Goal: Task Accomplishment & Management: Use online tool/utility

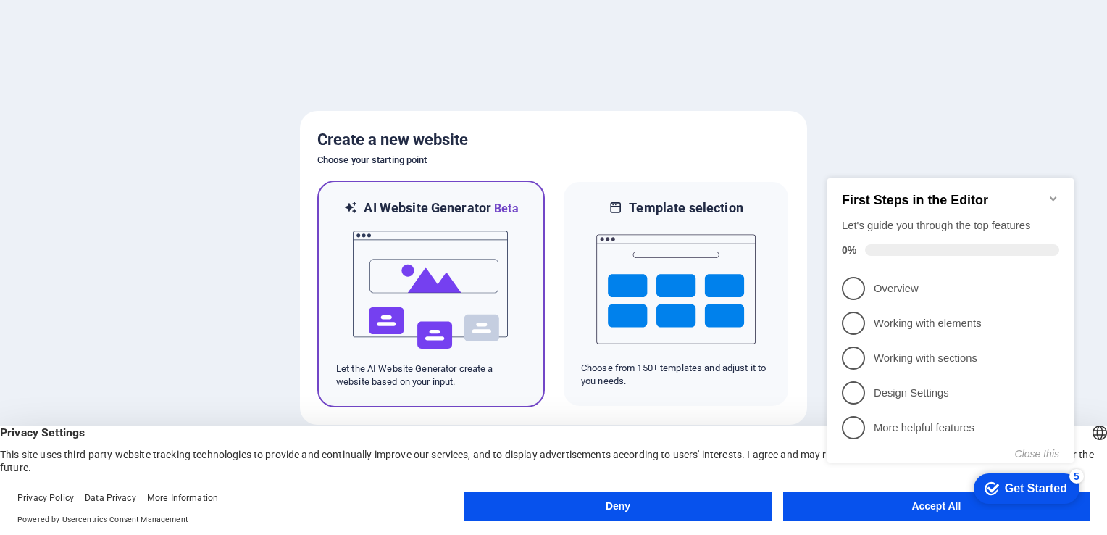
click at [417, 300] on img at bounding box center [430, 289] width 159 height 145
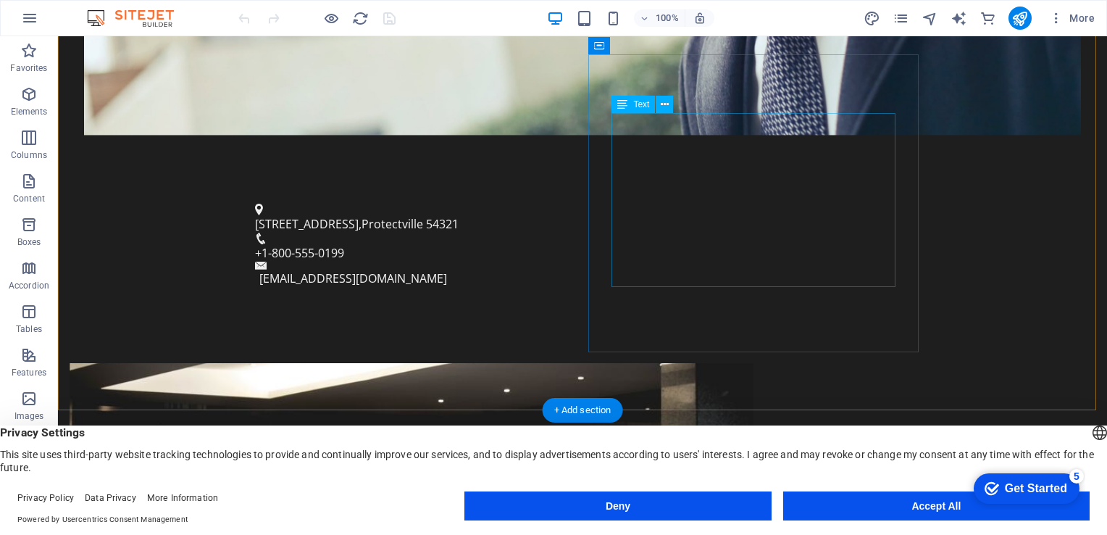
scroll to position [580, 0]
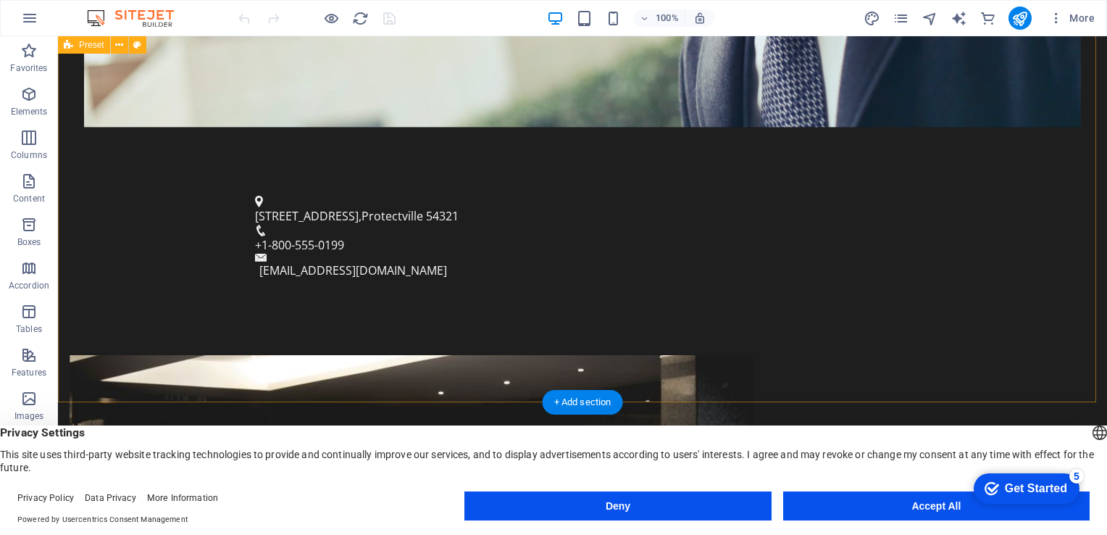
click at [518, 355] on figure at bounding box center [412, 504] width 684 height 298
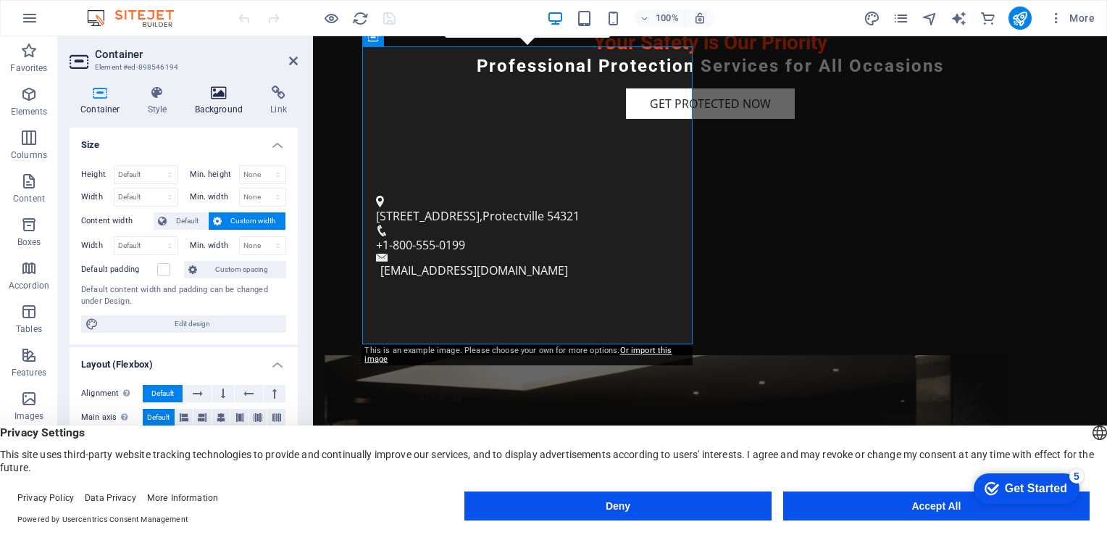
click at [214, 98] on icon at bounding box center [219, 93] width 70 height 14
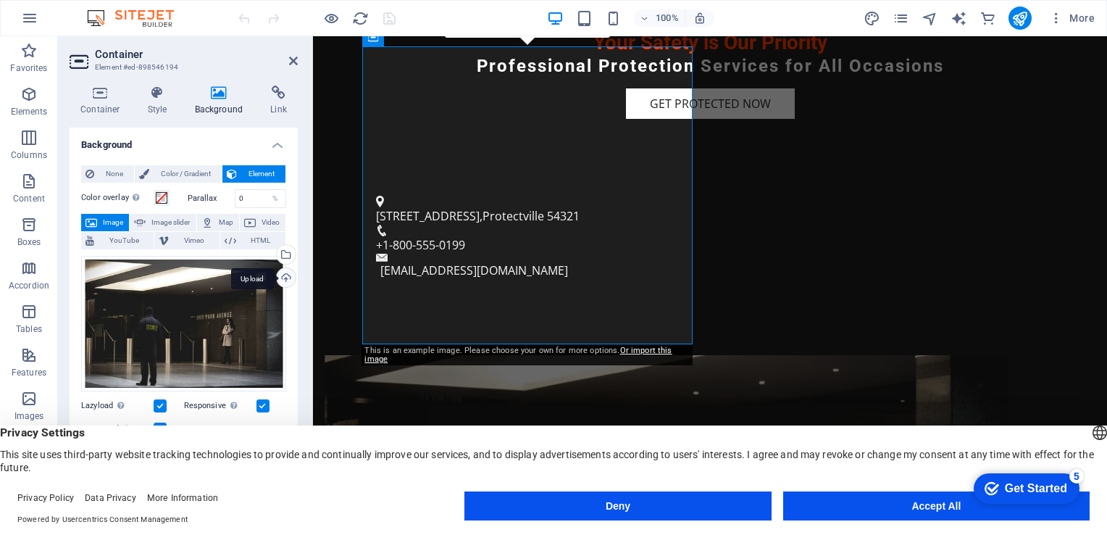
click at [283, 278] on div "Upload" at bounding box center [285, 279] width 22 height 22
click at [281, 280] on div "Upload" at bounding box center [285, 279] width 22 height 22
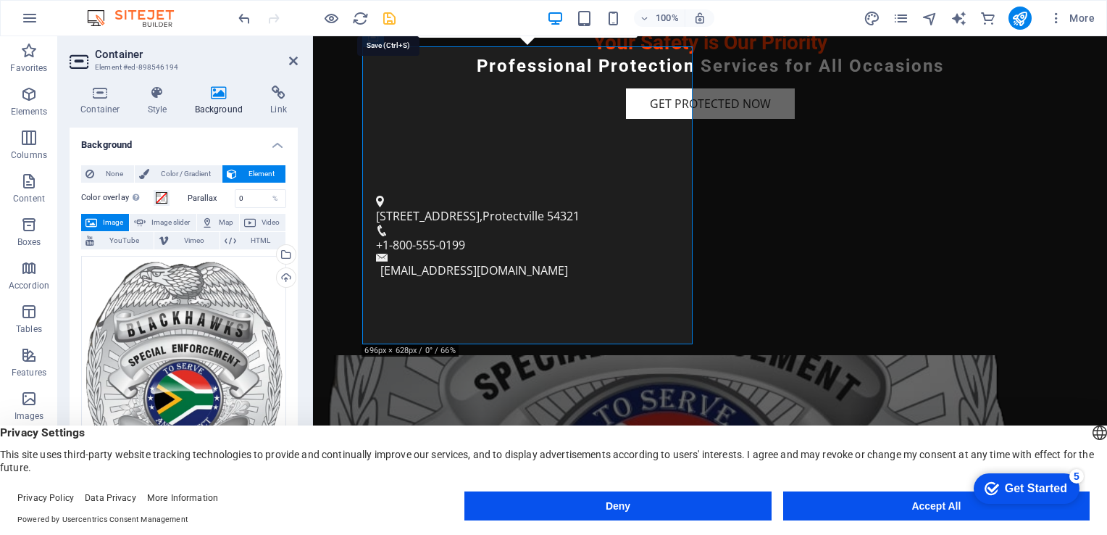
click at [389, 19] on icon "save" at bounding box center [389, 18] width 17 height 17
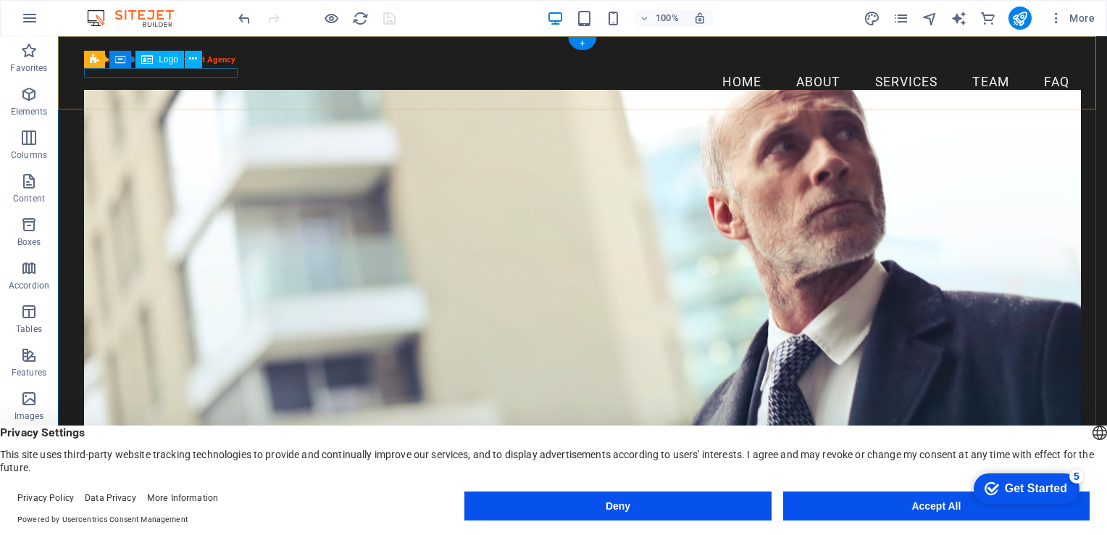
click at [223, 65] on div "Blackhawks Special Enforcement Agency" at bounding box center [582, 60] width 997 height 10
click at [230, 65] on div "Blackhawks Special Enforcement Agency" at bounding box center [582, 60] width 997 height 10
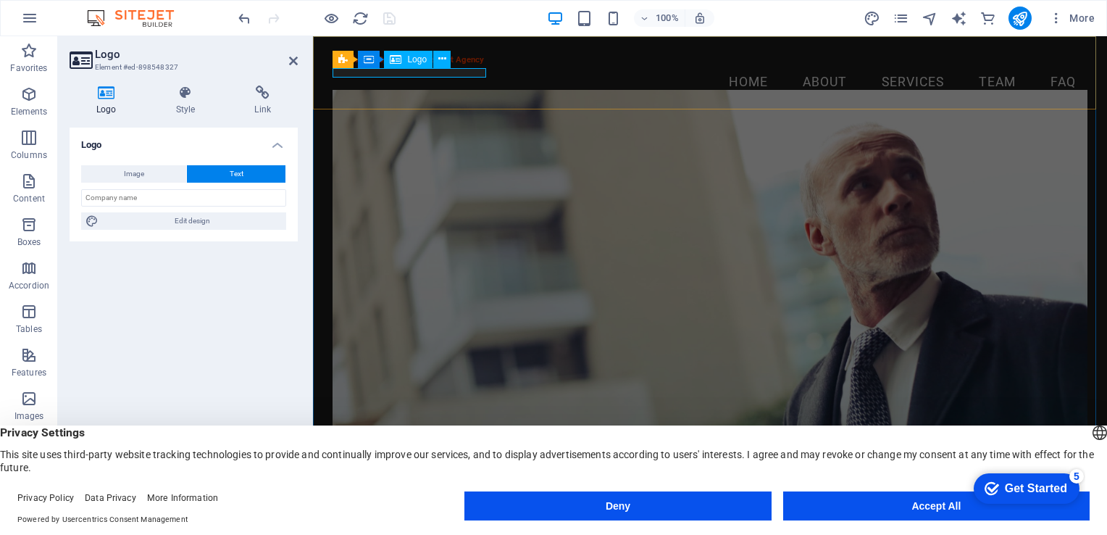
click at [470, 65] on div "Blackhawks Special Enforcement Agency" at bounding box center [710, 60] width 754 height 10
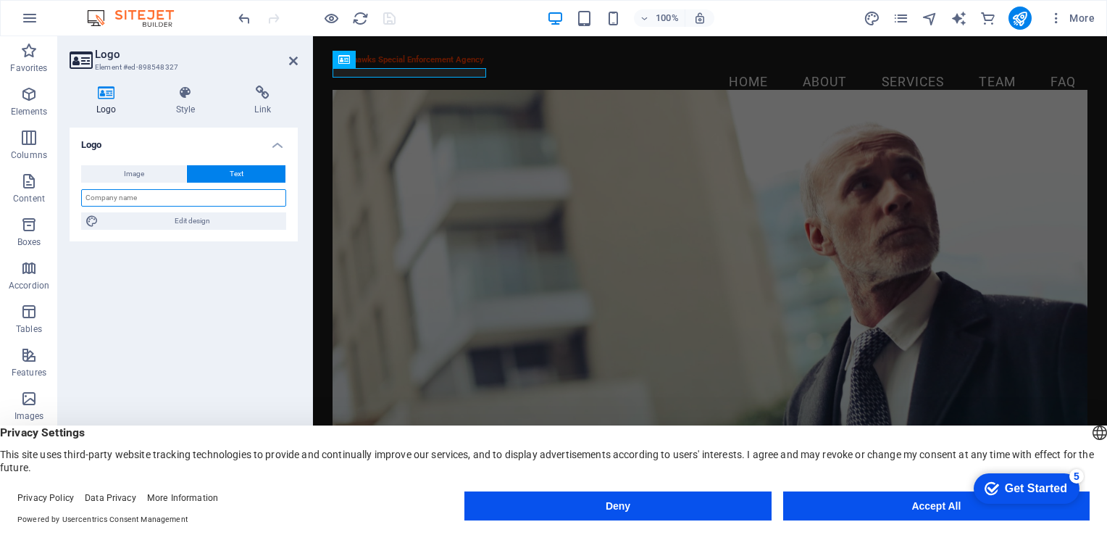
click at [185, 202] on input "text" at bounding box center [183, 197] width 205 height 17
click at [139, 196] on input "Black Hawks" at bounding box center [183, 197] width 205 height 17
type input "Black Hawks"
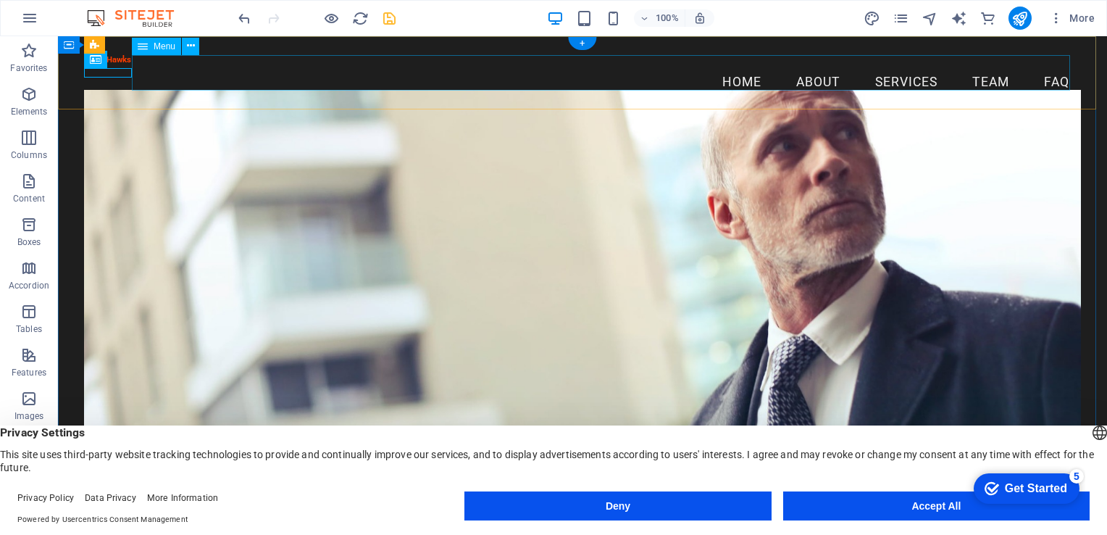
click at [142, 79] on nav "Home About Services Team FAQ" at bounding box center [582, 82] width 997 height 36
click at [109, 65] on div "Black Hawks" at bounding box center [582, 60] width 997 height 10
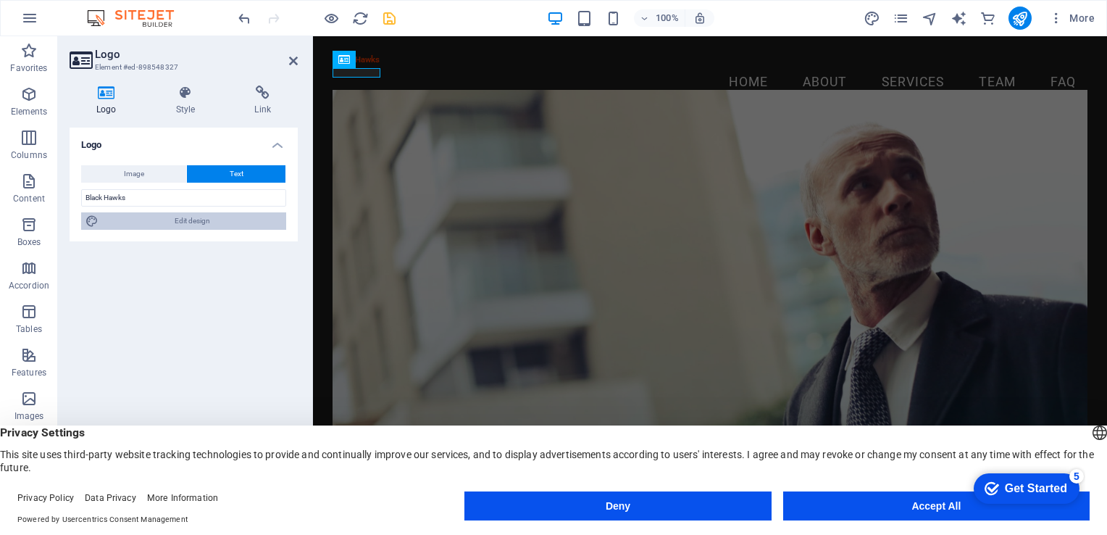
click at [194, 223] on span "Edit design" at bounding box center [192, 220] width 179 height 17
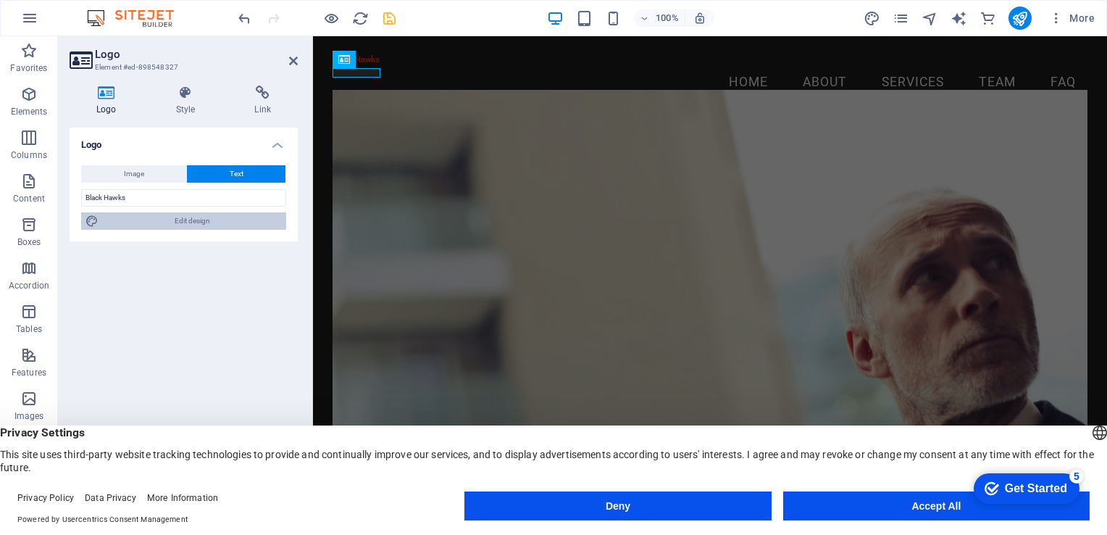
select select "rem"
select select "700"
select select "px"
select select "rem"
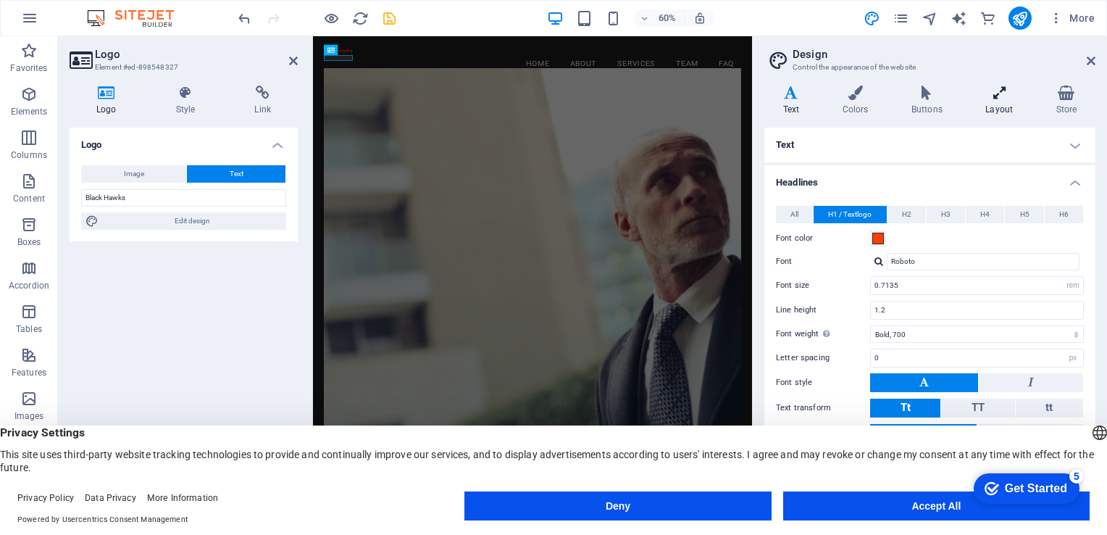
click at [997, 94] on icon at bounding box center [999, 93] width 64 height 14
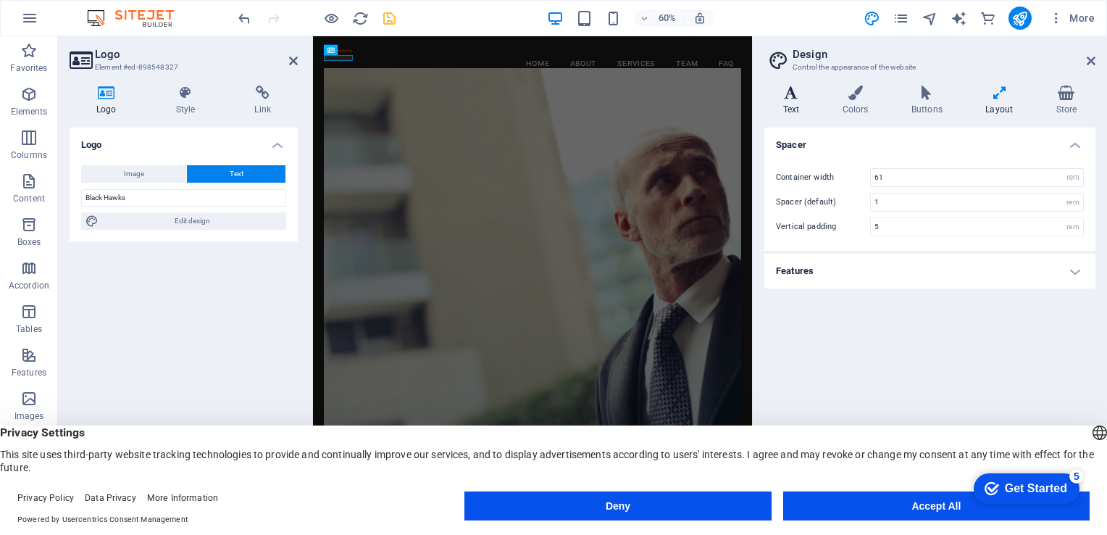
click at [783, 101] on h4 "Text" at bounding box center [794, 101] width 59 height 30
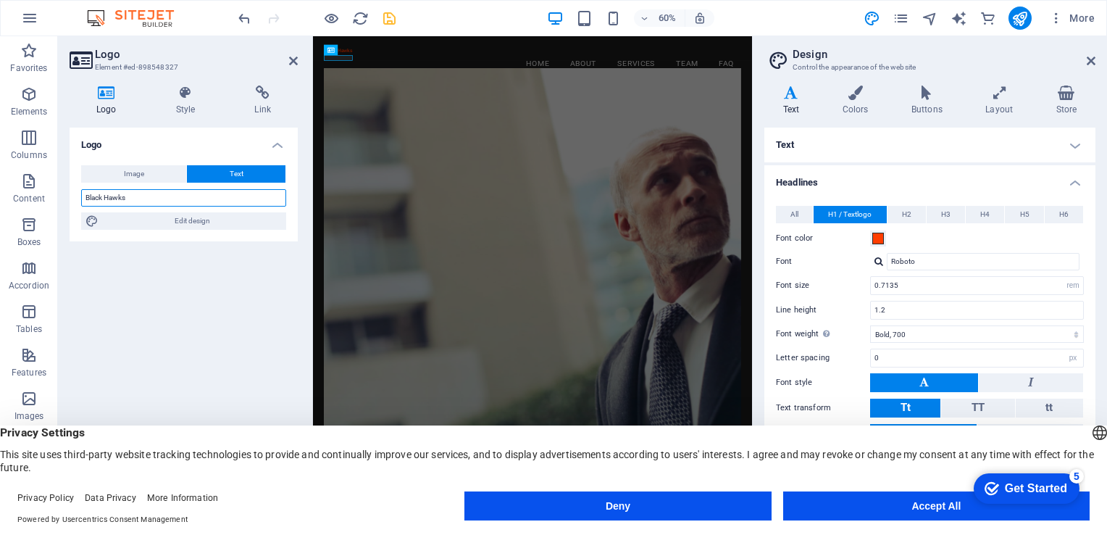
click at [162, 199] on input "Black Hawks" at bounding box center [183, 197] width 205 height 17
click at [111, 201] on input "Black Hawks Special Enforcement Agency" at bounding box center [183, 197] width 205 height 17
type input "Blackhawks Special Enforcement Agency"
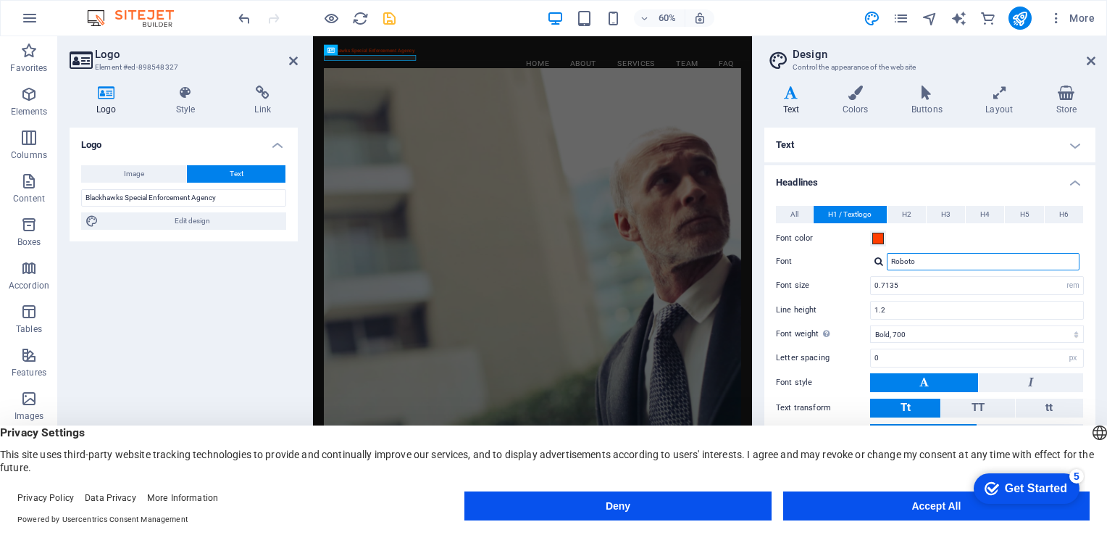
click at [1009, 259] on input "Roboto" at bounding box center [983, 261] width 193 height 17
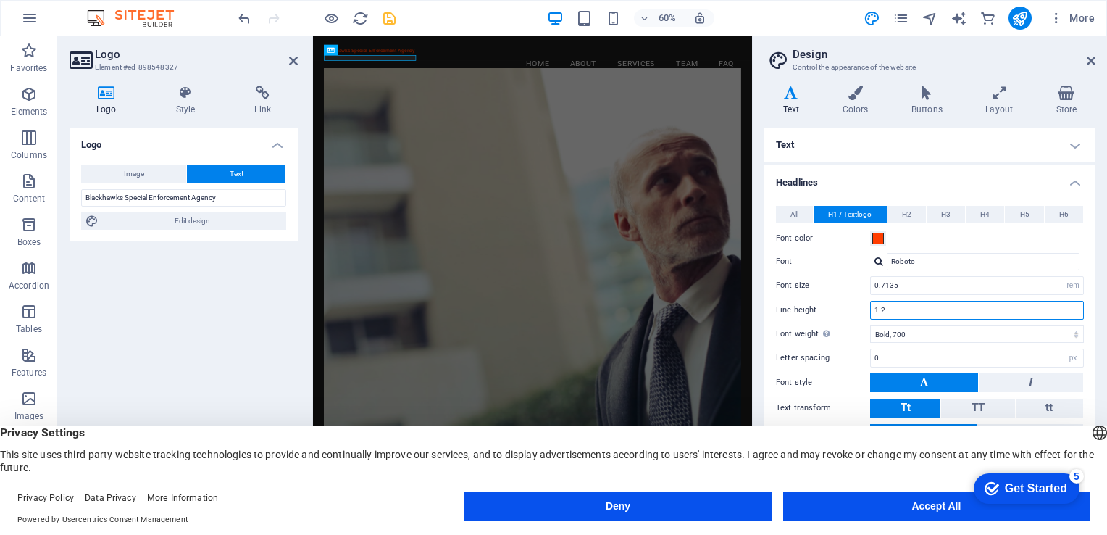
click at [901, 311] on input "1.2" at bounding box center [977, 309] width 212 height 17
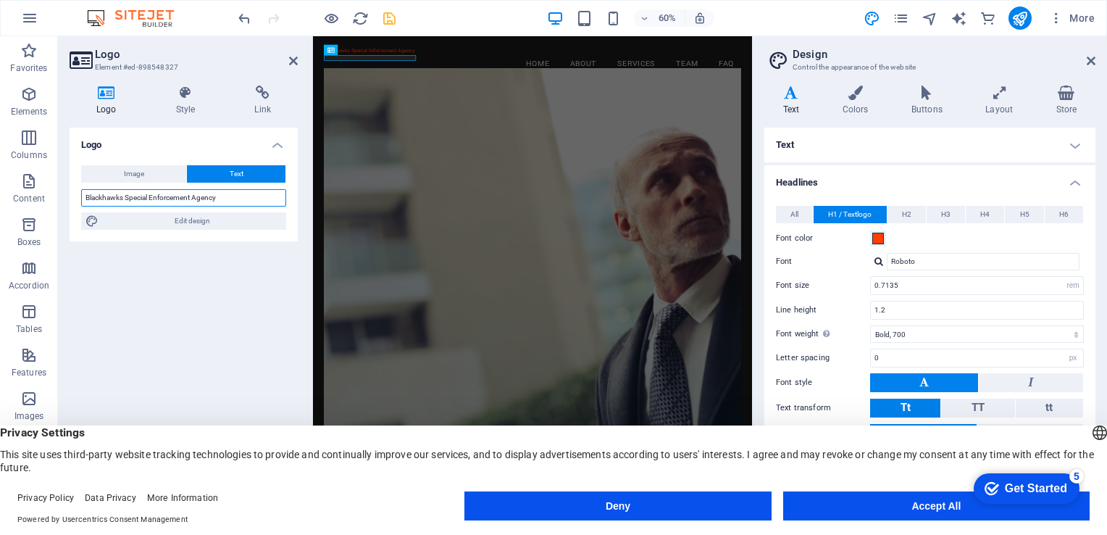
click at [186, 199] on input "Blackhawks Special Enforcement Agency" at bounding box center [183, 197] width 205 height 17
drag, startPoint x: 222, startPoint y: 198, endPoint x: 67, endPoint y: 184, distance: 155.0
click at [67, 184] on div "Logo Style Link Logo Image Text Drag files here, click to choose files or selec…" at bounding box center [183, 293] width 251 height 438
click at [238, 199] on input "Blackhawks Special Enforcement Agency" at bounding box center [183, 197] width 205 height 17
click at [793, 105] on h4 "Text" at bounding box center [794, 101] width 59 height 30
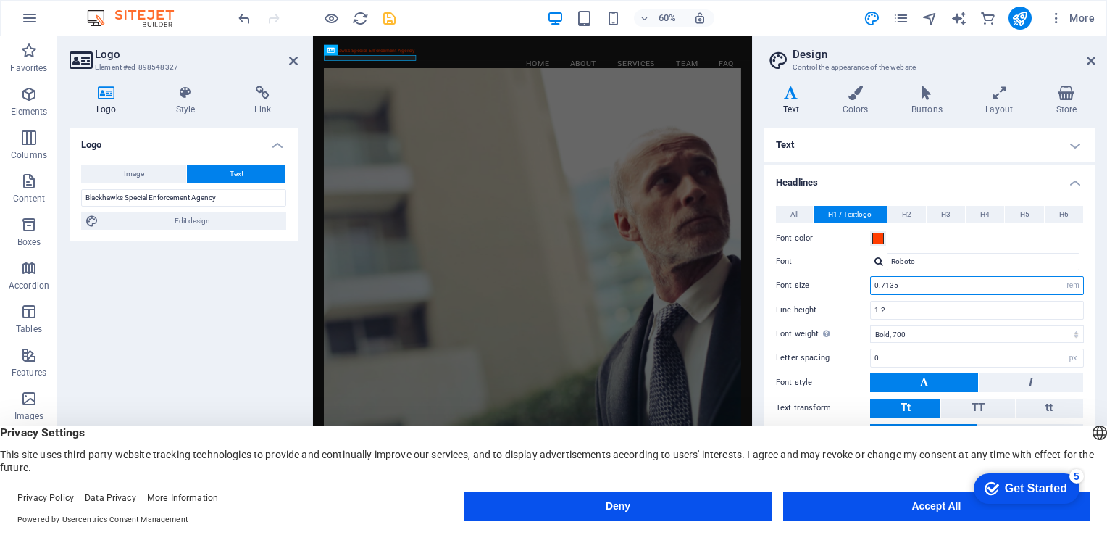
click at [900, 288] on input "0.7135" at bounding box center [977, 285] width 212 height 17
drag, startPoint x: 878, startPoint y: 286, endPoint x: 867, endPoint y: 286, distance: 11.6
click at [867, 286] on div "Font size 0.7135 rem px em %" at bounding box center [930, 285] width 308 height 19
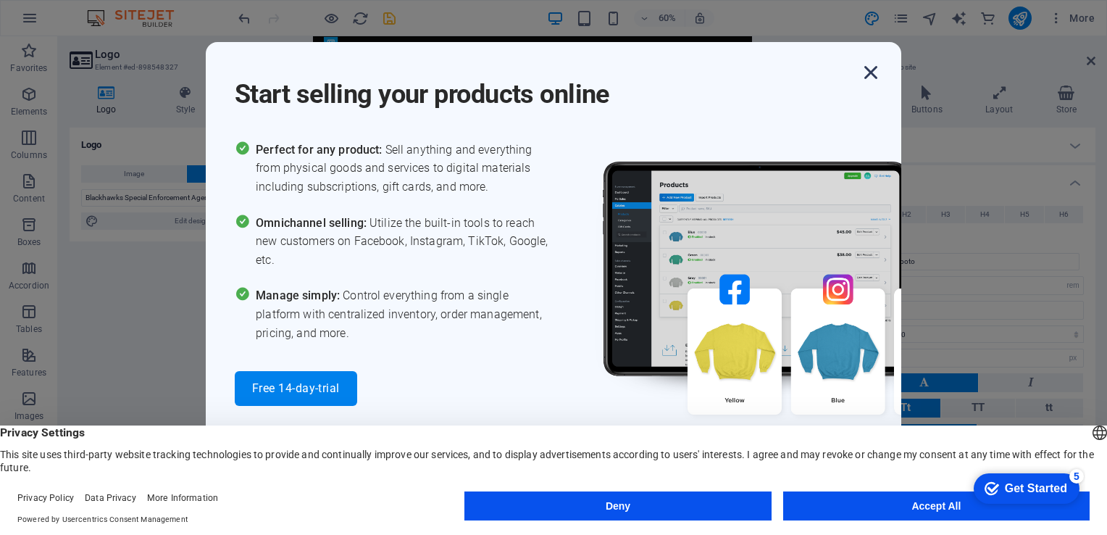
click at [866, 74] on icon "button" at bounding box center [871, 72] width 26 height 26
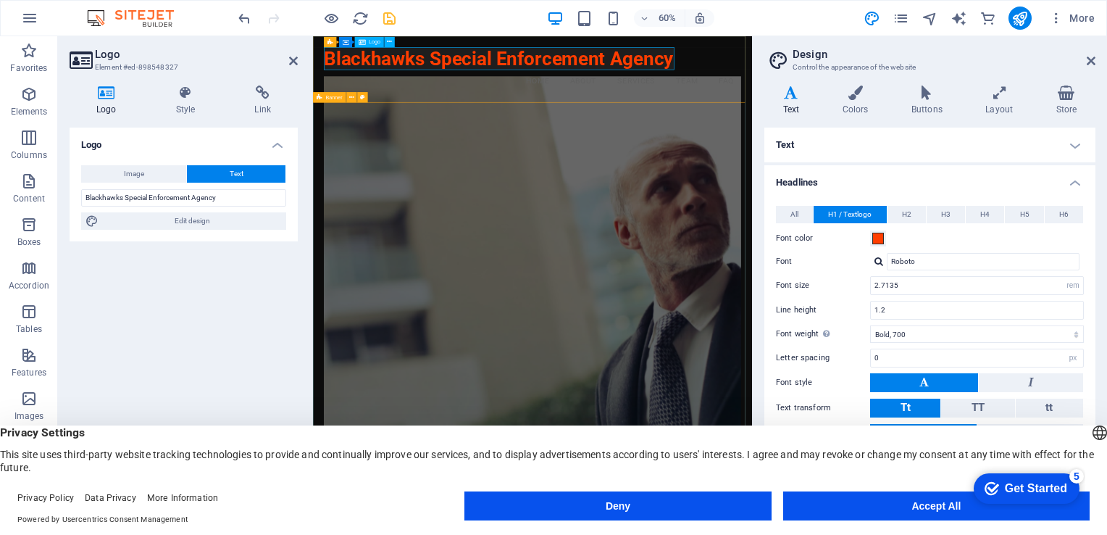
click at [627, 68] on div "Blackhawks Special Enforcement Agency" at bounding box center [679, 74] width 696 height 38
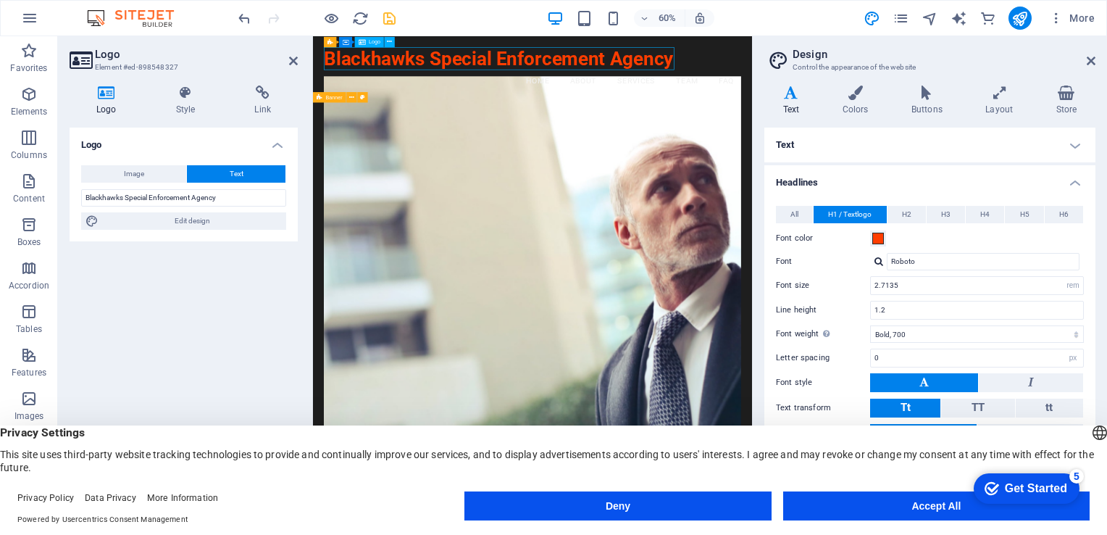
click at [626, 74] on div "Blackhawks Special Enforcement Agency" at bounding box center [679, 74] width 696 height 38
click at [621, 75] on div "Blackhawks Special Enforcement Agency" at bounding box center [679, 74] width 696 height 38
click at [626, 86] on div "Blackhawks Special Enforcement Agency" at bounding box center [679, 74] width 696 height 38
click at [633, 75] on div "Blackhawks Special Enforcement Agency" at bounding box center [679, 74] width 696 height 38
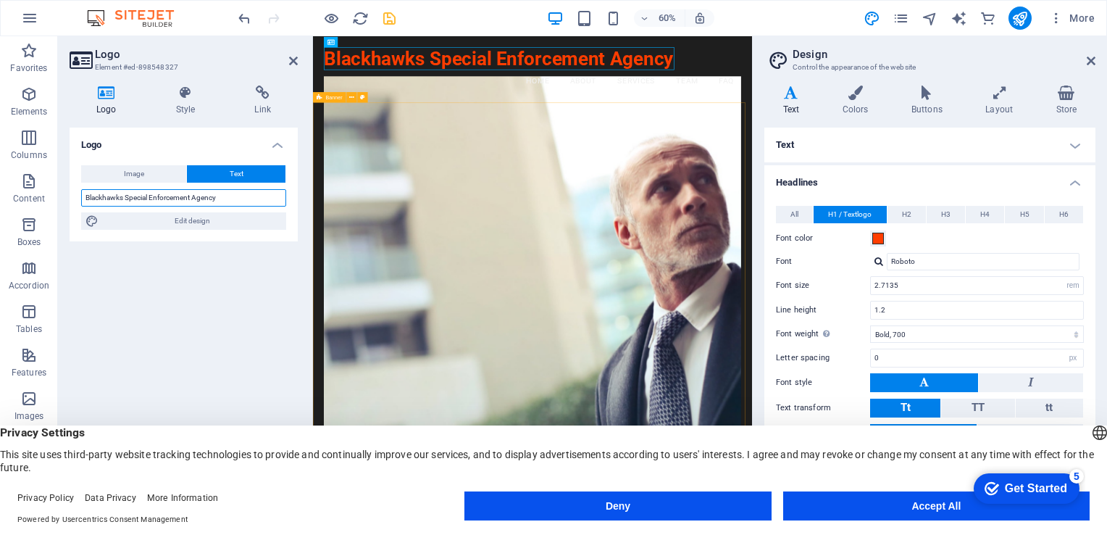
drag, startPoint x: 125, startPoint y: 199, endPoint x: 218, endPoint y: 196, distance: 92.8
click at [218, 196] on input "Blackhawks Special Enforcement Agency" at bounding box center [183, 197] width 205 height 17
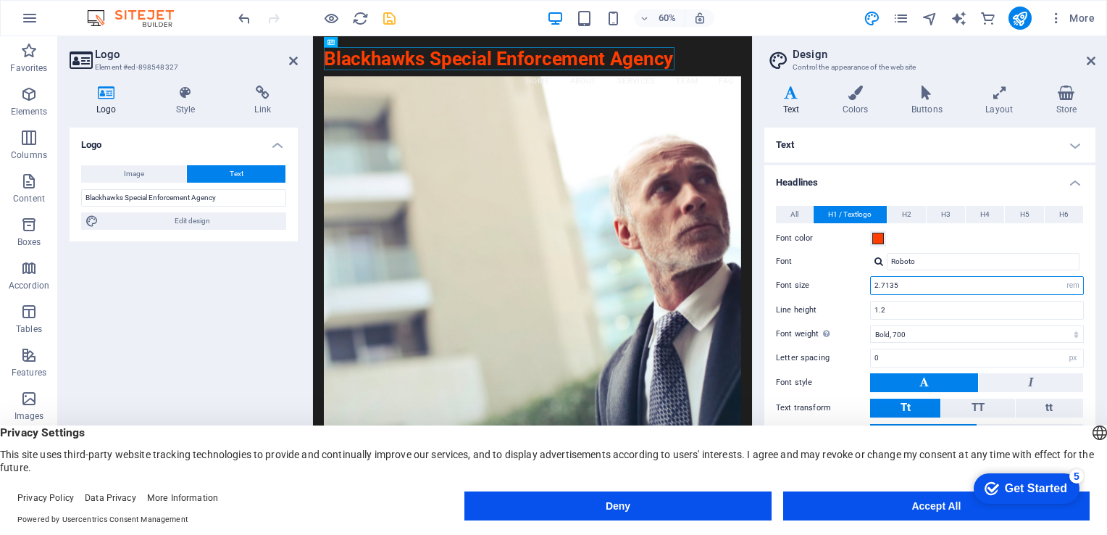
drag, startPoint x: 879, startPoint y: 287, endPoint x: 872, endPoint y: 291, distance: 8.5
click at [872, 291] on input "2.7135" at bounding box center [977, 285] width 212 height 17
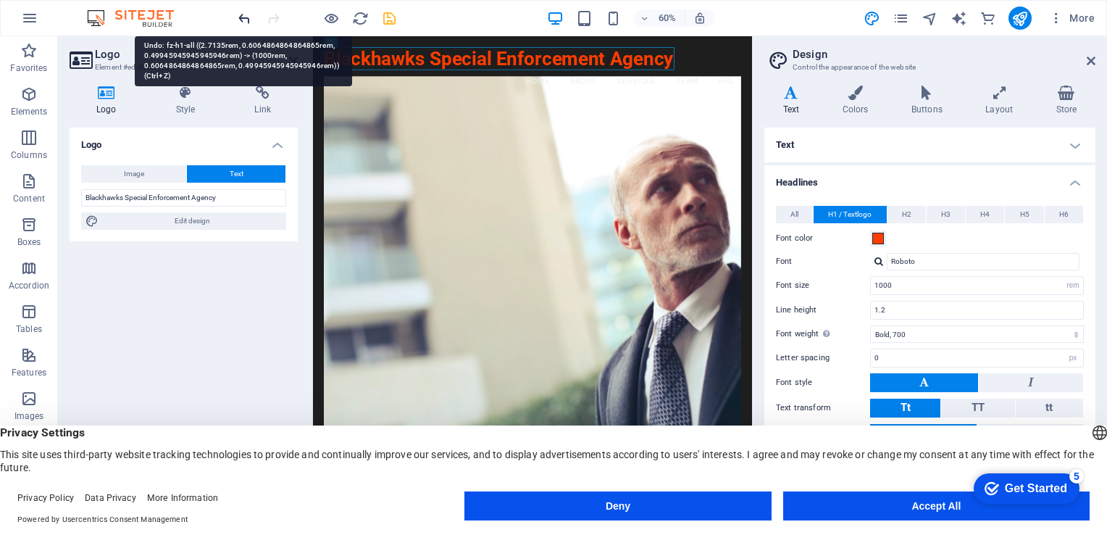
click at [243, 22] on icon "undo" at bounding box center [244, 18] width 17 height 17
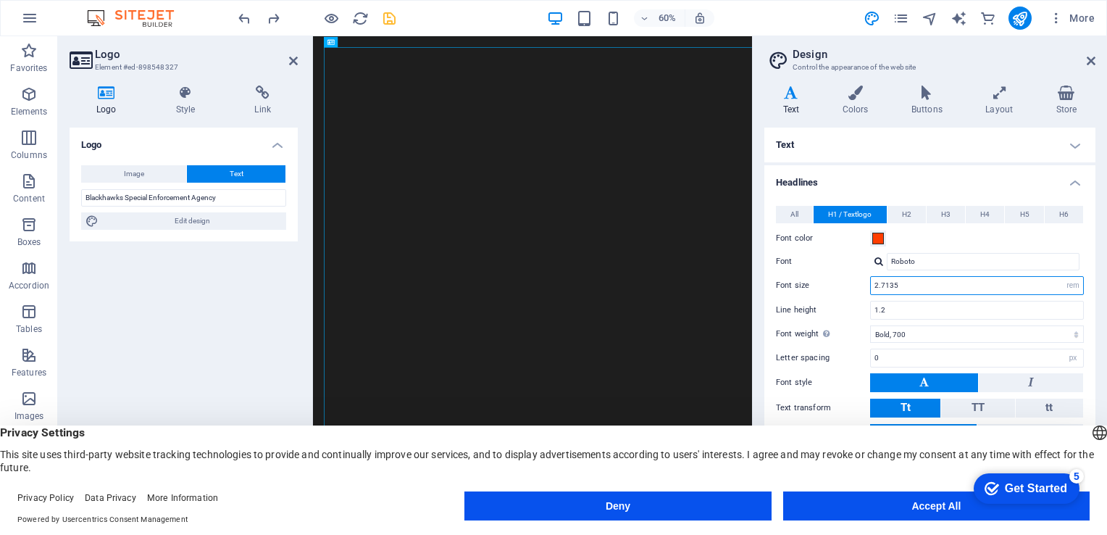
click at [878, 288] on input "2.7135" at bounding box center [977, 285] width 212 height 17
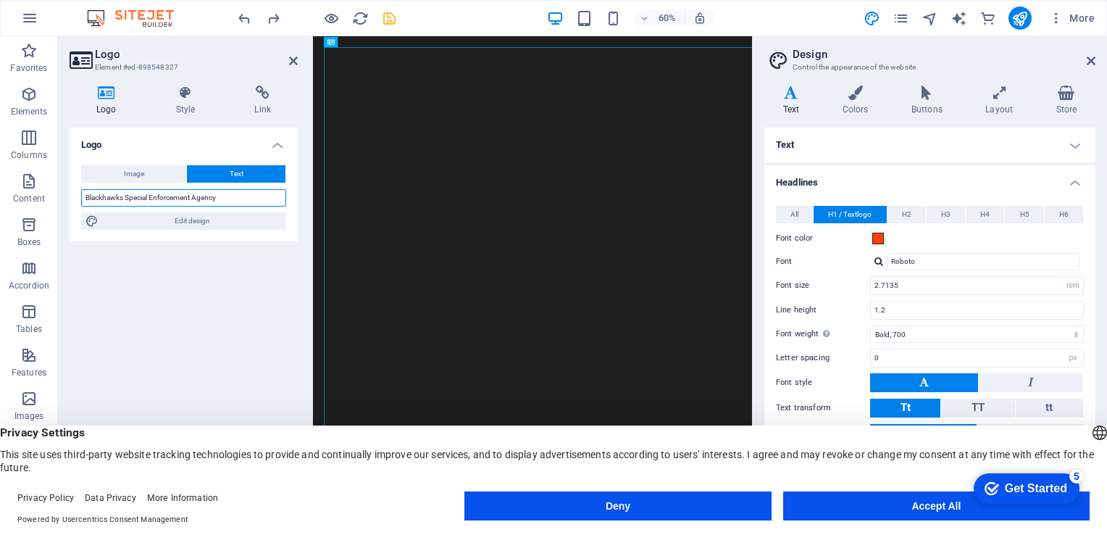
drag, startPoint x: 125, startPoint y: 201, endPoint x: 211, endPoint y: 199, distance: 85.6
click at [221, 198] on input "Blackhawks Special Enforcement Agency" at bounding box center [183, 197] width 205 height 17
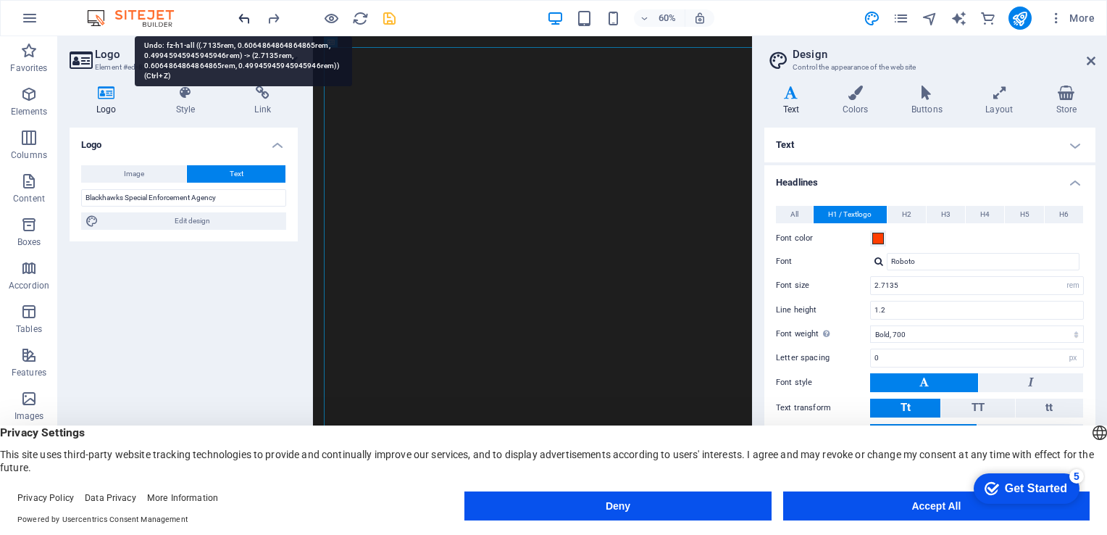
click at [248, 21] on icon "undo" at bounding box center [244, 18] width 17 height 17
click at [243, 20] on icon "undo" at bounding box center [244, 18] width 17 height 17
type input "0.7135"
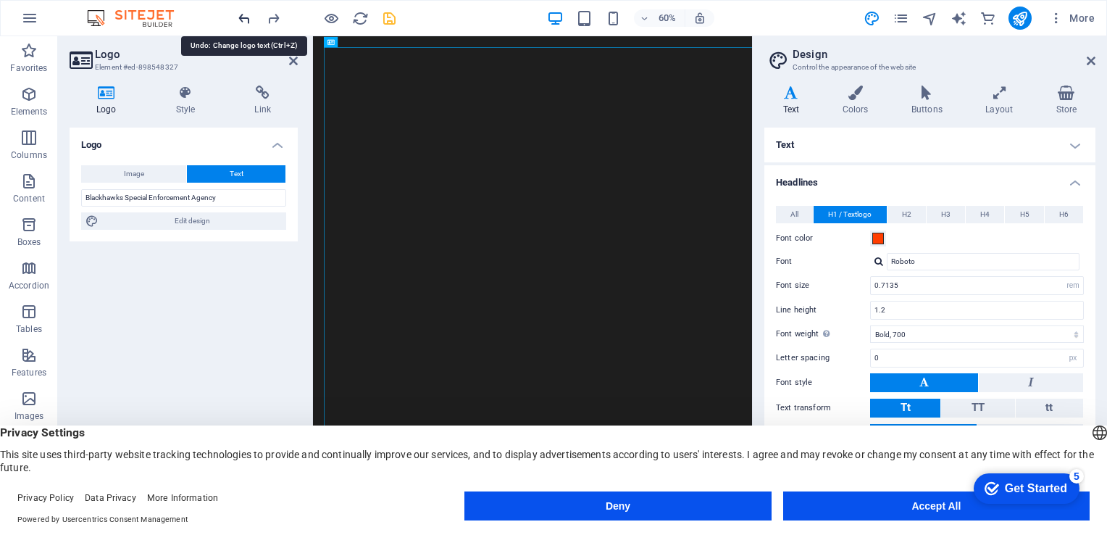
click at [241, 18] on icon "undo" at bounding box center [244, 18] width 17 height 17
type input "Blackawks Special Enforcement Agency"
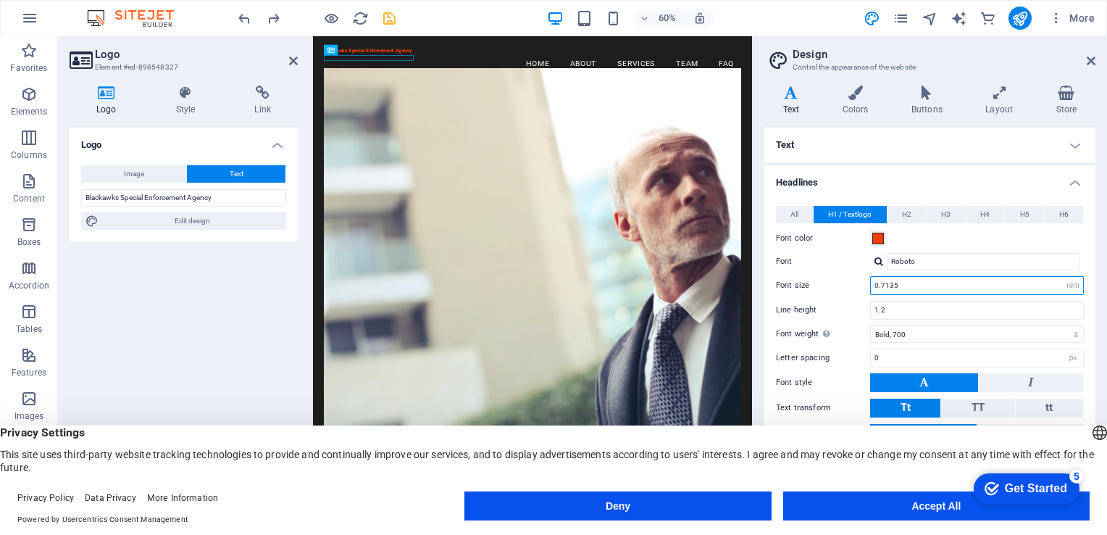
click at [873, 288] on input "0.7135" at bounding box center [977, 285] width 212 height 17
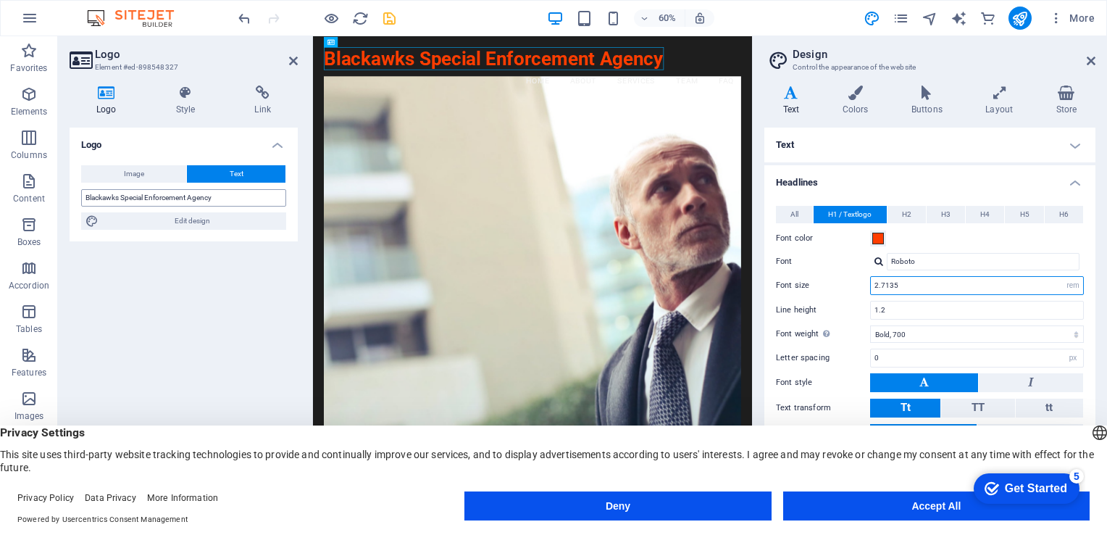
type input "2.7135"
click at [149, 199] on input "Blackawks Special Enforcement Agency" at bounding box center [183, 197] width 205 height 17
click at [146, 199] on input "Blackawks Special Enforcement Agency" at bounding box center [183, 197] width 205 height 17
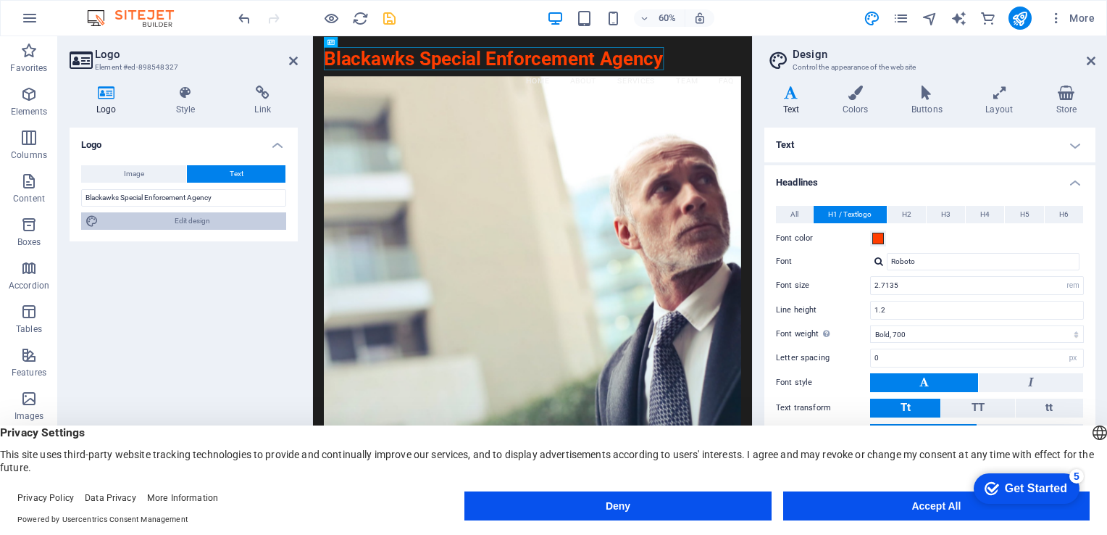
click at [190, 219] on span "Edit design" at bounding box center [192, 220] width 179 height 17
click at [510, 77] on div "Blackawks Special Enforcement Agency" at bounding box center [679, 74] width 696 height 38
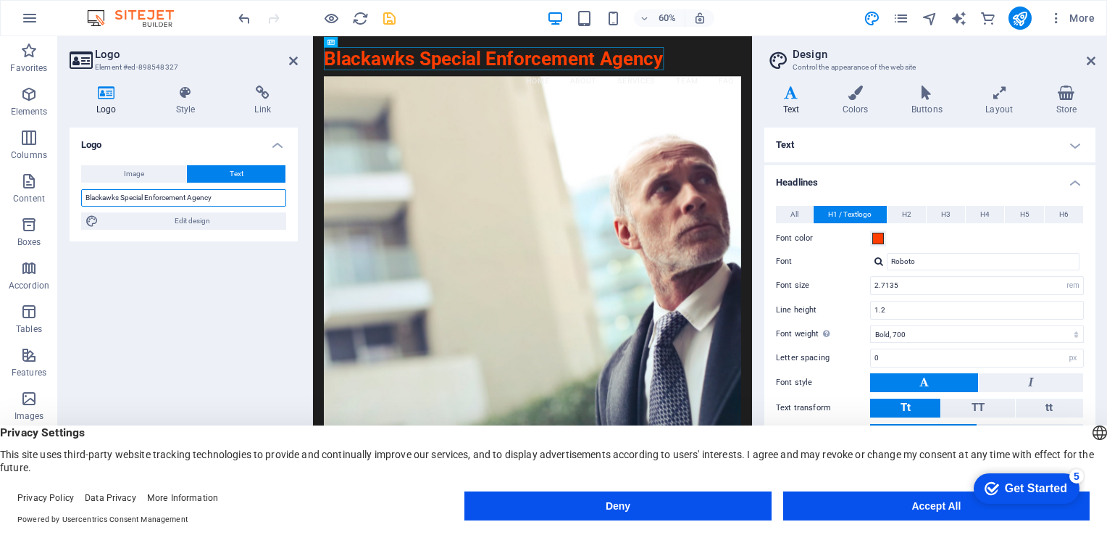
drag, startPoint x: 82, startPoint y: 198, endPoint x: 259, endPoint y: 202, distance: 176.9
click at [259, 202] on input "Blackawks Special Enforcement Agency" at bounding box center [183, 197] width 205 height 17
click at [221, 199] on input "Blackawks Special Enforcement Agency" at bounding box center [183, 197] width 205 height 17
click at [482, 66] on div "Blackawks Special Enforcement Agency" at bounding box center [679, 74] width 696 height 38
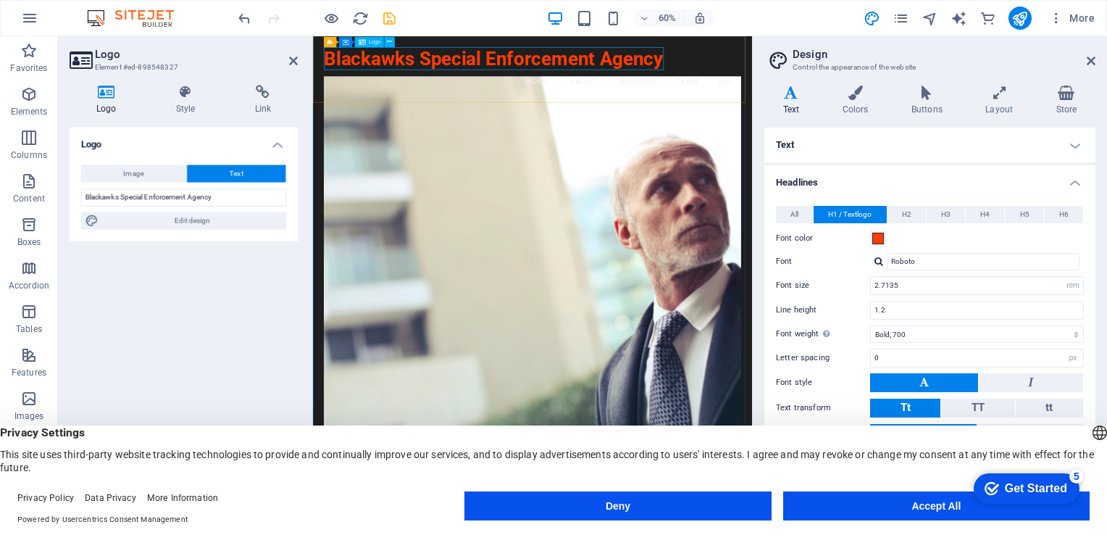
click at [482, 72] on div "Blackawks Special Enforcement Agency" at bounding box center [679, 74] width 696 height 38
drag, startPoint x: 482, startPoint y: 72, endPoint x: 491, endPoint y: 72, distance: 9.4
click at [488, 72] on div "Blackawks Special Enforcement Agency" at bounding box center [679, 74] width 696 height 38
click at [496, 71] on div "Blackawks Special Enforcement Agency" at bounding box center [679, 74] width 696 height 38
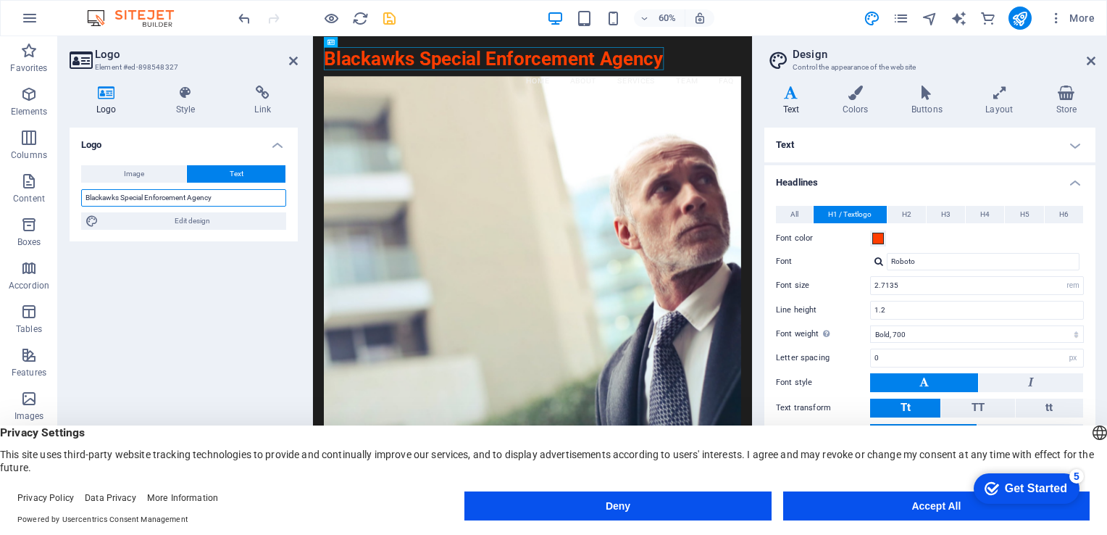
click at [143, 199] on input "Blackawks Special Enforcement Agency" at bounding box center [183, 197] width 205 height 17
click at [145, 197] on input "Blackawks Special Enforcement Agency" at bounding box center [183, 197] width 205 height 17
click at [480, 77] on div "Blackawks Special Enforcement Agency" at bounding box center [679, 74] width 696 height 38
click at [233, 197] on input "Blackawks Special Enforcement Agency" at bounding box center [183, 197] width 205 height 17
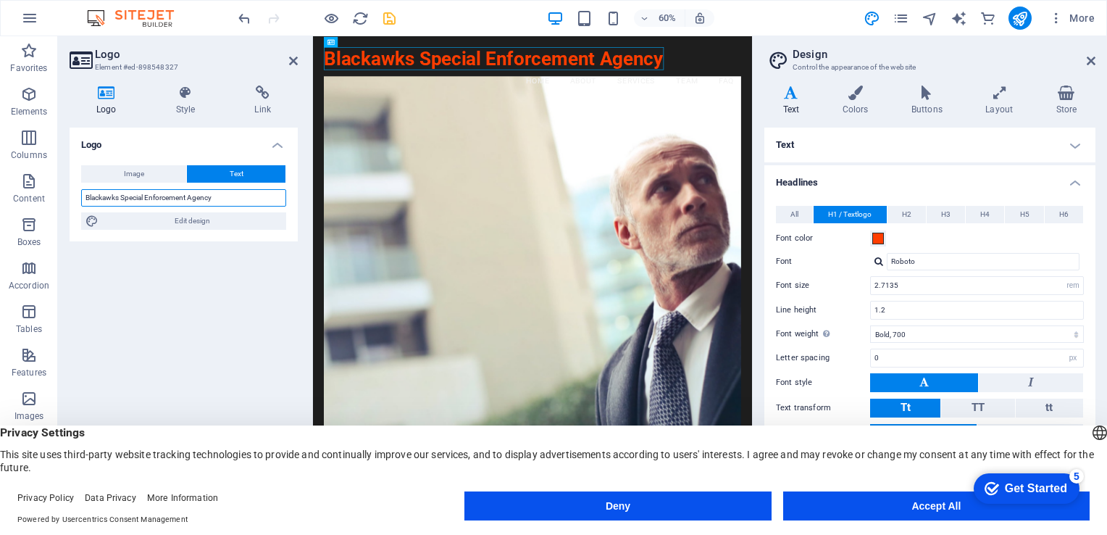
click at [233, 197] on input "Blackawks Special Enforcement Agency" at bounding box center [183, 197] width 205 height 17
click at [245, 196] on input "Blackawks Special Enforcement Agency" at bounding box center [183, 197] width 205 height 17
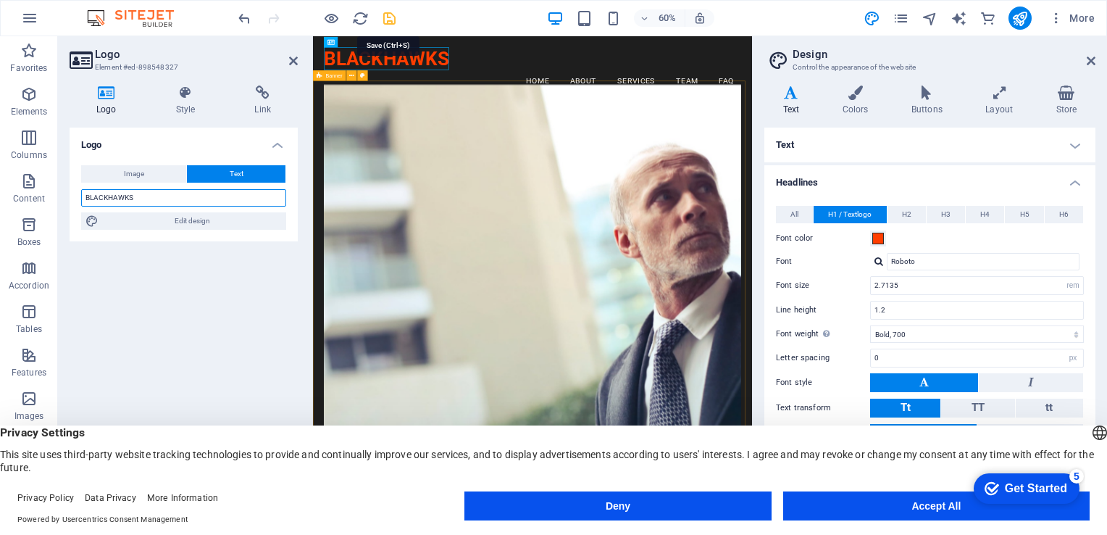
type input "BLACKHAWKS"
click at [387, 19] on icon "save" at bounding box center [389, 18] width 17 height 17
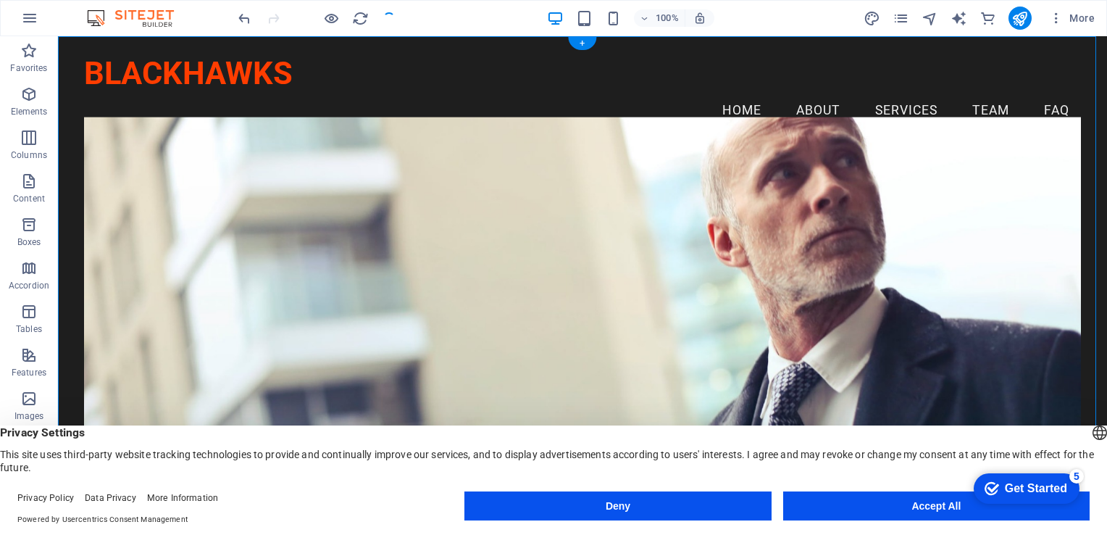
drag, startPoint x: 601, startPoint y: 276, endPoint x: 606, endPoint y: 251, distance: 25.9
click at [606, 251] on div "Your Safety is Our Priority Professional Protection Services for All Occasions …" at bounding box center [582, 466] width 997 height 638
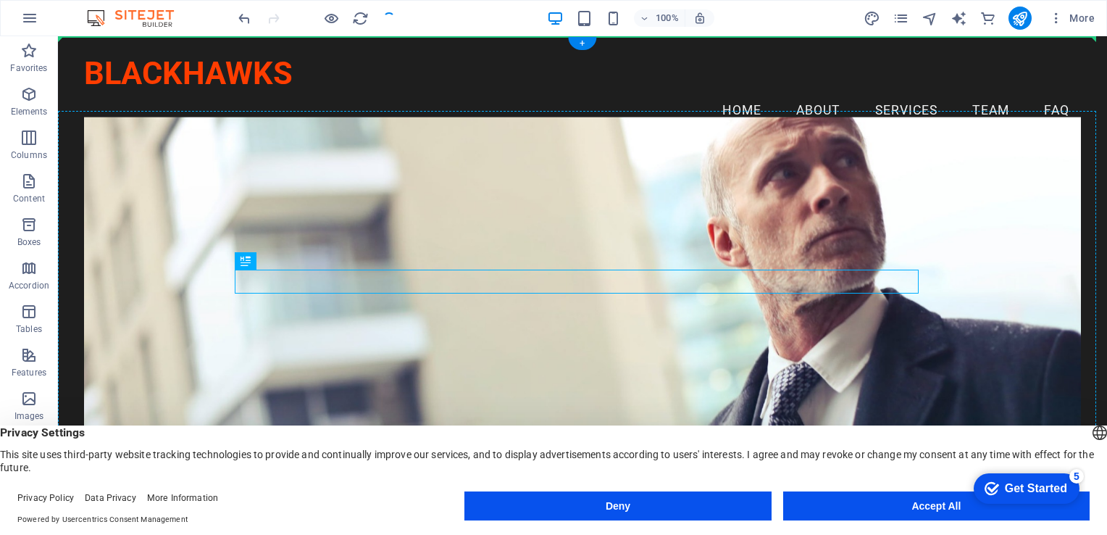
drag, startPoint x: 596, startPoint y: 278, endPoint x: 539, endPoint y: 258, distance: 60.5
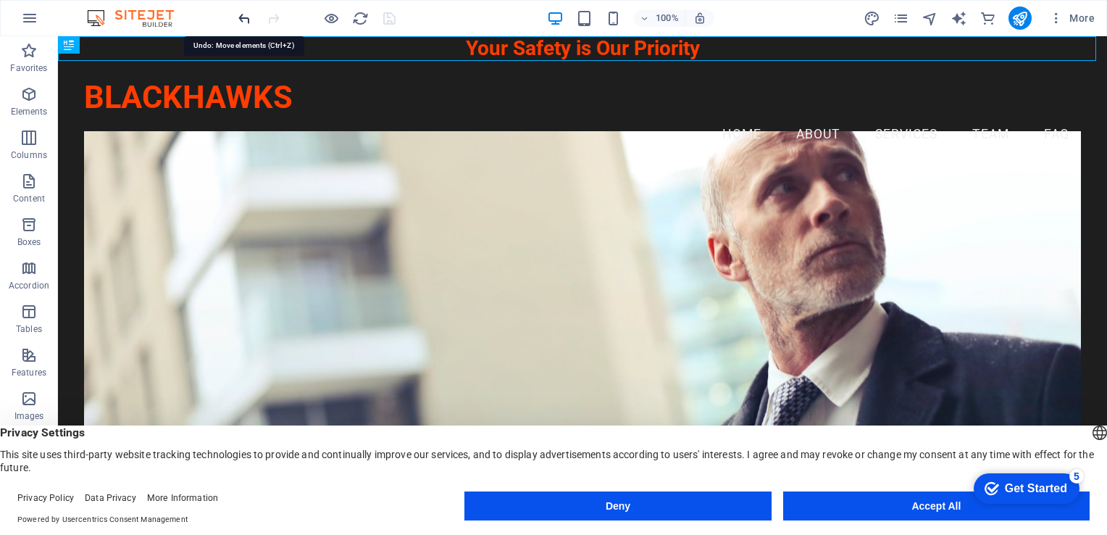
click at [241, 18] on icon "undo" at bounding box center [244, 18] width 17 height 17
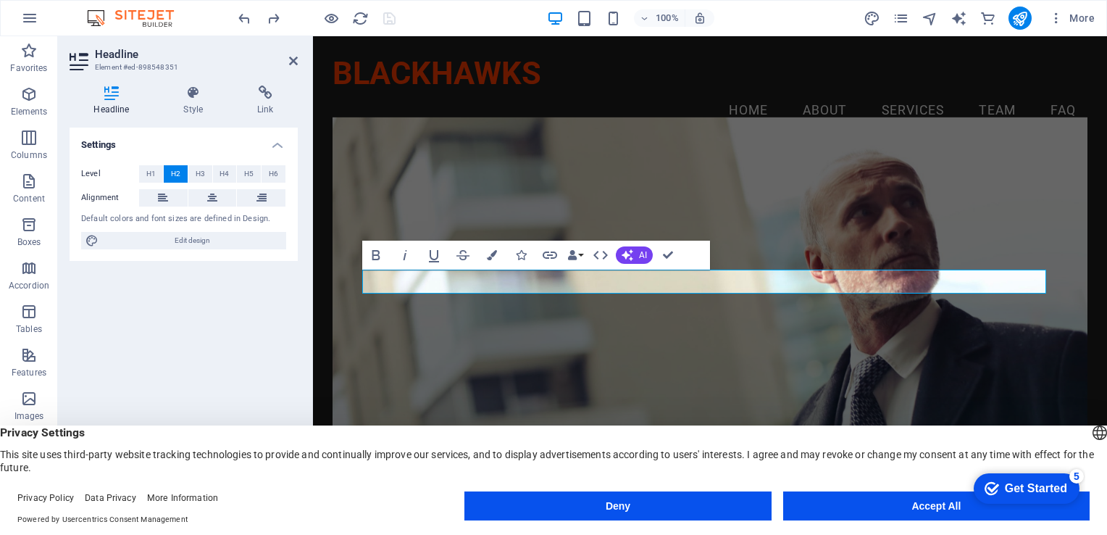
drag, startPoint x: 630, startPoint y: 175, endPoint x: 622, endPoint y: 184, distance: 11.8
click at [629, 175] on figure at bounding box center [710, 333] width 754 height 433
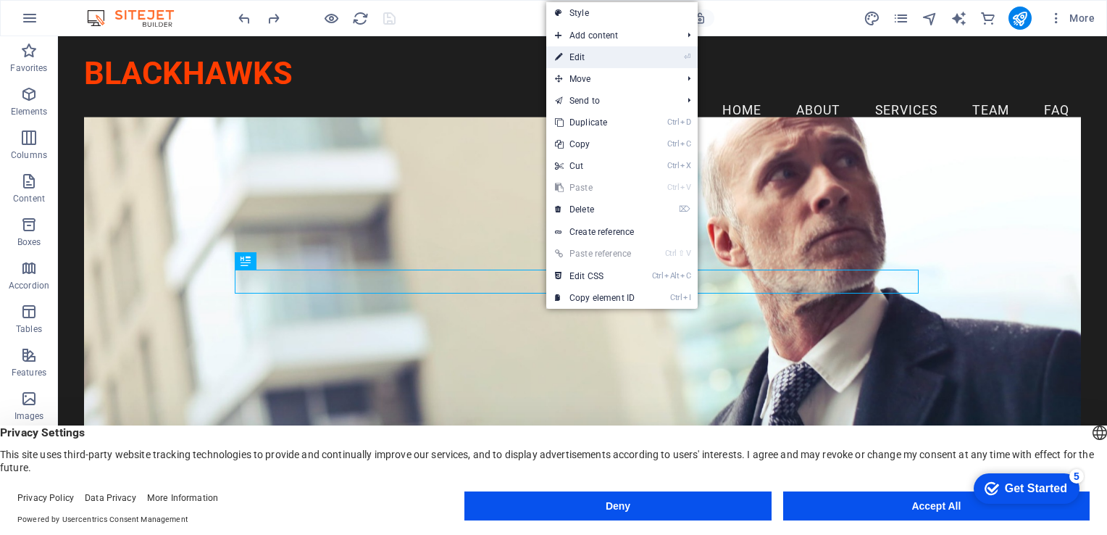
click at [586, 59] on link "⏎ Edit" at bounding box center [594, 57] width 97 height 22
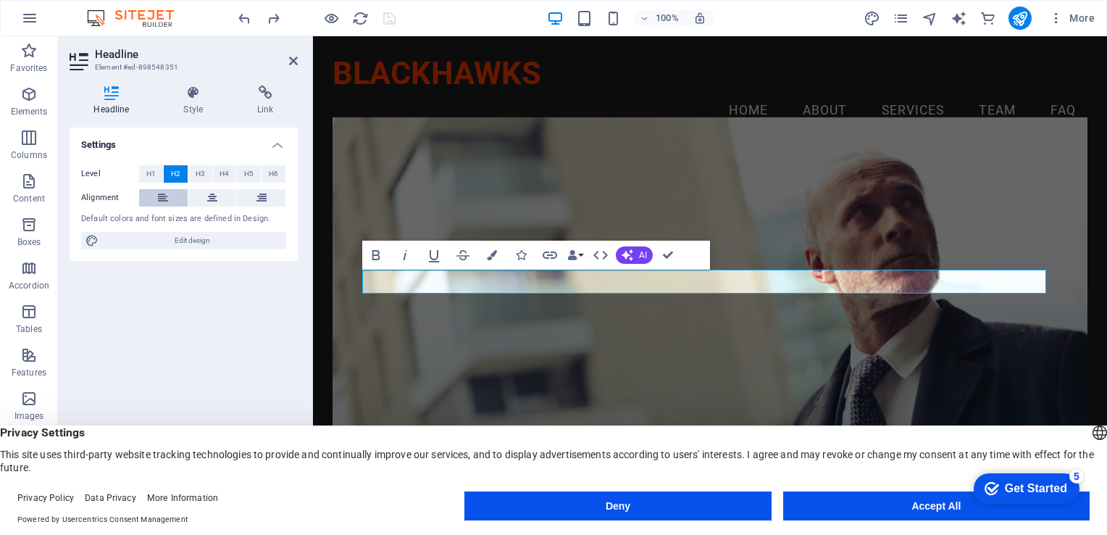
click at [161, 196] on icon at bounding box center [163, 197] width 10 height 17
click at [456, 171] on figure at bounding box center [710, 333] width 754 height 433
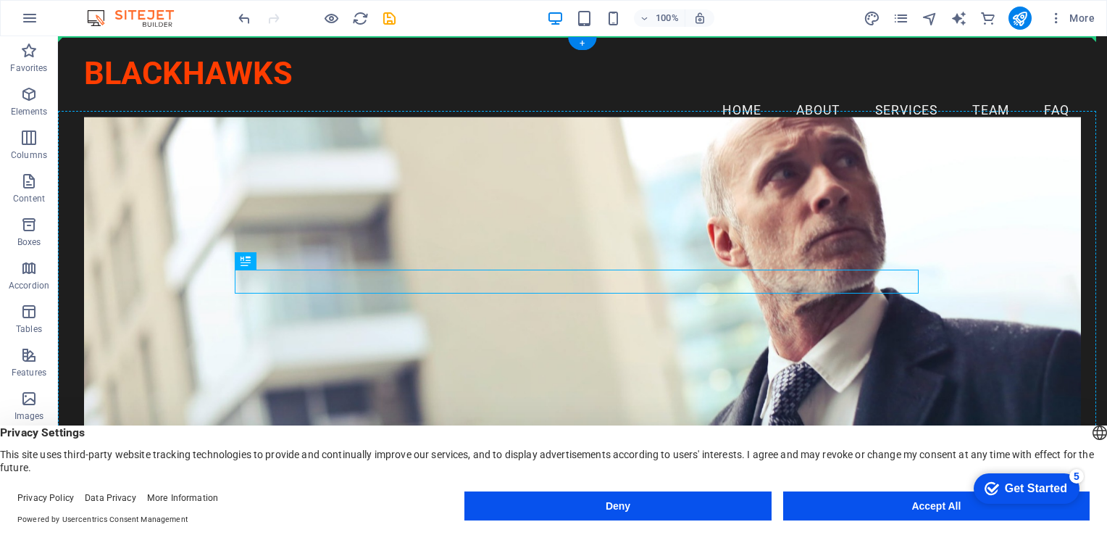
drag, startPoint x: 386, startPoint y: 283, endPoint x: 400, endPoint y: 201, distance: 82.4
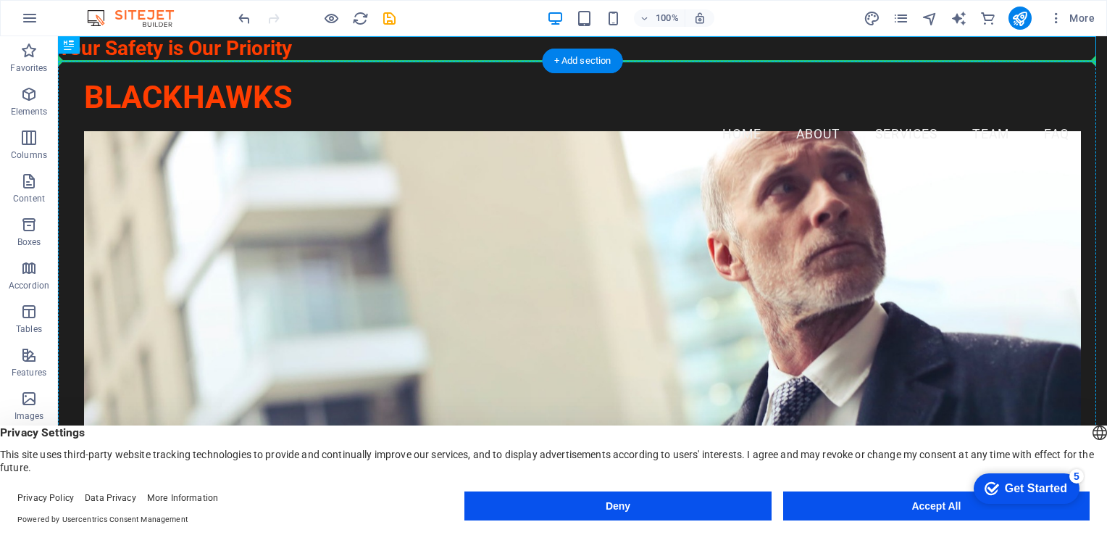
drag, startPoint x: 225, startPoint y: 49, endPoint x: 231, endPoint y: 124, distance: 74.9
drag, startPoint x: 242, startPoint y: 48, endPoint x: 507, endPoint y: 283, distance: 354.7
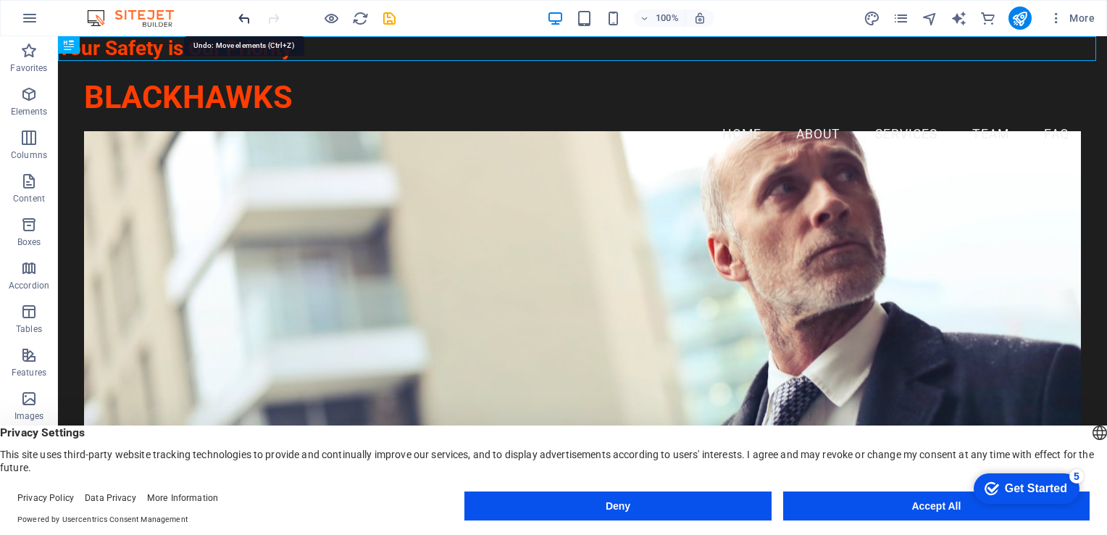
click at [244, 22] on icon "undo" at bounding box center [244, 18] width 17 height 17
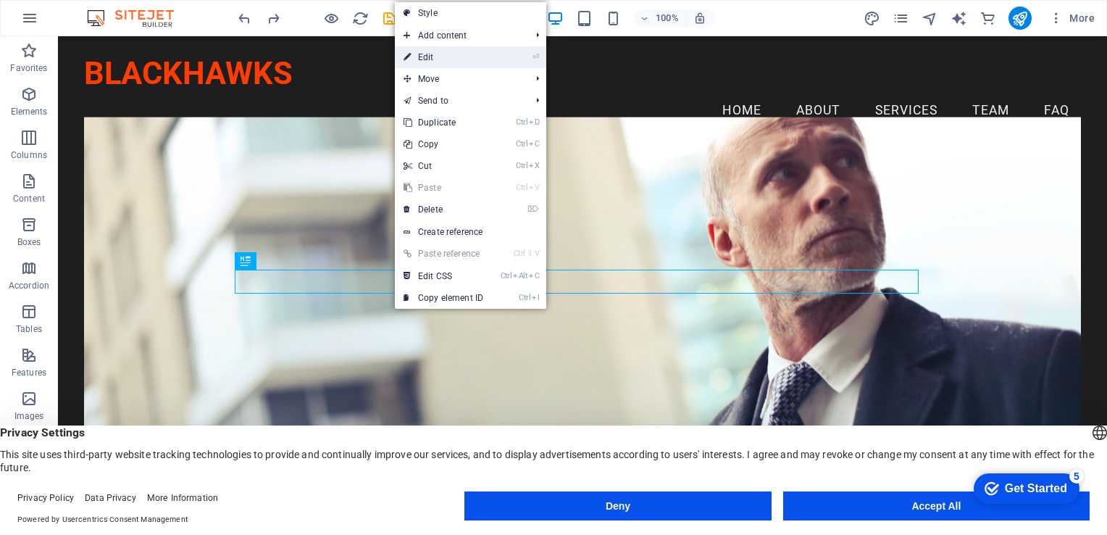
click at [436, 57] on link "⏎ Edit" at bounding box center [443, 57] width 97 height 22
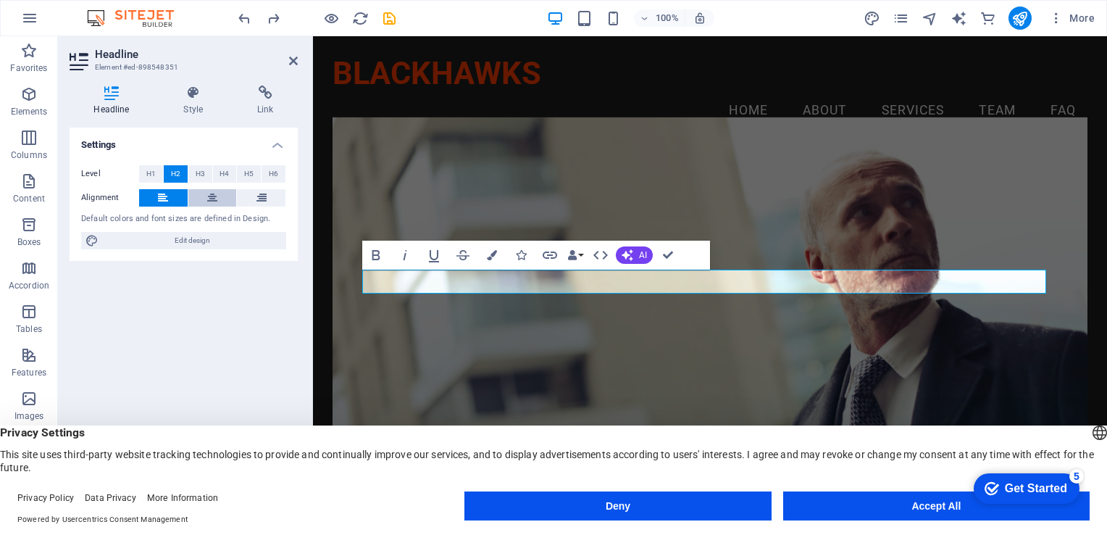
click at [207, 192] on icon at bounding box center [212, 197] width 10 height 17
drag, startPoint x: 553, startPoint y: 191, endPoint x: 545, endPoint y: 195, distance: 9.1
click at [551, 191] on figure at bounding box center [710, 333] width 754 height 433
drag, startPoint x: 290, startPoint y: 62, endPoint x: 232, endPoint y: 29, distance: 66.9
click at [290, 62] on icon at bounding box center [293, 61] width 9 height 12
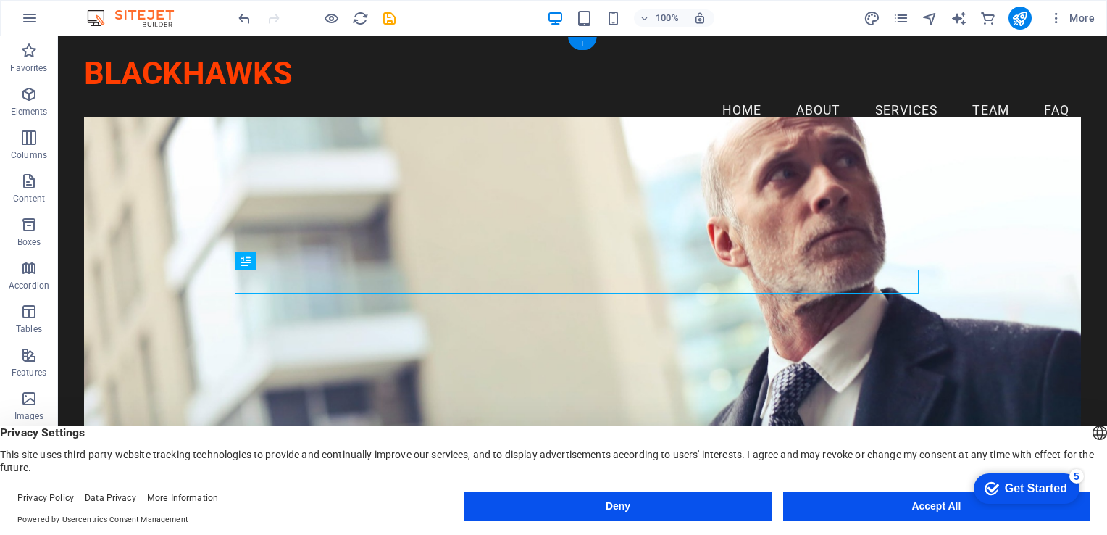
click at [445, 200] on figure at bounding box center [582, 333] width 997 height 433
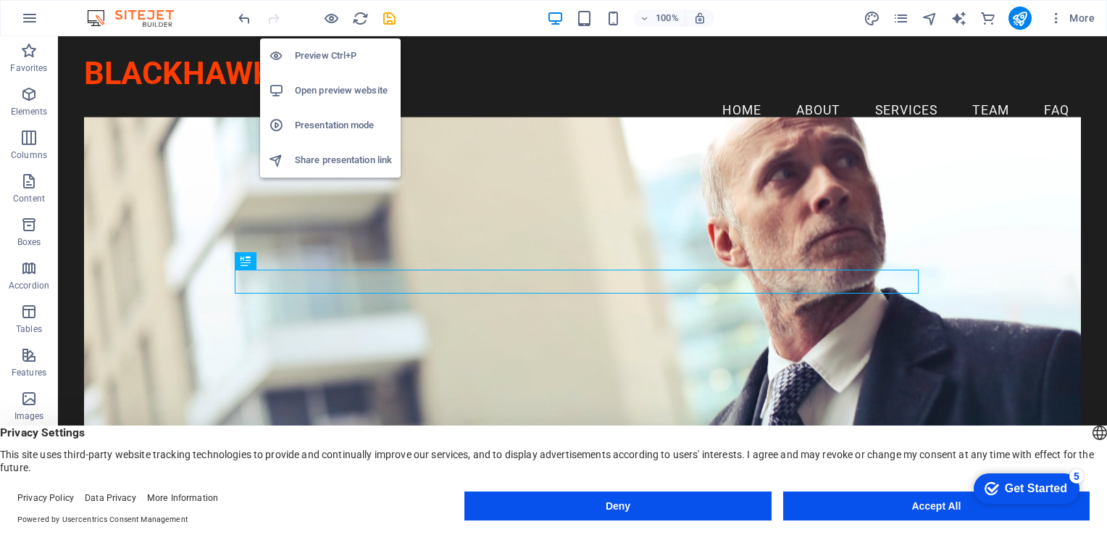
click at [324, 89] on h6 "Open preview website" at bounding box center [343, 90] width 97 height 17
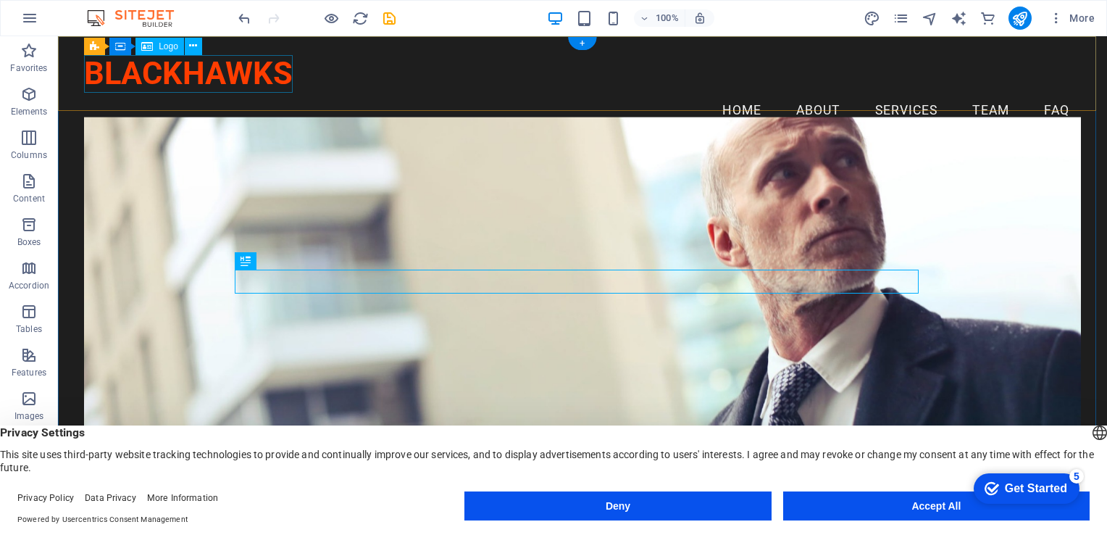
click at [220, 67] on div "BLACKHAWKS" at bounding box center [582, 74] width 997 height 38
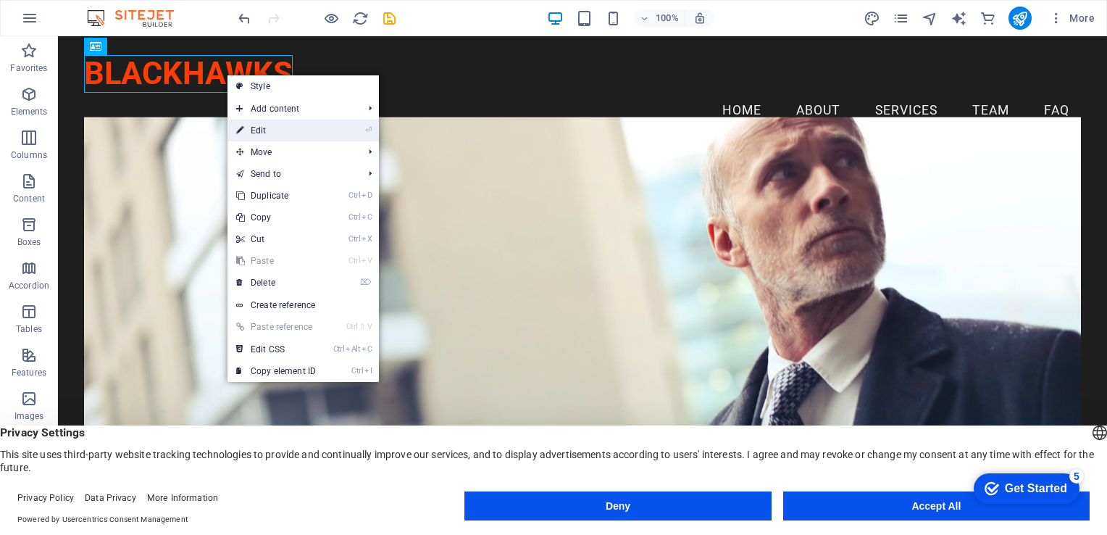
click at [263, 127] on link "⏎ Edit" at bounding box center [276, 131] width 97 height 22
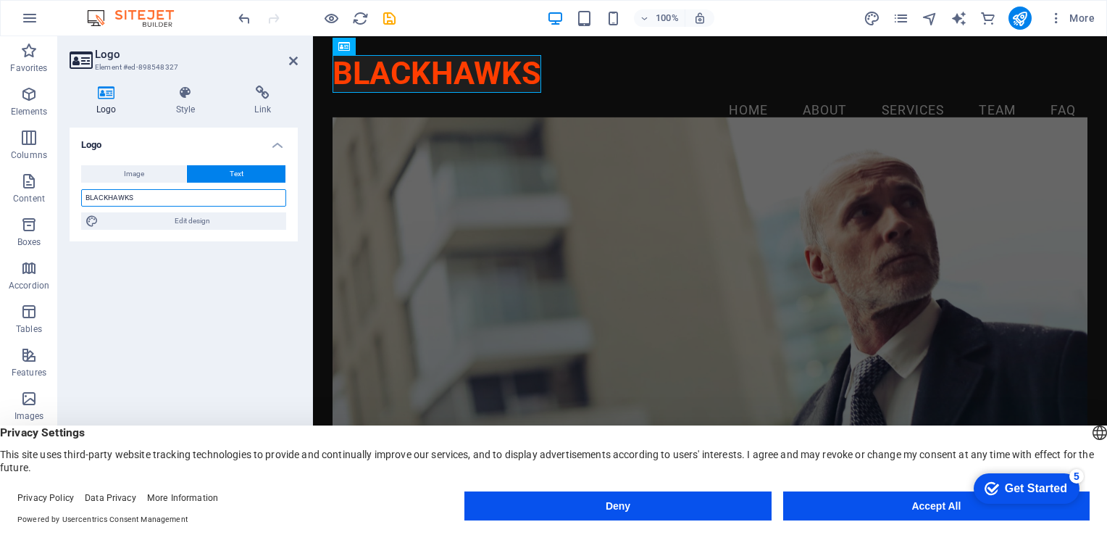
drag, startPoint x: 141, startPoint y: 201, endPoint x: 61, endPoint y: 195, distance: 80.0
click at [61, 195] on div "Logo Style Link Logo Image Text Drag files here, click to choose files or selec…" at bounding box center [183, 293] width 251 height 438
paste input "Special Enforcement Agency"
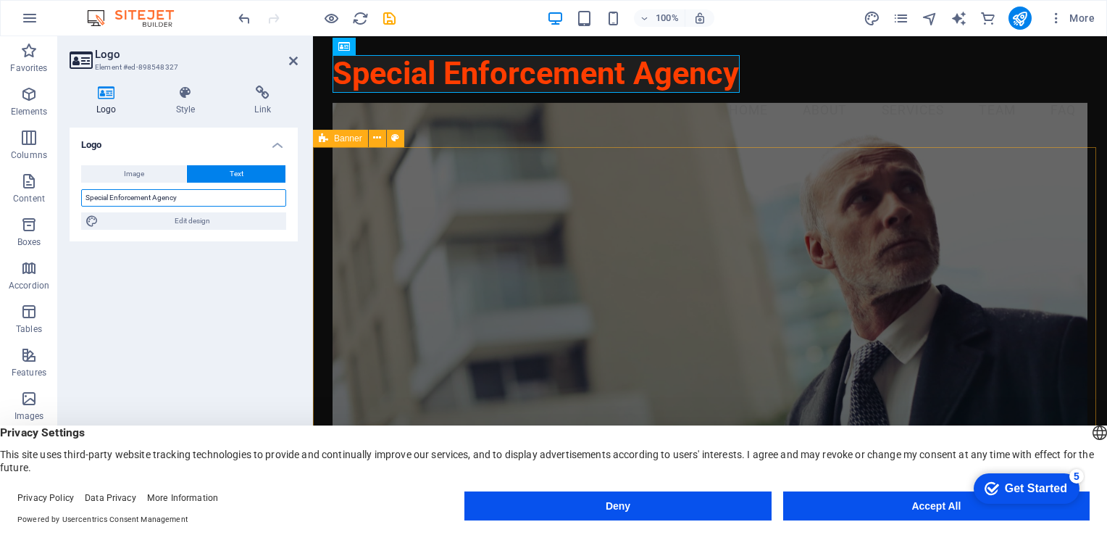
type input "Special Enforcement Agency"
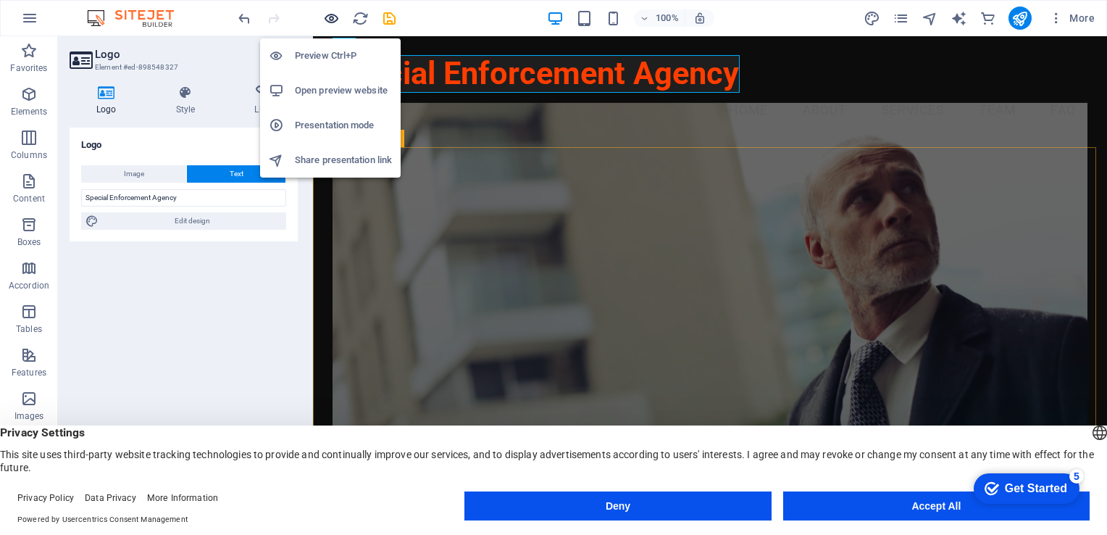
click at [331, 22] on icon "button" at bounding box center [331, 18] width 17 height 17
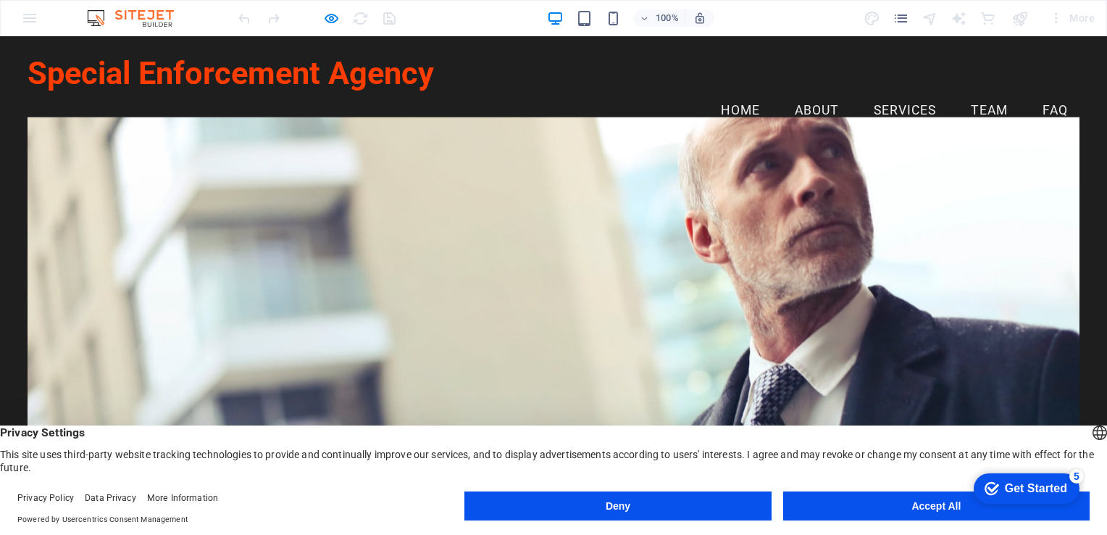
drag, startPoint x: 38, startPoint y: 80, endPoint x: 38, endPoint y: 94, distance: 13.8
click at [38, 88] on h1 "Special Enforcement Agency" at bounding box center [554, 74] width 1052 height 38
drag, startPoint x: 163, startPoint y: 75, endPoint x: 120, endPoint y: 70, distance: 43.8
click at [120, 70] on h1 "Special Enforcement Agency" at bounding box center [554, 74] width 1052 height 38
click at [120, 72] on h1 "Special Enforcement Agency" at bounding box center [554, 74] width 1052 height 38
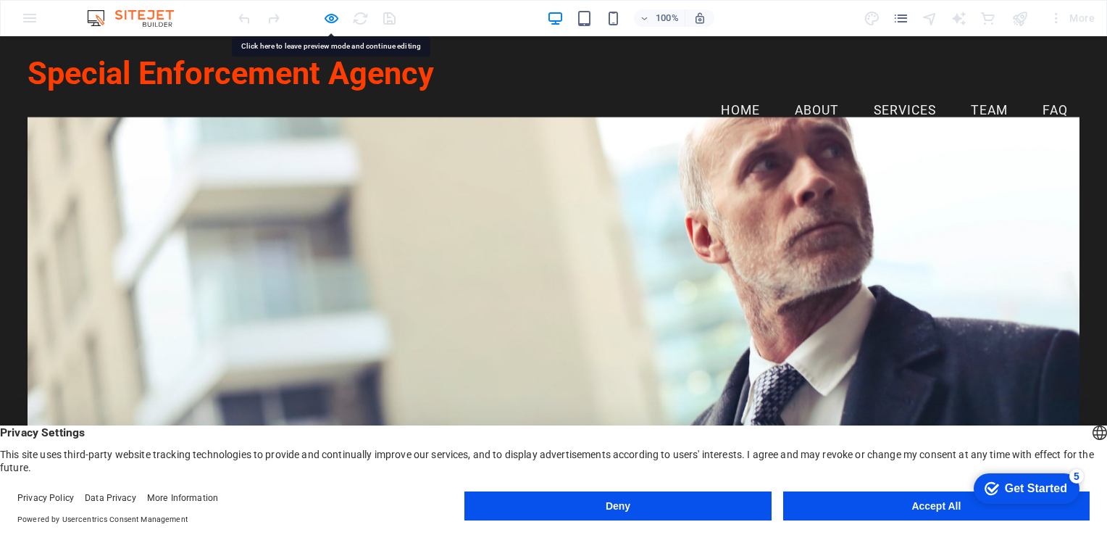
click at [122, 76] on h1 "Special Enforcement Agency" at bounding box center [554, 74] width 1052 height 38
click at [123, 75] on h1 "Special Enforcement Agency" at bounding box center [554, 74] width 1052 height 38
drag, startPoint x: 123, startPoint y: 75, endPoint x: 359, endPoint y: 79, distance: 236.3
click at [359, 80] on h1 "Special Enforcement Agency" at bounding box center [554, 74] width 1052 height 38
click at [338, 80] on h1 "Special Enforcement Agency" at bounding box center [554, 74] width 1052 height 38
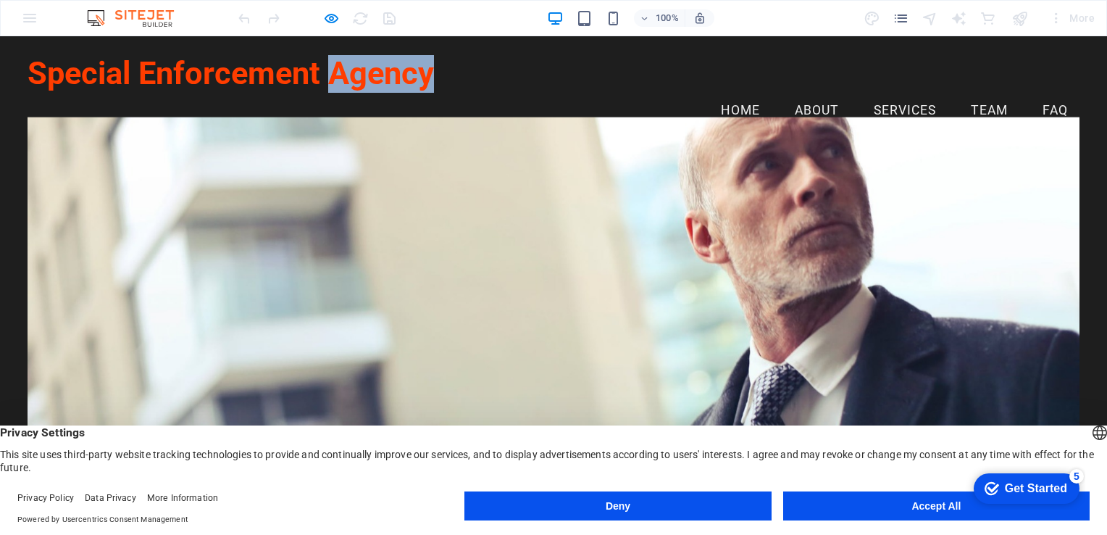
click at [338, 80] on h1 "Special Enforcement Agency" at bounding box center [554, 74] width 1052 height 38
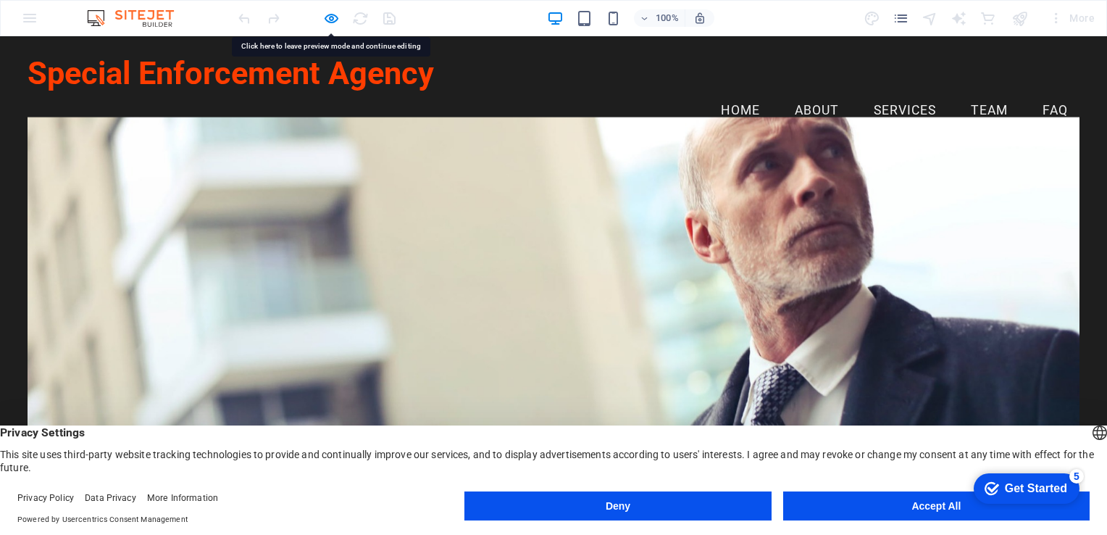
drag, startPoint x: 338, startPoint y: 80, endPoint x: 282, endPoint y: 144, distance: 85.8
click at [282, 143] on div at bounding box center [554, 333] width 1052 height 433
click at [285, 221] on div at bounding box center [554, 333] width 1052 height 433
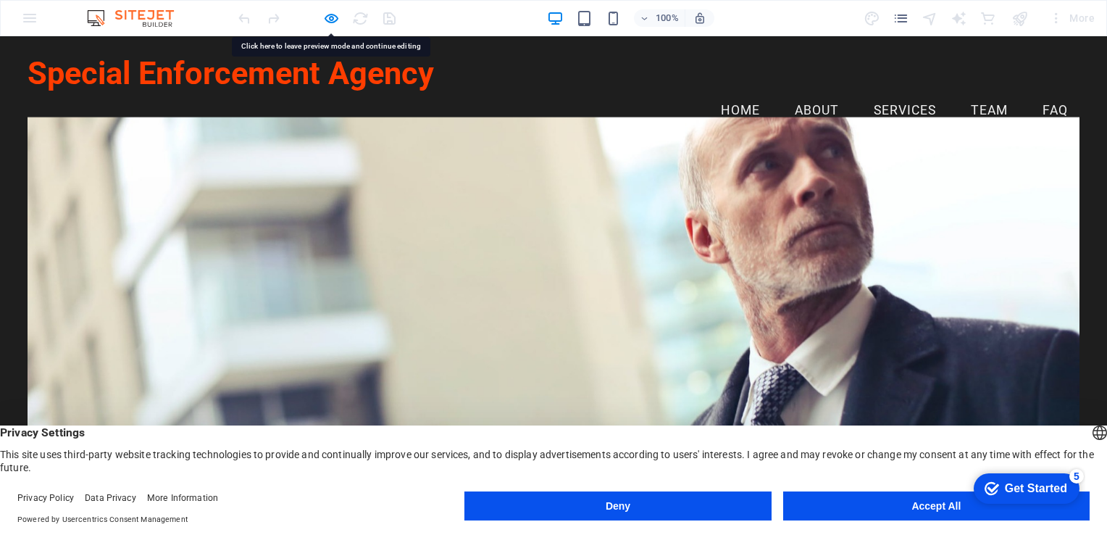
click at [269, 80] on h1 "Special Enforcement Agency" at bounding box center [554, 74] width 1052 height 38
click at [270, 80] on h1 "Special Enforcement Agency" at bounding box center [554, 74] width 1052 height 38
click at [270, 78] on h1 "Special Enforcement Agency" at bounding box center [554, 74] width 1052 height 38
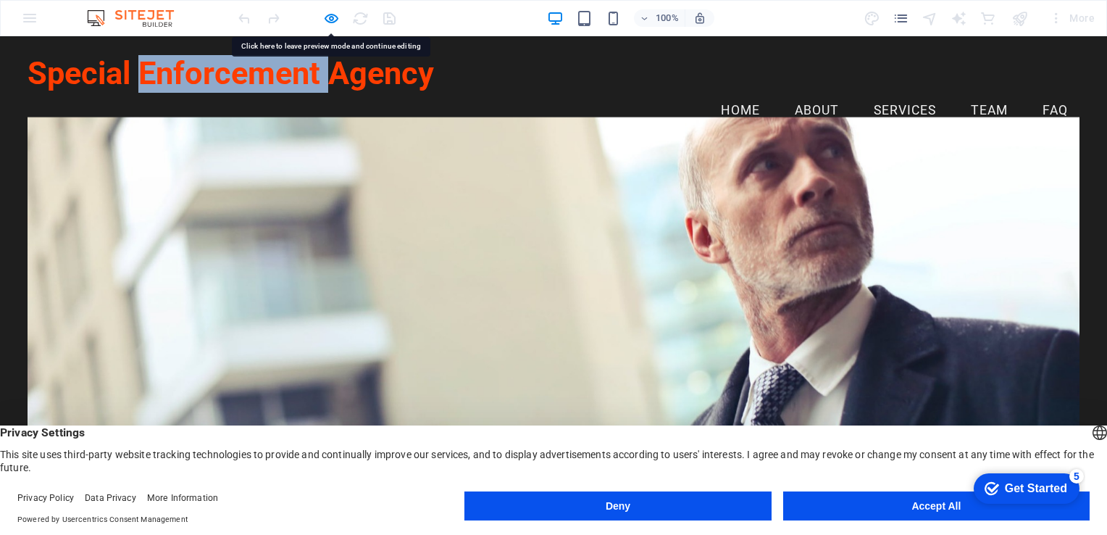
click at [270, 78] on h1 "Special Enforcement Agency" at bounding box center [554, 74] width 1052 height 38
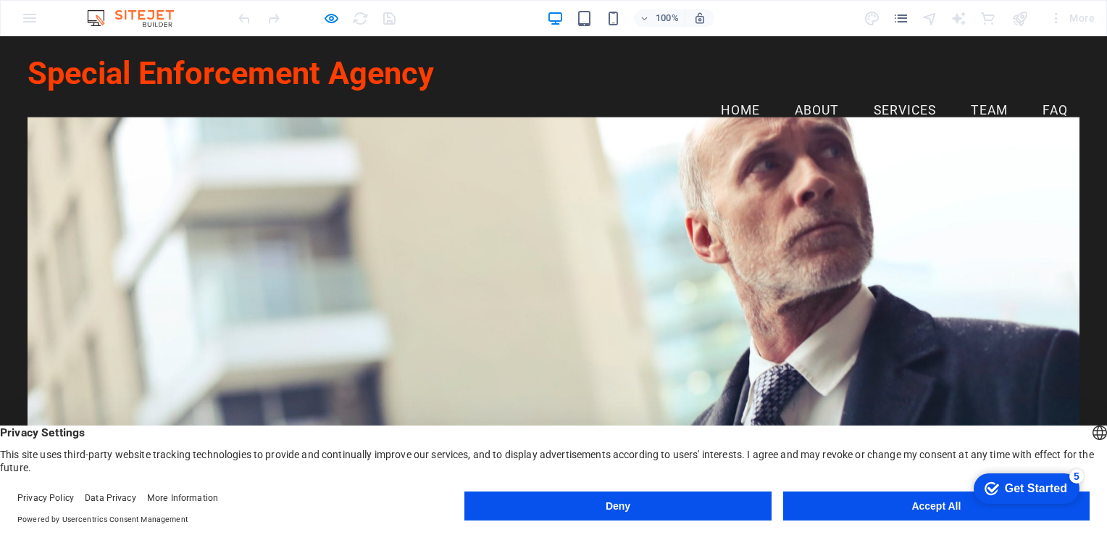
click at [88, 76] on h1 "Special Enforcement Agency" at bounding box center [554, 74] width 1052 height 38
click at [87, 73] on h1 "Special Enforcement Agency" at bounding box center [554, 74] width 1052 height 38
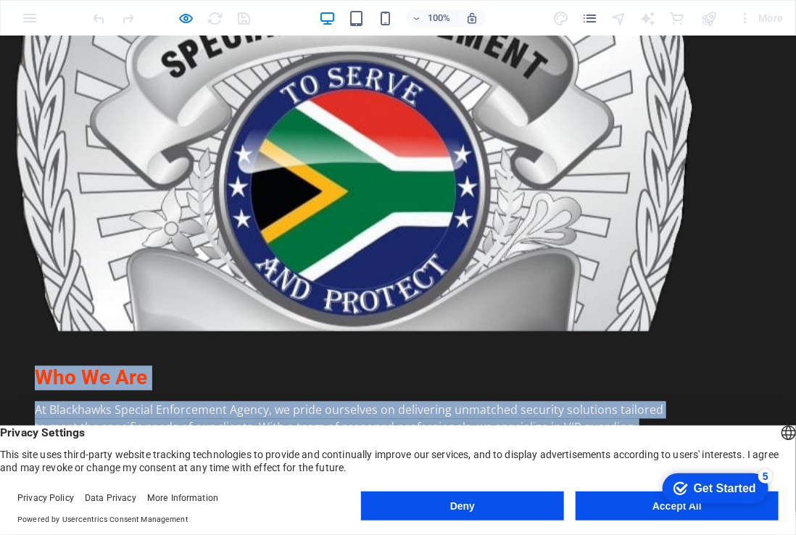
drag, startPoint x: 429, startPoint y: 73, endPoint x: 8, endPoint y: 419, distance: 544.7
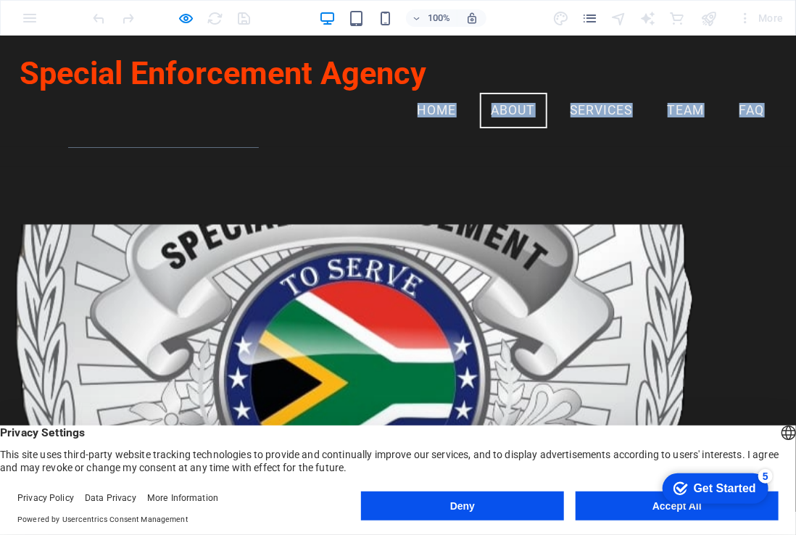
scroll to position [542, 0]
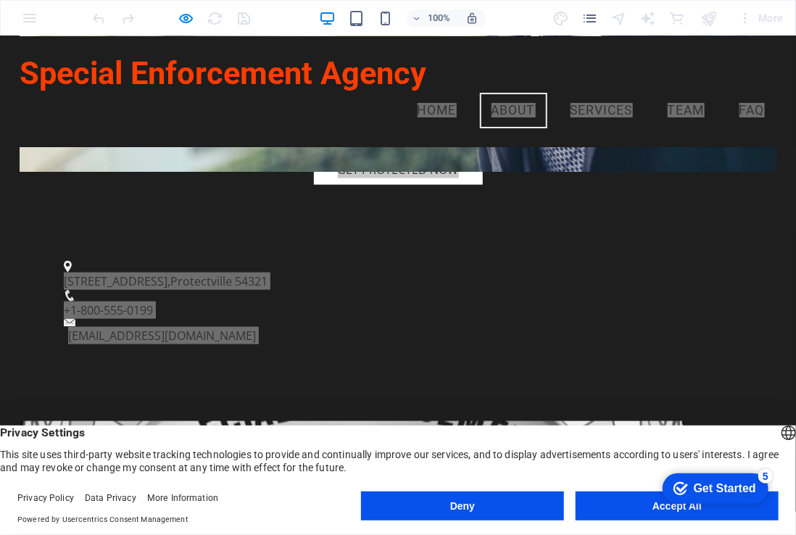
drag, startPoint x: 751, startPoint y: 506, endPoint x: 724, endPoint y: 483, distance: 35.5
click div "checkmark Get Started 5 First Steps in the Editor Let's guide you through the t…"
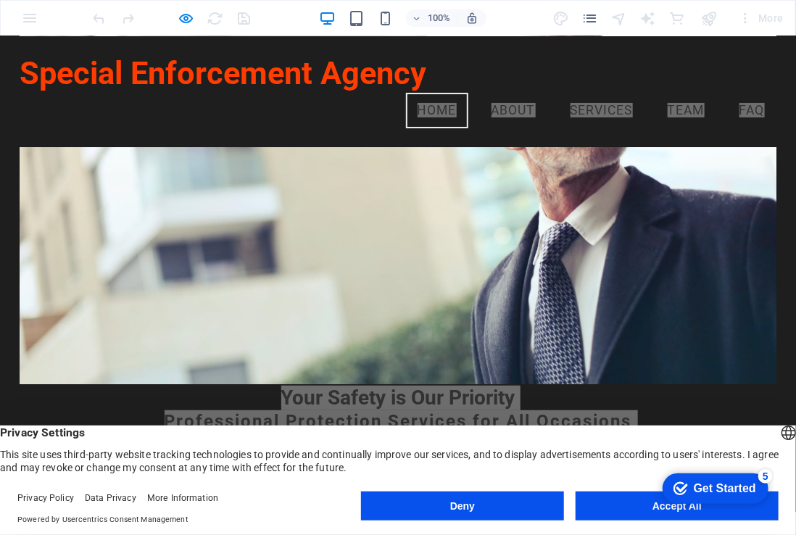
scroll to position [0, 0]
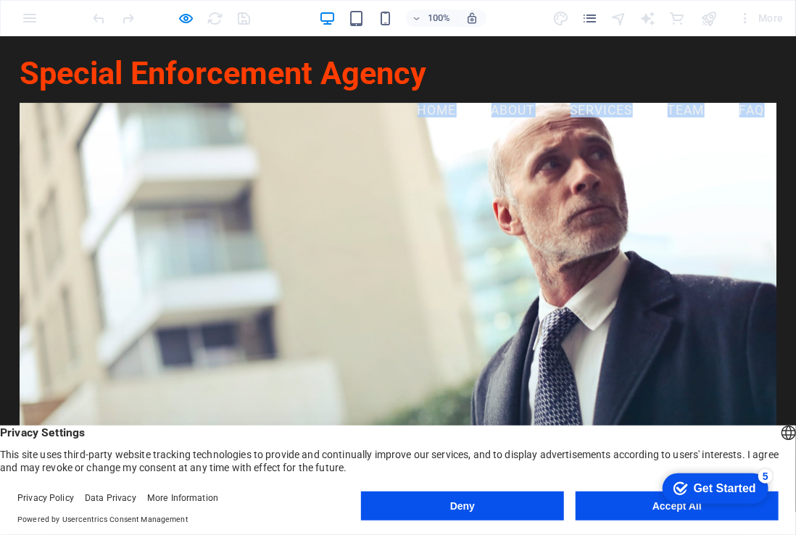
click at [433, 72] on div "Special Enforcement Agency Menu Home About Services Team FAQ" at bounding box center [398, 91] width 796 height 111
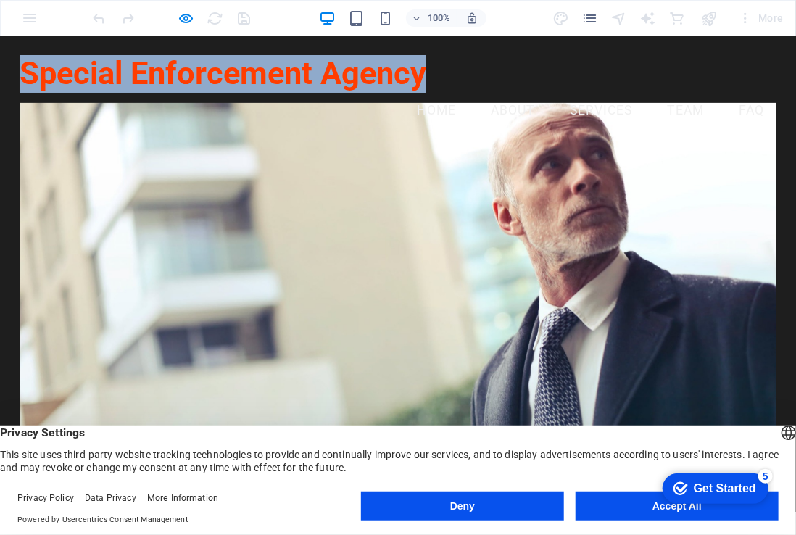
drag, startPoint x: 431, startPoint y: 72, endPoint x: -3, endPoint y: 13, distance: 438.1
drag, startPoint x: -3, startPoint y: 13, endPoint x: 140, endPoint y: 81, distance: 158.2
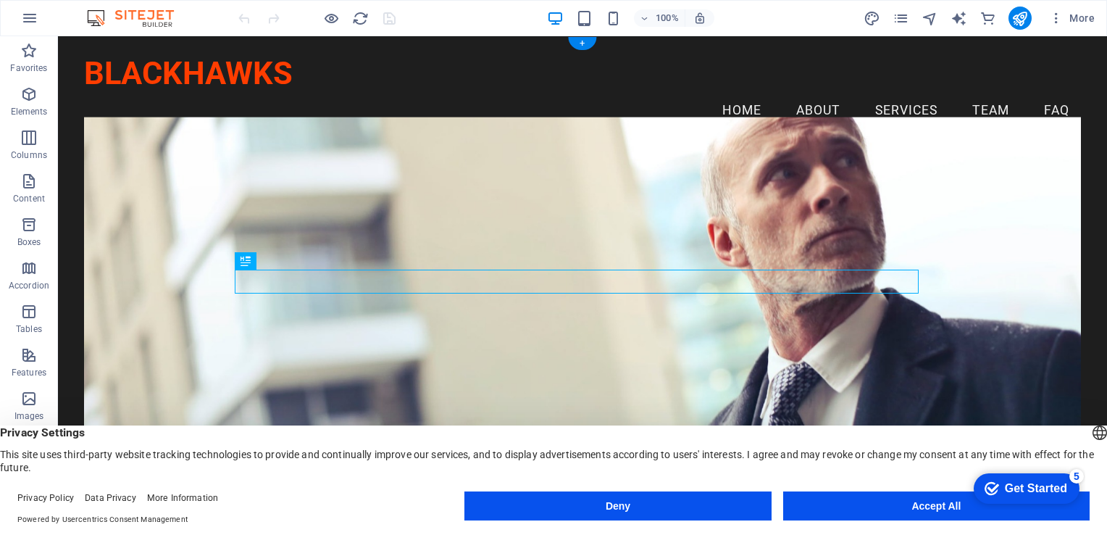
click at [441, 183] on figure at bounding box center [582, 333] width 997 height 433
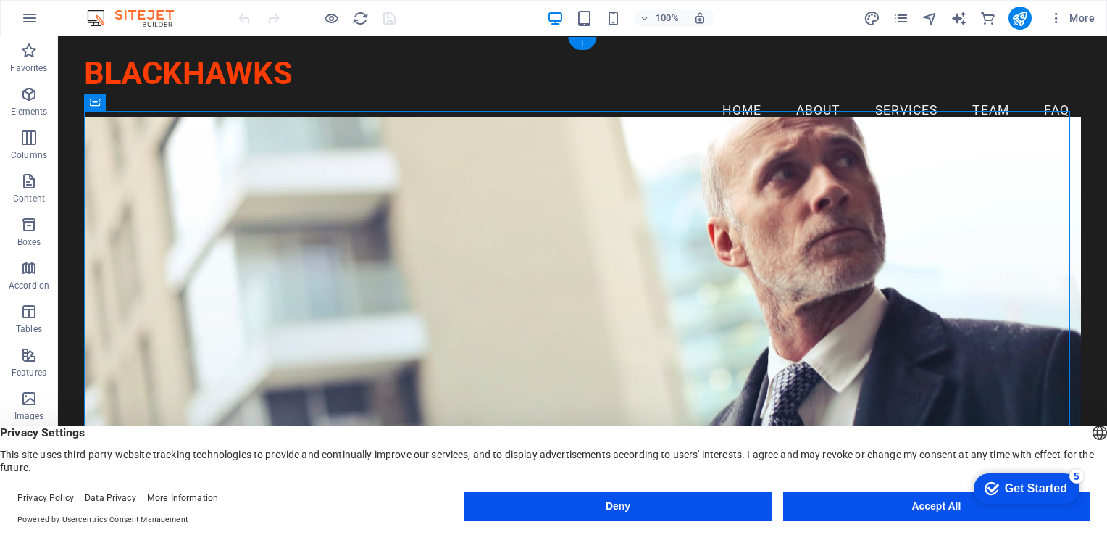
click at [464, 178] on figure at bounding box center [582, 333] width 997 height 433
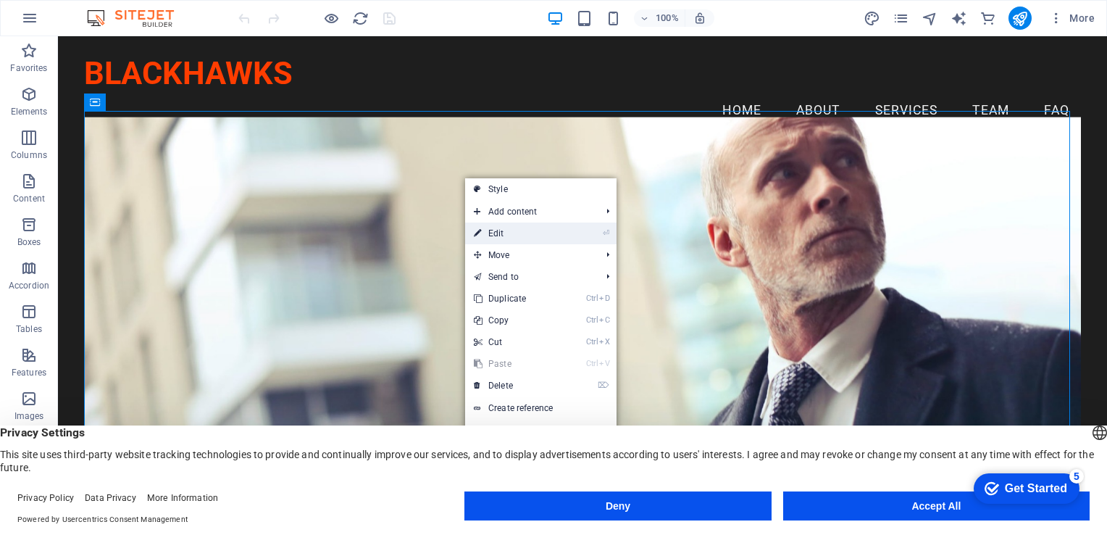
click at [498, 228] on link "⏎ Edit" at bounding box center [513, 233] width 97 height 22
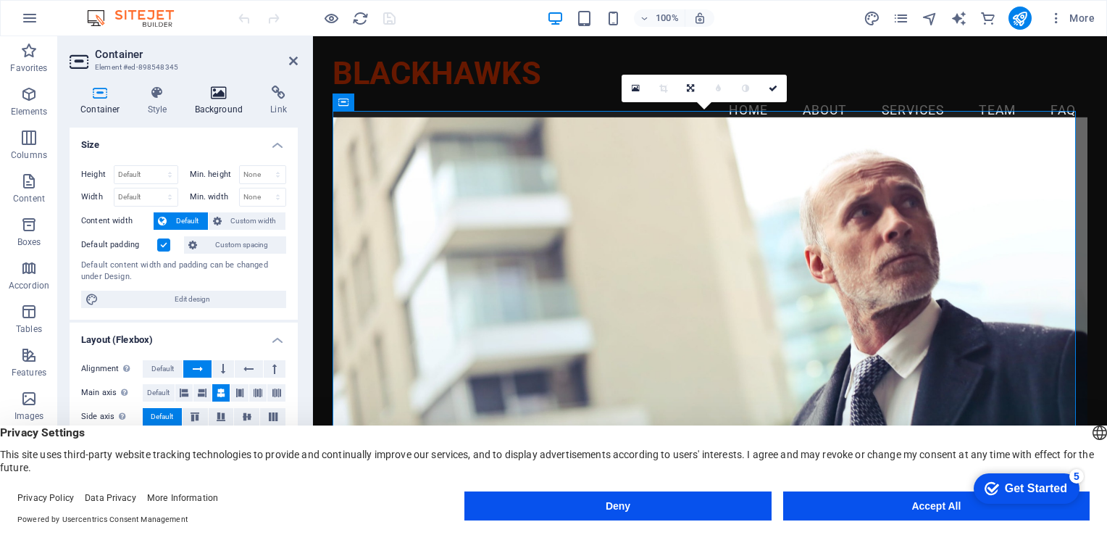
click at [222, 101] on h4 "Background" at bounding box center [222, 101] width 76 height 30
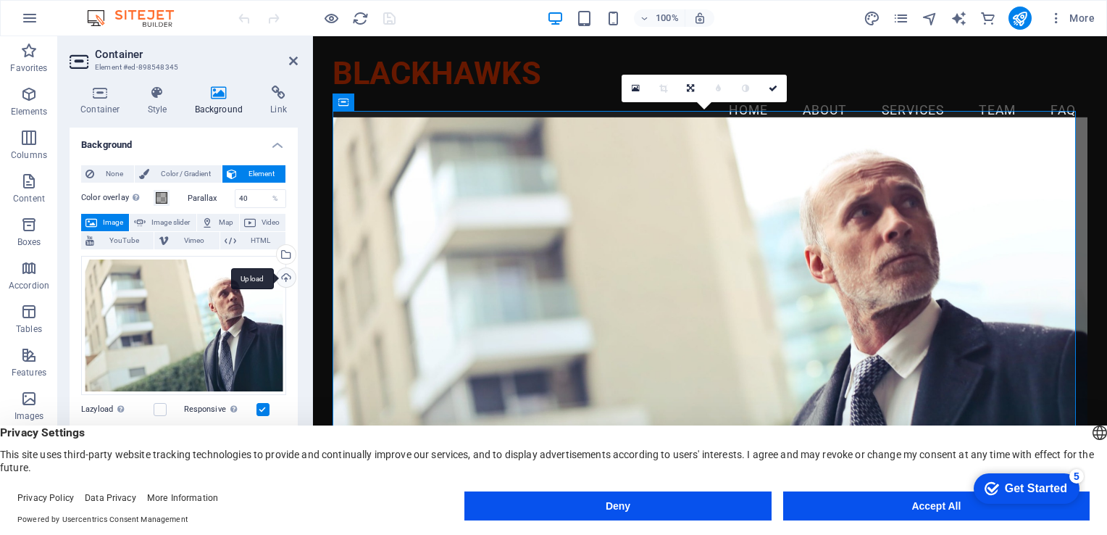
click at [278, 278] on div "Upload" at bounding box center [285, 279] width 22 height 22
click at [795, 527] on footer "Privacy Policy Data Privacy More Information Powered by Usercentrics Consent Ma…" at bounding box center [553, 509] width 1107 height 52
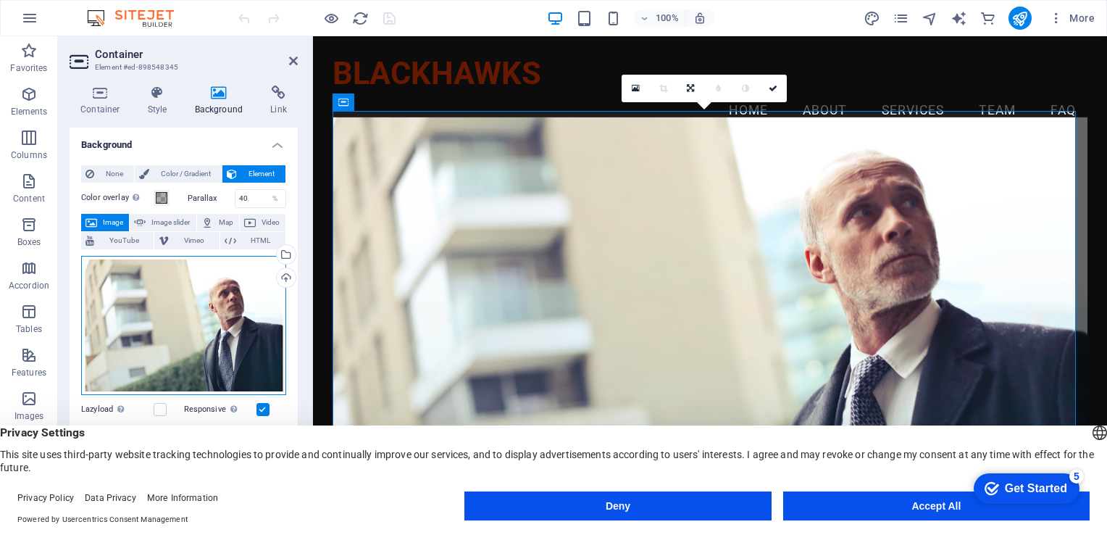
click at [186, 295] on div "Drag files here, click to choose files or select files from Files or our free s…" at bounding box center [183, 325] width 205 height 139
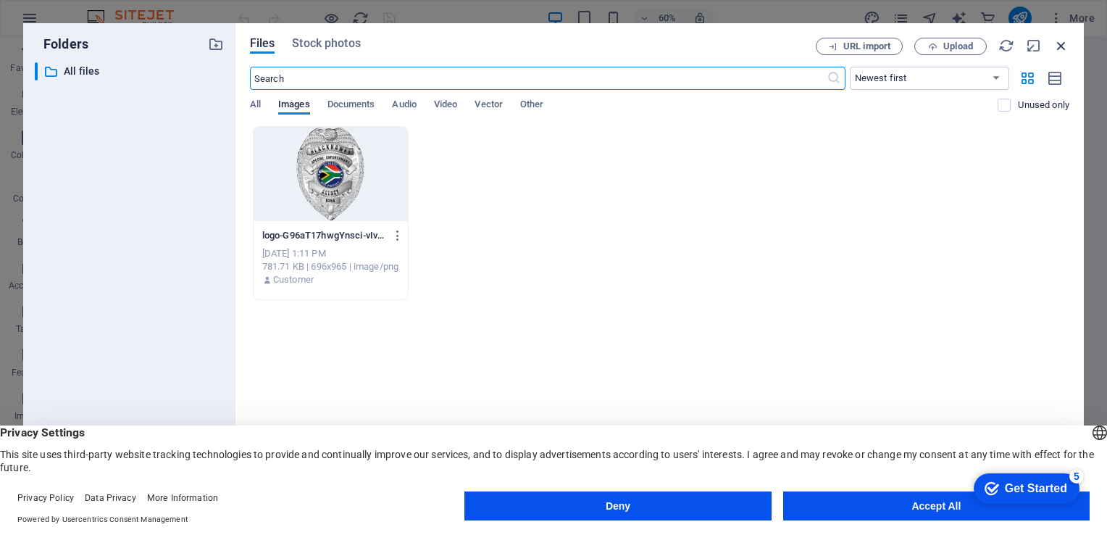
click at [795, 46] on div "Files Stock photos URL import Upload ​ Newest first Oldest first Name (A-Z) Nam…" at bounding box center [660, 267] width 849 height 488
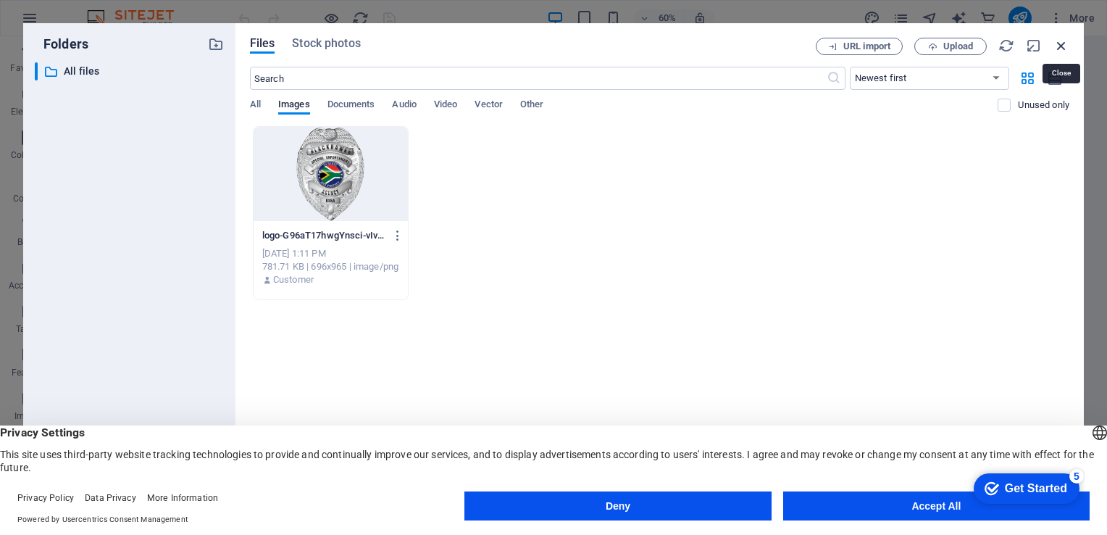
click at [795, 46] on icon "button" at bounding box center [1062, 46] width 16 height 16
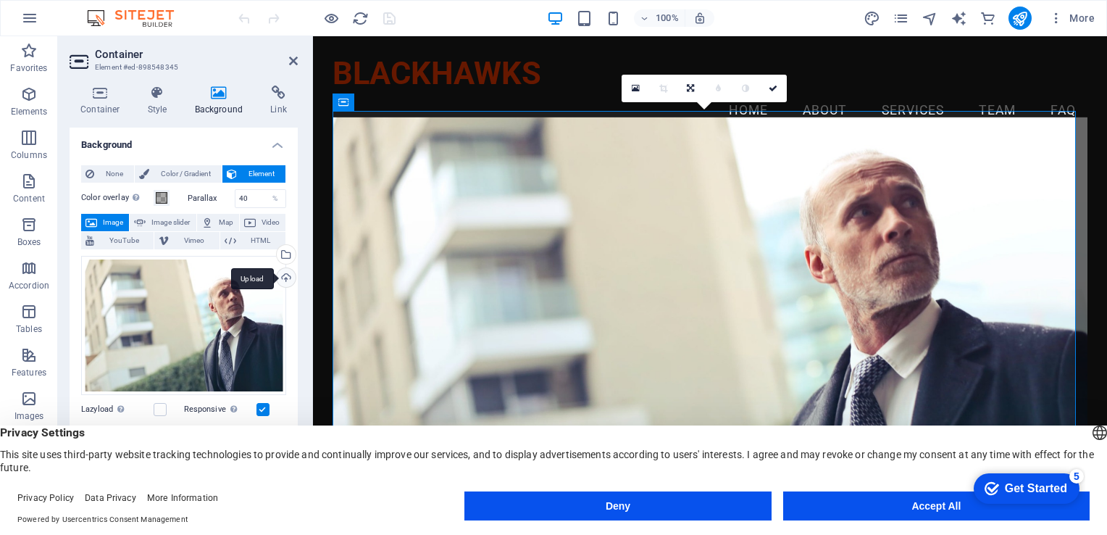
click at [288, 273] on div "Upload" at bounding box center [285, 279] width 22 height 22
click at [284, 276] on div "Upload" at bounding box center [285, 279] width 22 height 22
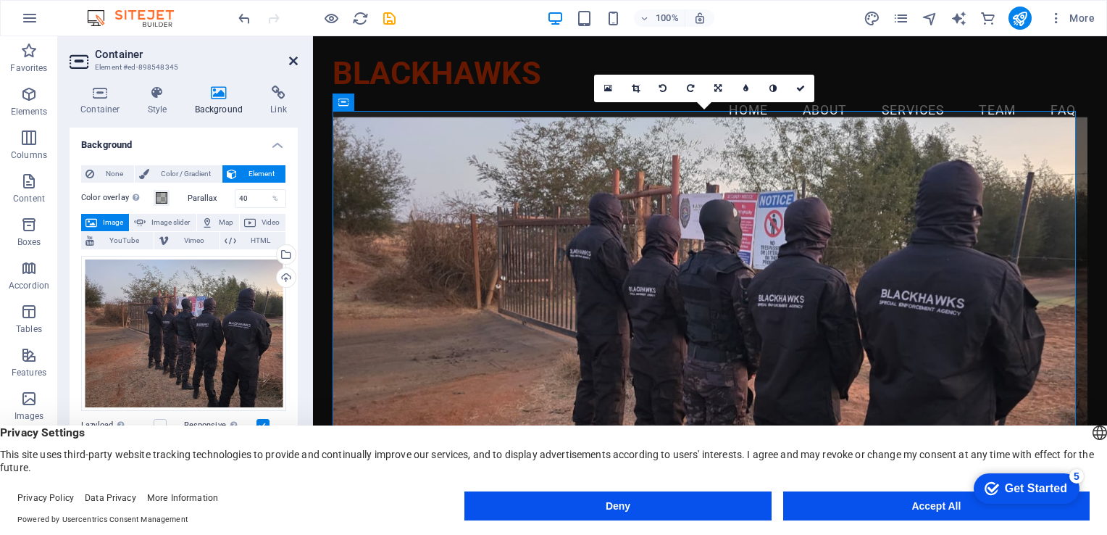
click at [293, 60] on icon at bounding box center [293, 61] width 9 height 12
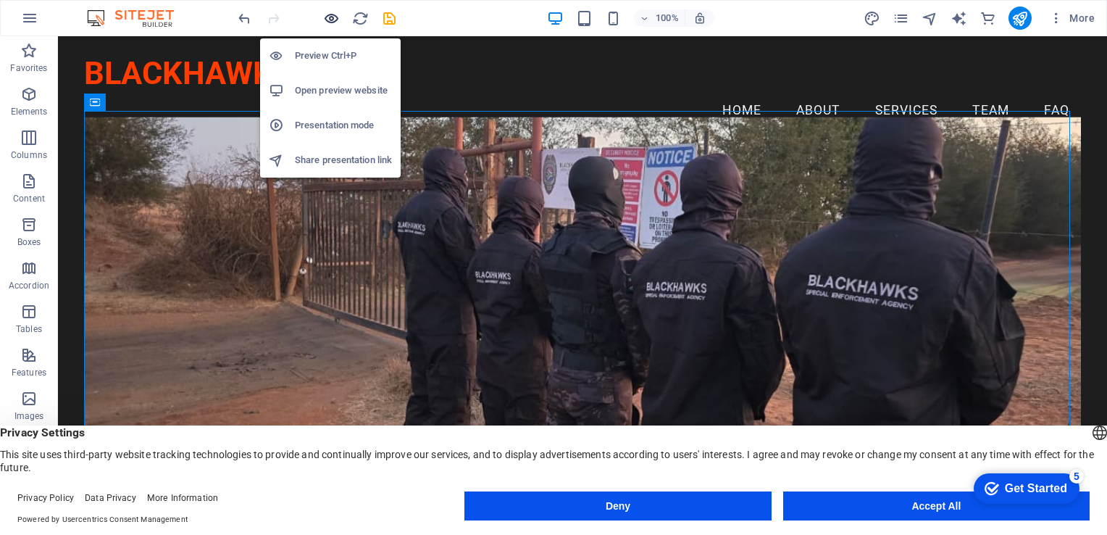
click at [328, 12] on icon "button" at bounding box center [331, 18] width 17 height 17
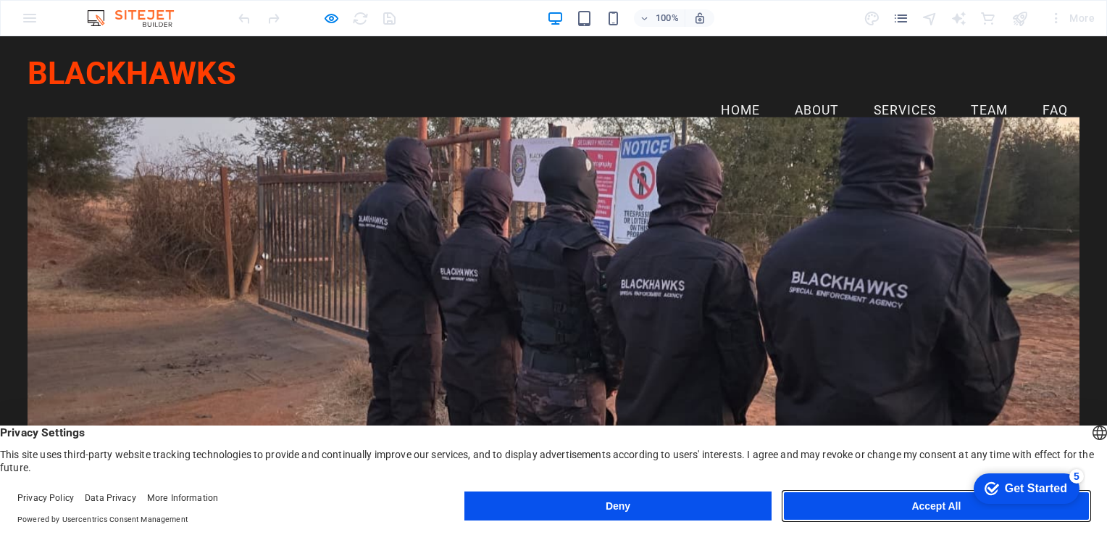
click at [795, 504] on button "Accept All" at bounding box center [936, 505] width 307 height 29
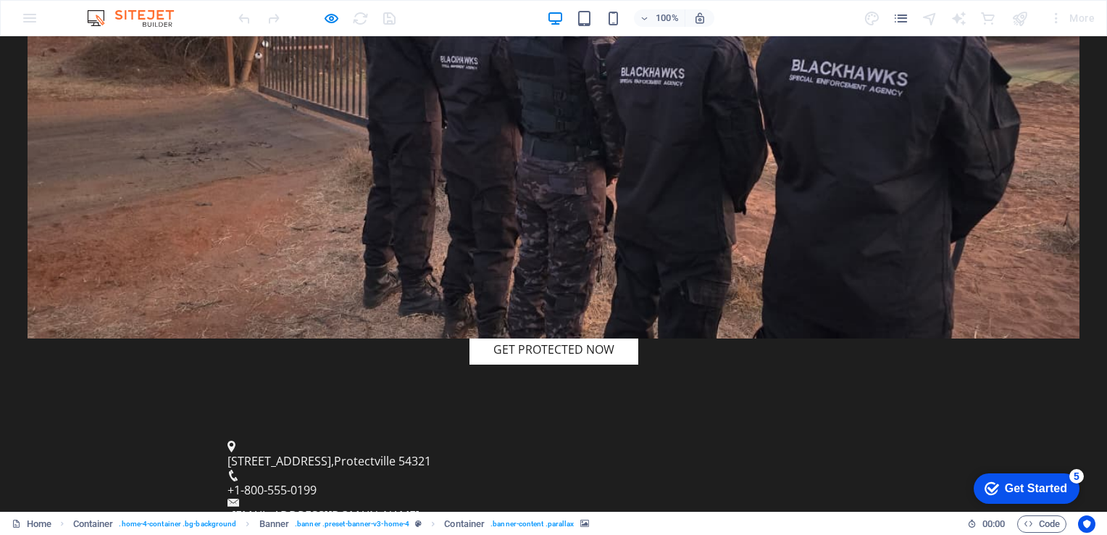
scroll to position [507, 0]
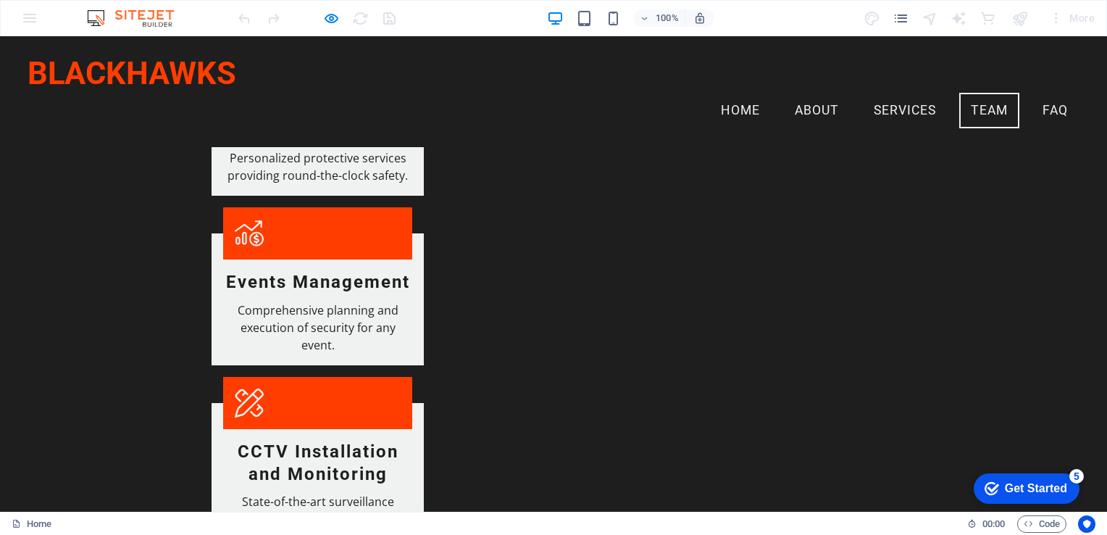
scroll to position [1742, 0]
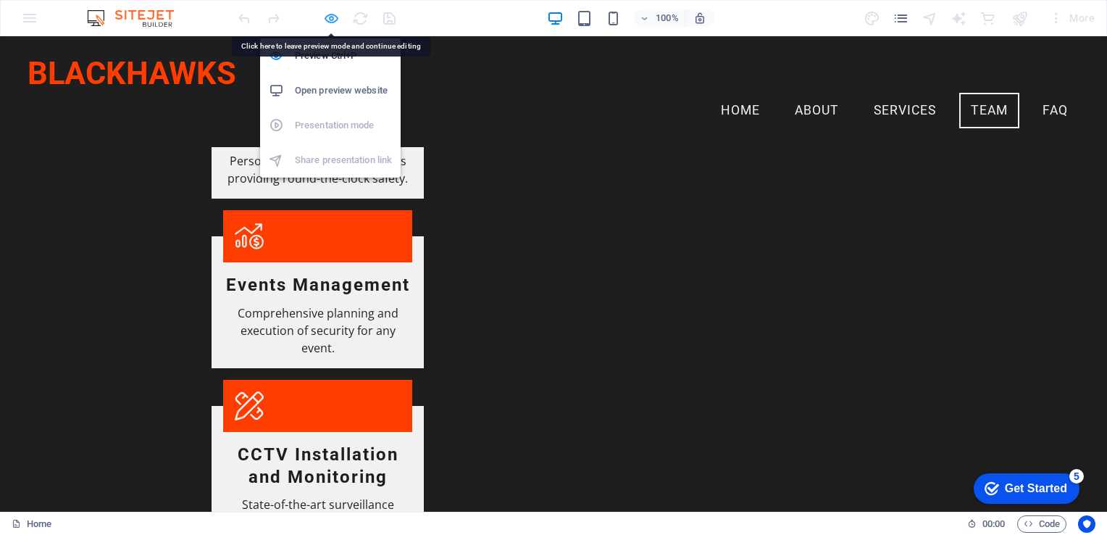
click at [333, 19] on icon "button" at bounding box center [331, 18] width 17 height 17
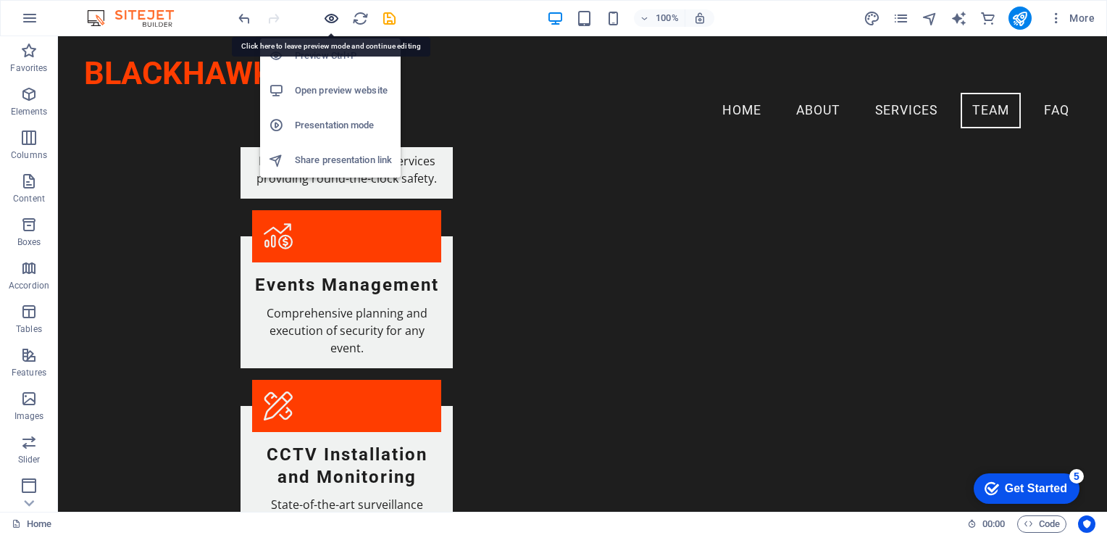
scroll to position [1817, 0]
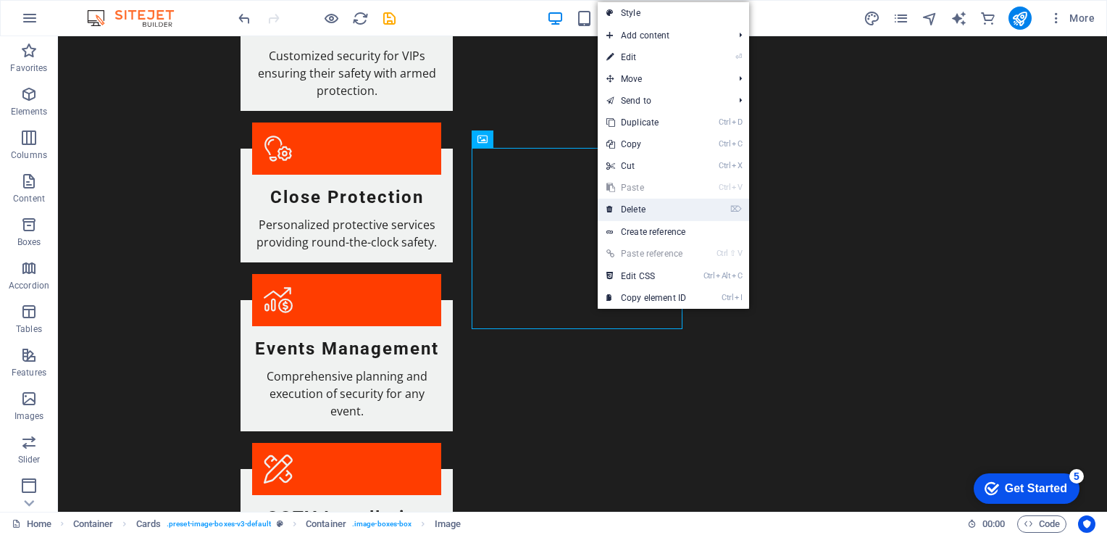
click at [636, 210] on link "⌦ Delete" at bounding box center [646, 210] width 97 height 22
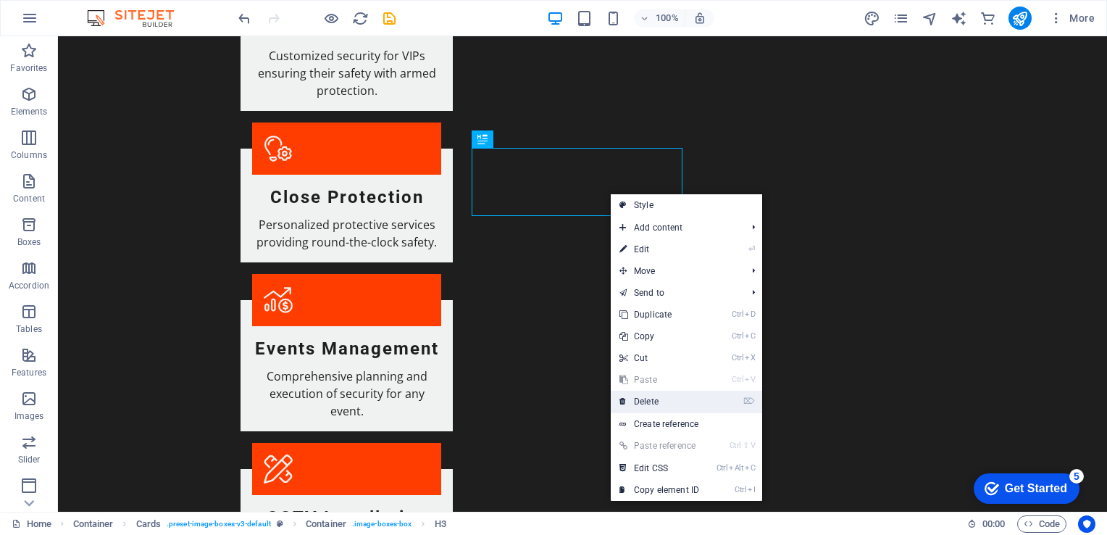
click at [658, 402] on link "⌦ Delete" at bounding box center [659, 402] width 97 height 22
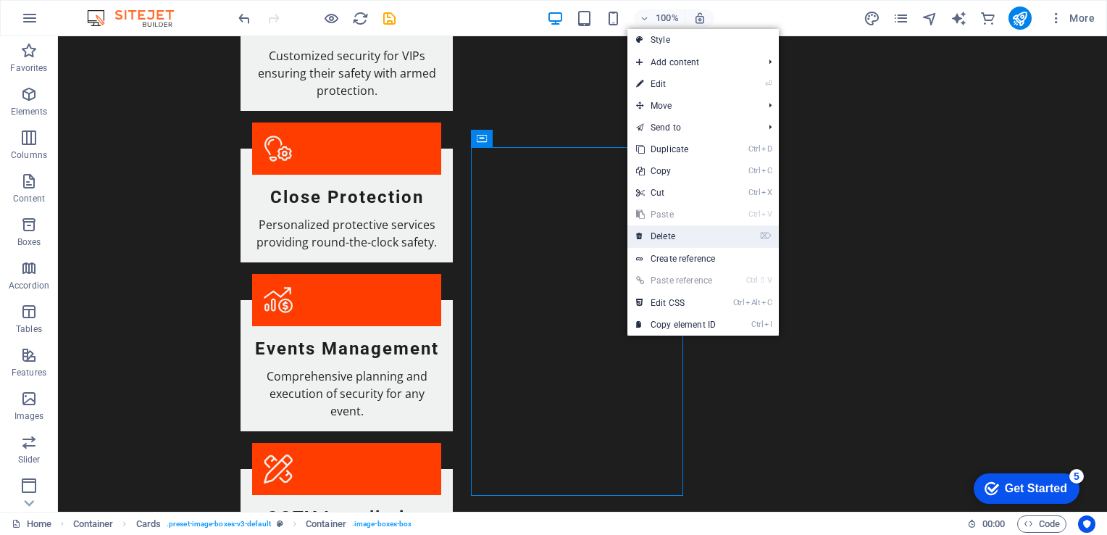
click at [662, 230] on link "⌦ Delete" at bounding box center [676, 236] width 97 height 22
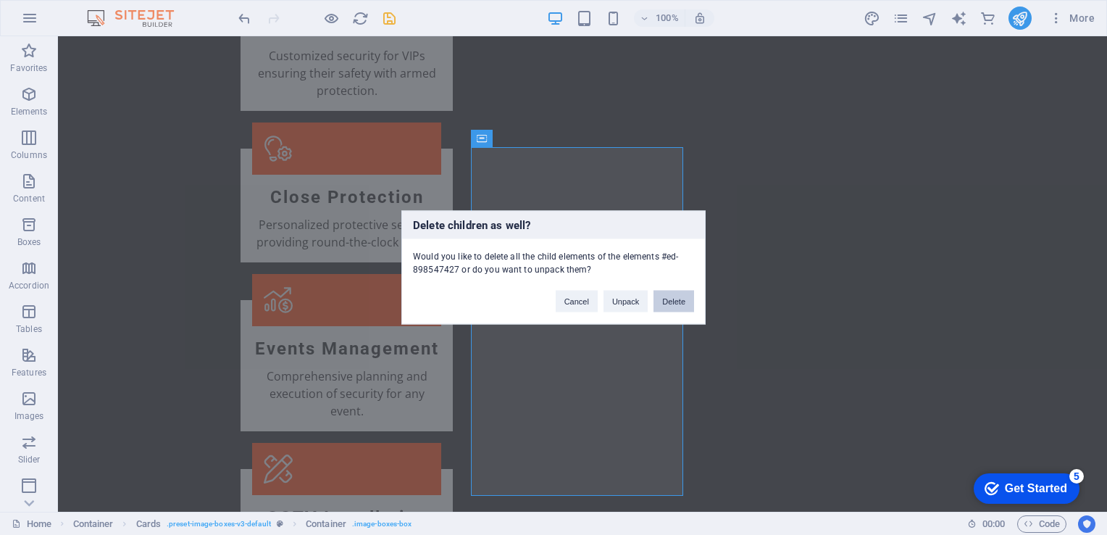
click at [672, 299] on button "Delete" at bounding box center [674, 302] width 41 height 22
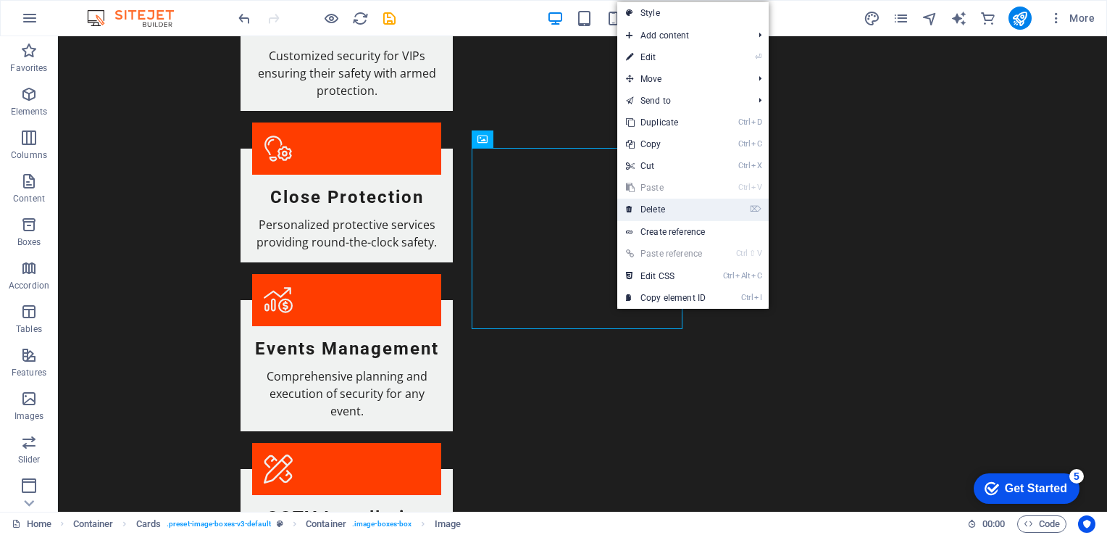
click at [658, 210] on link "⌦ Delete" at bounding box center [665, 210] width 97 height 22
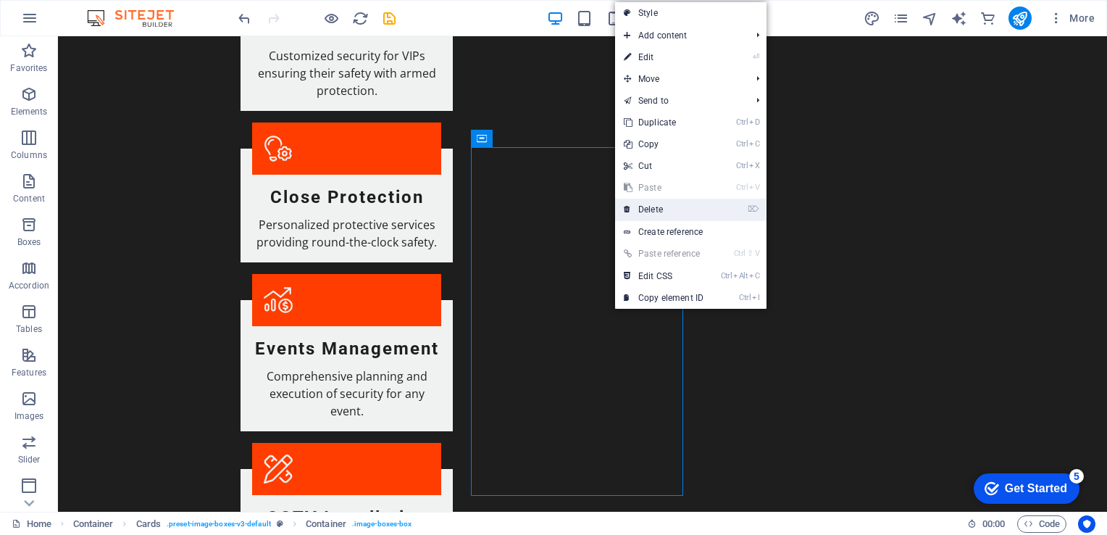
click at [659, 215] on link "⌦ Delete" at bounding box center [663, 210] width 97 height 22
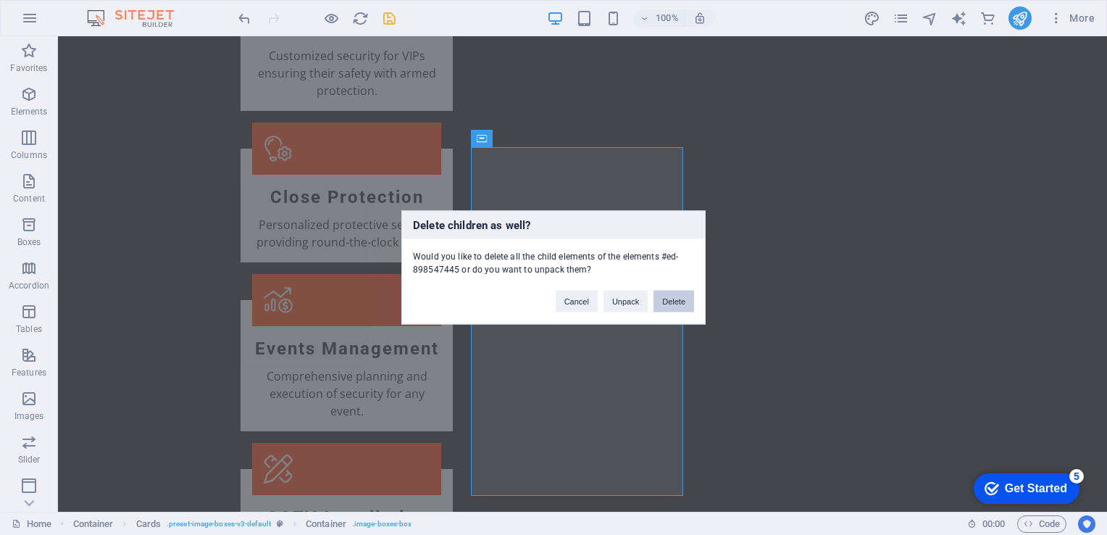
click at [667, 305] on button "Delete" at bounding box center [674, 302] width 41 height 22
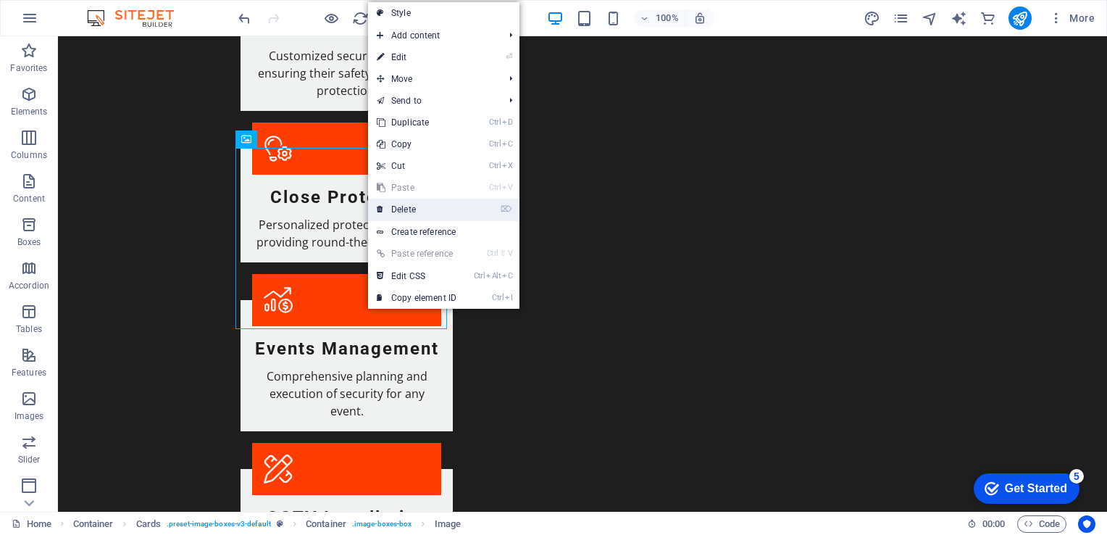
click at [413, 212] on link "⌦ Delete" at bounding box center [416, 210] width 97 height 22
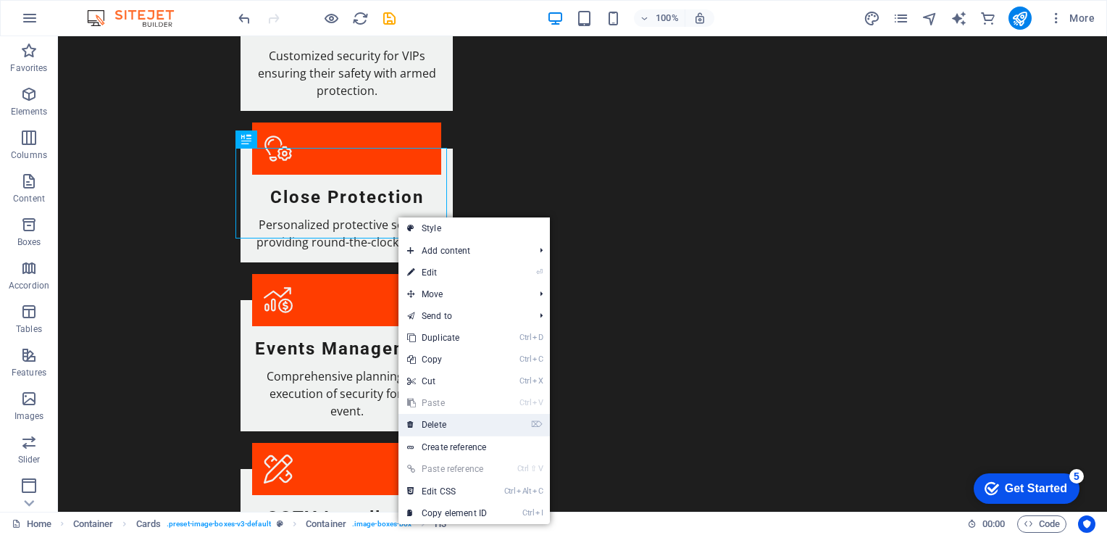
click at [431, 419] on link "⌦ Delete" at bounding box center [447, 425] width 97 height 22
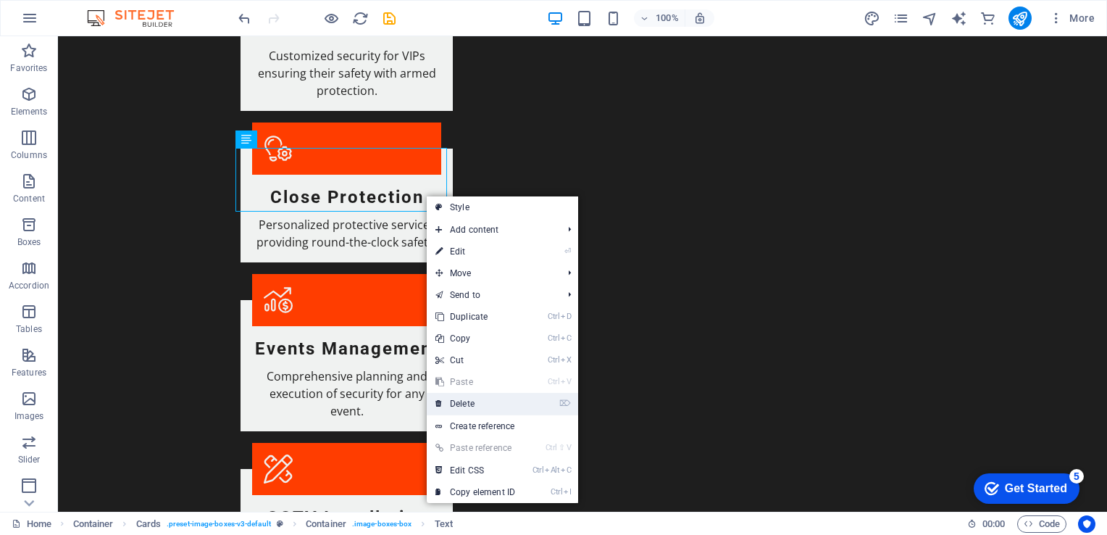
click at [457, 398] on link "⌦ Delete" at bounding box center [475, 404] width 97 height 22
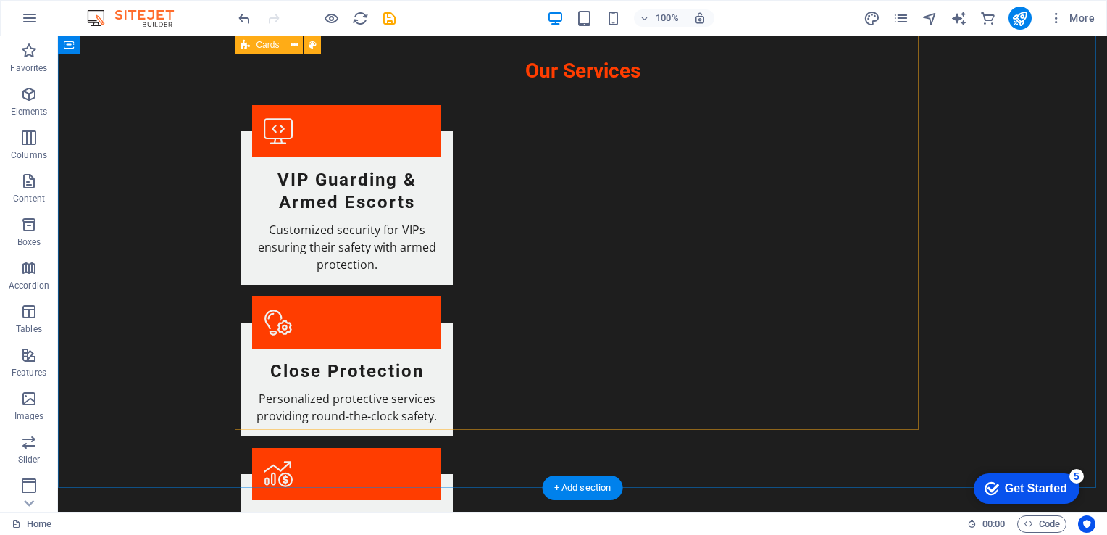
scroll to position [1669, 0]
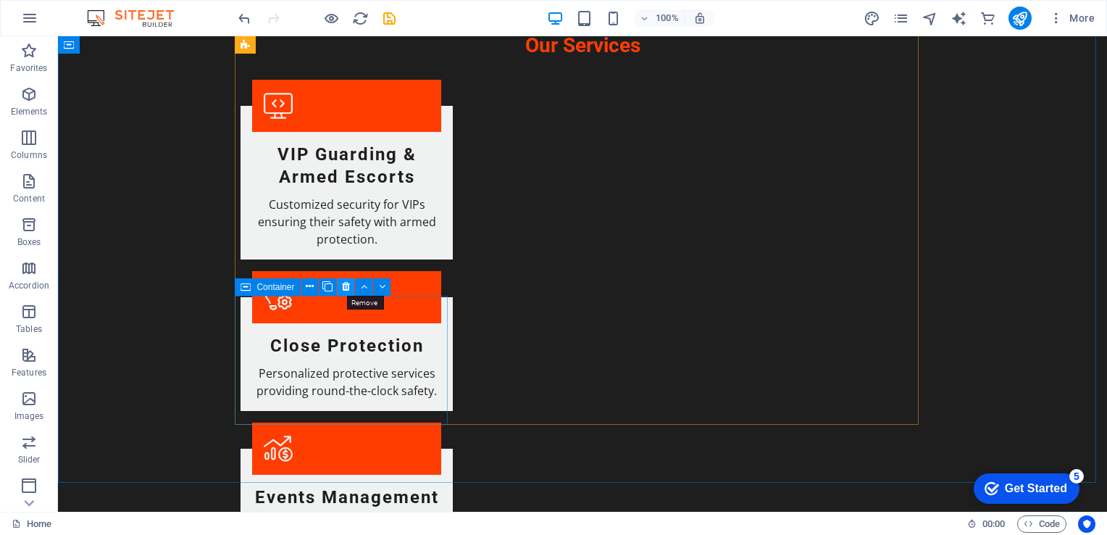
click at [348, 289] on icon at bounding box center [346, 286] width 8 height 15
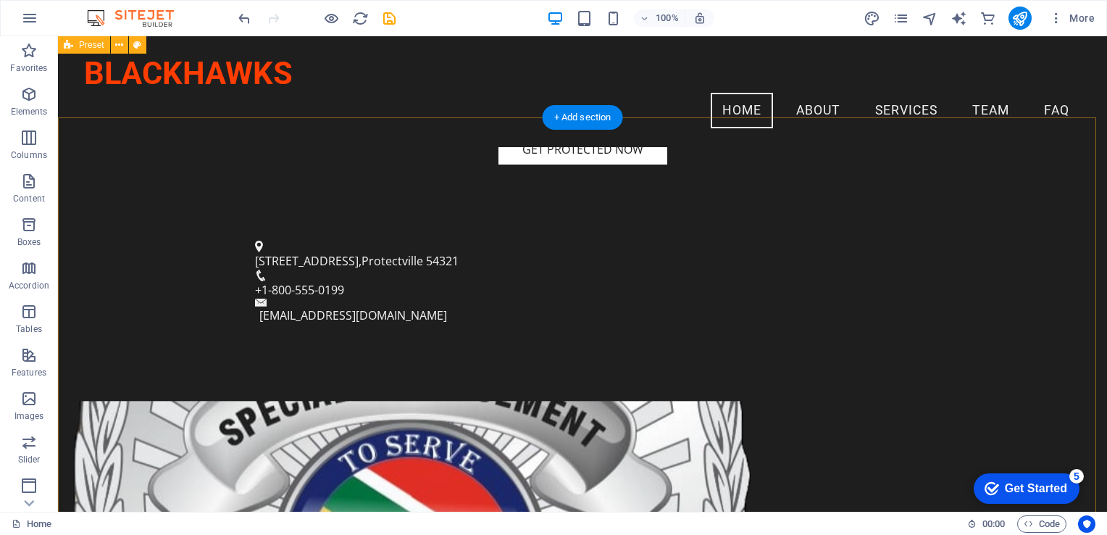
scroll to position [290, 0]
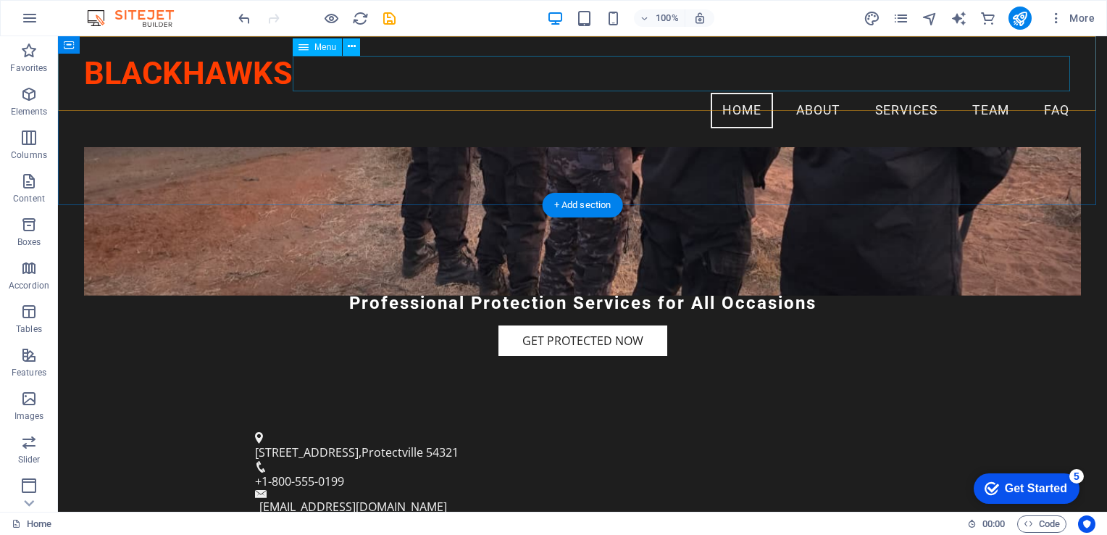
click at [795, 93] on nav "Home About Services Team FAQ" at bounding box center [582, 111] width 997 height 36
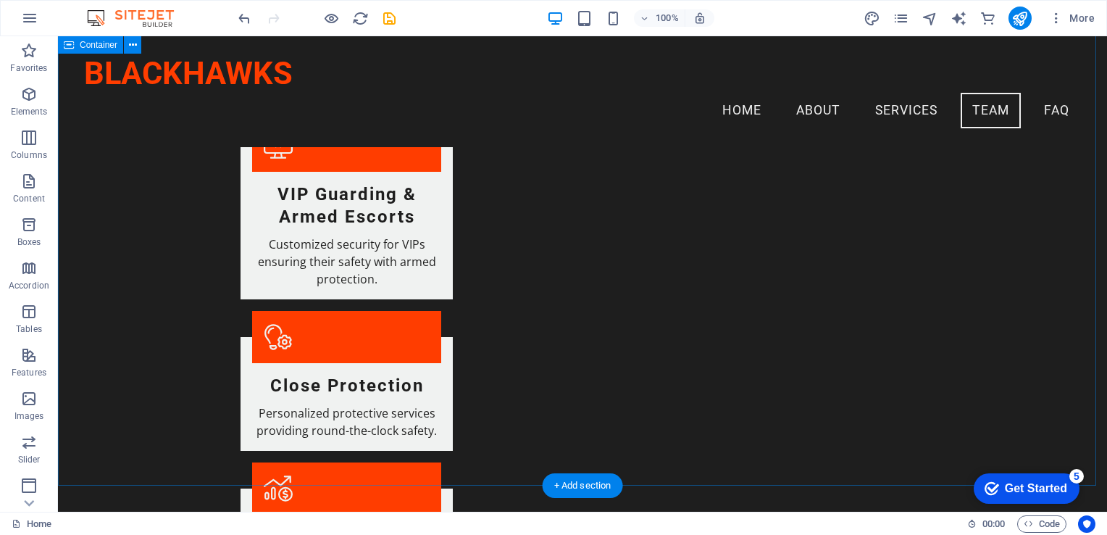
scroll to position [1446, 0]
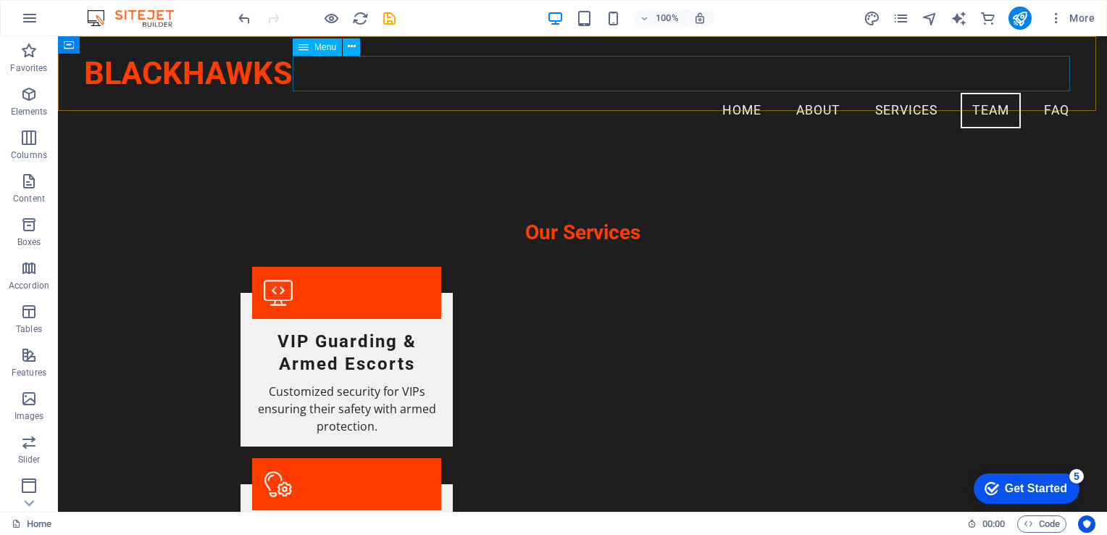
click at [795, 93] on nav "Home About Services Team FAQ" at bounding box center [582, 111] width 997 height 36
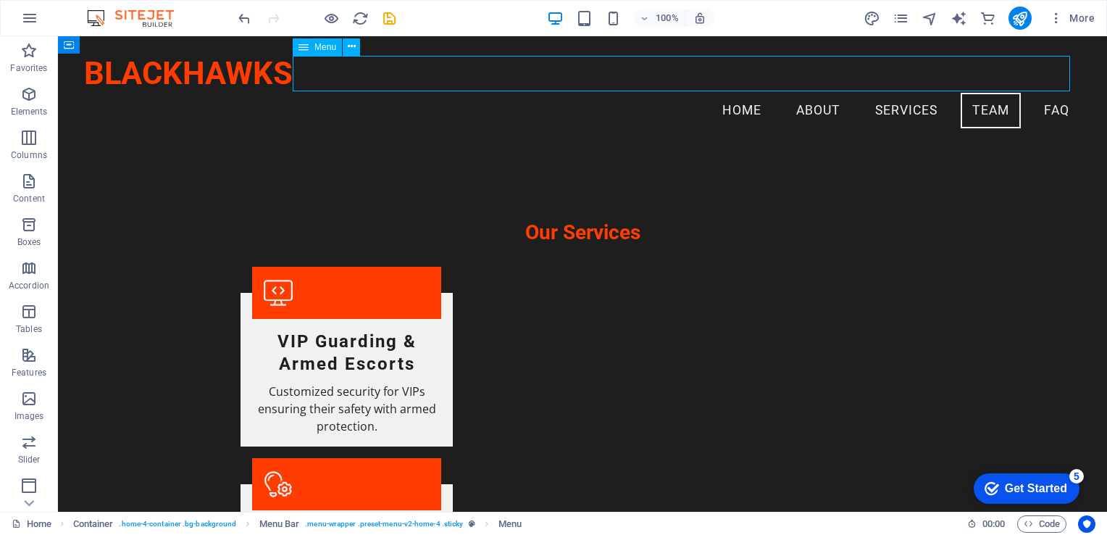
click at [795, 93] on nav "Home About Services Team FAQ" at bounding box center [582, 111] width 997 height 36
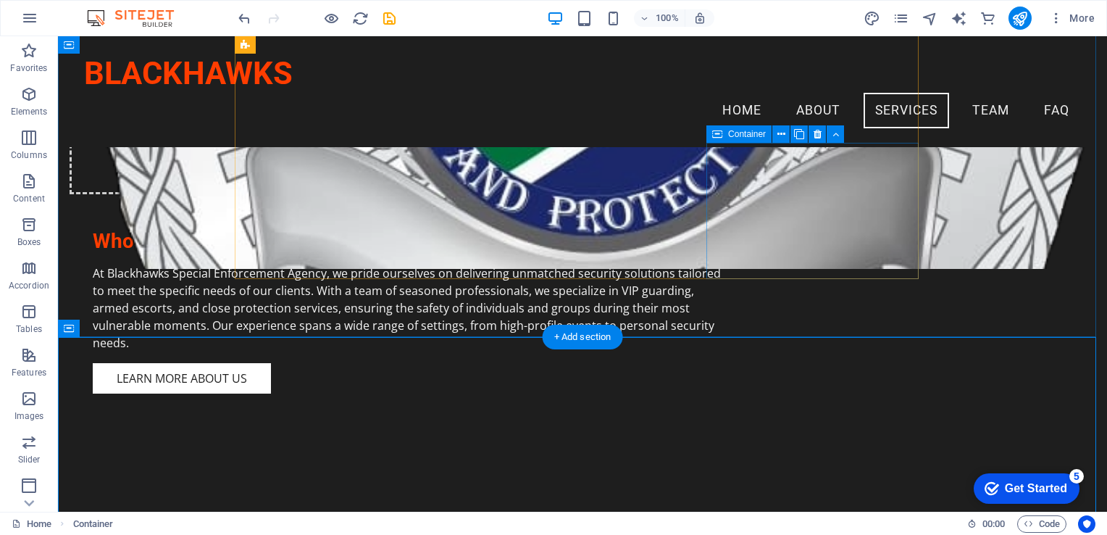
scroll to position [1083, 0]
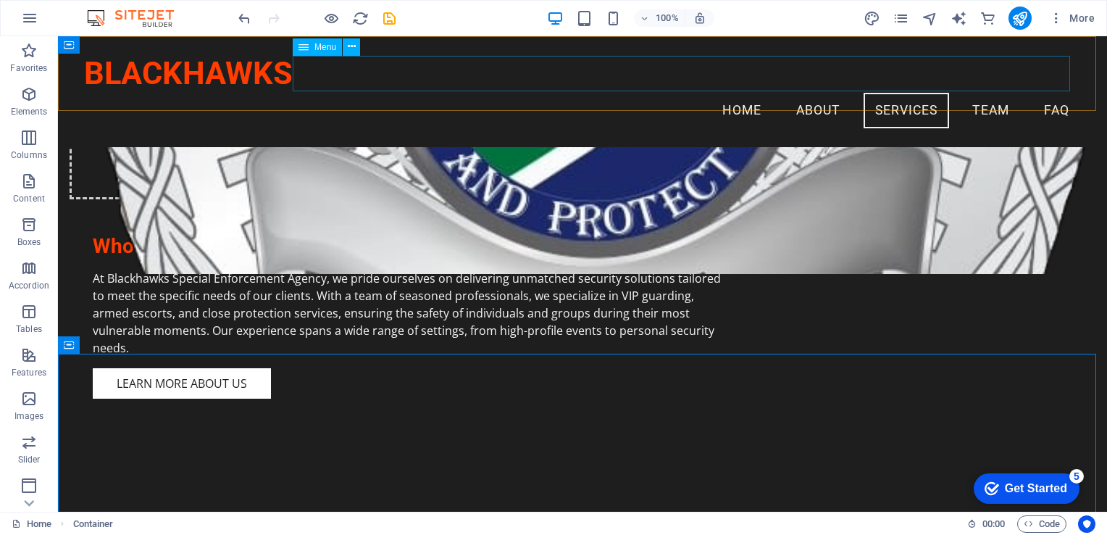
click at [795, 93] on nav "Home About Services Team FAQ" at bounding box center [582, 111] width 997 height 36
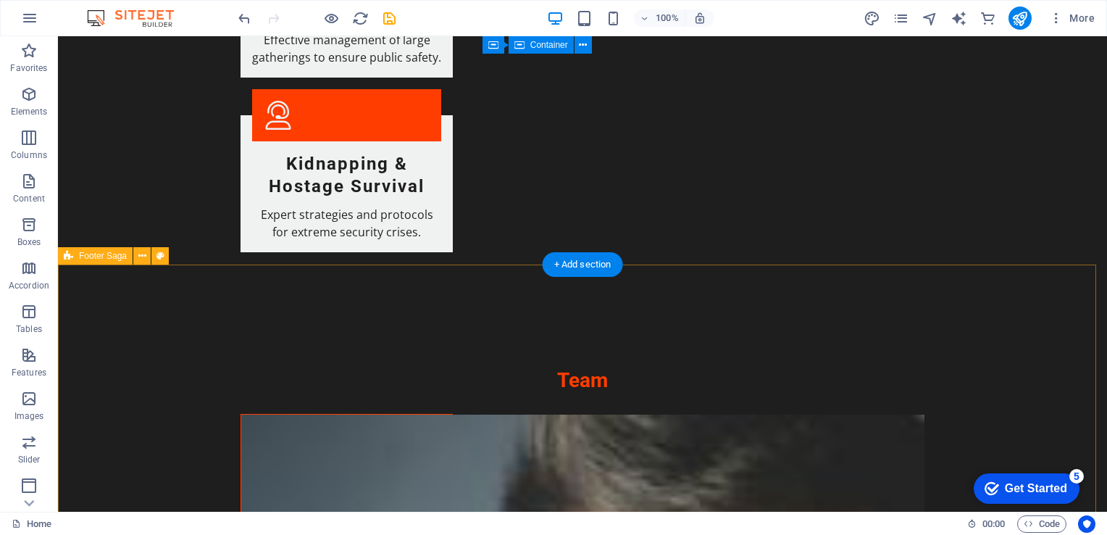
scroll to position [2609, 0]
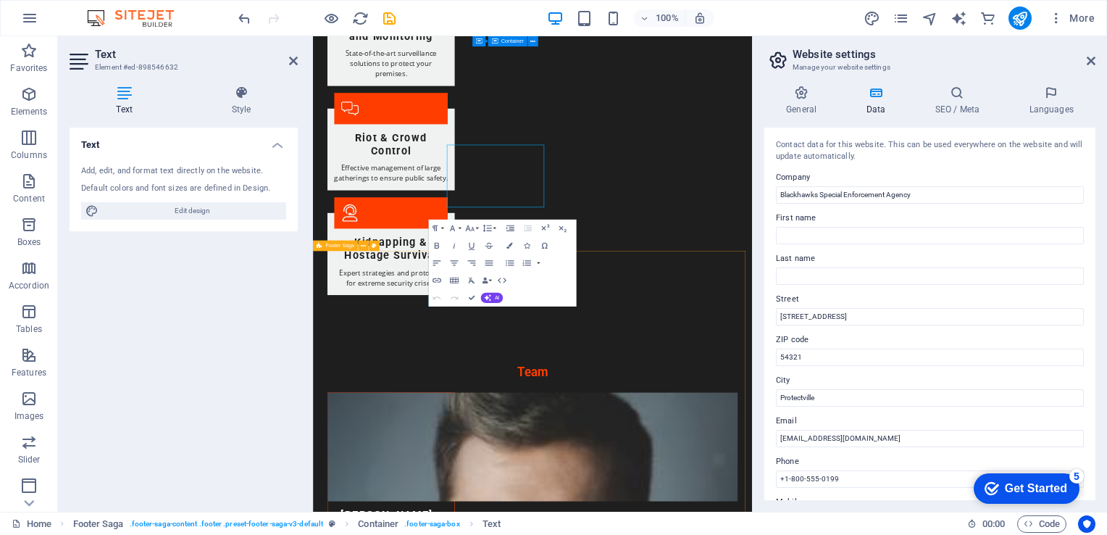
scroll to position [2688, 0]
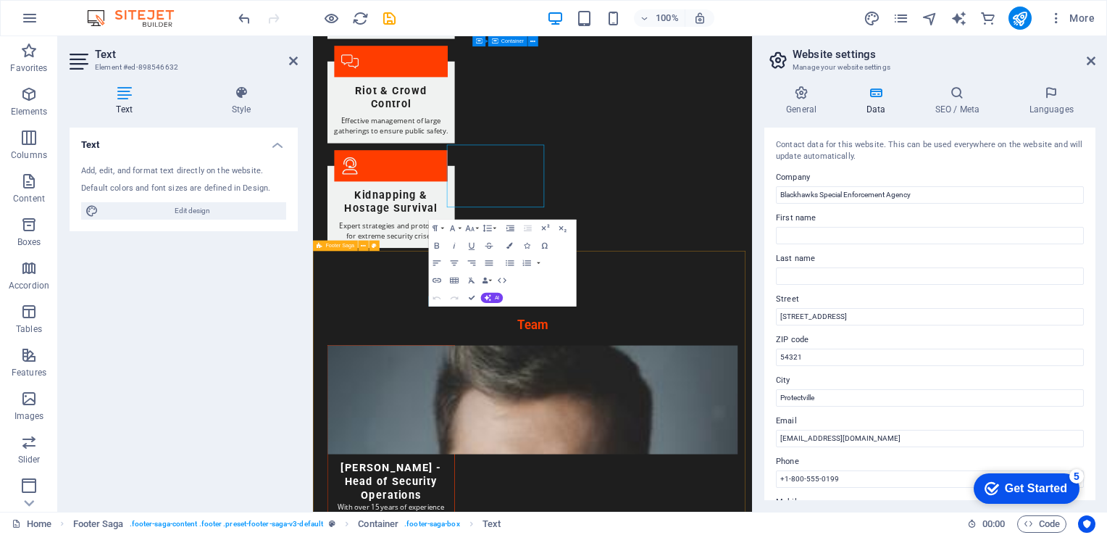
select select "footer"
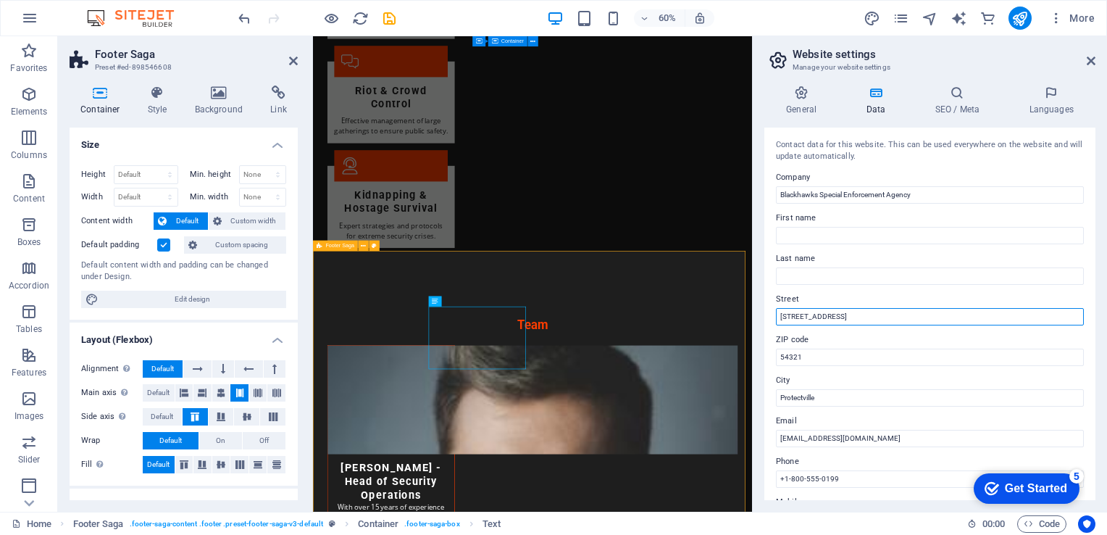
drag, startPoint x: 1154, startPoint y: 354, endPoint x: 1032, endPoint y: 484, distance: 178.4
drag, startPoint x: 855, startPoint y: 318, endPoint x: 778, endPoint y: 314, distance: 76.9
click at [778, 314] on input "123 Security Lane" at bounding box center [930, 316] width 308 height 17
type input "[STREET_ADDRESS]"
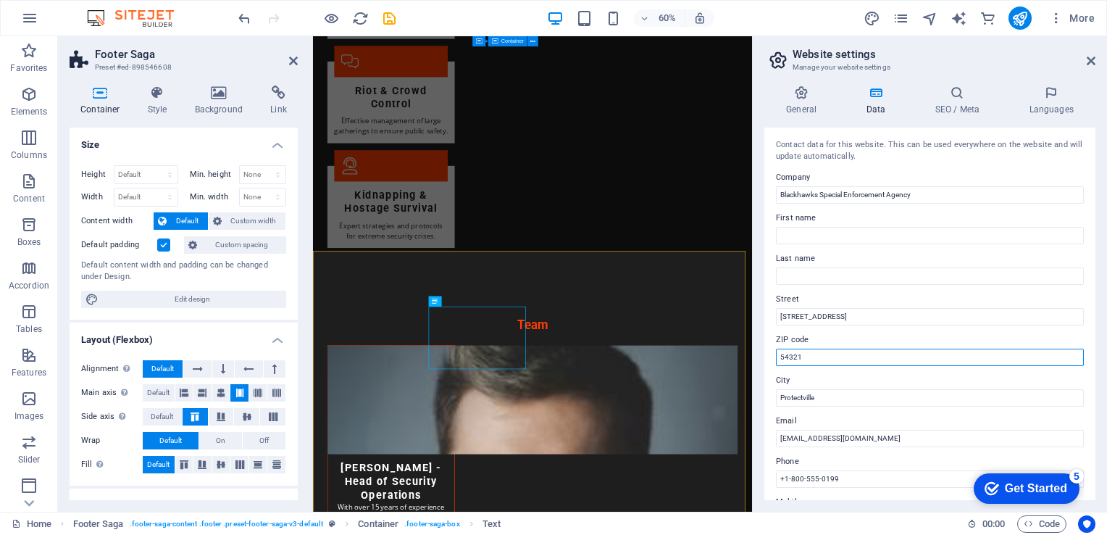
drag, startPoint x: 1131, startPoint y: 398, endPoint x: 1012, endPoint y: 585, distance: 221.9
type input "5"
type input "2094"
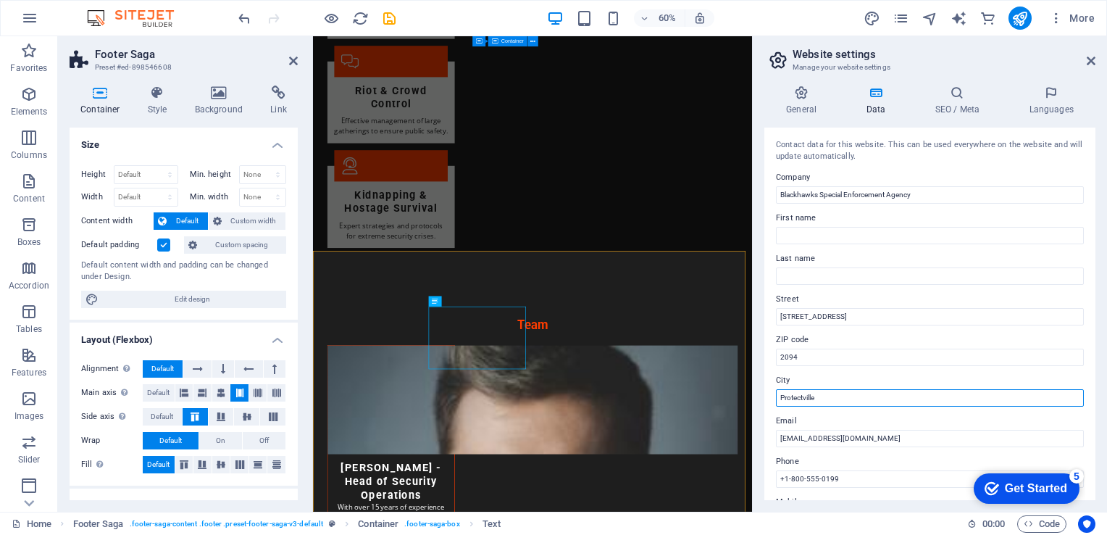
click at [795, 396] on input "Protectville" at bounding box center [930, 397] width 308 height 17
drag, startPoint x: 820, startPoint y: 396, endPoint x: 759, endPoint y: 393, distance: 60.9
click at [759, 393] on div "General Data SEO / Meta Languages Website name bsea.co.za Logo Drag files here,…" at bounding box center [930, 293] width 354 height 438
type input "J"
type input "[GEOGRAPHIC_DATA]"
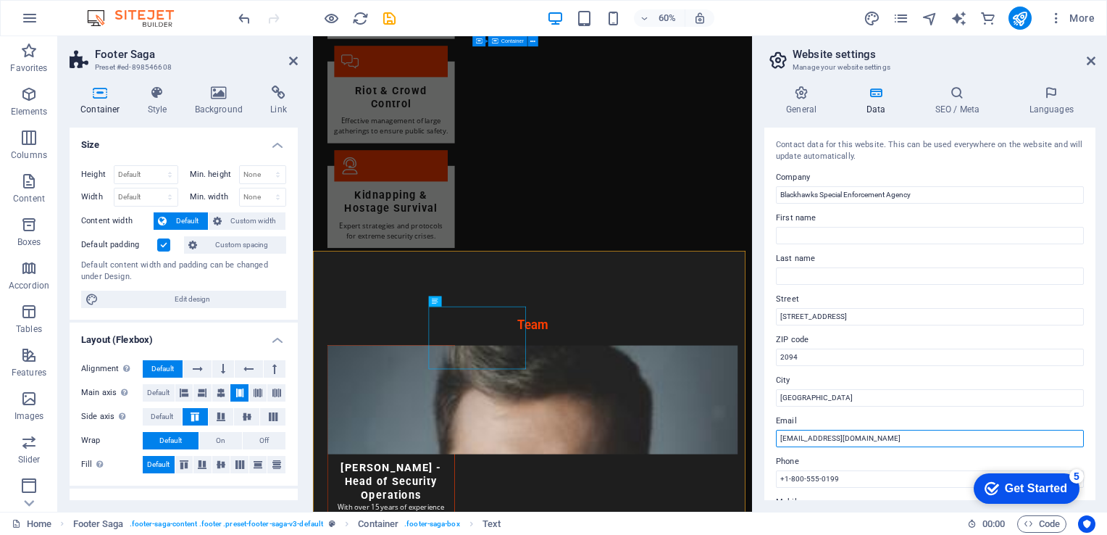
click at [795, 438] on input "info@blackhawksagency.com" at bounding box center [930, 438] width 308 height 17
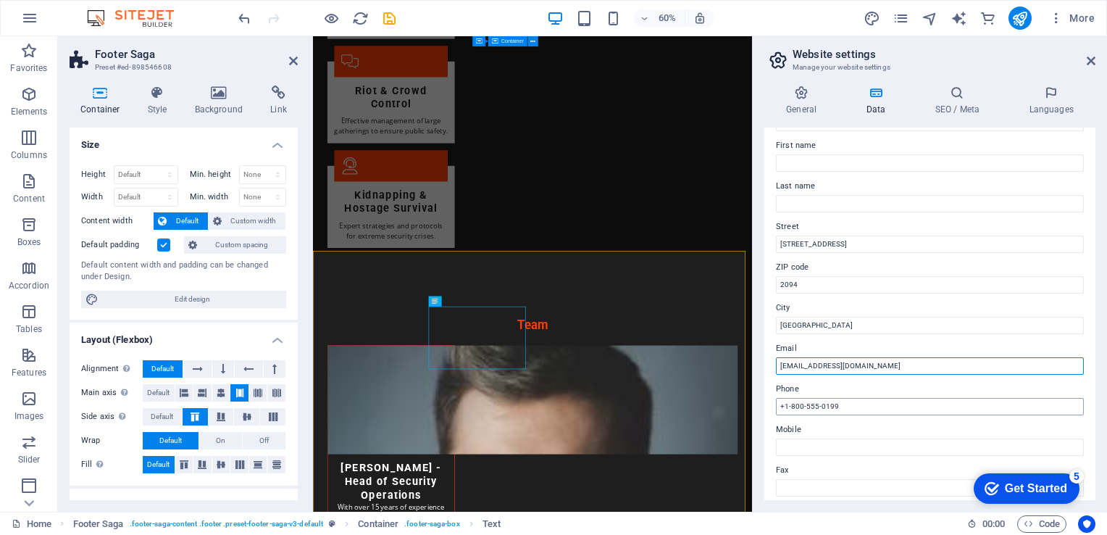
type input "[EMAIL_ADDRESS][DOMAIN_NAME]"
drag, startPoint x: 846, startPoint y: 407, endPoint x: 761, endPoint y: 406, distance: 84.8
click at [761, 406] on div "General Data SEO / Meta Languages Website name bsea.co.za Logo Drag files here,…" at bounding box center [930, 293] width 354 height 438
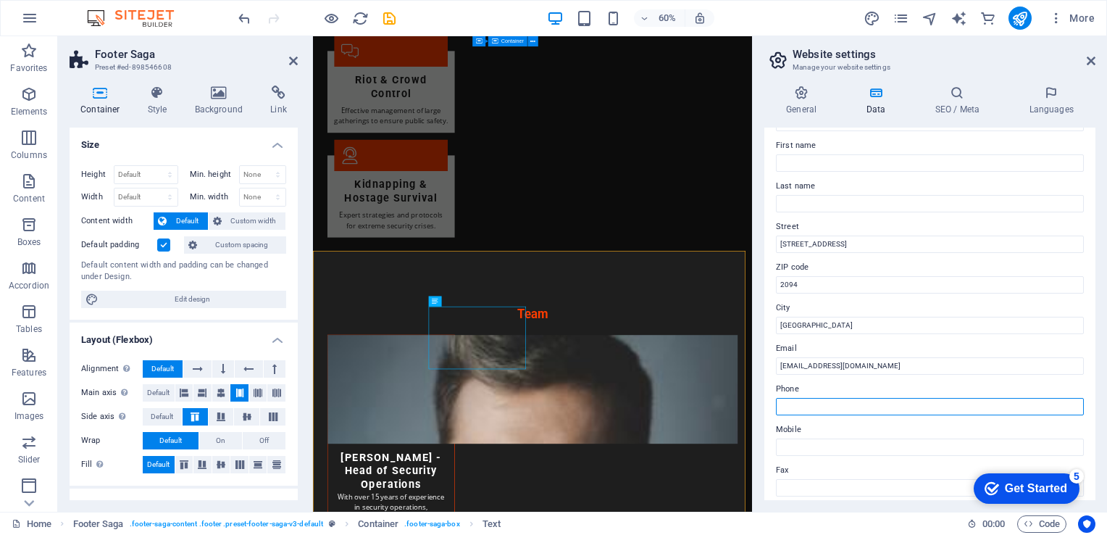
click at [795, 407] on input "Phone" at bounding box center [930, 406] width 308 height 17
type input "*"
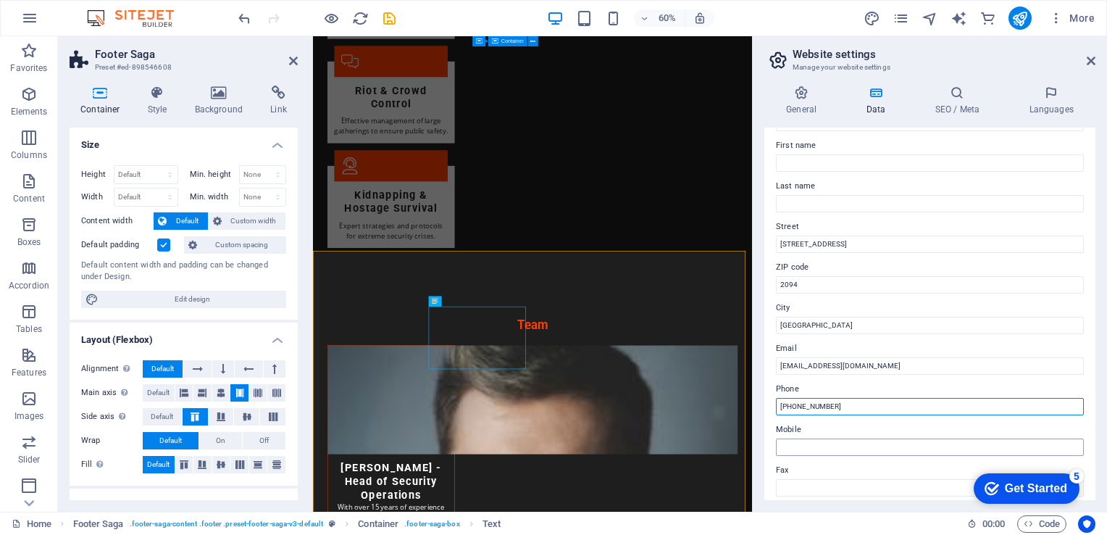
type input "[PHONE_NUMBER]"
click at [795, 439] on input "Mobile" at bounding box center [930, 446] width 308 height 17
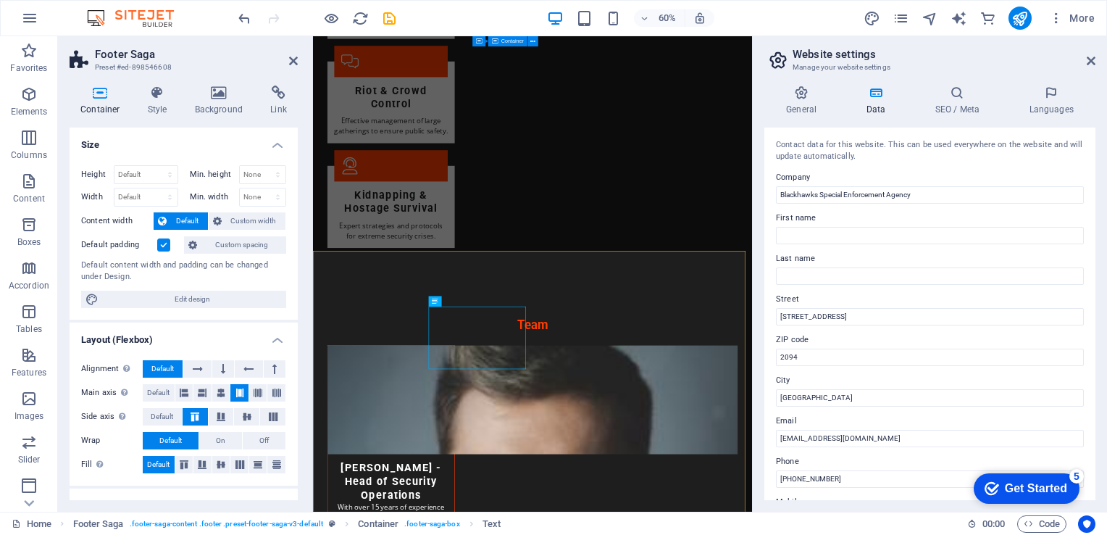
scroll to position [0, 0]
type input "[PHONE_NUMBER]"
click at [795, 61] on icon at bounding box center [1091, 61] width 9 height 12
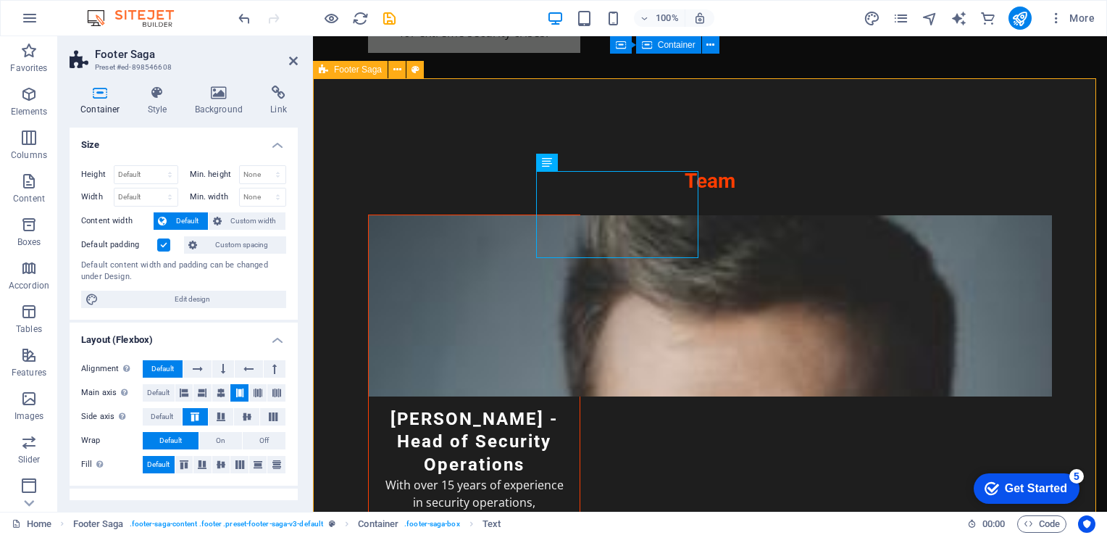
scroll to position [2735, 0]
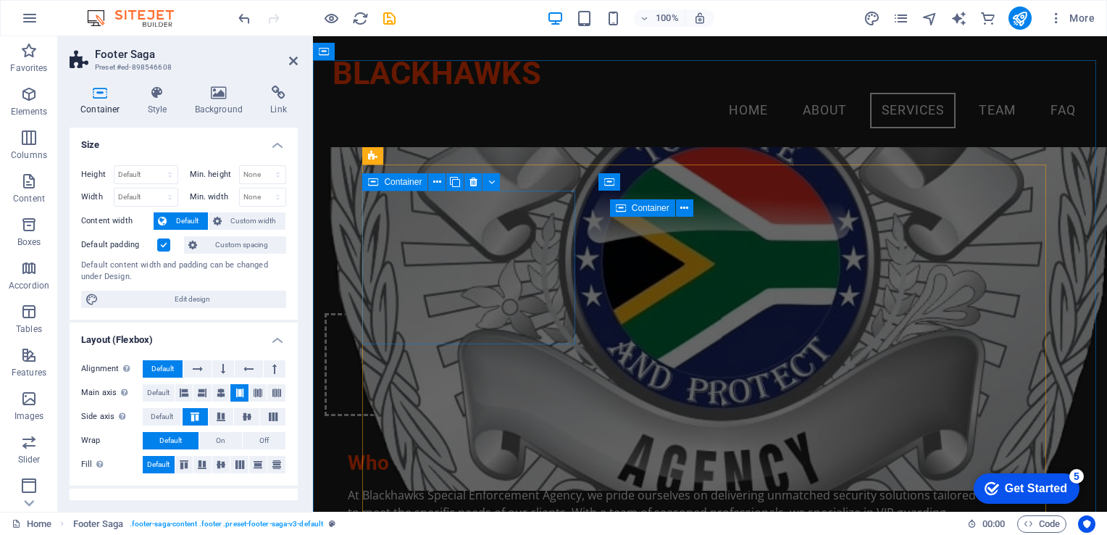
scroll to position [849, 0]
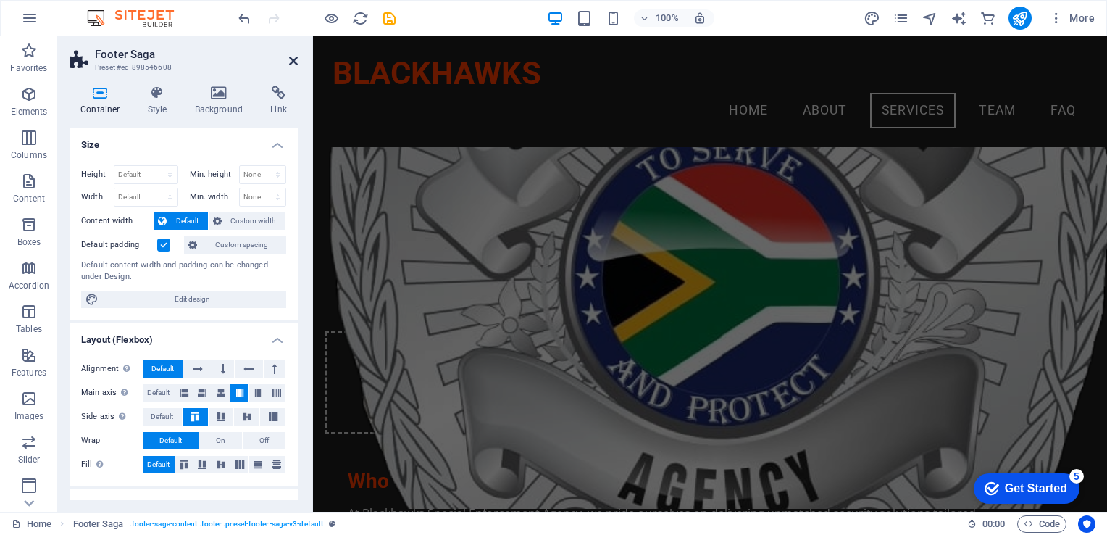
click at [294, 59] on icon at bounding box center [293, 61] width 9 height 12
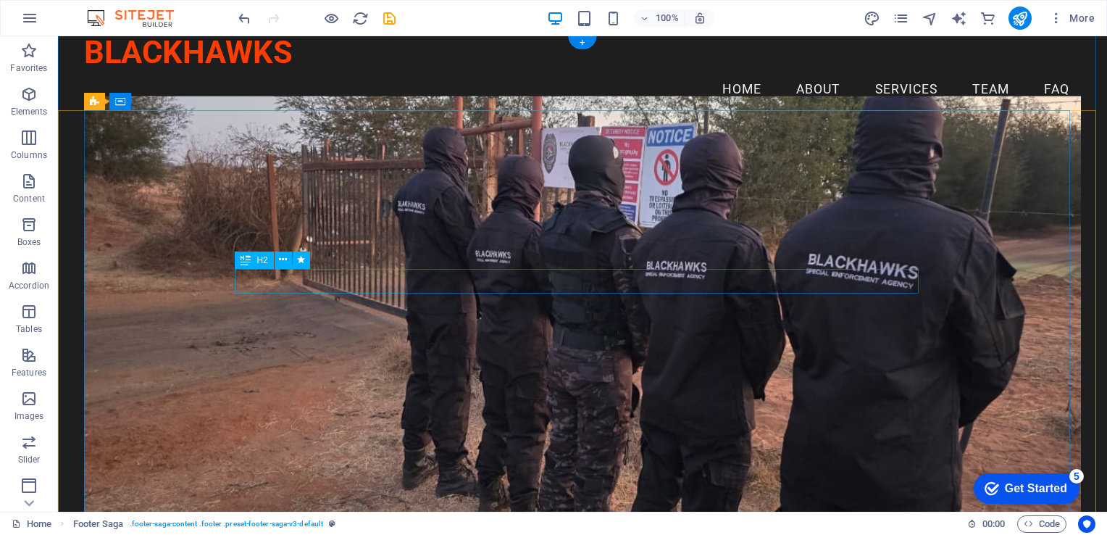
scroll to position [0, 0]
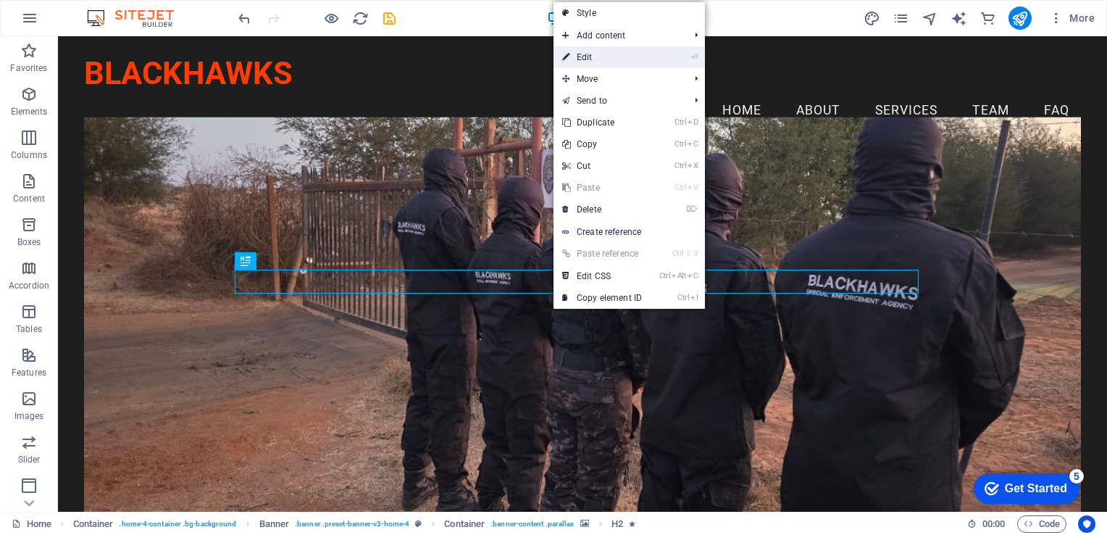
click at [587, 56] on link "⏎ Edit" at bounding box center [602, 57] width 97 height 22
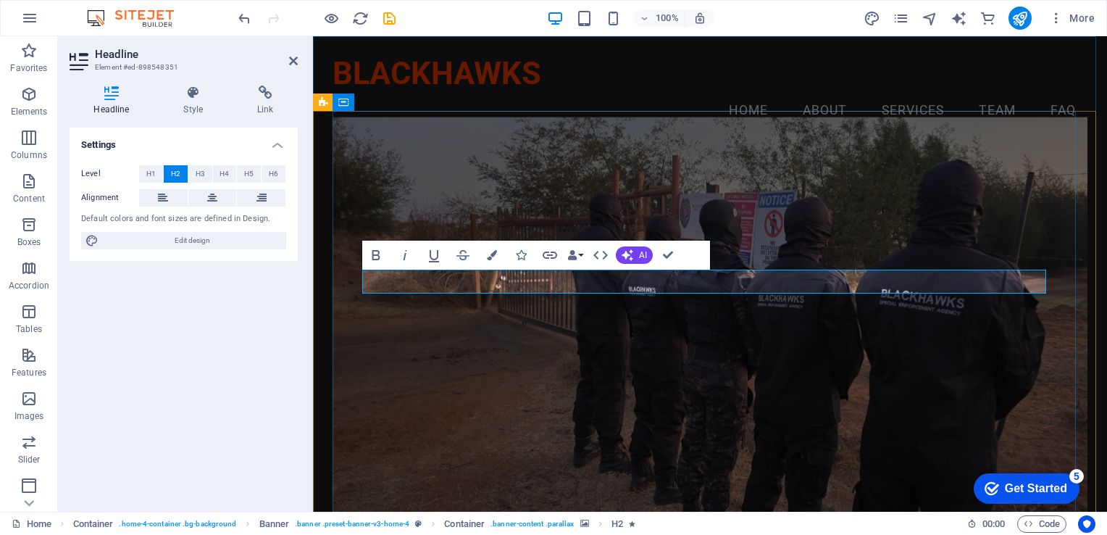
click at [792, 420] on figure at bounding box center [710, 333] width 754 height 433
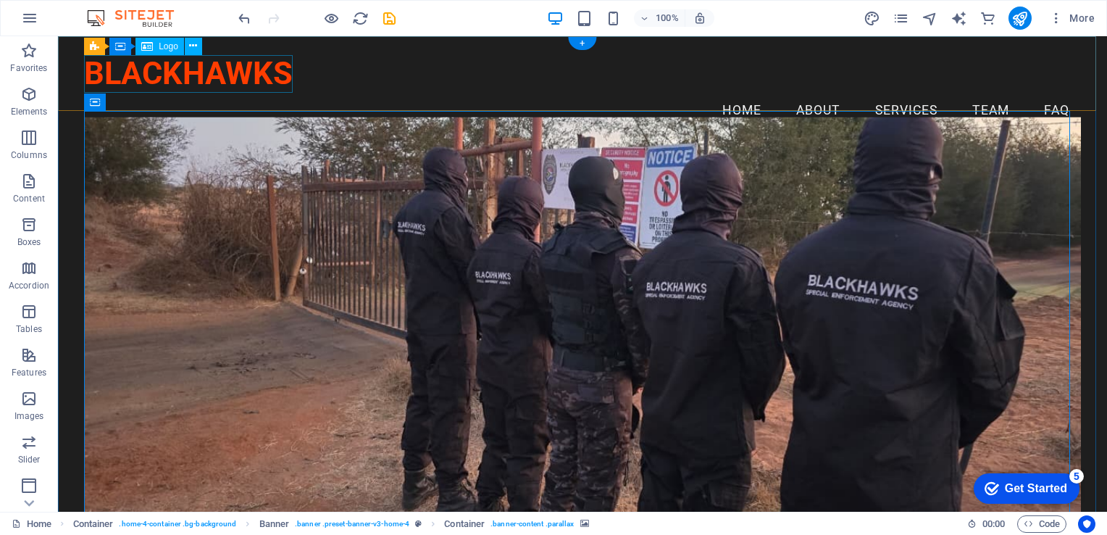
click at [266, 74] on div "BLACKHAWKS" at bounding box center [582, 74] width 997 height 38
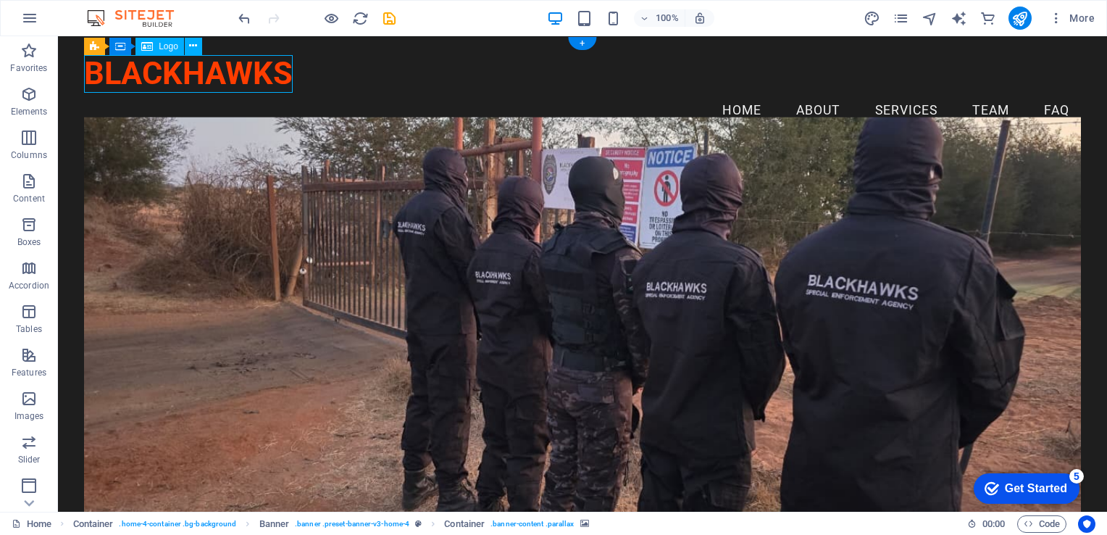
click at [266, 74] on div "BLACKHAWKS" at bounding box center [582, 74] width 997 height 38
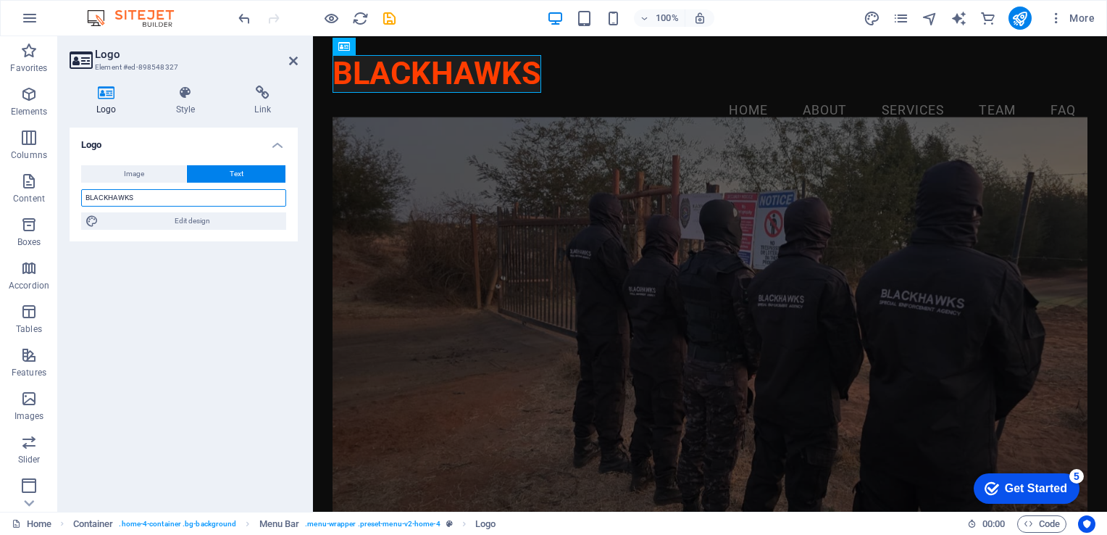
click at [142, 201] on input "BLACKHAWKS" at bounding box center [183, 197] width 205 height 17
type input "BLACKHAWKS SPECIAL ENFORCEMENT AGENCY"
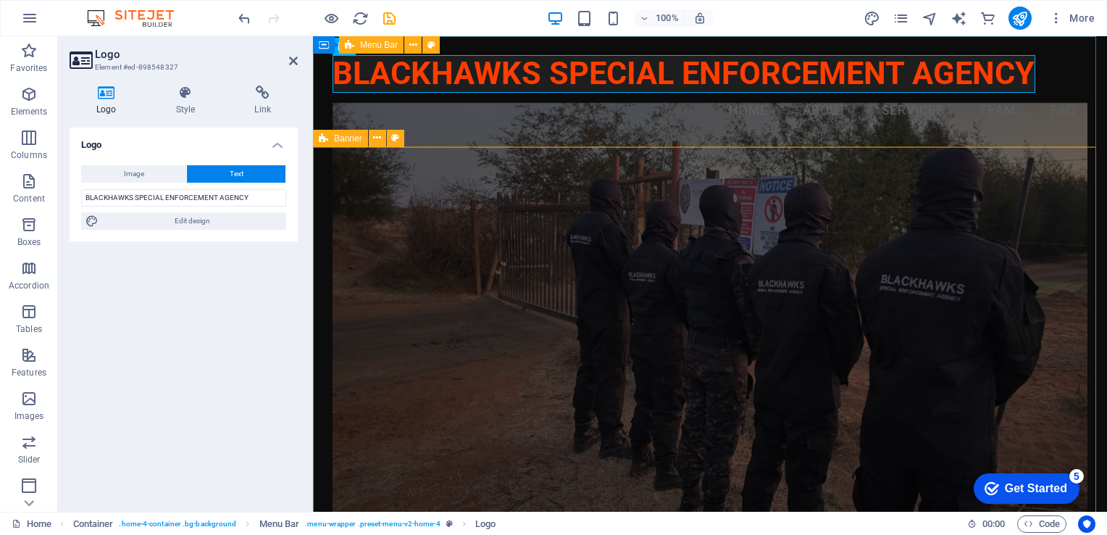
click at [570, 133] on div "BLACKHAWKS SPECIAL ENFORCEMENT AGENCY Menu Home About Services Team FAQ" at bounding box center [710, 91] width 794 height 111
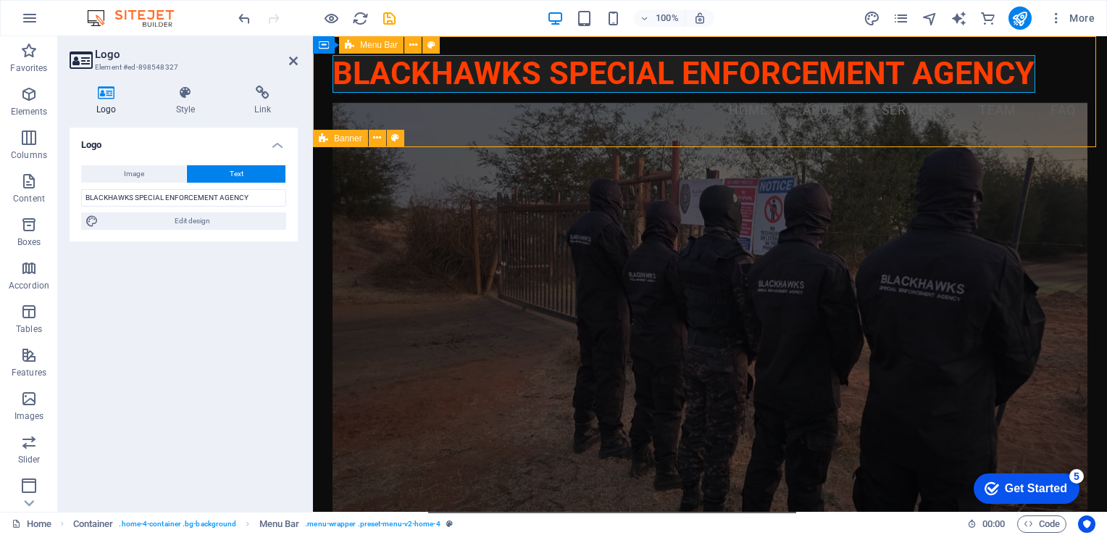
click at [570, 133] on div "BLACKHAWKS SPECIAL ENFORCEMENT AGENCY Menu Home About Services Team FAQ" at bounding box center [710, 91] width 794 height 111
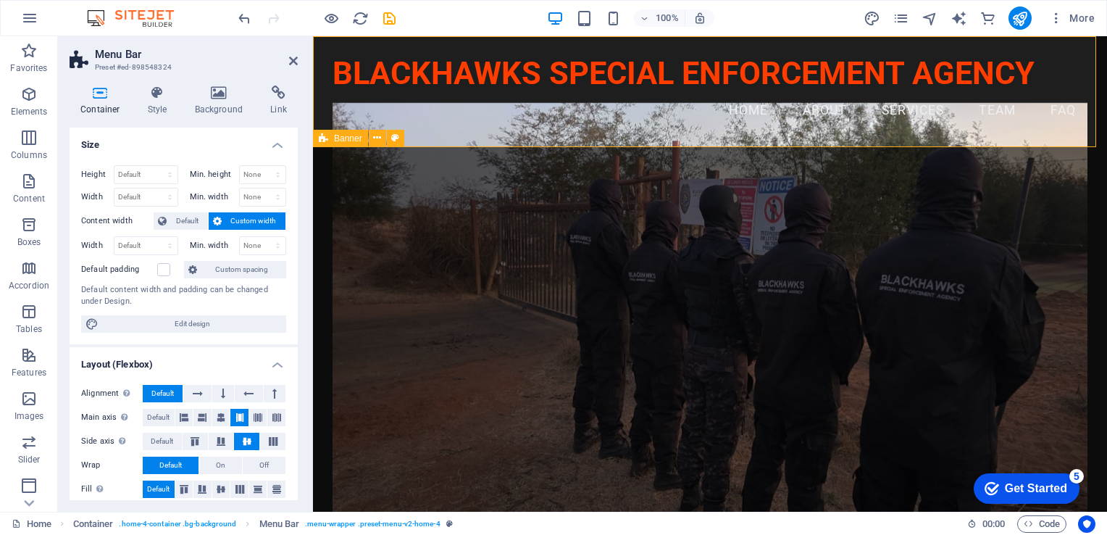
click at [298, 64] on aside "Menu Bar Preset #ed-898548324 Container Style Background Link Size Height Defau…" at bounding box center [185, 273] width 255 height 475
click at [293, 59] on icon at bounding box center [293, 61] width 9 height 12
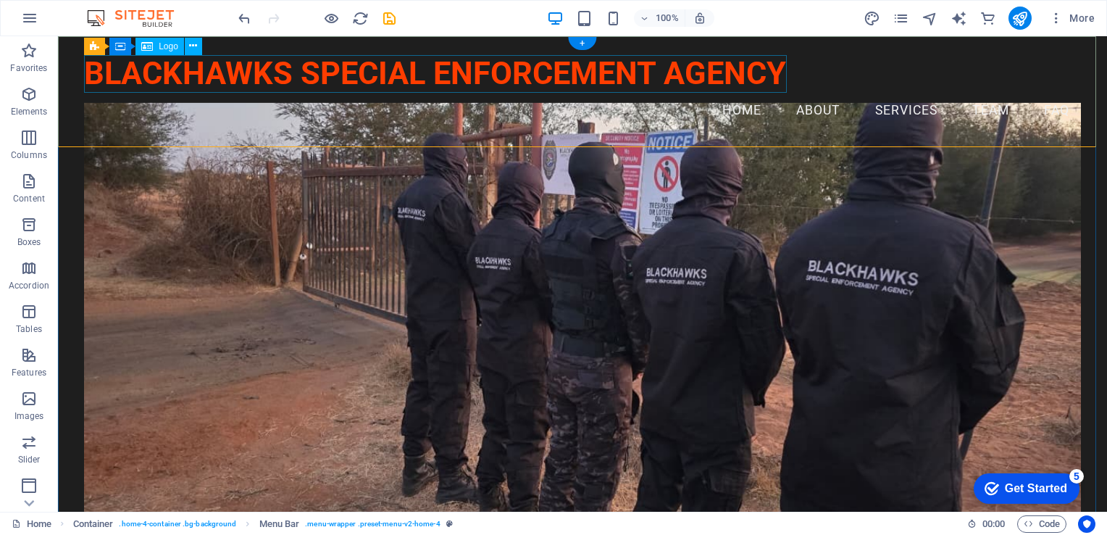
click at [670, 78] on div "BLACKHAWKS SPECIAL ENFORCEMENT AGENCY" at bounding box center [582, 74] width 997 height 38
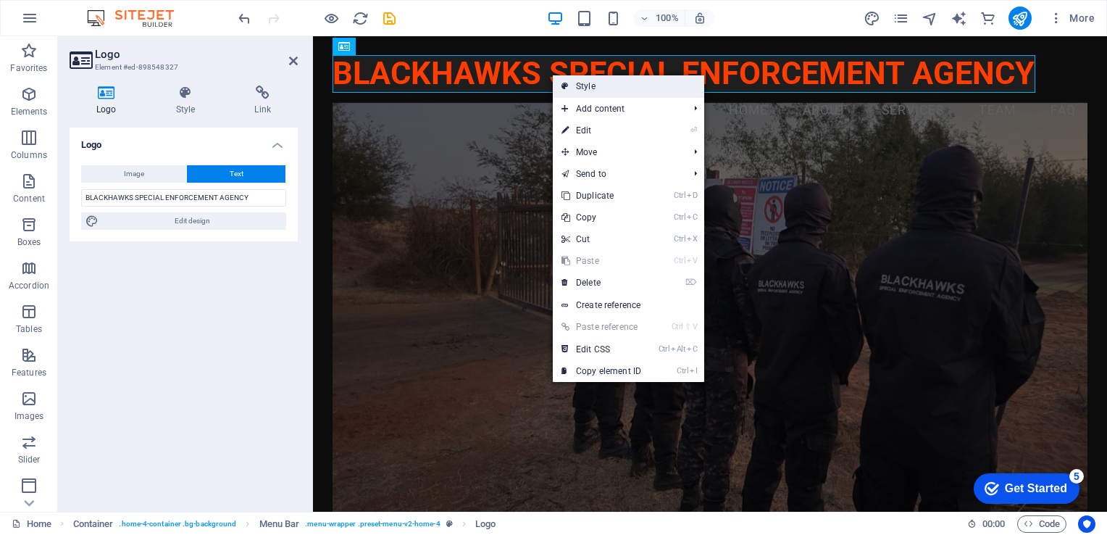
click at [588, 80] on link "Style" at bounding box center [628, 86] width 151 height 22
select select "vw"
select select "rem"
select select "vw"
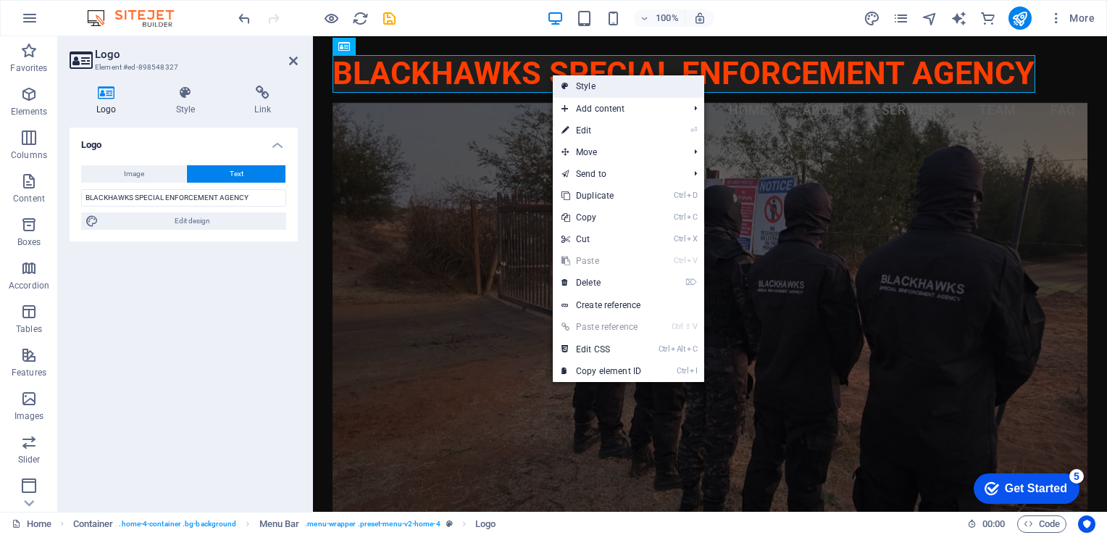
select select "preset-menu-v2-home-4"
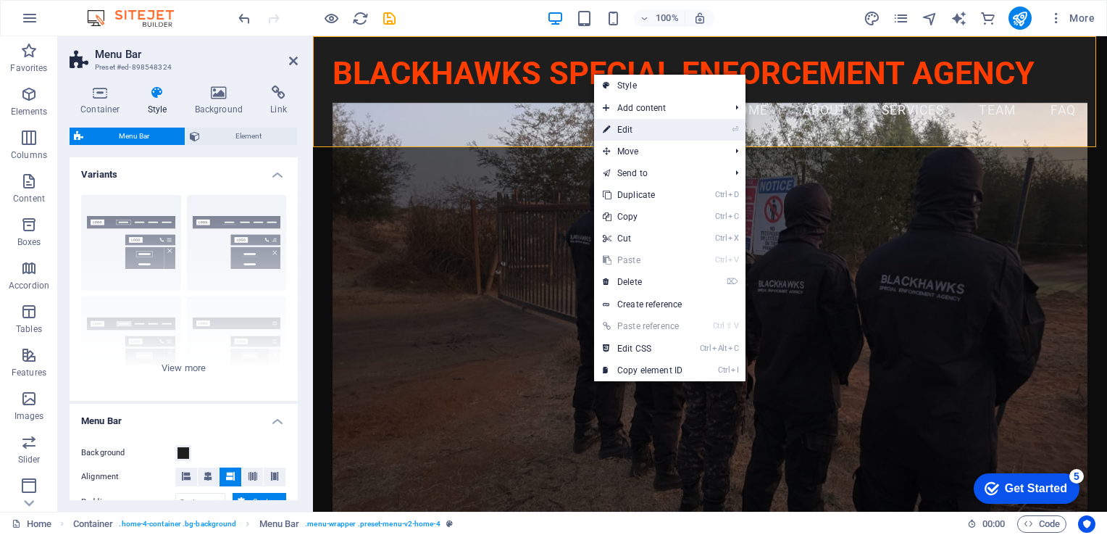
click at [631, 127] on link "⏎ Edit" at bounding box center [642, 130] width 97 height 22
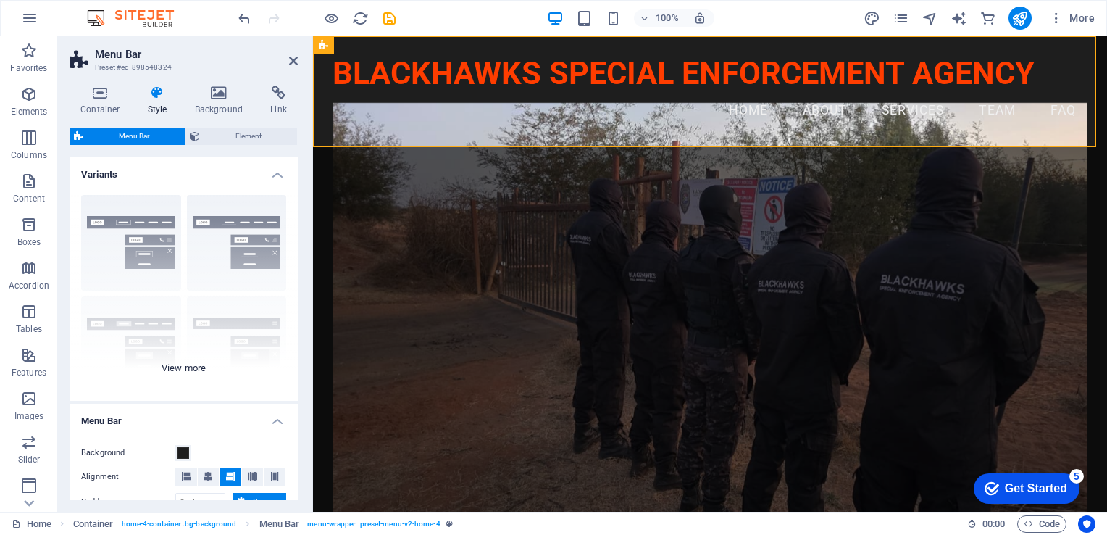
click at [138, 251] on div "Border Centered Default Fixed Loki Trigger Wide XXL" at bounding box center [184, 291] width 228 height 217
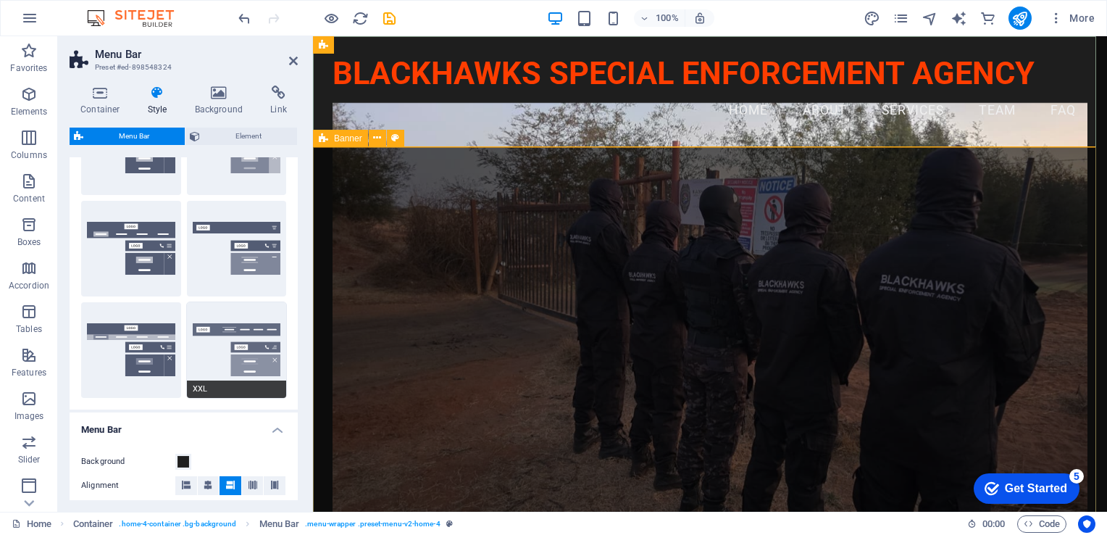
scroll to position [217, 0]
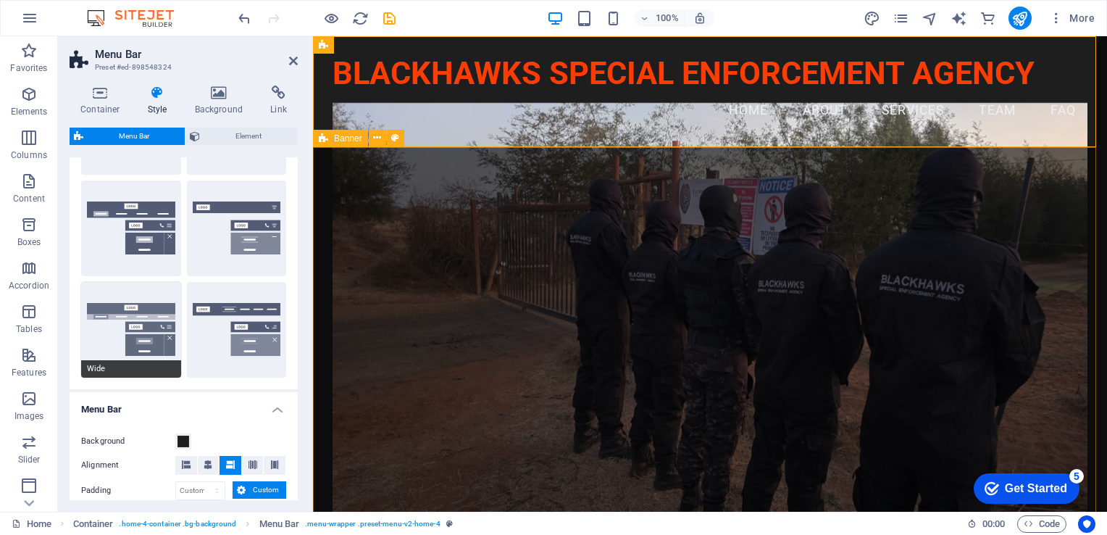
click at [139, 338] on button "Wide" at bounding box center [131, 330] width 100 height 96
type input "0"
select select "rem"
type input "0"
select select "rem"
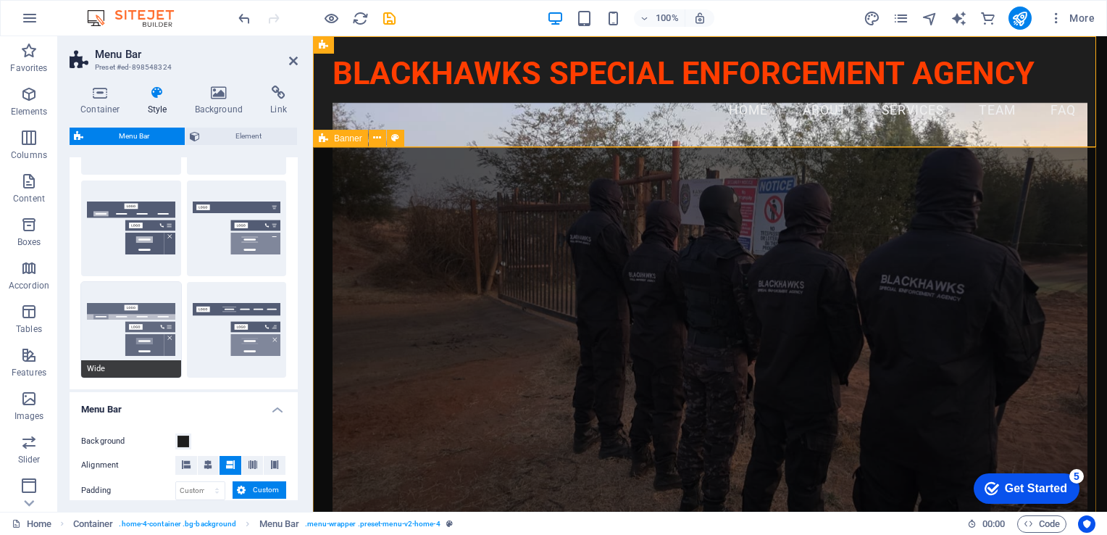
type input "0"
select select "rem"
type input "2"
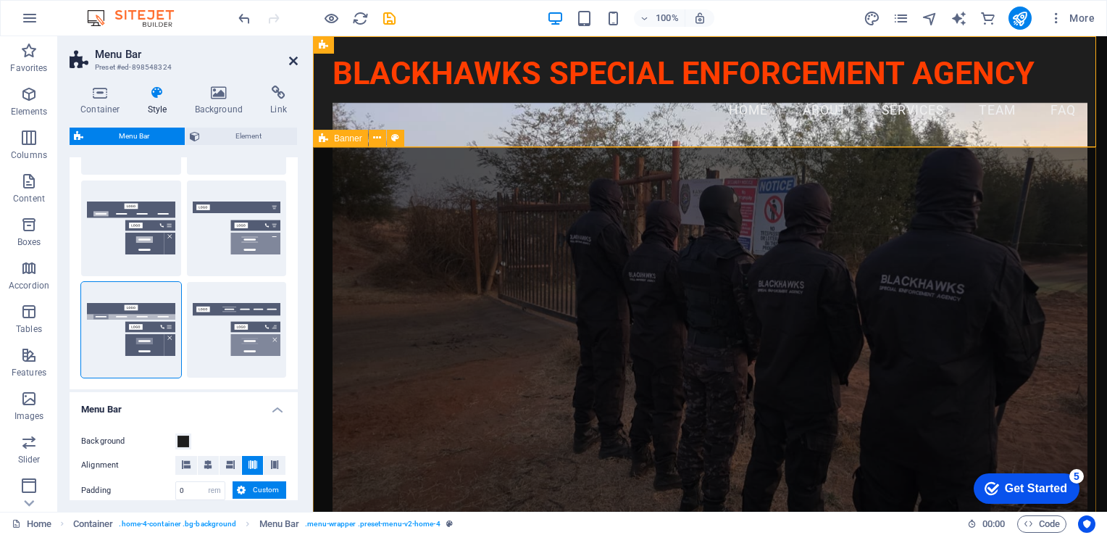
click at [295, 65] on icon at bounding box center [293, 61] width 9 height 12
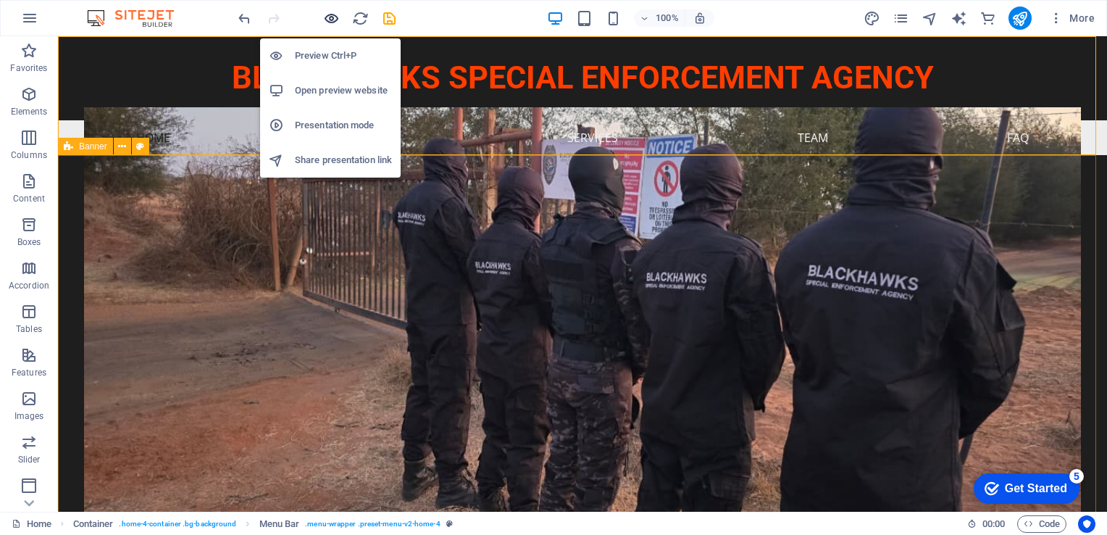
click at [332, 19] on icon "button" at bounding box center [331, 18] width 17 height 17
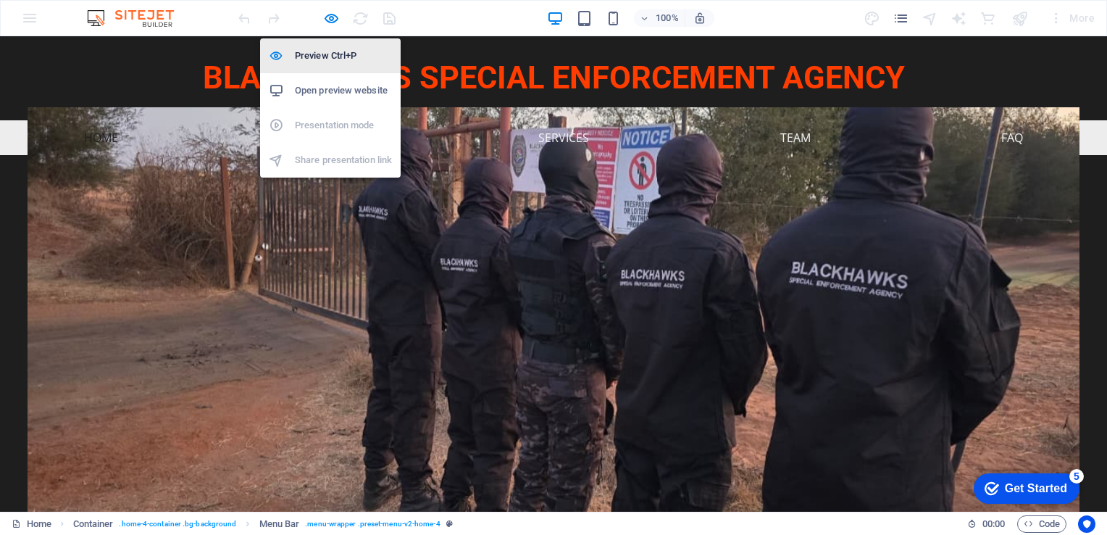
click at [322, 54] on h6 "Preview Ctrl+P" at bounding box center [343, 55] width 97 height 17
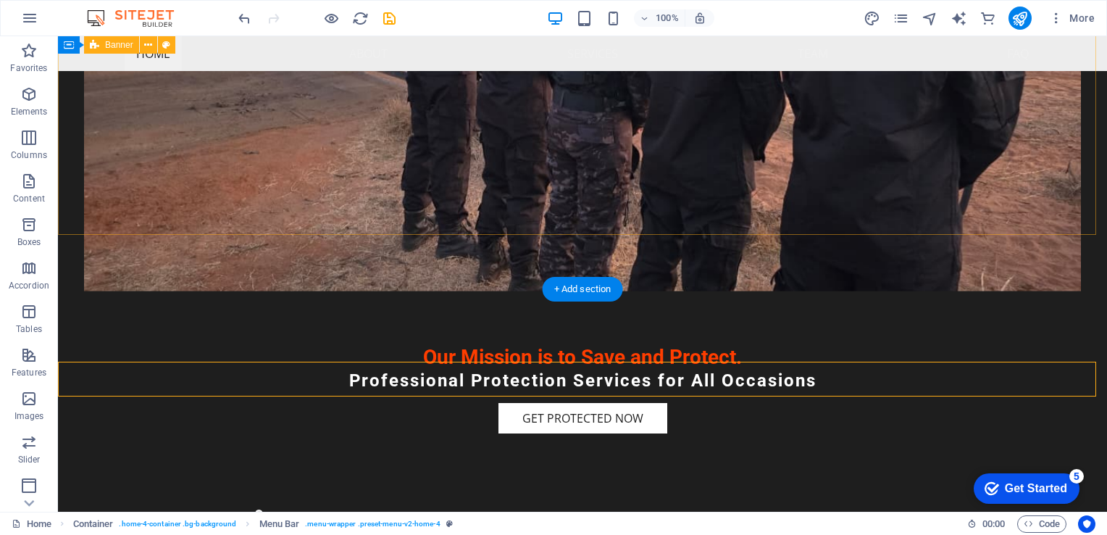
scroll to position [0, 0]
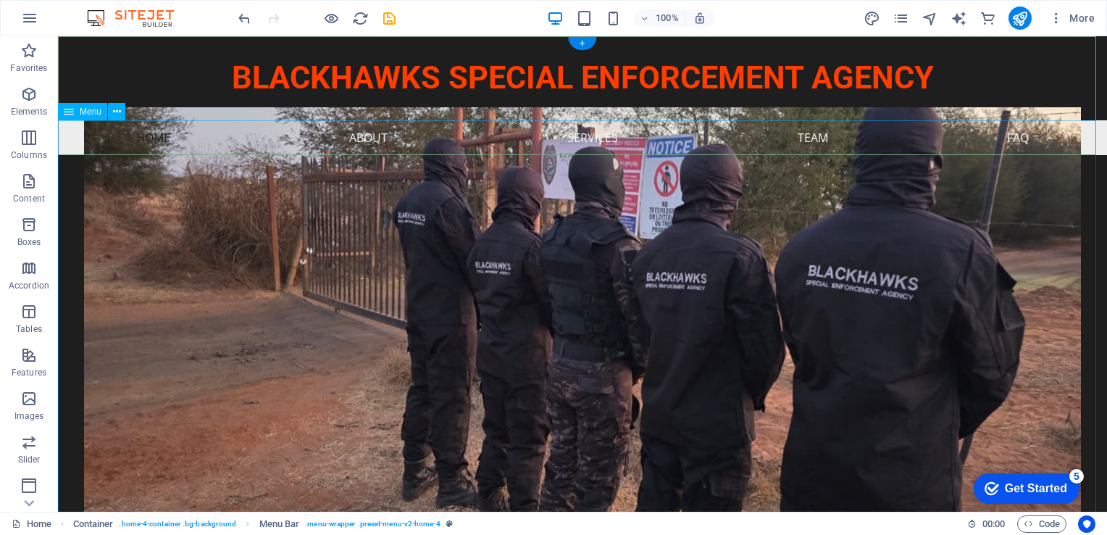
click at [146, 138] on nav "Home About Services Team FAQ" at bounding box center [582, 137] width 1049 height 35
click at [242, 25] on icon "undo" at bounding box center [244, 18] width 17 height 17
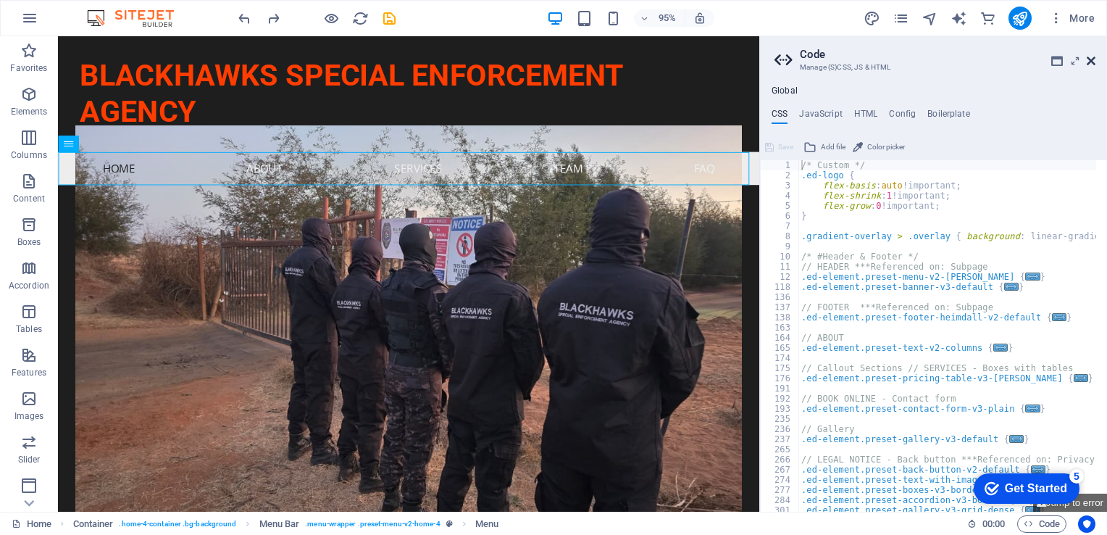
click at [795, 60] on icon at bounding box center [1091, 61] width 9 height 12
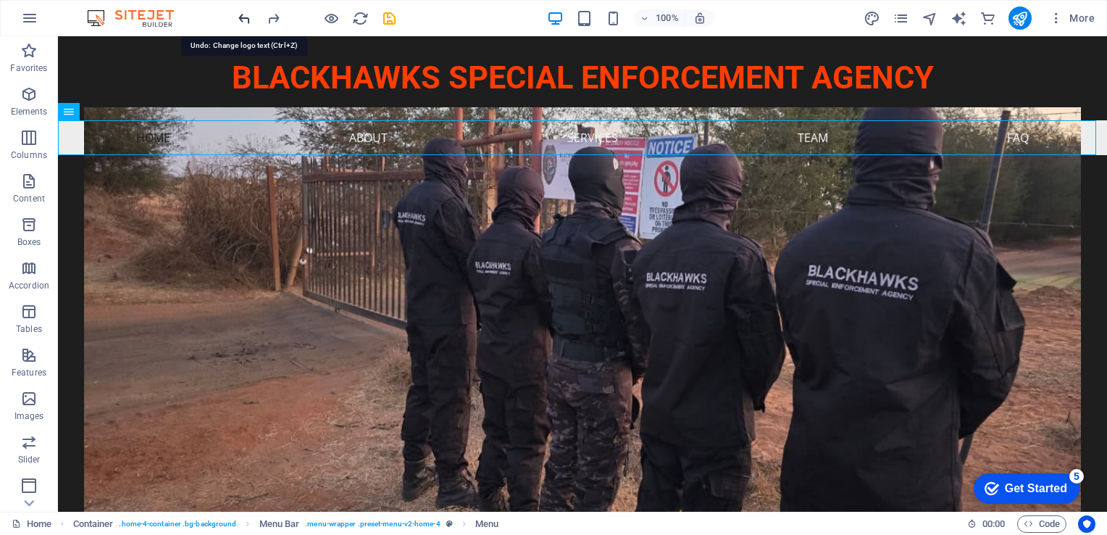
click at [247, 22] on icon "undo" at bounding box center [244, 18] width 17 height 17
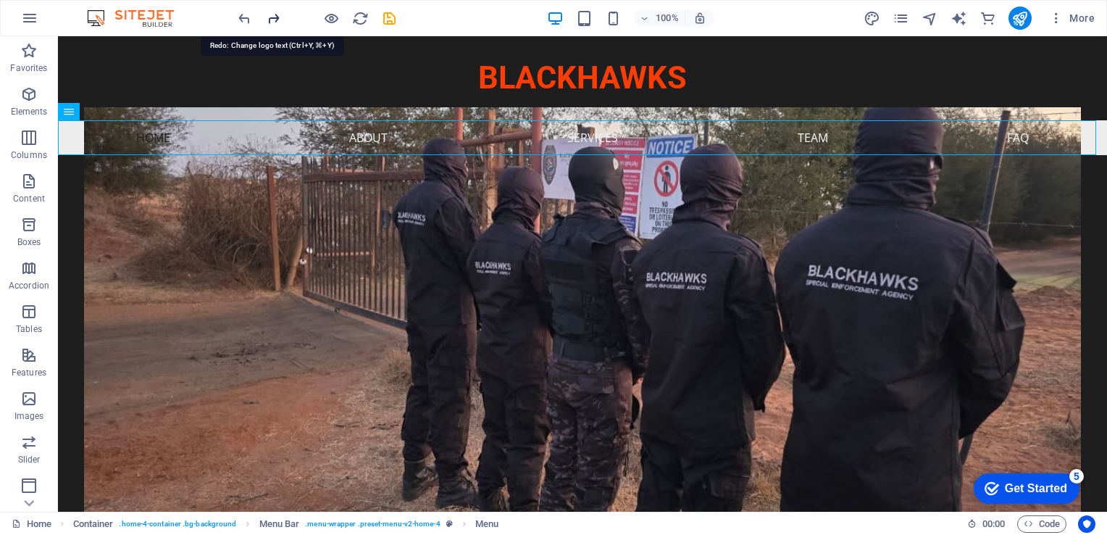
click at [270, 19] on icon "redo" at bounding box center [273, 18] width 17 height 17
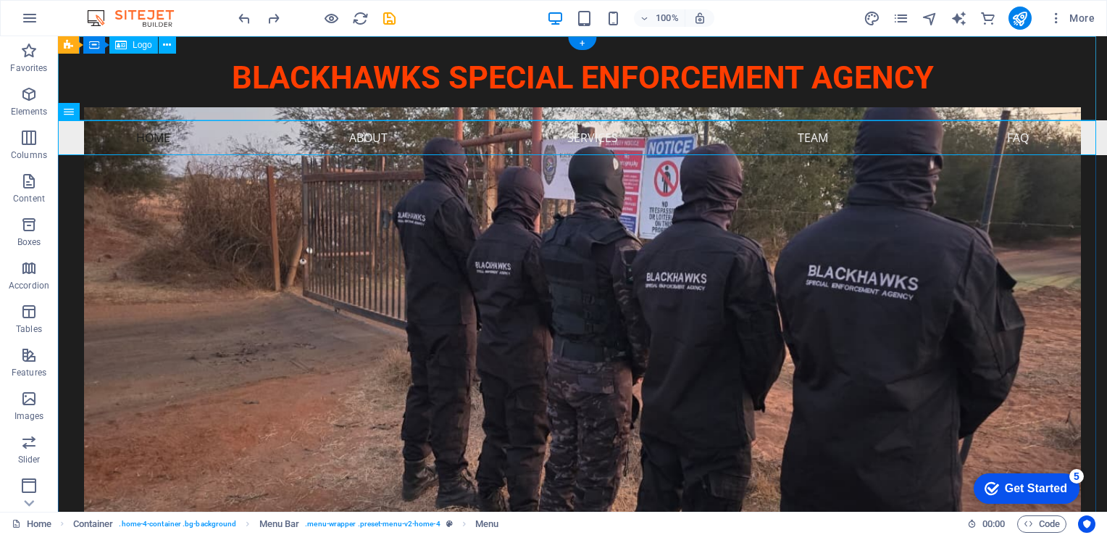
click at [342, 75] on div "BLACKHAWKS SPECIAL ENFORCEMENT AGENCY" at bounding box center [582, 78] width 1049 height 84
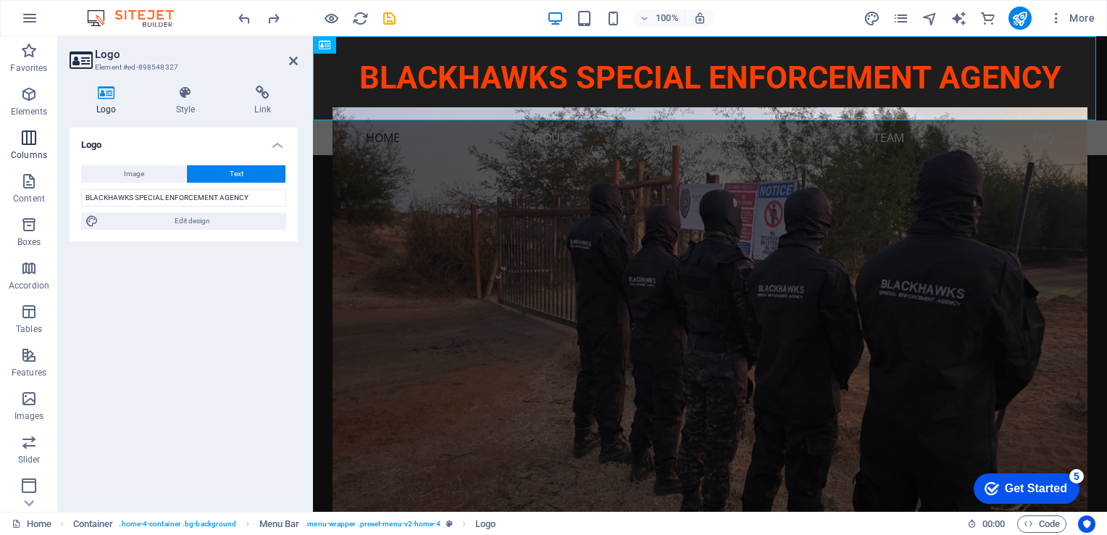
click at [26, 140] on icon "button" at bounding box center [28, 137] width 17 height 17
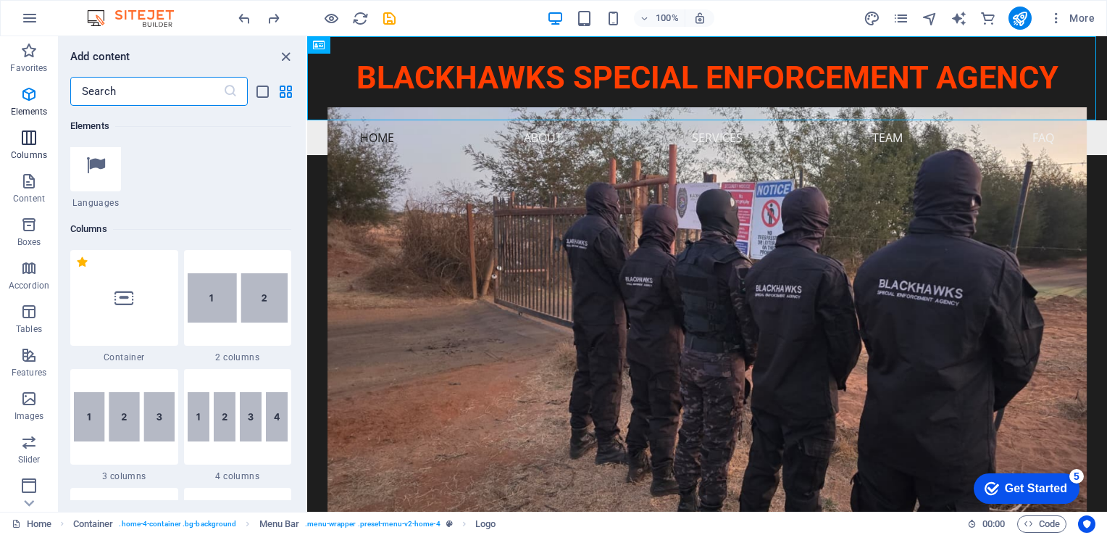
scroll to position [717, 0]
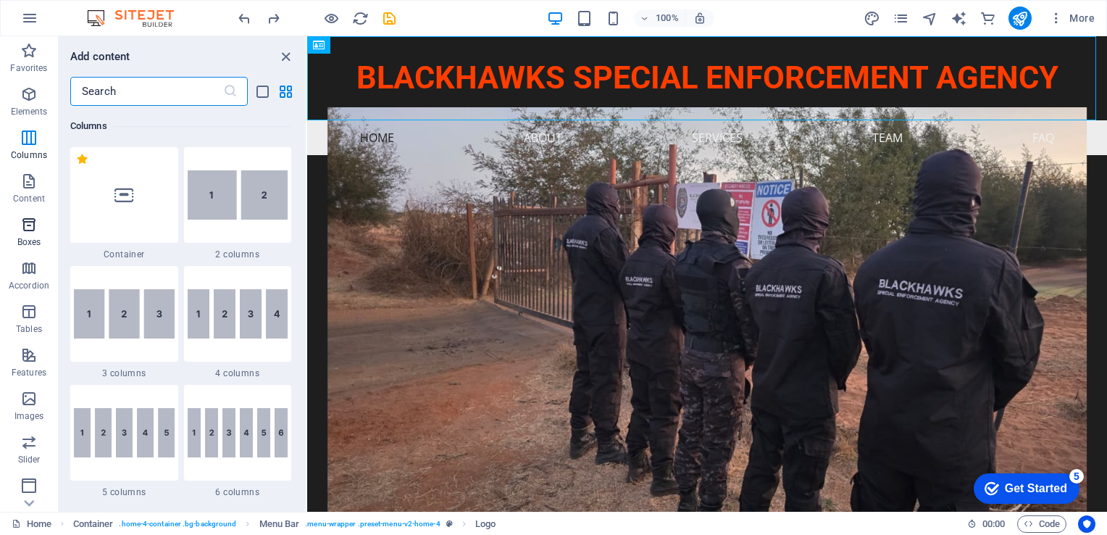
click at [25, 227] on icon "button" at bounding box center [28, 224] width 17 height 17
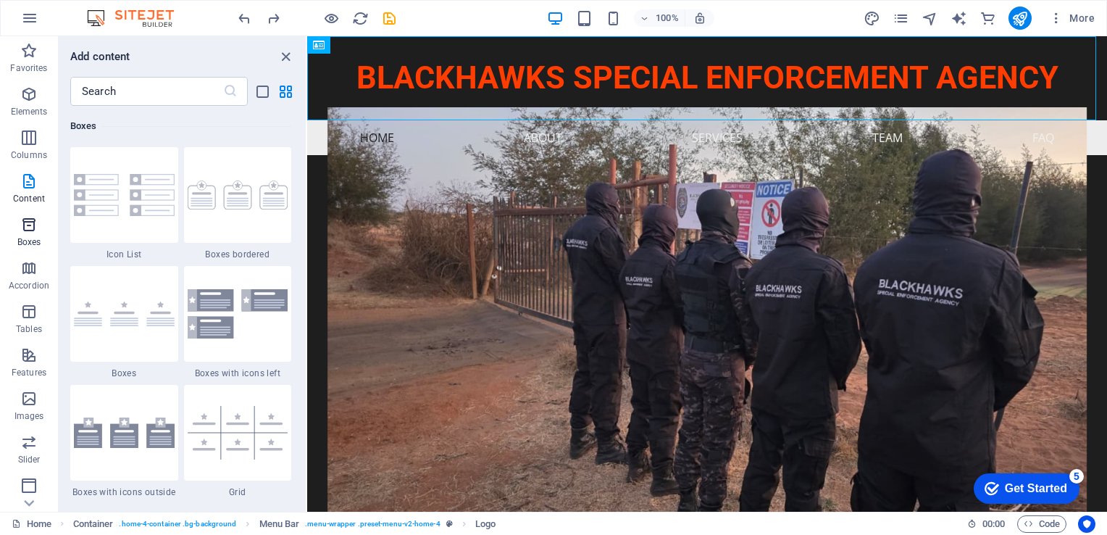
scroll to position [3997, 0]
click at [381, 138] on nav "Home About Services Team FAQ" at bounding box center [707, 137] width 800 height 35
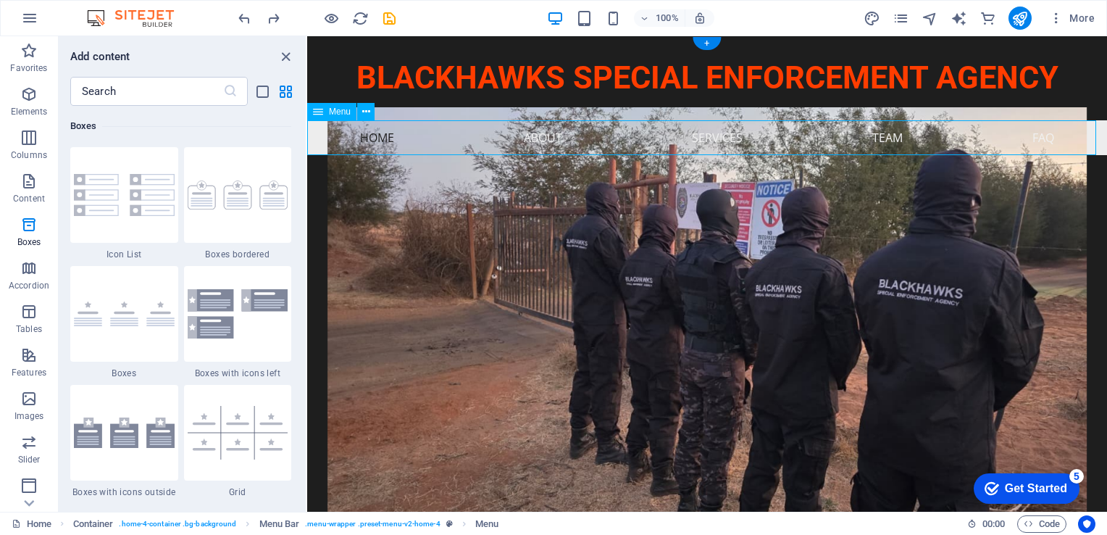
click at [381, 138] on nav "Home About Services Team FAQ" at bounding box center [707, 137] width 800 height 35
select select
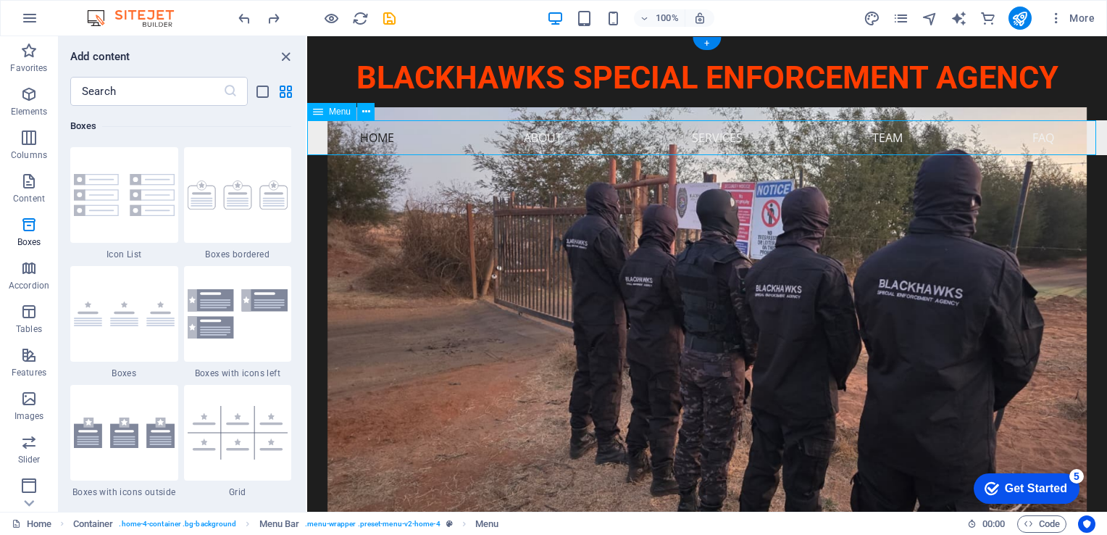
select select
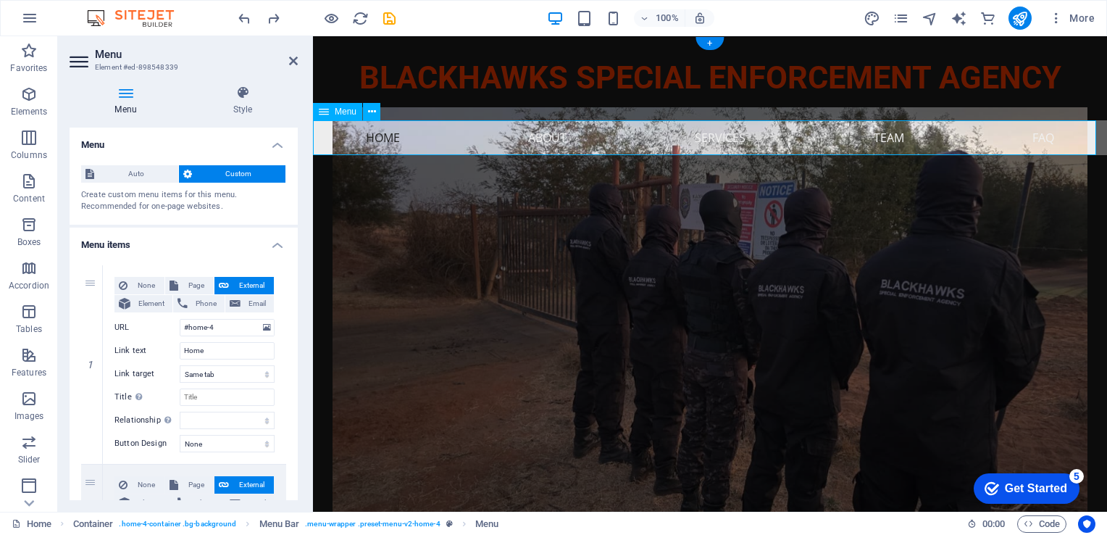
click at [381, 138] on nav "Home About Services Team FAQ" at bounding box center [710, 137] width 794 height 35
click at [497, 76] on div "BLACKHAWKS SPECIAL ENFORCEMENT AGENCY" at bounding box center [710, 78] width 794 height 84
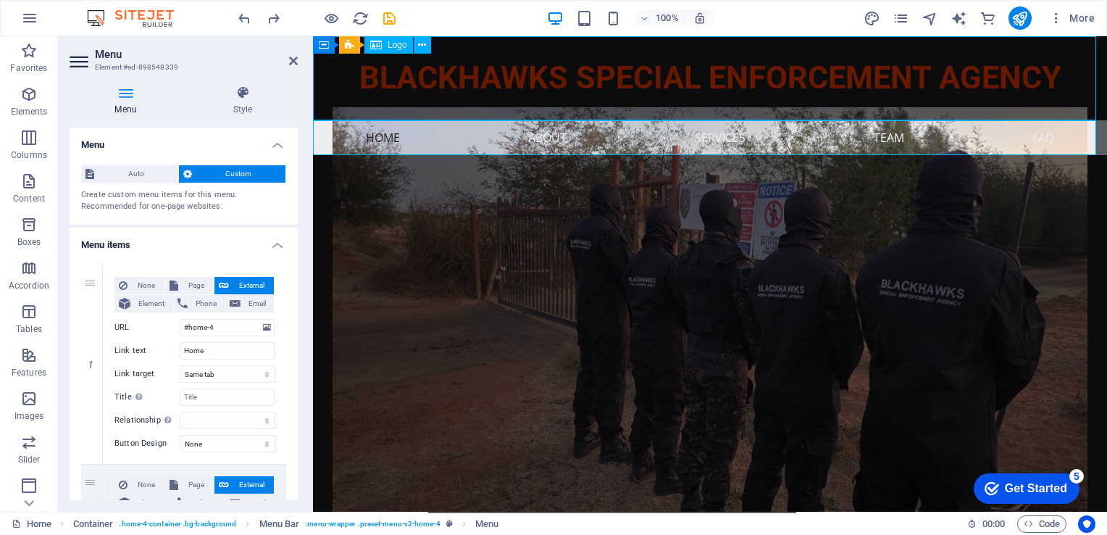
click at [497, 76] on div "BLACKHAWKS SPECIAL ENFORCEMENT AGENCY" at bounding box center [710, 78] width 794 height 84
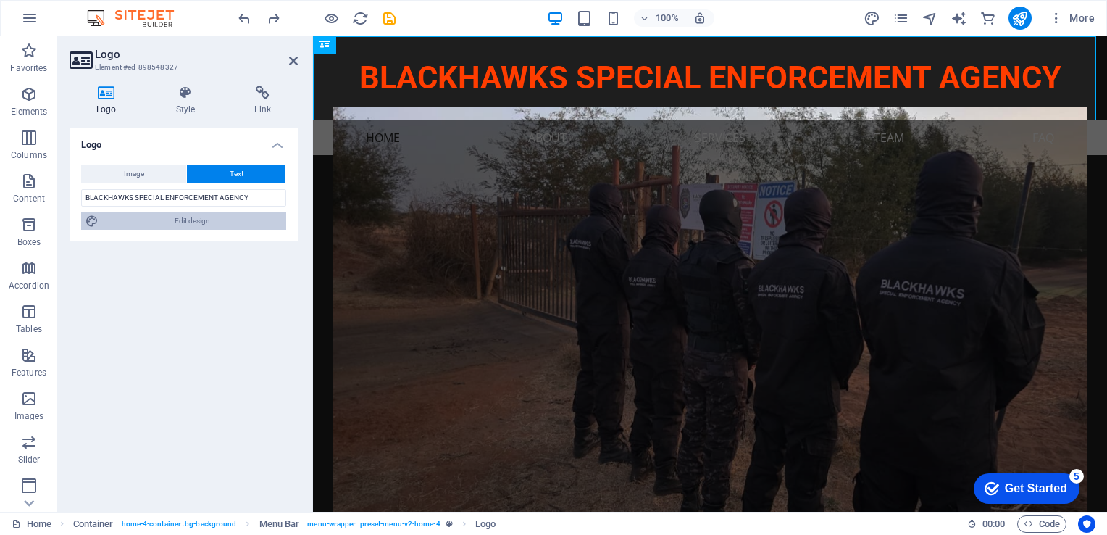
click at [186, 221] on span "Edit design" at bounding box center [192, 220] width 179 height 17
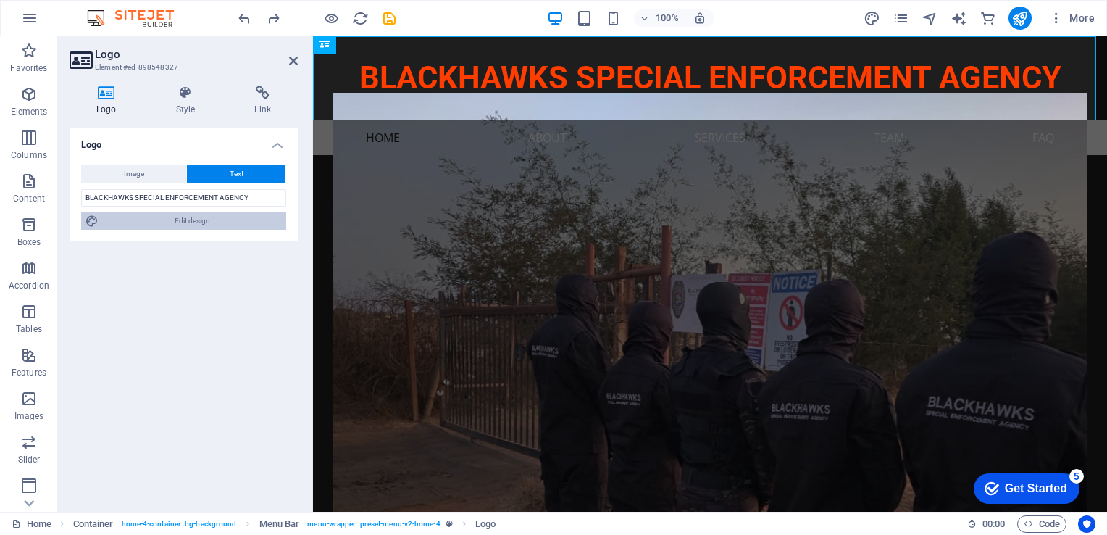
select select "px"
select select "200"
select select "px"
select select "rem"
select select "700"
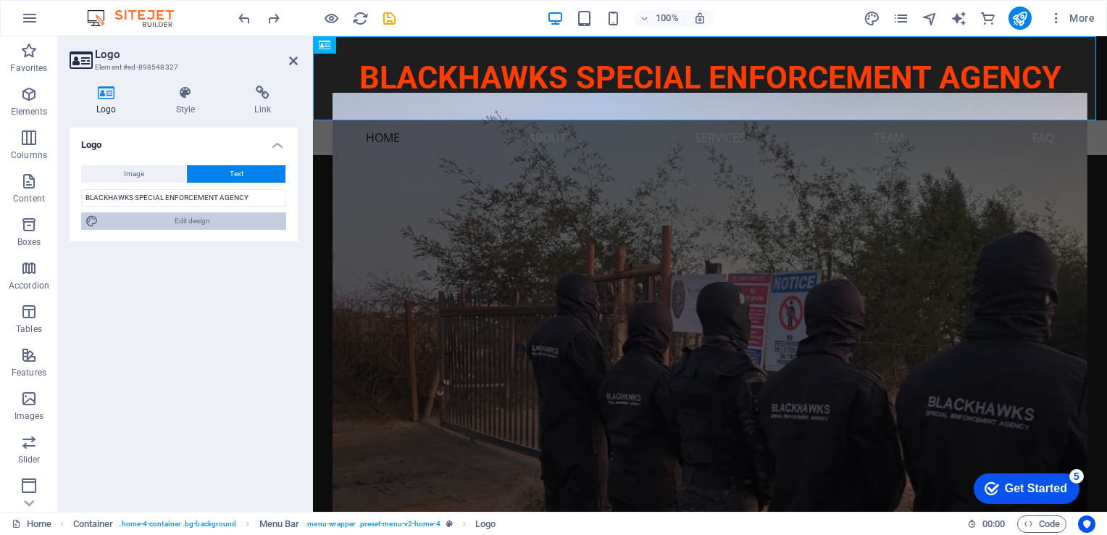
select select "px"
select select "rem"
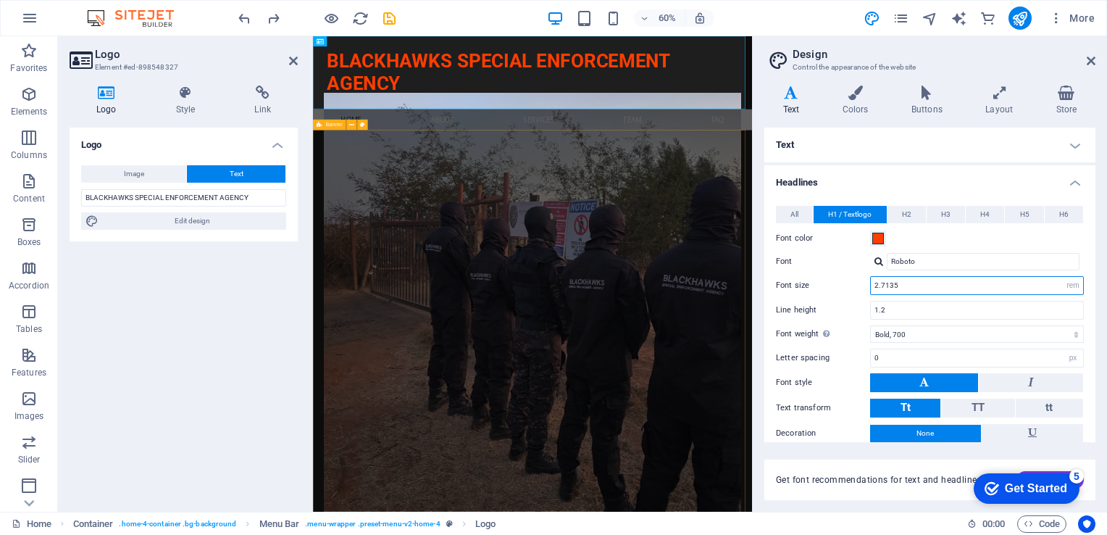
drag, startPoint x: 880, startPoint y: 288, endPoint x: 912, endPoint y: 280, distance: 32.0
click at [795, 280] on input "2.7135" at bounding box center [977, 285] width 212 height 17
type input "2.6000"
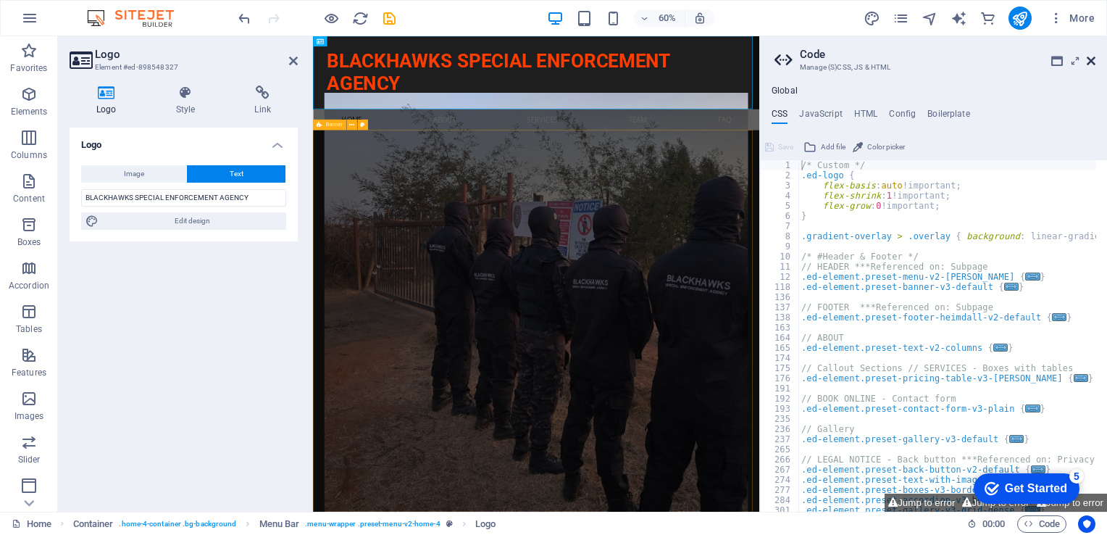
click at [795, 61] on icon at bounding box center [1091, 61] width 9 height 12
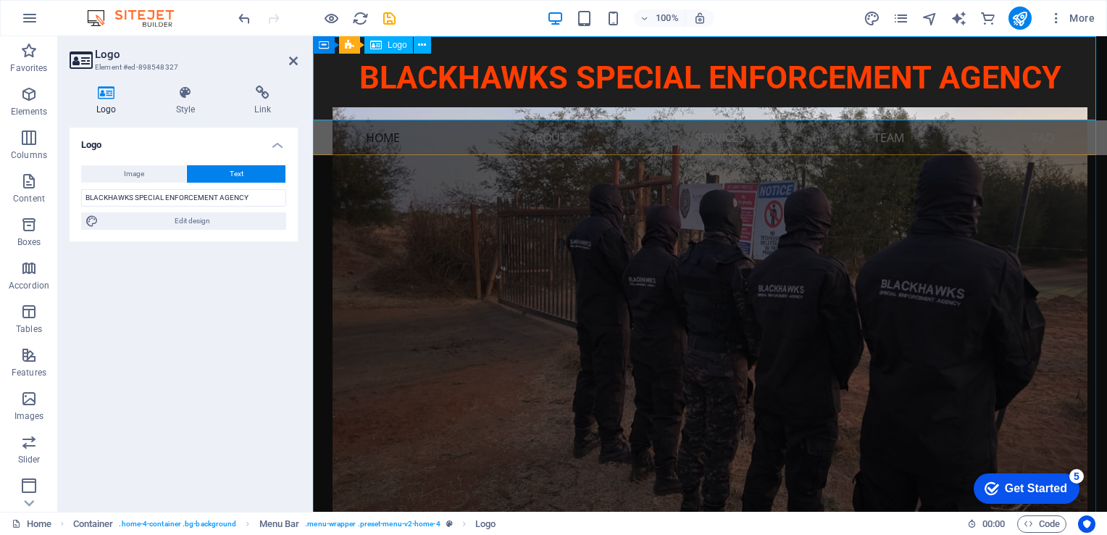
click at [534, 79] on div "BLACKHAWKS SPECIAL ENFORCEMENT AGENCY" at bounding box center [710, 78] width 794 height 84
click at [293, 58] on icon at bounding box center [293, 61] width 9 height 12
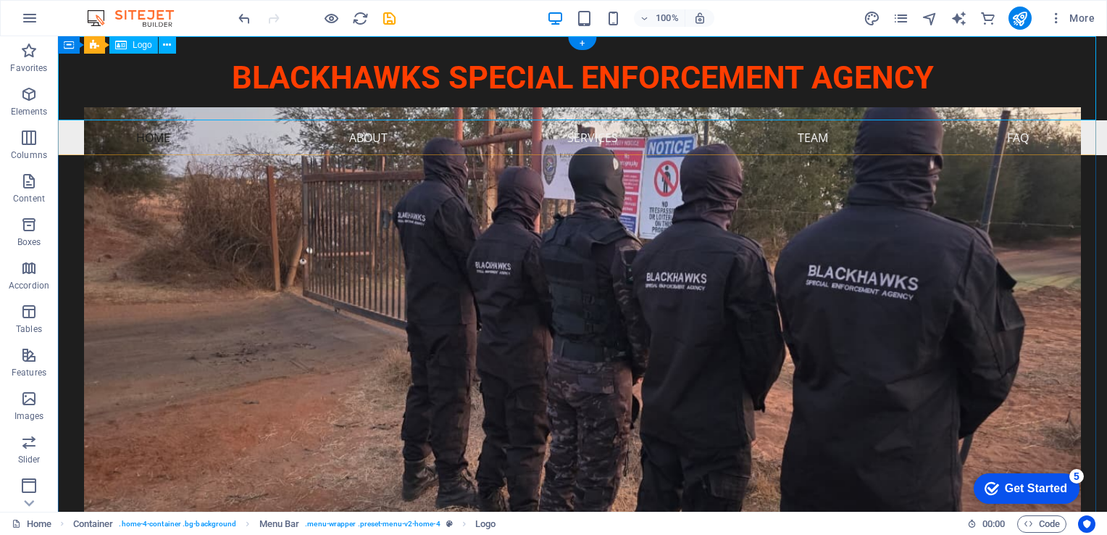
click at [528, 79] on div "BLACKHAWKS SPECIAL ENFORCEMENT AGENCY" at bounding box center [582, 78] width 1049 height 84
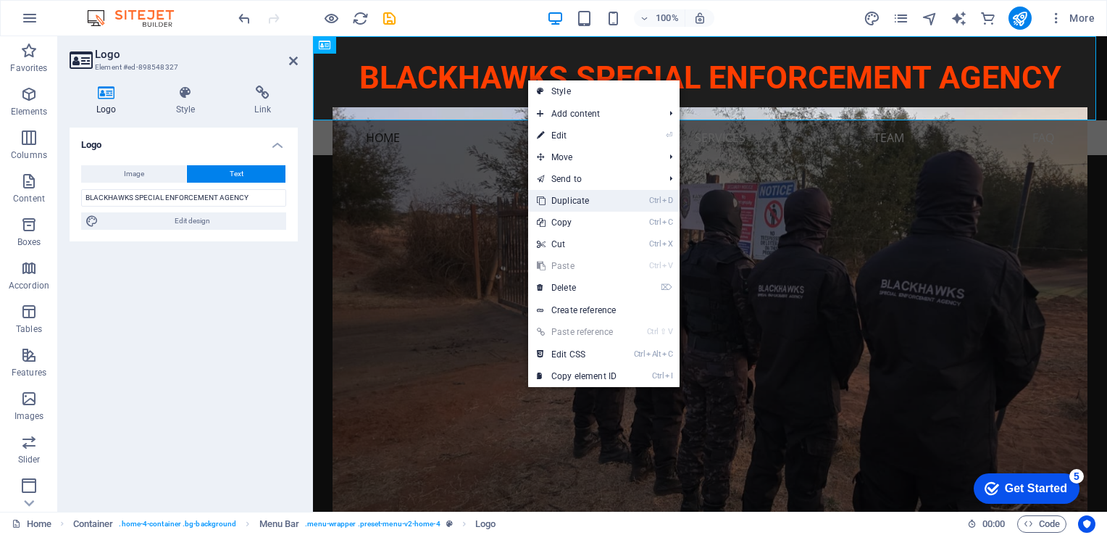
click at [564, 197] on link "Ctrl D Duplicate" at bounding box center [576, 201] width 97 height 22
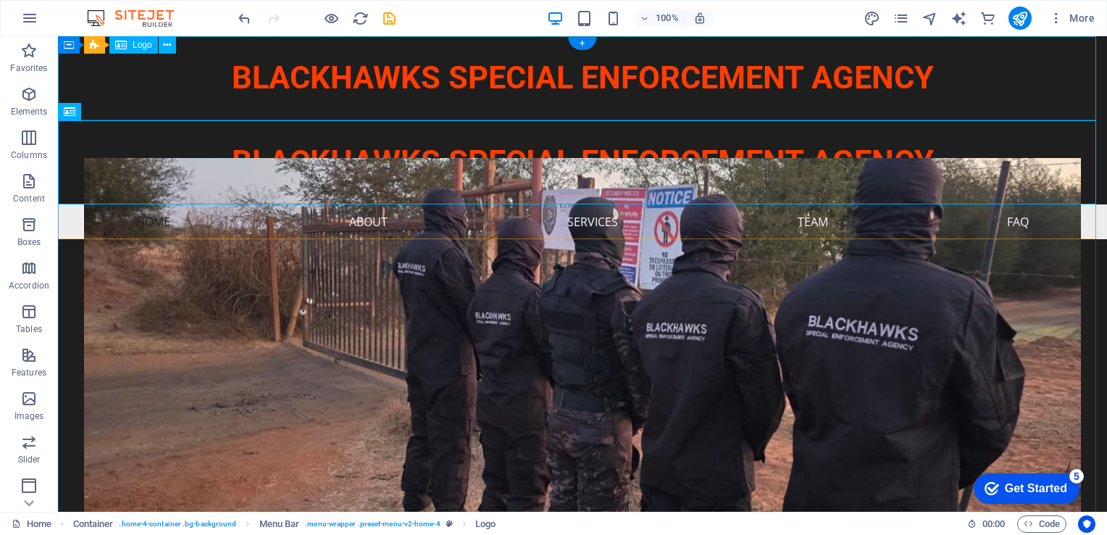
click at [596, 77] on div "BLACKHAWKS SPECIAL ENFORCEMENT AGENCY" at bounding box center [582, 78] width 1049 height 84
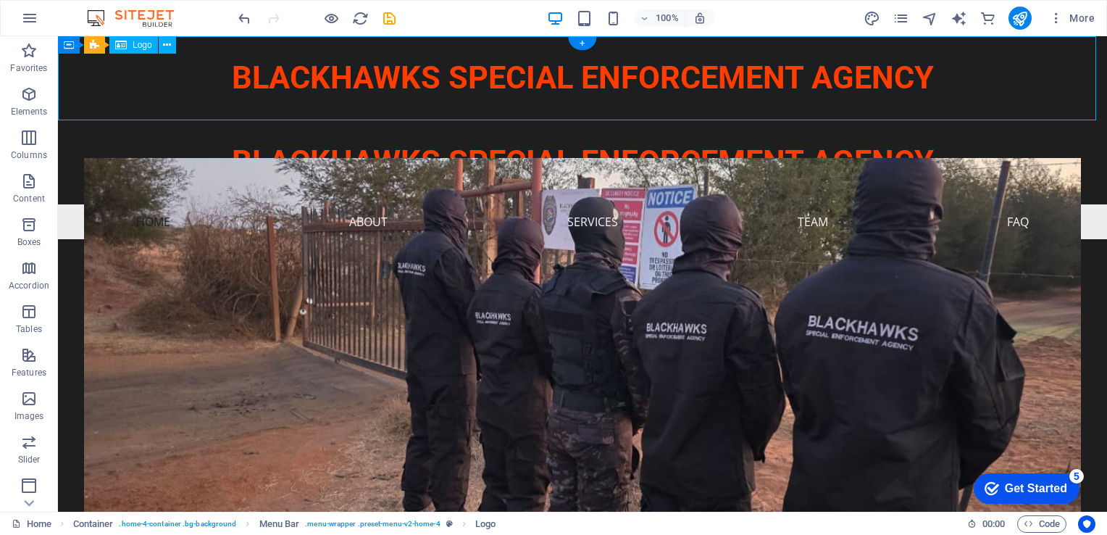
click at [594, 78] on div "BLACKHAWKS SPECIAL ENFORCEMENT AGENCY" at bounding box center [582, 78] width 1049 height 84
click at [596, 79] on div "BLACKHAWKS SPECIAL ENFORCEMENT AGENCY" at bounding box center [582, 78] width 1049 height 84
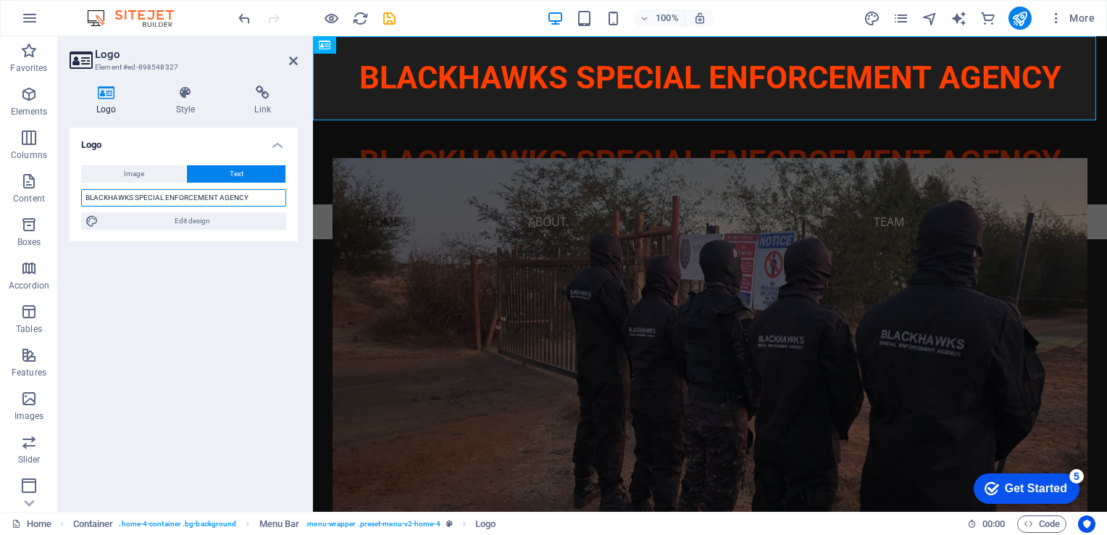
drag, startPoint x: 136, startPoint y: 199, endPoint x: 249, endPoint y: 186, distance: 114.6
click at [249, 186] on div "Image Text Drag files here, click to choose files or select files from Files or…" at bounding box center [184, 198] width 228 height 88
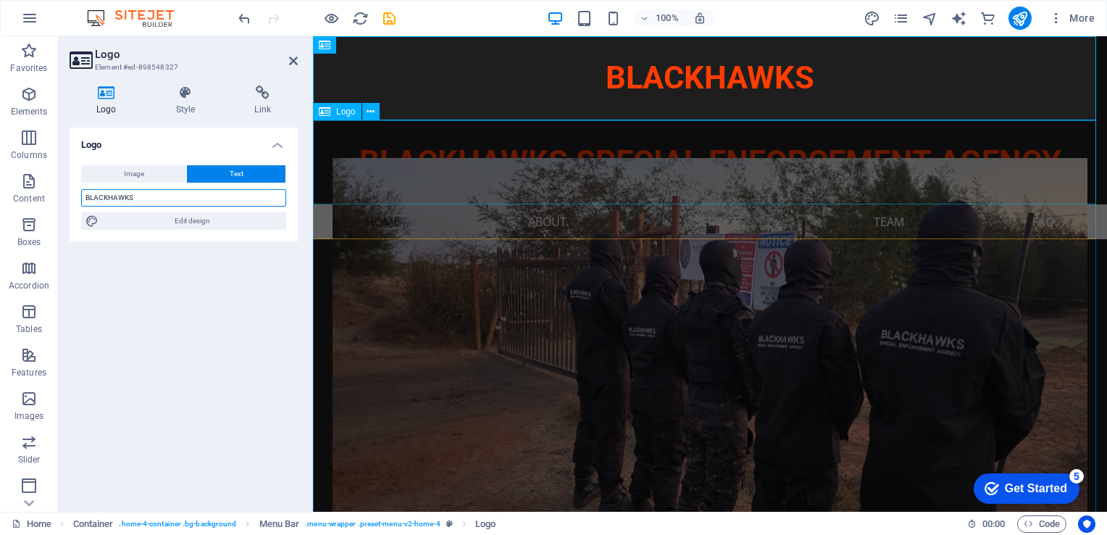
type input "BLACKHAWKS"
click at [686, 172] on div "BLACKHAWKS SPECIAL ENFORCEMENT AGENCY" at bounding box center [710, 162] width 794 height 84
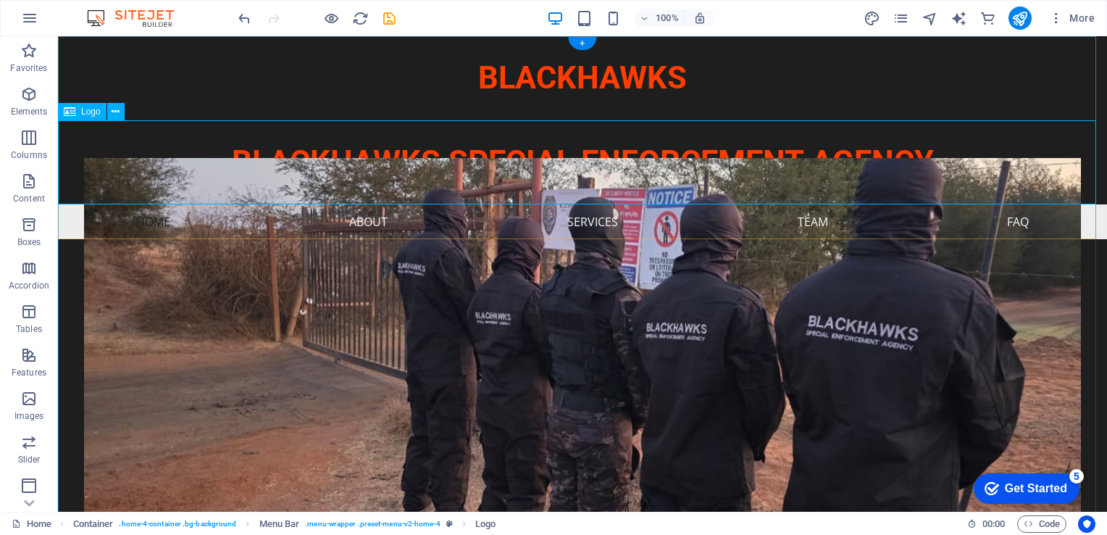
click at [518, 164] on div "BLACKHAWKS SPECIAL ENFORCEMENT AGENCY" at bounding box center [582, 162] width 1049 height 84
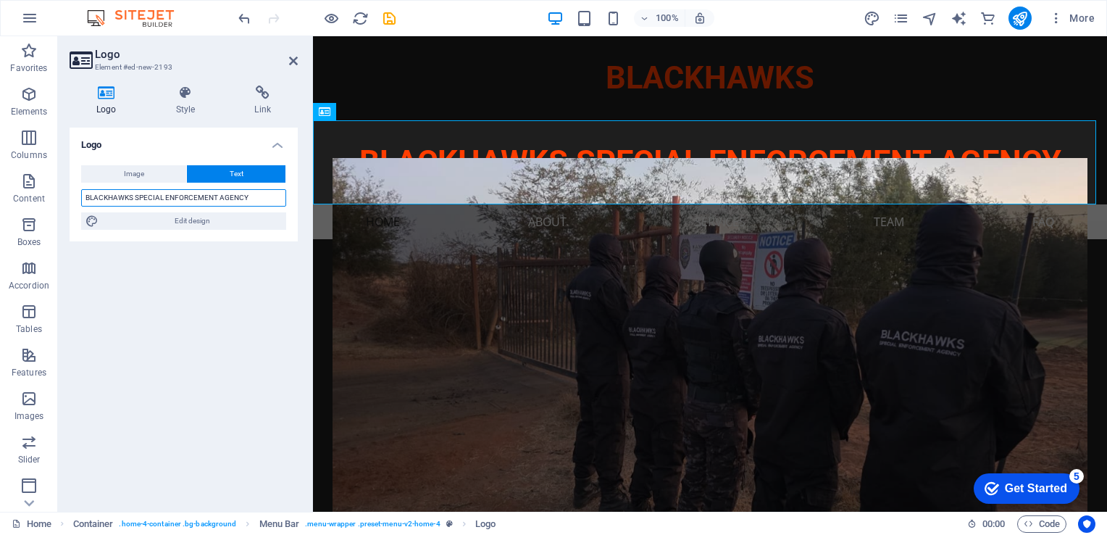
drag, startPoint x: 135, startPoint y: 199, endPoint x: 76, endPoint y: 192, distance: 59.1
click at [76, 192] on div "Image Text Drag files here, click to choose files or select files from Files or…" at bounding box center [184, 198] width 228 height 88
click at [171, 199] on input "SPECIAL ENFORCEMENT AGENCY" at bounding box center [183, 197] width 205 height 17
click at [244, 193] on input "SPECIAL ENFORCEMENT AGENCY" at bounding box center [183, 197] width 205 height 17
type input "SPECIAL ENFORCEMENT AGENCY"
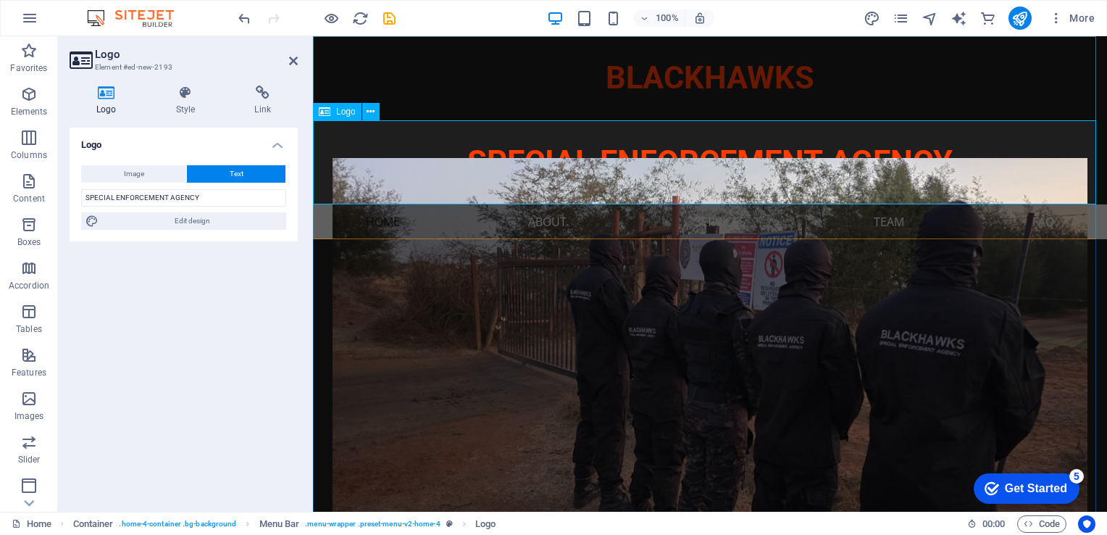
click at [749, 169] on div "SPECIAL ENFORCEMENT AGENCY" at bounding box center [710, 162] width 794 height 84
click at [749, 170] on div "SPECIAL ENFORCEMENT AGENCY" at bounding box center [710, 162] width 794 height 84
drag, startPoint x: 757, startPoint y: 86, endPoint x: 1012, endPoint y: 88, distance: 255.1
click at [795, 88] on div "BLACKHAWKS" at bounding box center [710, 78] width 794 height 84
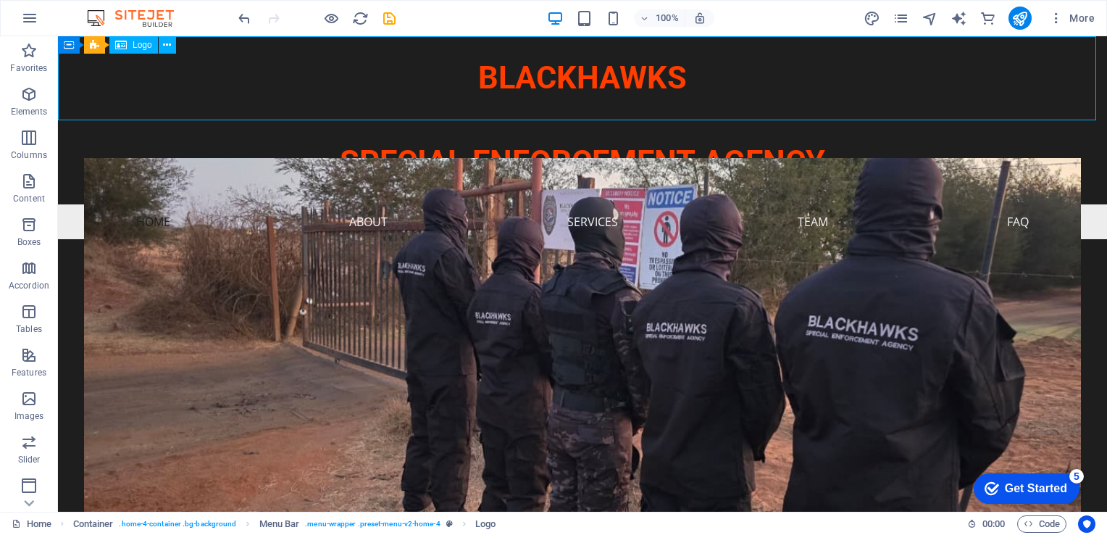
click at [757, 88] on div "BLACKHAWKS" at bounding box center [582, 78] width 1049 height 84
click at [567, 85] on div "BLACKHAWKS" at bounding box center [582, 78] width 1049 height 84
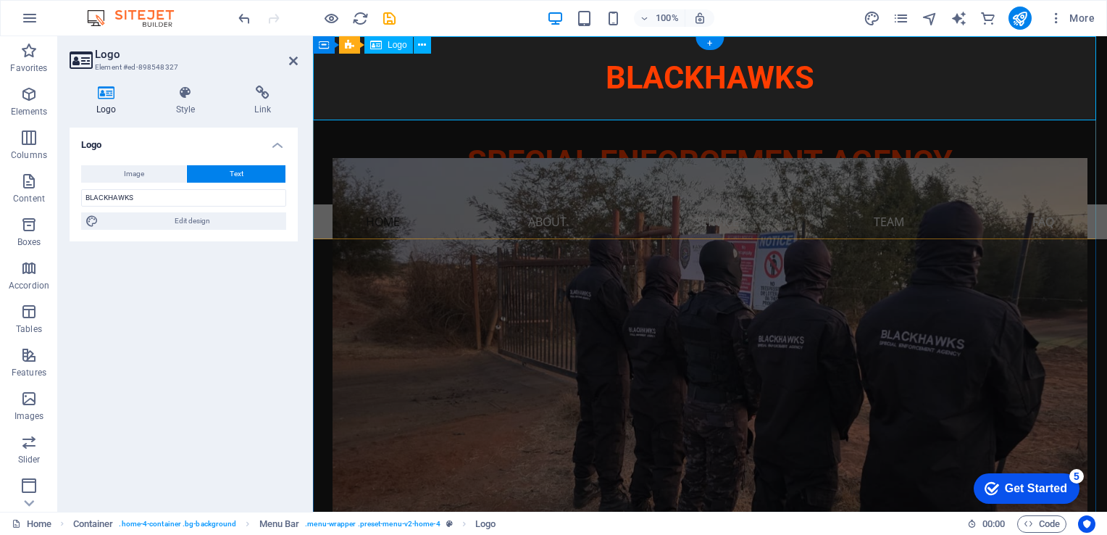
click at [656, 83] on div "BLACKHAWKS" at bounding box center [710, 78] width 794 height 84
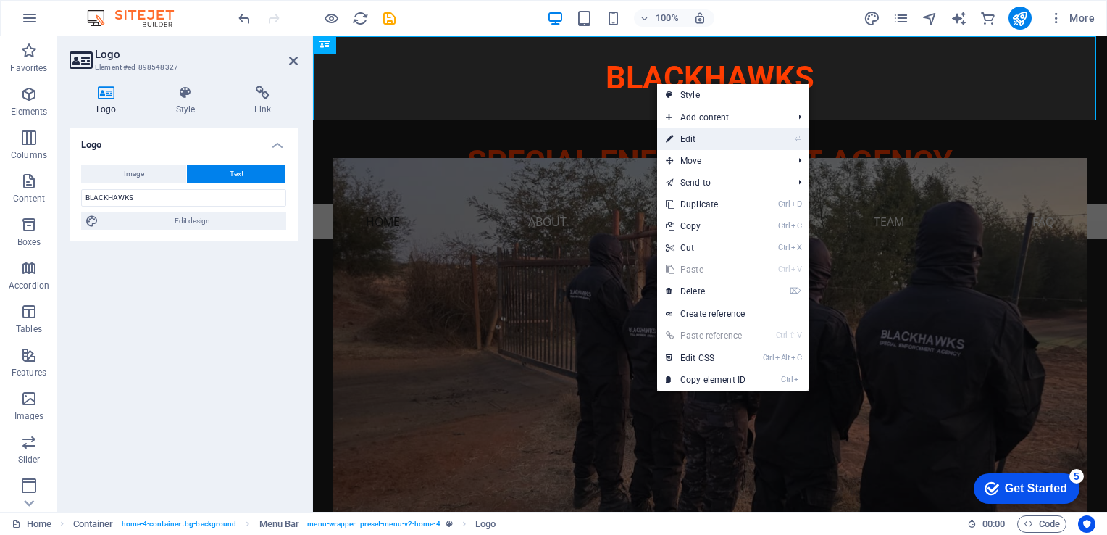
click at [683, 137] on link "⏎ Edit" at bounding box center [705, 139] width 97 height 22
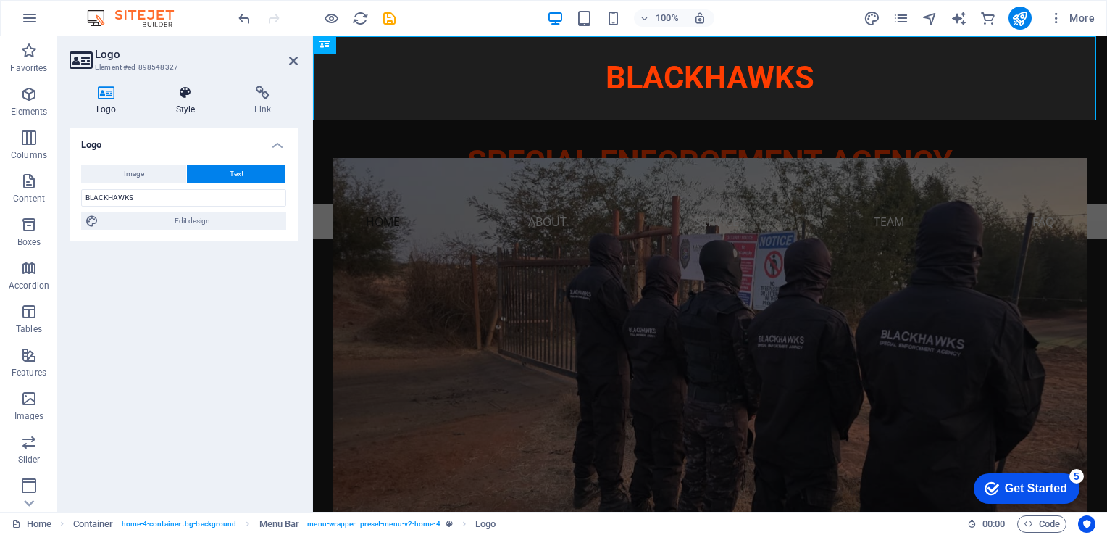
click at [185, 94] on icon at bounding box center [185, 93] width 73 height 14
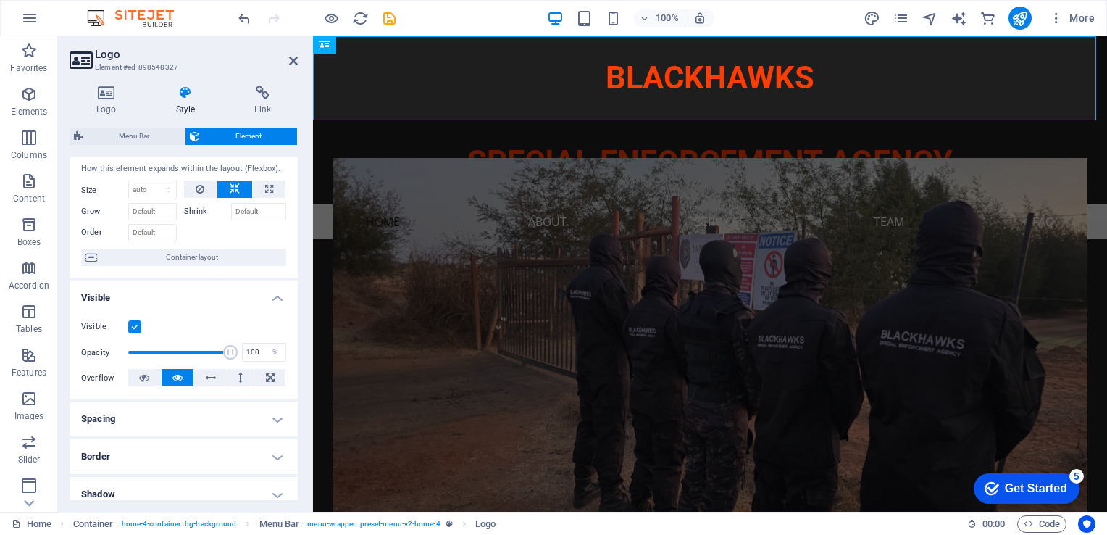
scroll to position [0, 0]
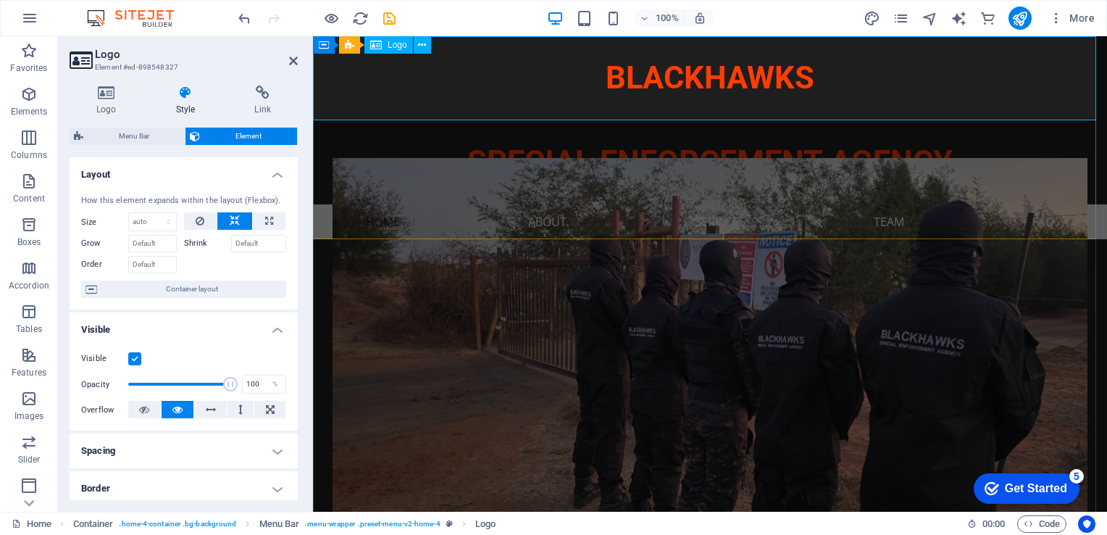
click at [733, 88] on div "BLACKHAWKS" at bounding box center [710, 78] width 794 height 84
click at [736, 90] on div "BLACKHAWKS" at bounding box center [710, 78] width 794 height 84
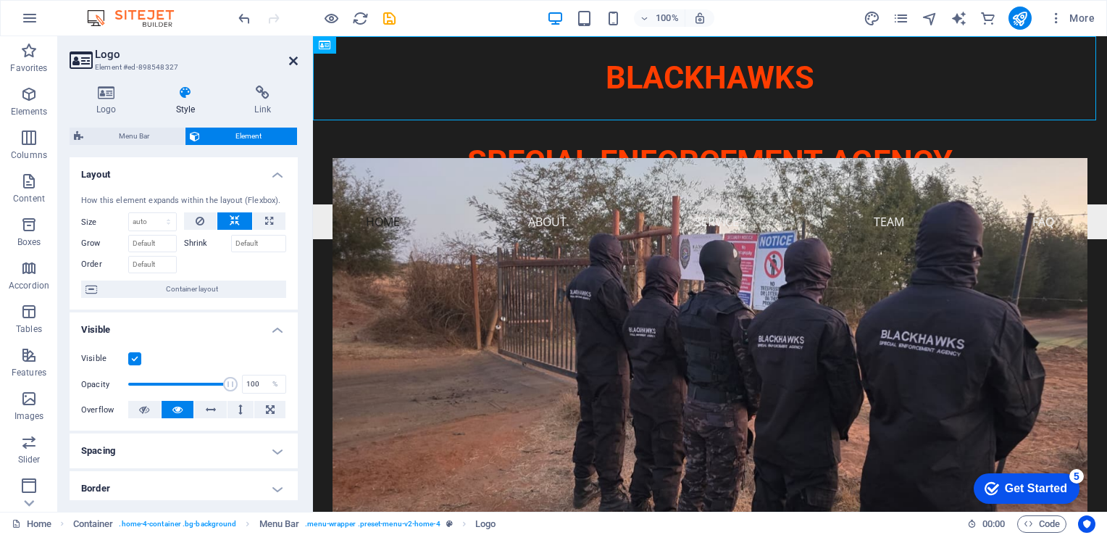
click at [295, 64] on icon at bounding box center [293, 61] width 9 height 12
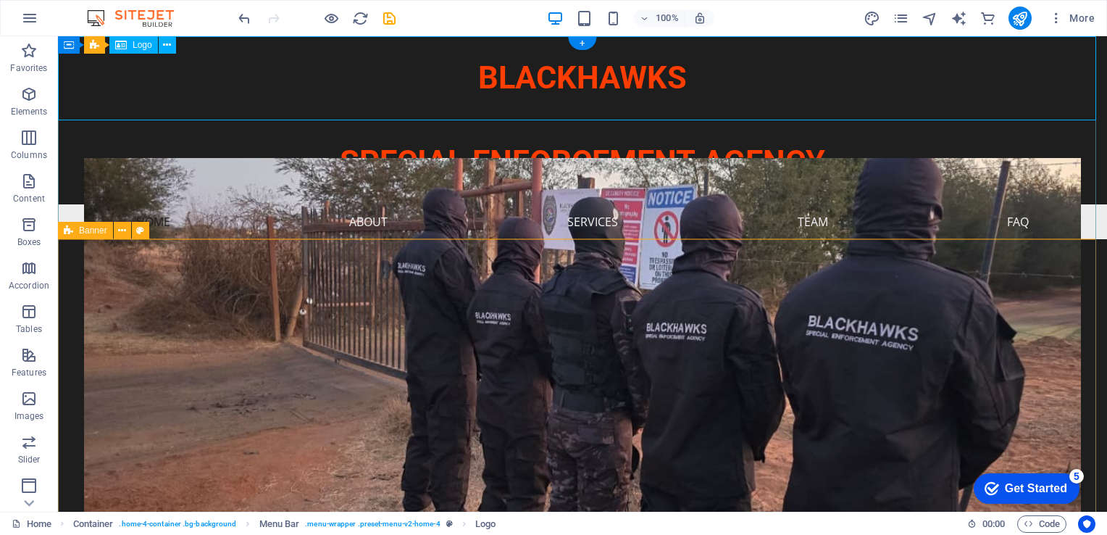
click at [599, 78] on div "BLACKHAWKS" at bounding box center [582, 78] width 1049 height 84
drag, startPoint x: 597, startPoint y: 78, endPoint x: 589, endPoint y: 83, distance: 9.1
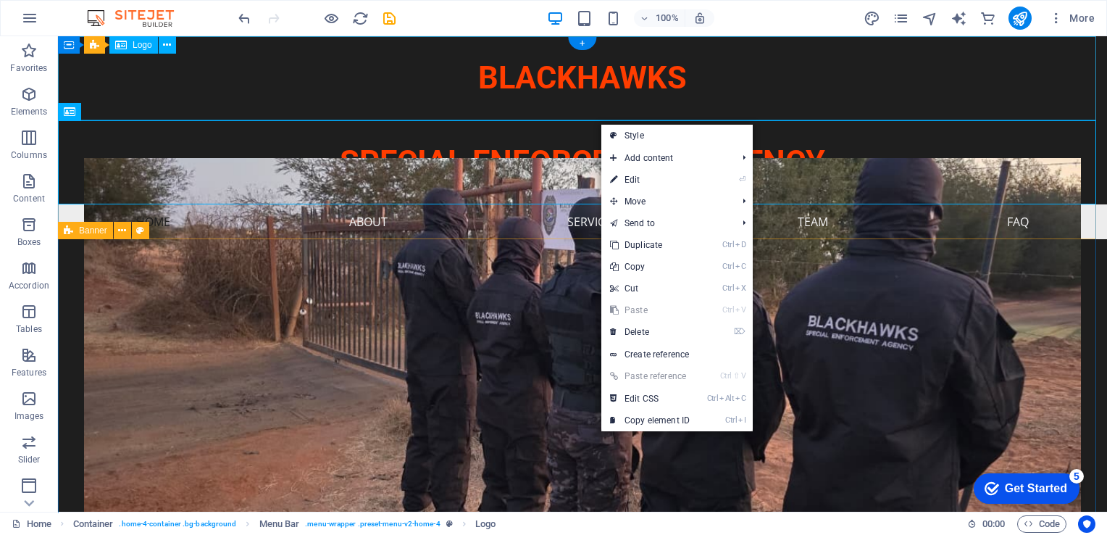
click at [609, 90] on div "BLACKHAWKS" at bounding box center [582, 78] width 1049 height 84
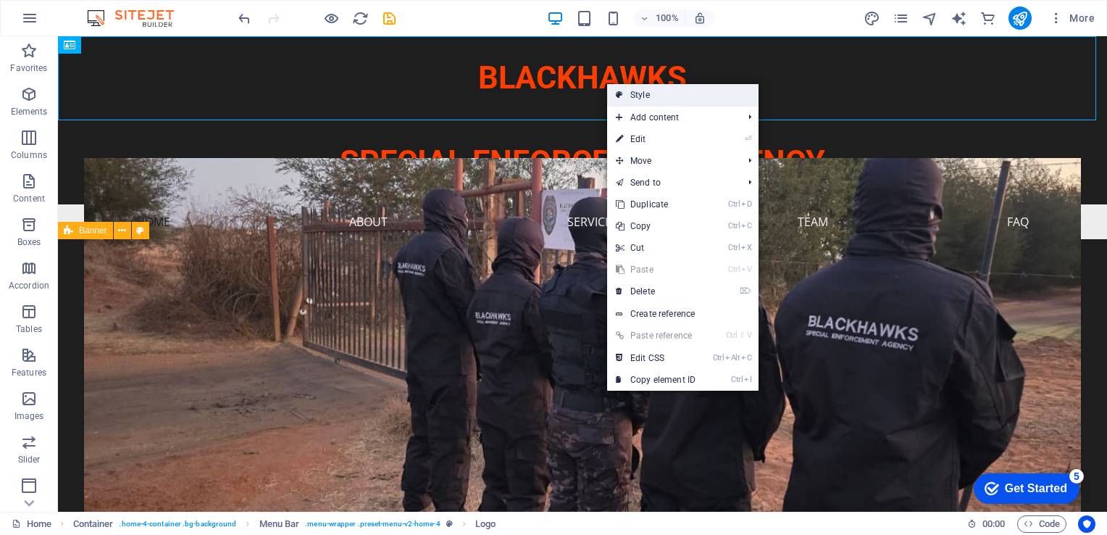
click at [642, 96] on link "Style" at bounding box center [682, 95] width 151 height 22
select select "vw"
select select "rem"
select select "vw"
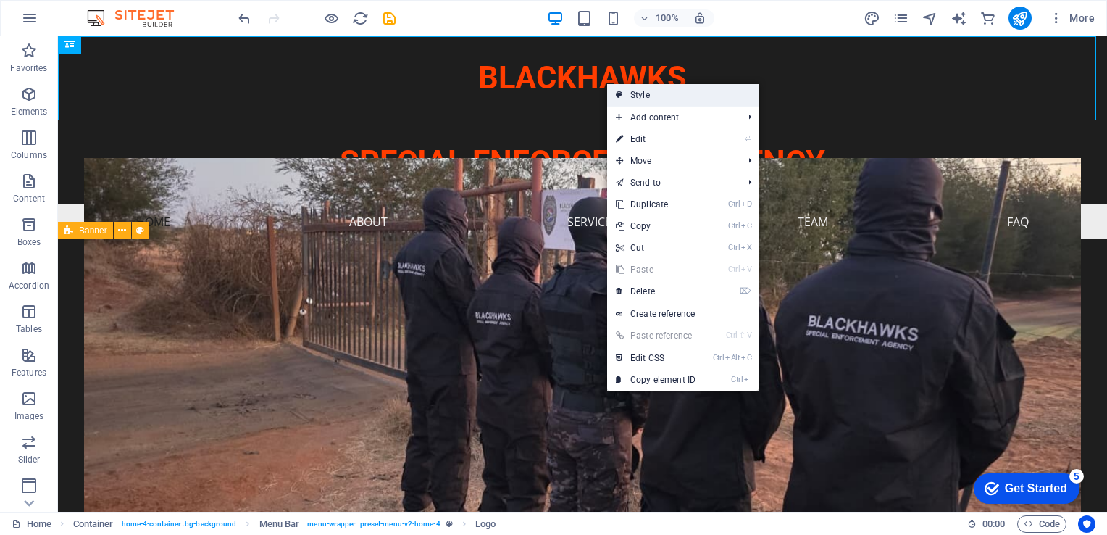
select select "preset-menu-v2-home-4"
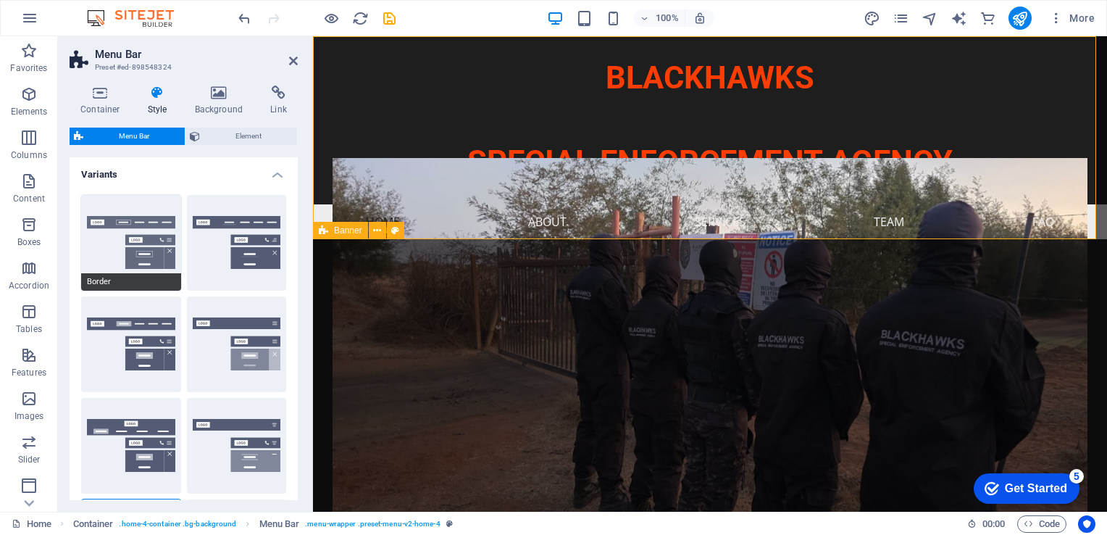
click at [146, 243] on button "Border" at bounding box center [131, 243] width 100 height 96
type input "1"
select select "rem"
type input "1"
select select "rem"
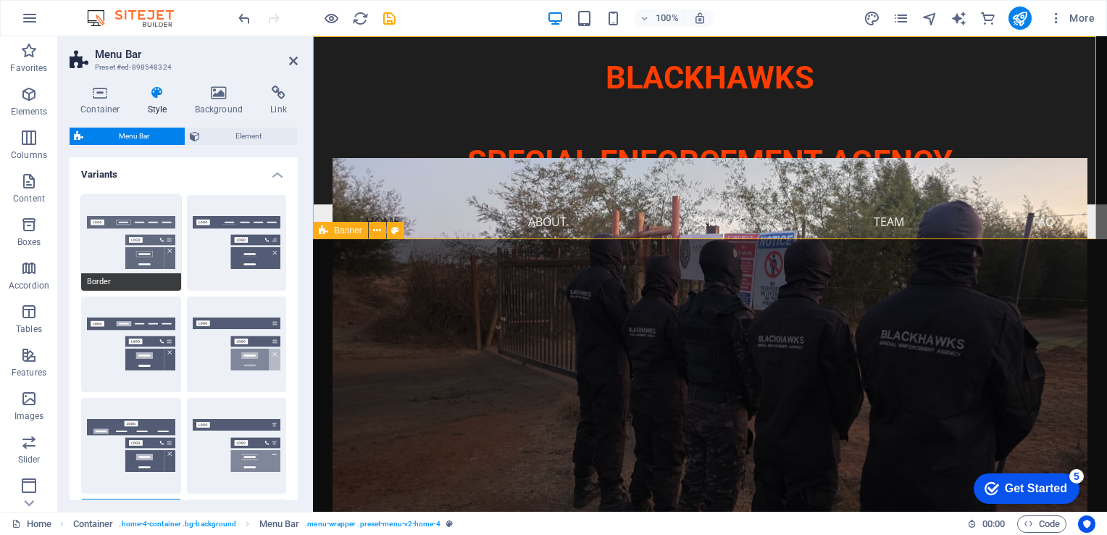
type input "1"
select select "rem"
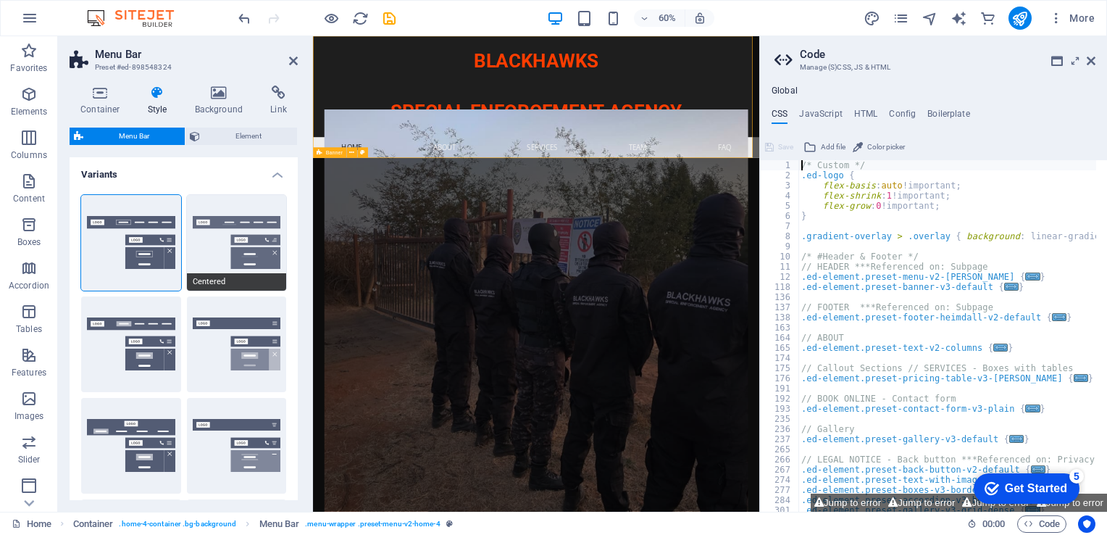
click at [251, 250] on button "Centered" at bounding box center [237, 243] width 100 height 96
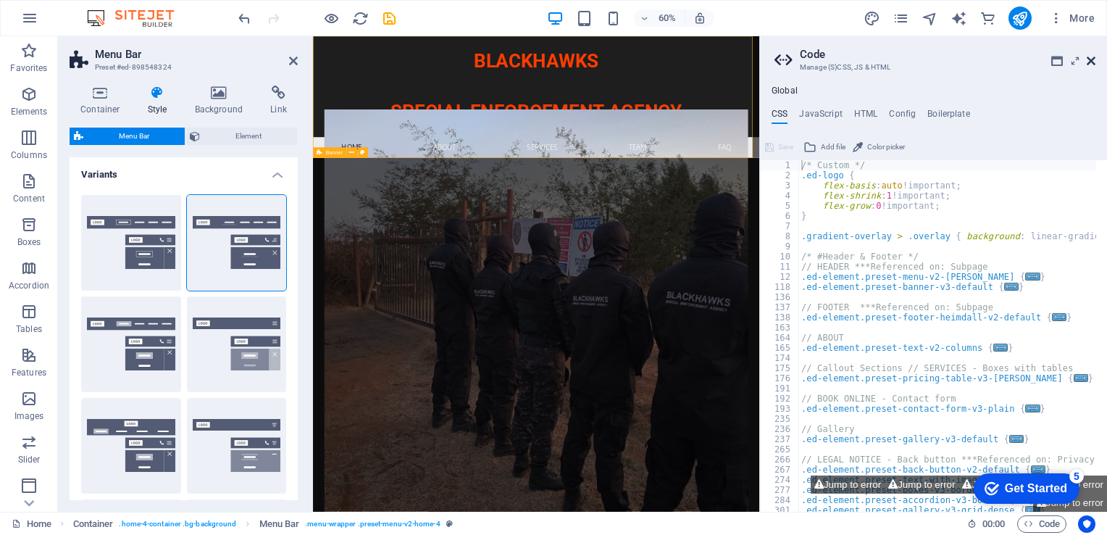
click at [795, 59] on icon at bounding box center [1091, 61] width 9 height 12
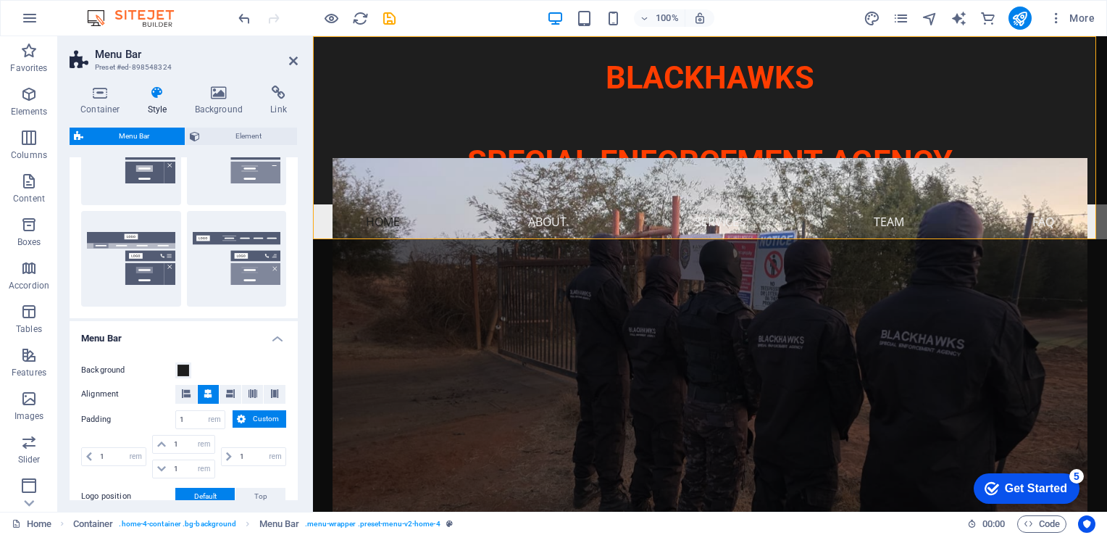
scroll to position [290, 0]
click at [186, 390] on icon at bounding box center [186, 392] width 9 height 9
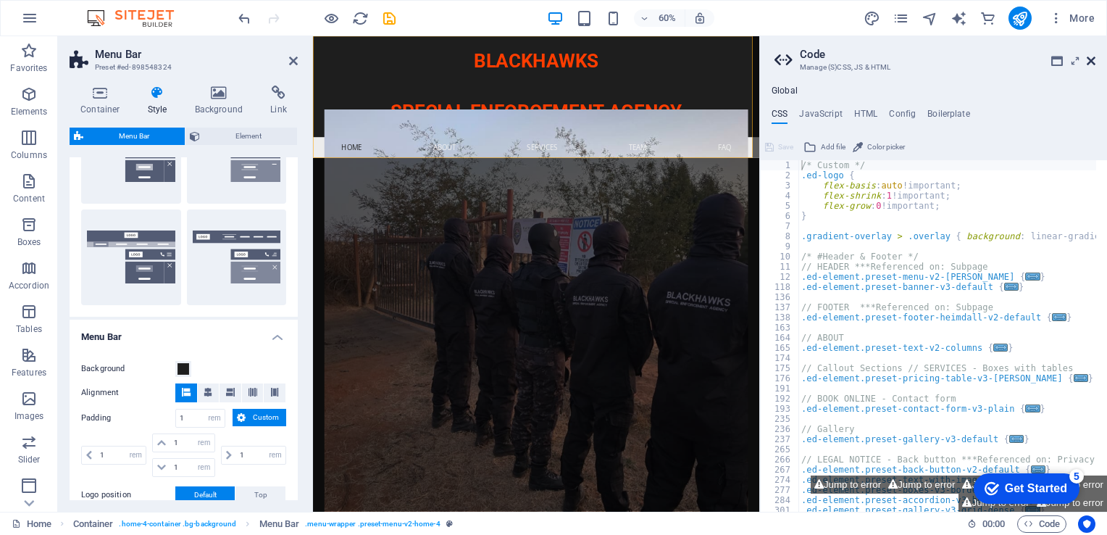
click at [795, 62] on icon at bounding box center [1091, 61] width 9 height 12
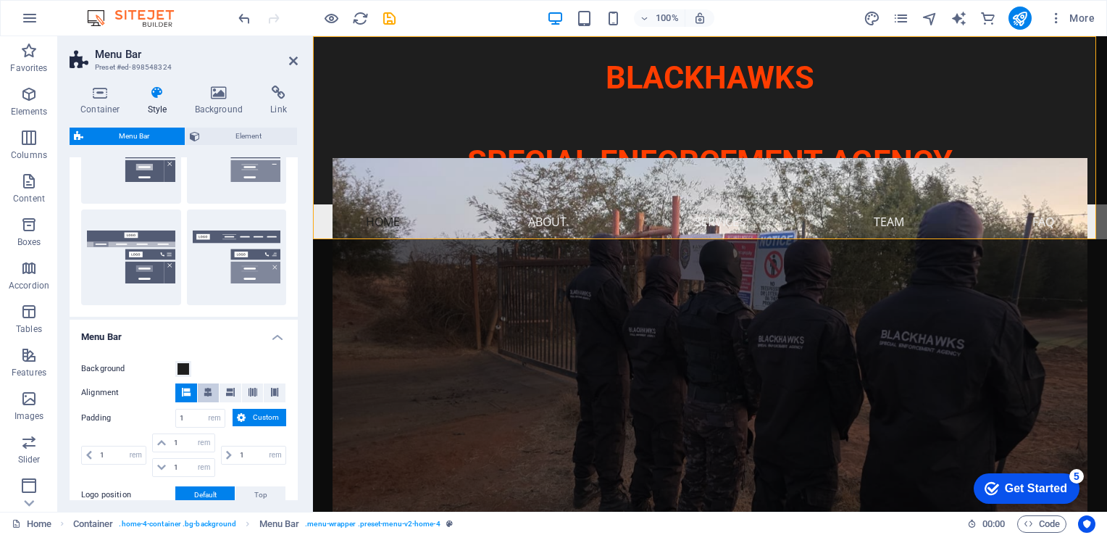
click at [208, 391] on icon at bounding box center [208, 392] width 9 height 9
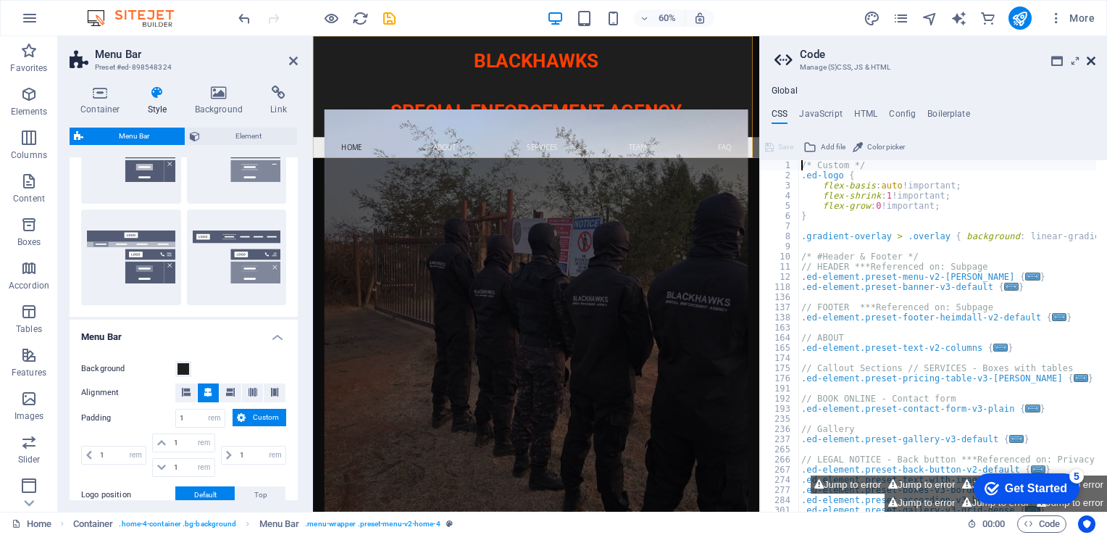
click at [795, 57] on icon at bounding box center [1091, 61] width 9 height 12
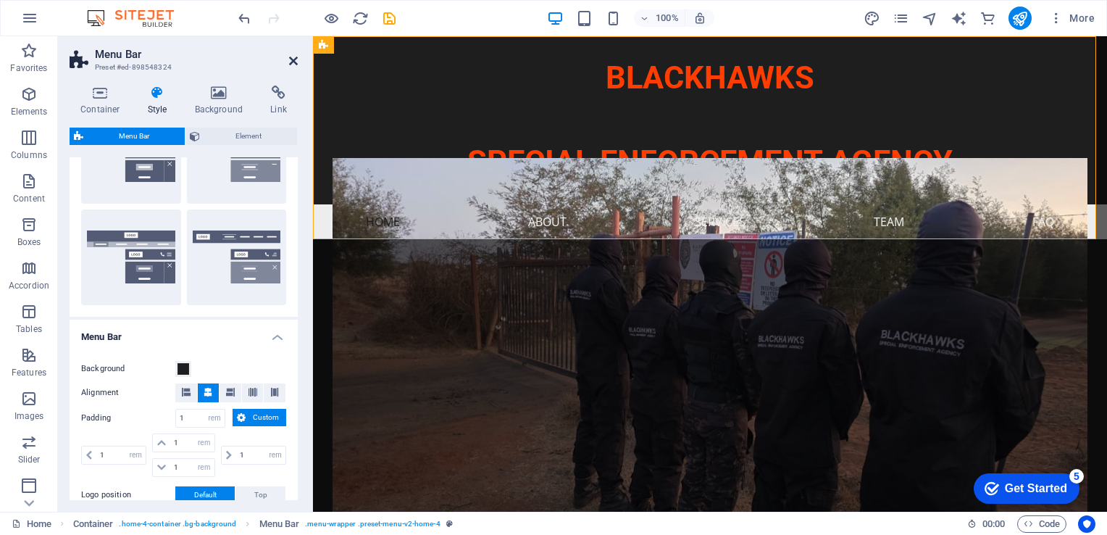
click at [289, 59] on icon at bounding box center [293, 61] width 9 height 12
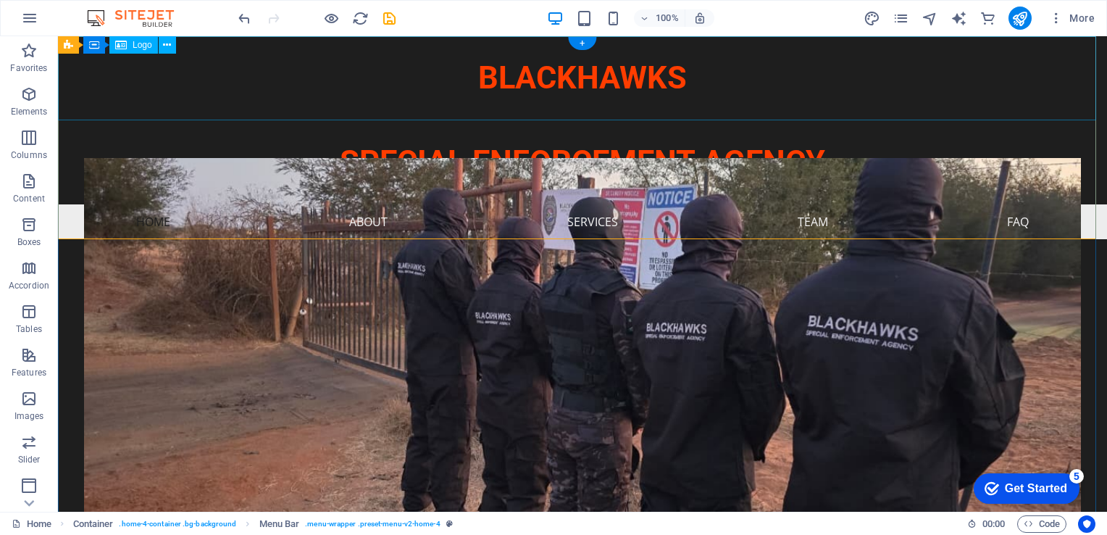
click at [578, 83] on div "BLACKHAWKS" at bounding box center [582, 78] width 1049 height 84
drag, startPoint x: 578, startPoint y: 83, endPoint x: 322, endPoint y: 86, distance: 255.8
click at [577, 85] on div "BLACKHAWKS" at bounding box center [582, 78] width 1049 height 84
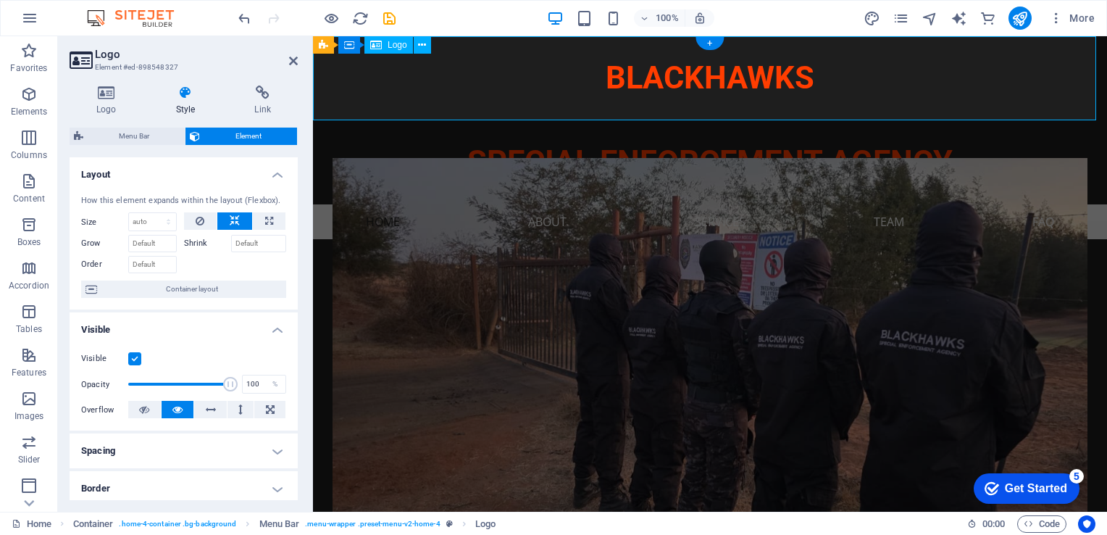
click at [654, 88] on div "BLACKHAWKS" at bounding box center [710, 78] width 794 height 84
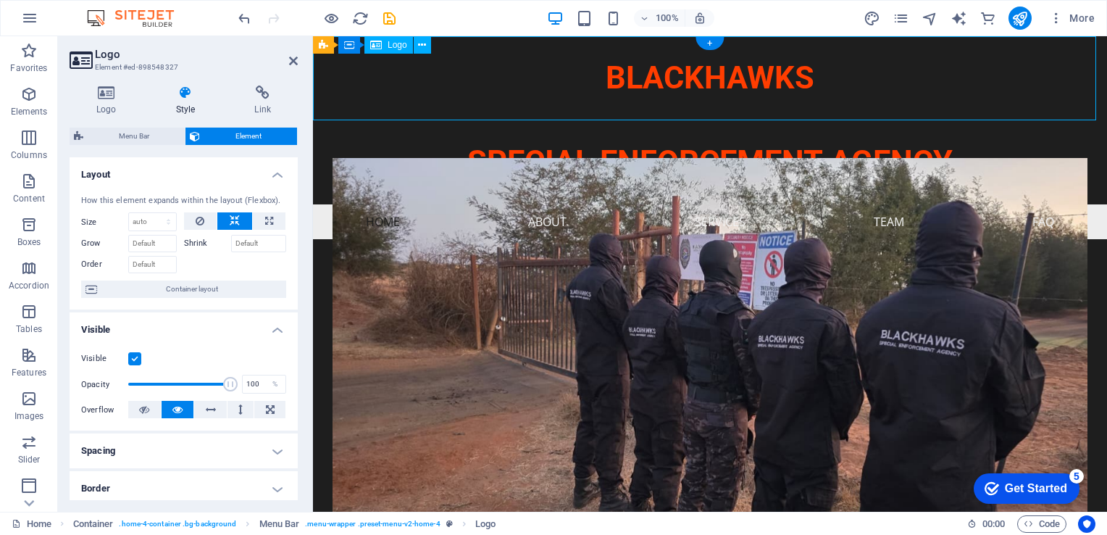
click at [654, 88] on div "BLACKHAWKS" at bounding box center [710, 78] width 794 height 84
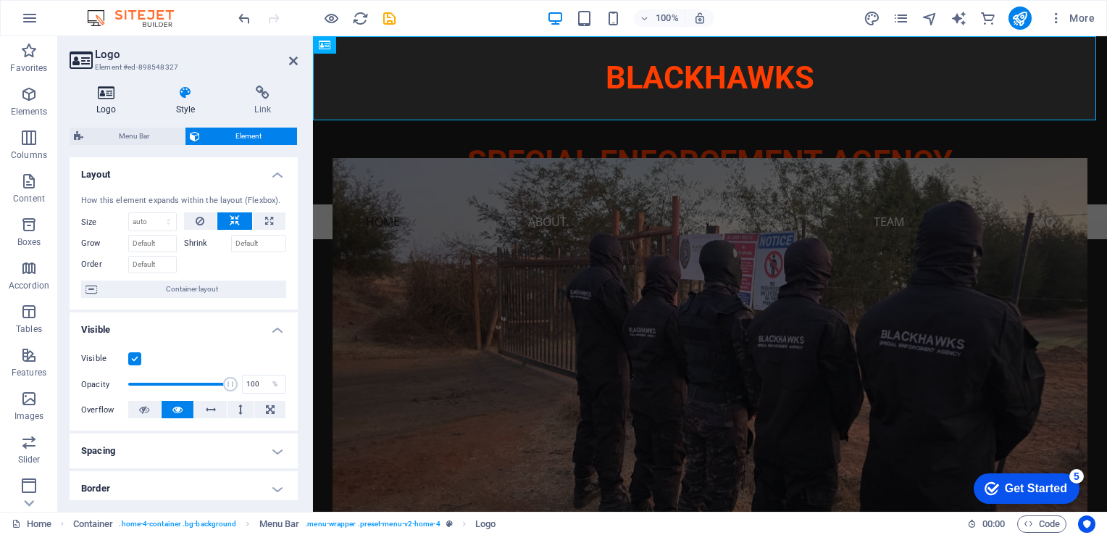
click at [108, 98] on icon at bounding box center [107, 93] width 74 height 14
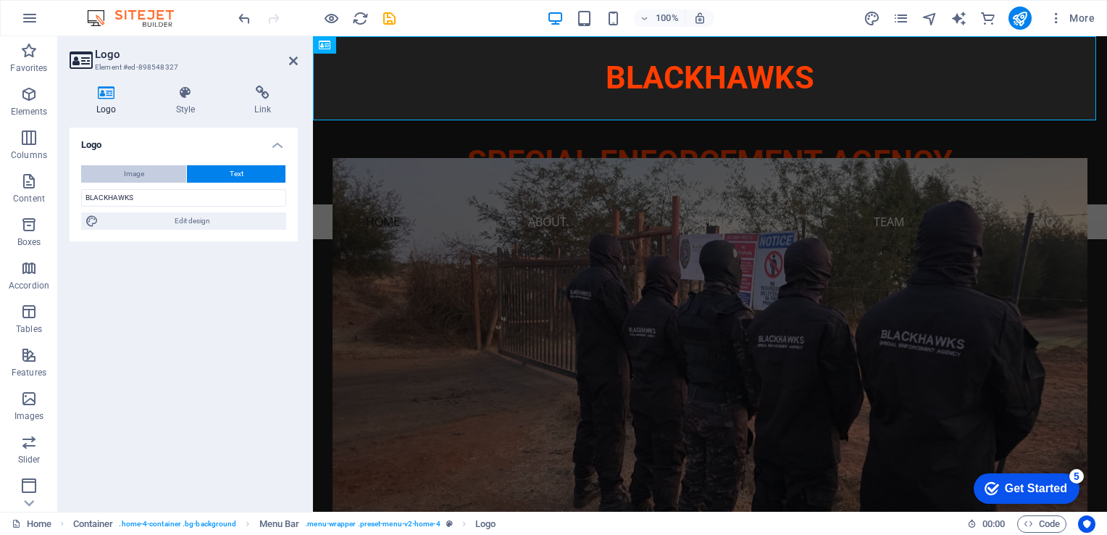
click at [136, 172] on span "Image" at bounding box center [134, 173] width 20 height 17
select select "DISABLED_OPTION_VALUE"
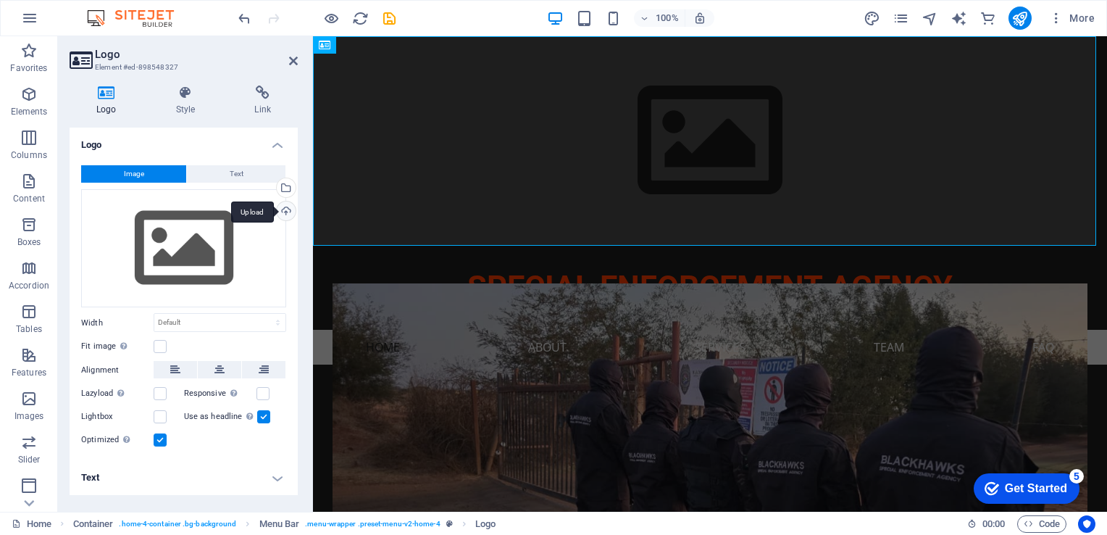
click at [280, 213] on div "Upload" at bounding box center [285, 212] width 22 height 22
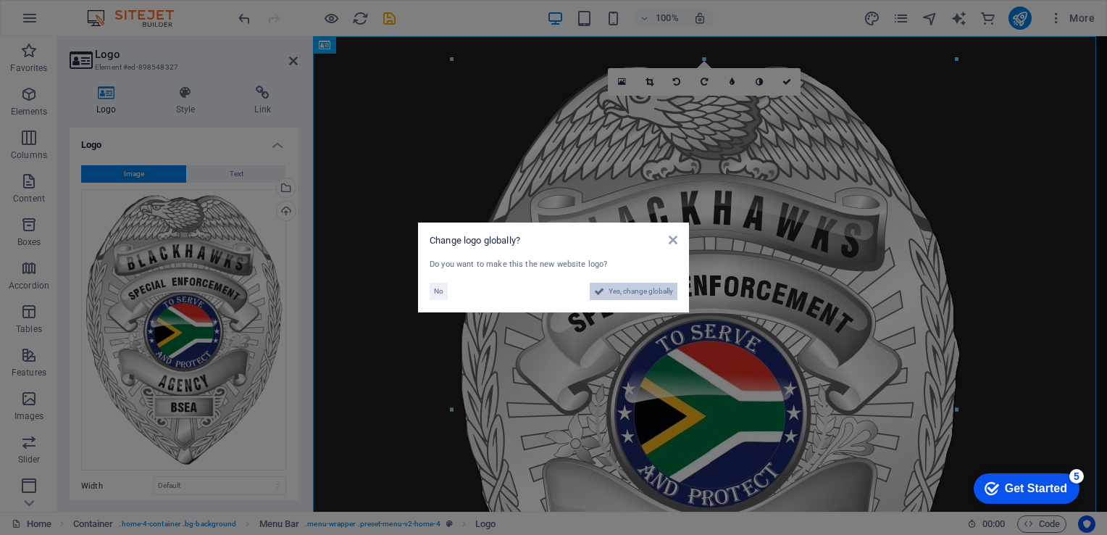
click at [624, 289] on span "Yes, change globally" at bounding box center [641, 291] width 64 height 17
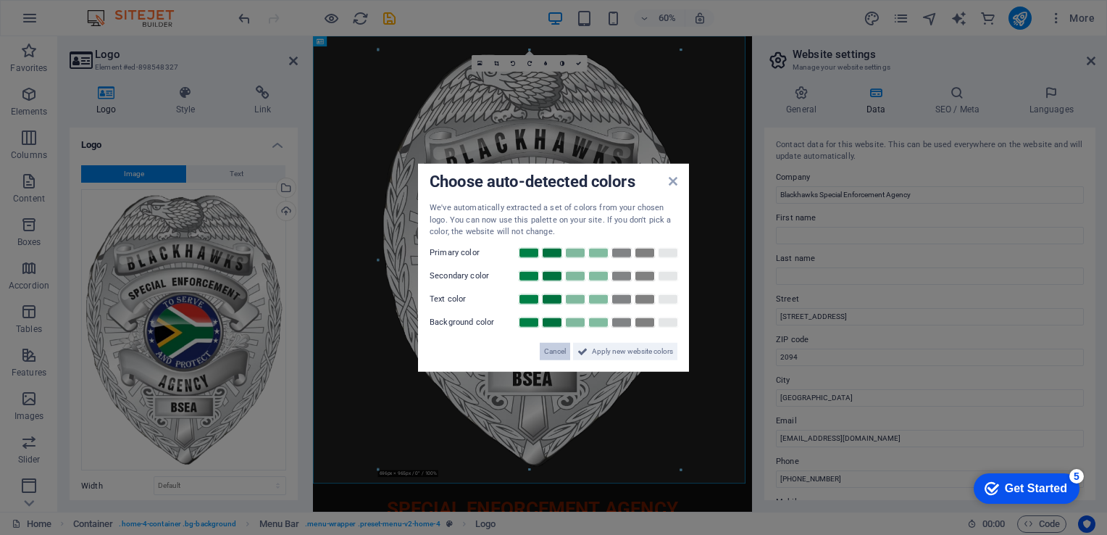
click at [553, 352] on span "Cancel" at bounding box center [555, 350] width 22 height 17
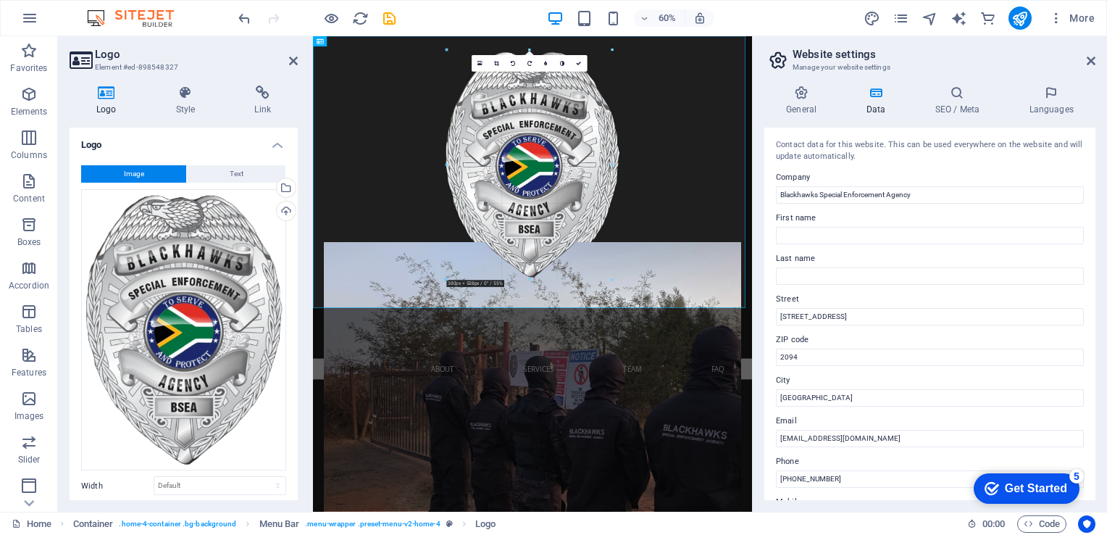
drag, startPoint x: 680, startPoint y: 470, endPoint x: 451, endPoint y: 15, distance: 509.4
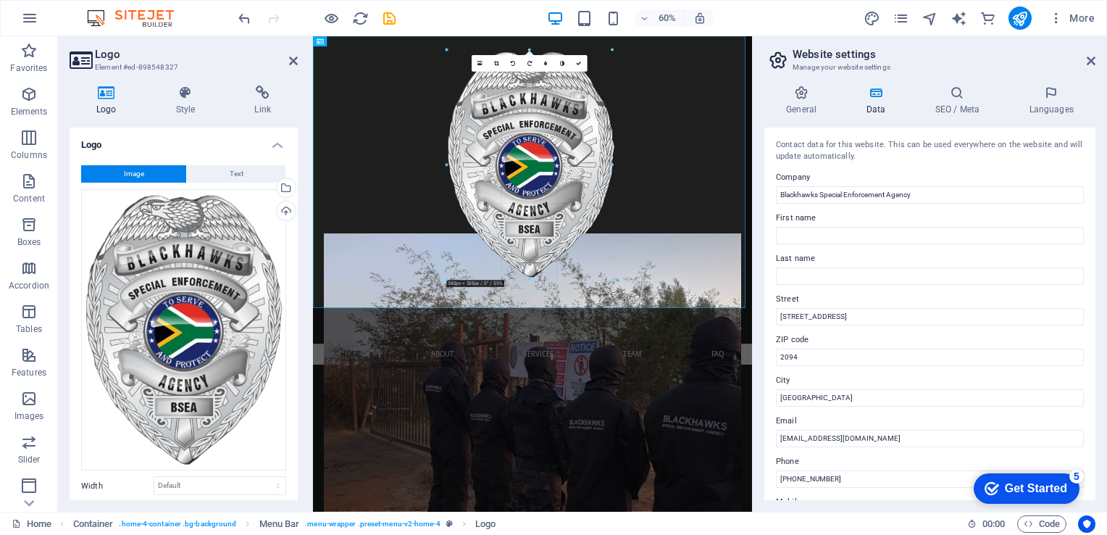
type input "380"
select select "px"
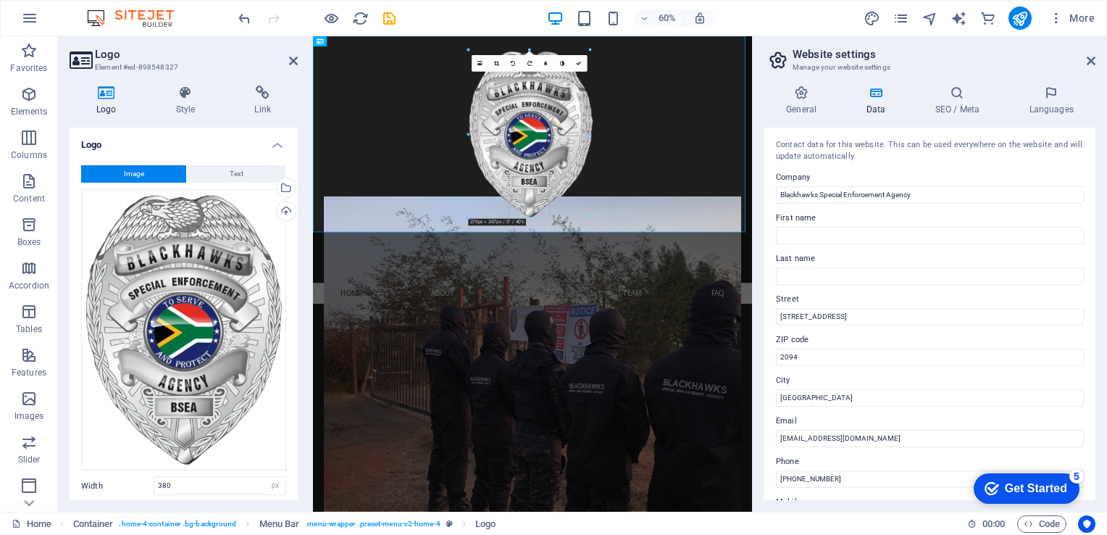
drag, startPoint x: 615, startPoint y: 280, endPoint x: 537, endPoint y: 104, distance: 192.4
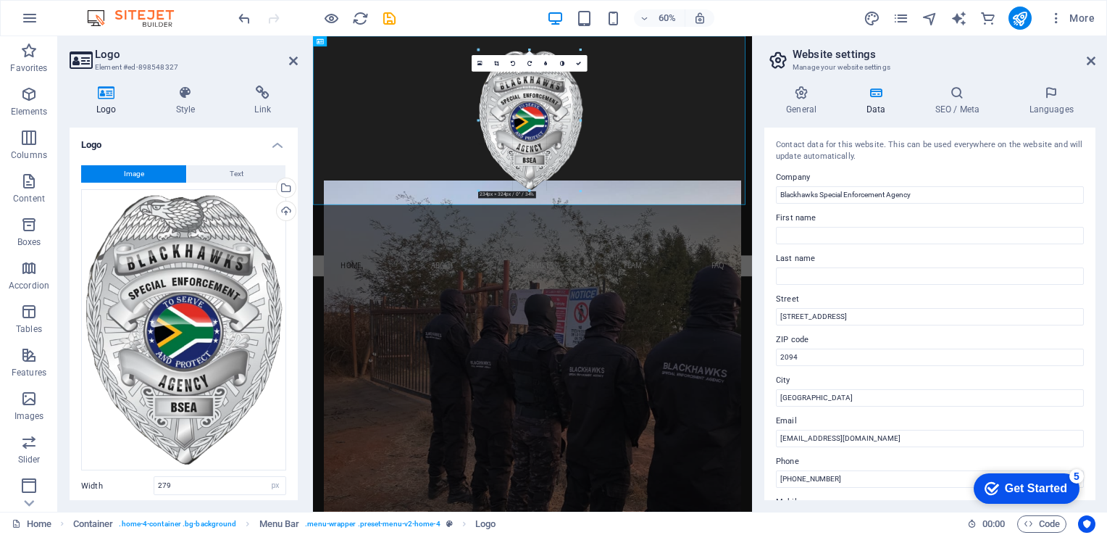
drag, startPoint x: 591, startPoint y: 220, endPoint x: 556, endPoint y: 91, distance: 132.9
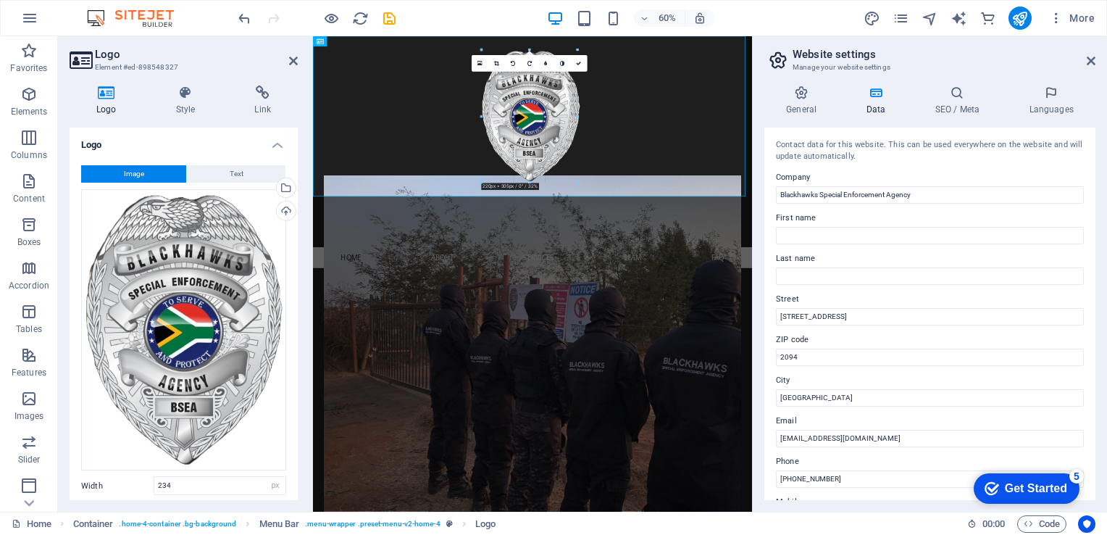
drag, startPoint x: 580, startPoint y: 190, endPoint x: 435, endPoint y: 236, distance: 152.2
type input "219"
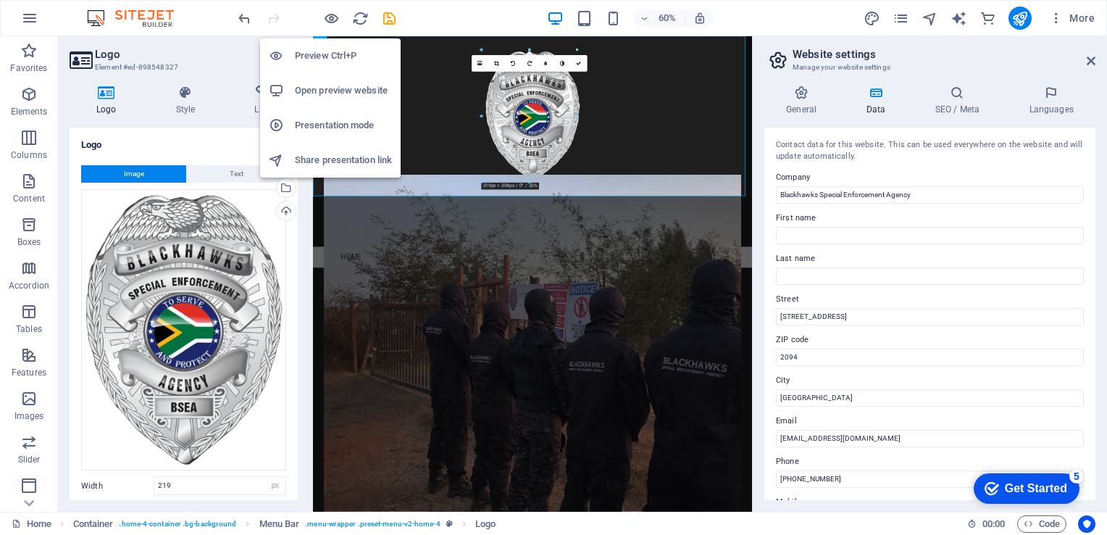
click at [333, 22] on icon "button" at bounding box center [331, 18] width 17 height 17
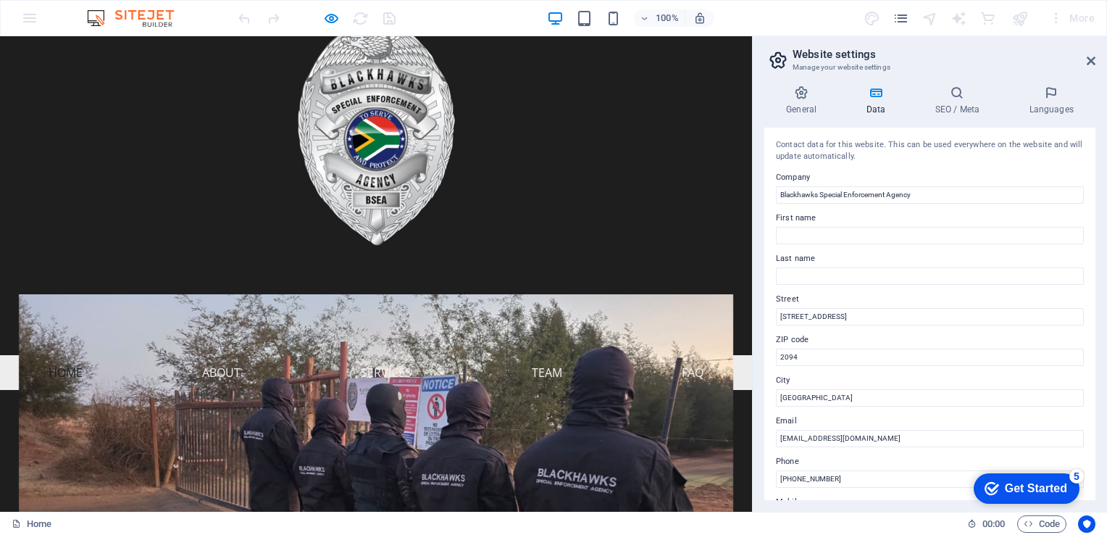
scroll to position [0, 0]
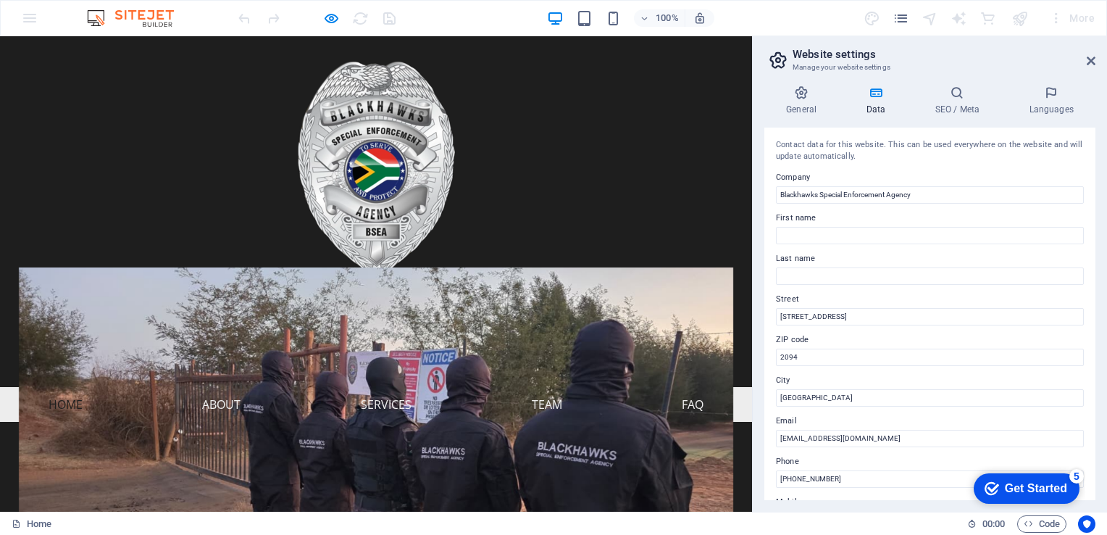
click at [374, 343] on h1 "SPECIAL ENFORCEMENT AGENCY" at bounding box center [376, 345] width 486 height 38
click at [281, 349] on h1 "SPECIAL ENFORCEMENT AGENCY" at bounding box center [376, 345] width 486 height 38
click at [282, 349] on h1 "SPECIAL ENFORCEMENT AGENCY" at bounding box center [376, 345] width 486 height 38
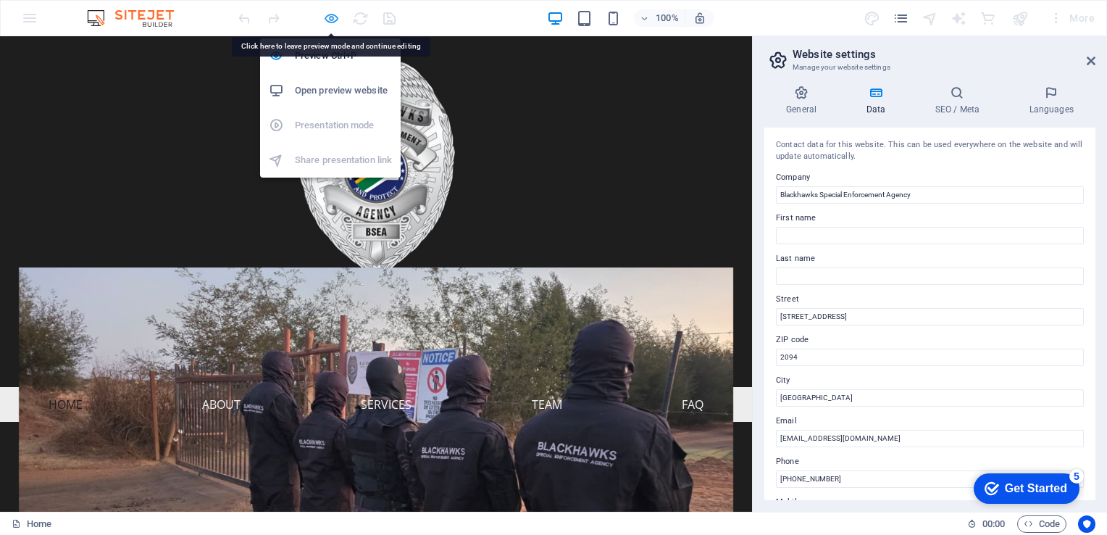
click at [331, 19] on icon "button" at bounding box center [331, 18] width 17 height 17
select select "px"
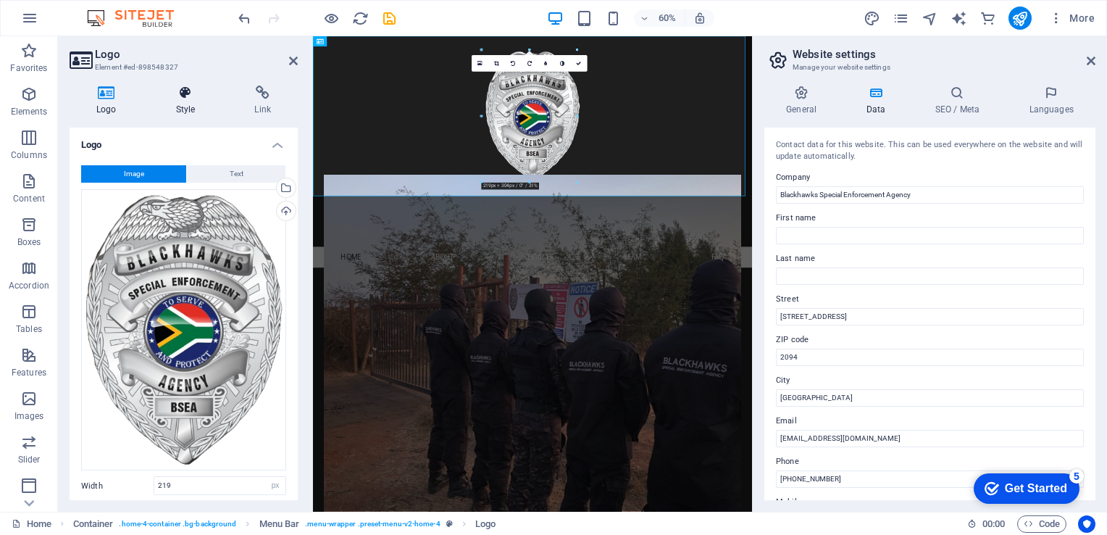
click at [187, 102] on h4 "Style" at bounding box center [188, 101] width 79 height 30
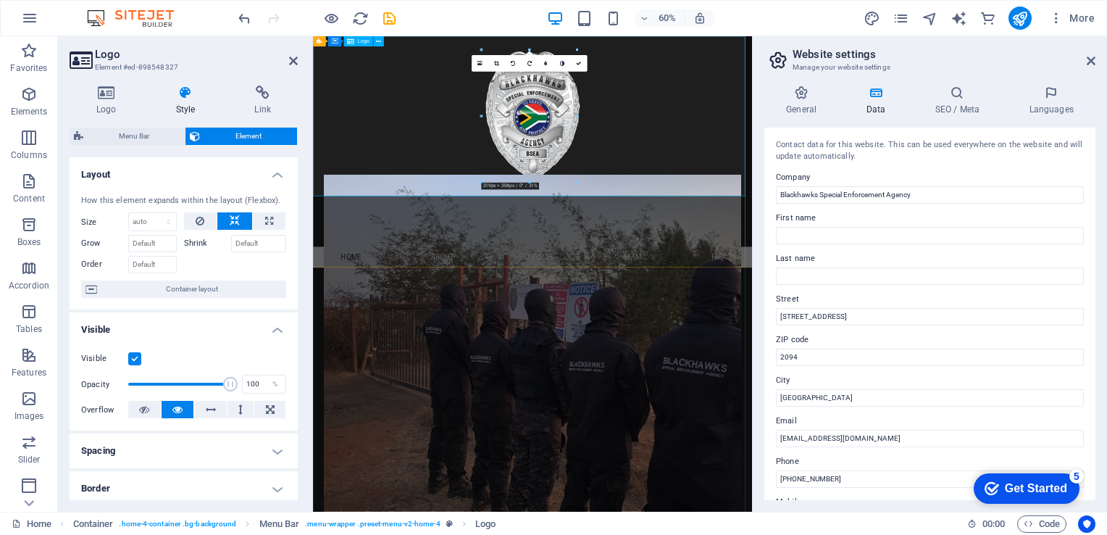
drag, startPoint x: 436, startPoint y: 188, endPoint x: 438, endPoint y: 202, distance: 14.8
click at [436, 193] on div at bounding box center [679, 169] width 732 height 267
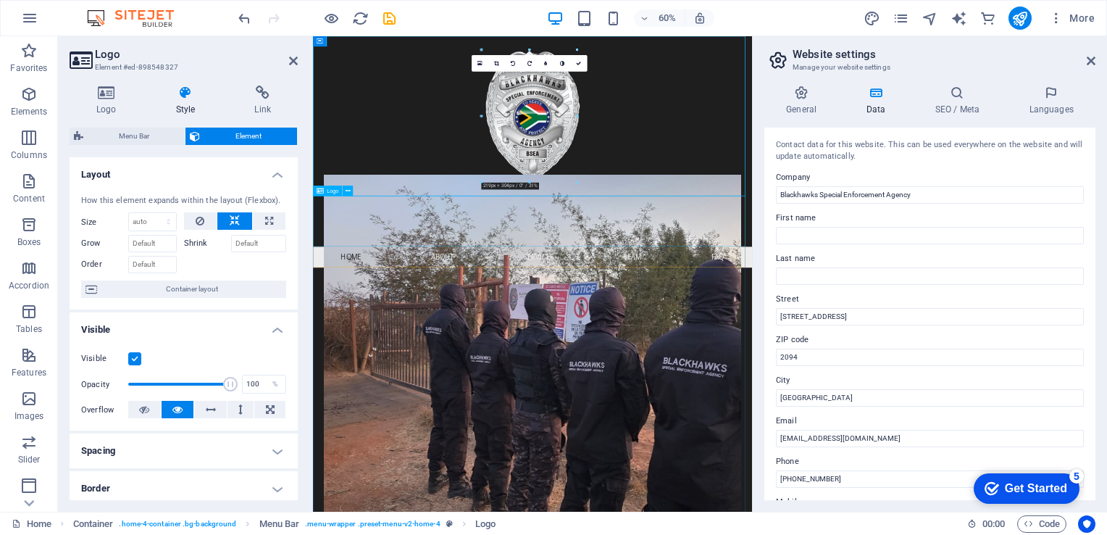
drag, startPoint x: 535, startPoint y: 344, endPoint x: 722, endPoint y: 233, distance: 217.7
click at [722, 232] on div "SPECIAL ENFORCEMENT AGENCY Menu Home About Services Team FAQ" at bounding box center [679, 229] width 732 height 386
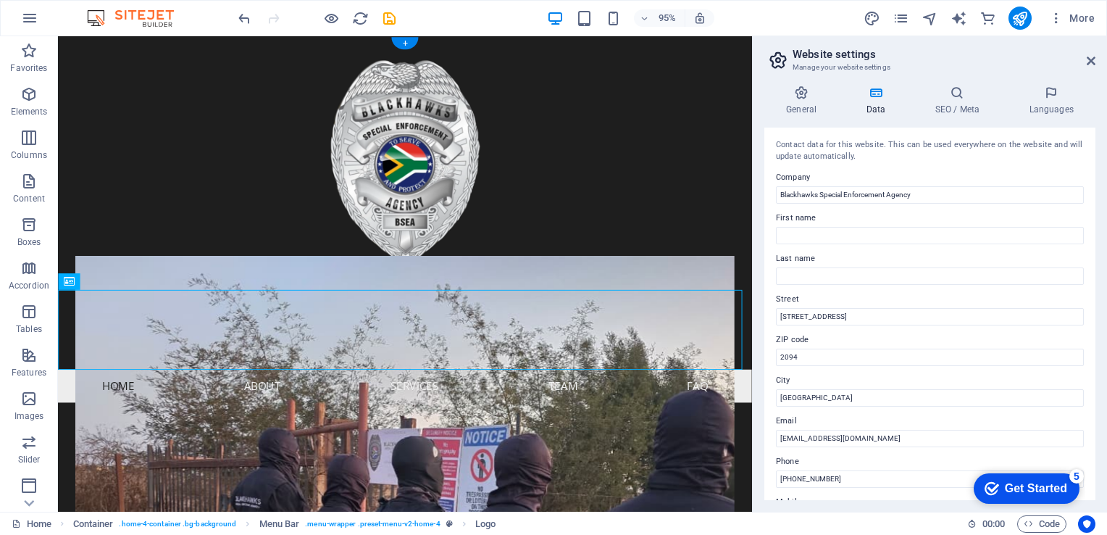
click at [467, 233] on div at bounding box center [423, 169] width 730 height 267
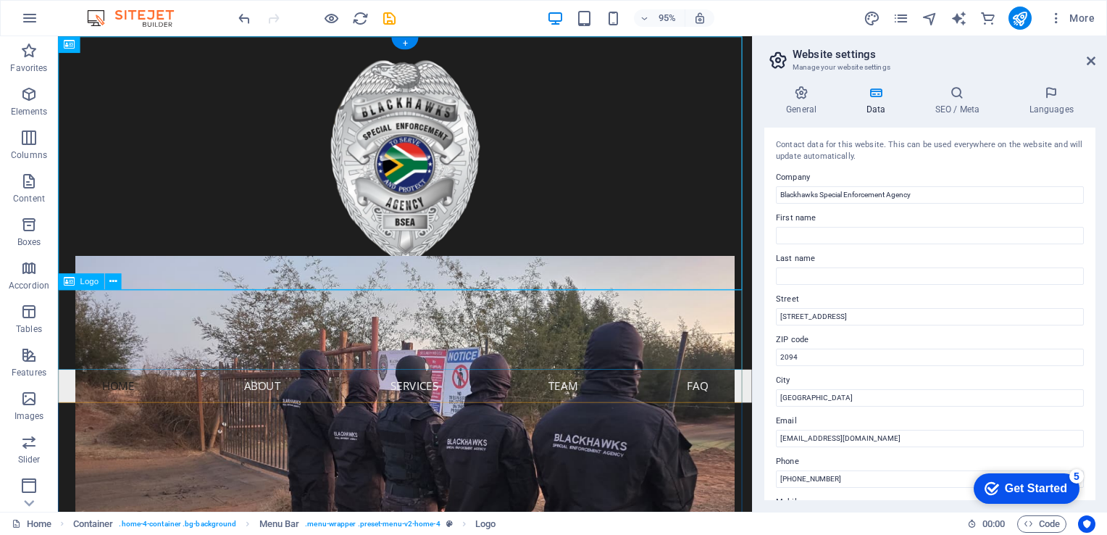
click at [341, 335] on div "SPECIAL ENFORCEMENT AGENCY" at bounding box center [423, 345] width 730 height 84
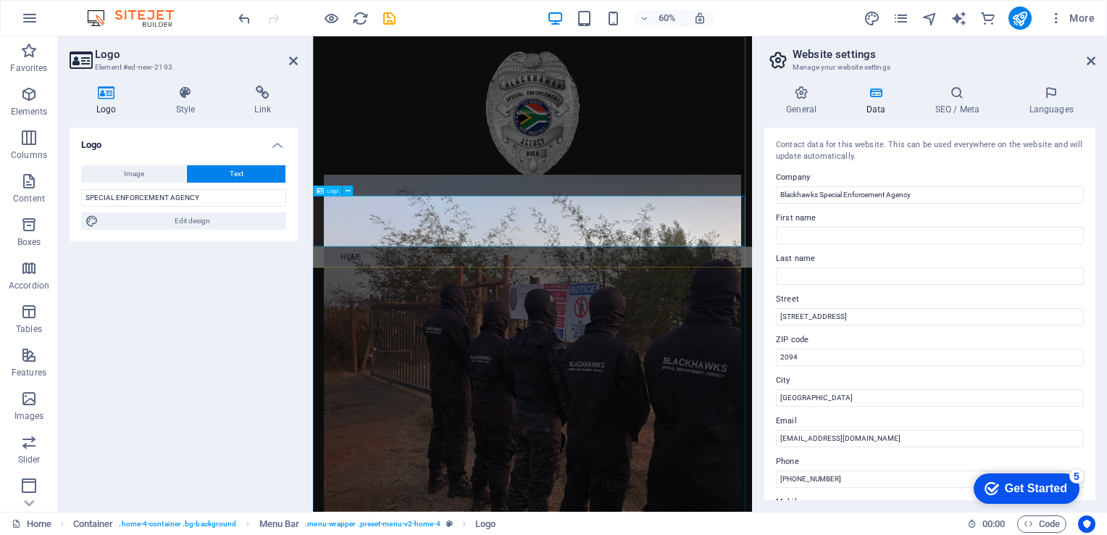
drag, startPoint x: 462, startPoint y: 336, endPoint x: 462, endPoint y: 356, distance: 19.6
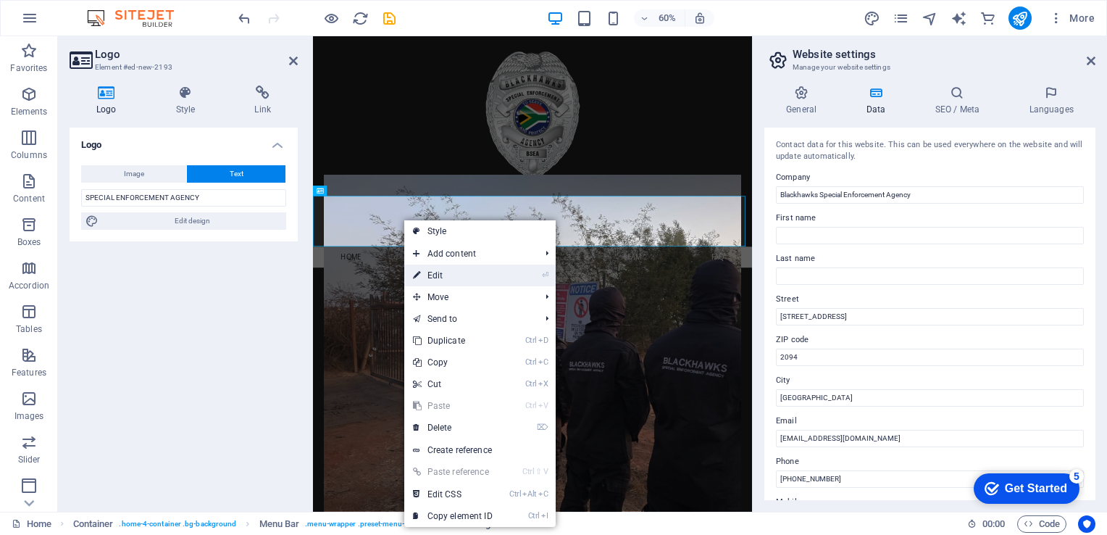
click at [438, 271] on link "⏎ Edit" at bounding box center [452, 275] width 97 height 22
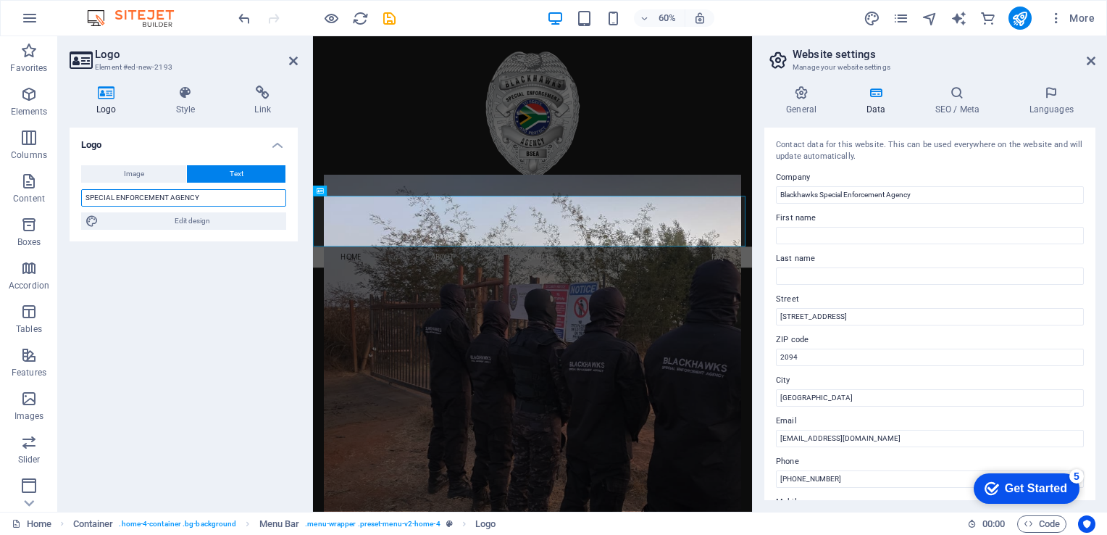
click at [88, 201] on input "SPECIAL ENFORCEMENT AGENCY" at bounding box center [183, 197] width 205 height 17
click at [86, 201] on input "SPECIAL ENFORCEMENT AGENCY" at bounding box center [183, 197] width 205 height 17
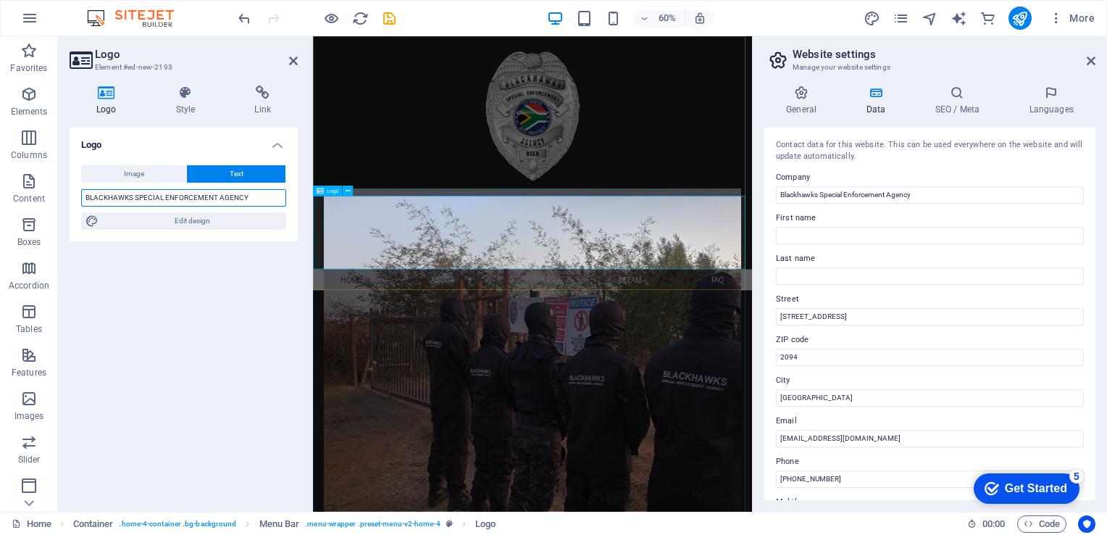
type input "BLACKHAWKS SPECIAL ENFORCEMENT AGENCY"
click at [540, 351] on div "BLACKHAWKS SPECIAL ENFORCEMENT AGENCY" at bounding box center [679, 364] width 732 height 122
click at [465, 347] on div "BLACKHAWKS SPECIAL ENFORCEMENT AGENCY" at bounding box center [679, 364] width 732 height 122
click at [294, 55] on icon at bounding box center [293, 61] width 9 height 12
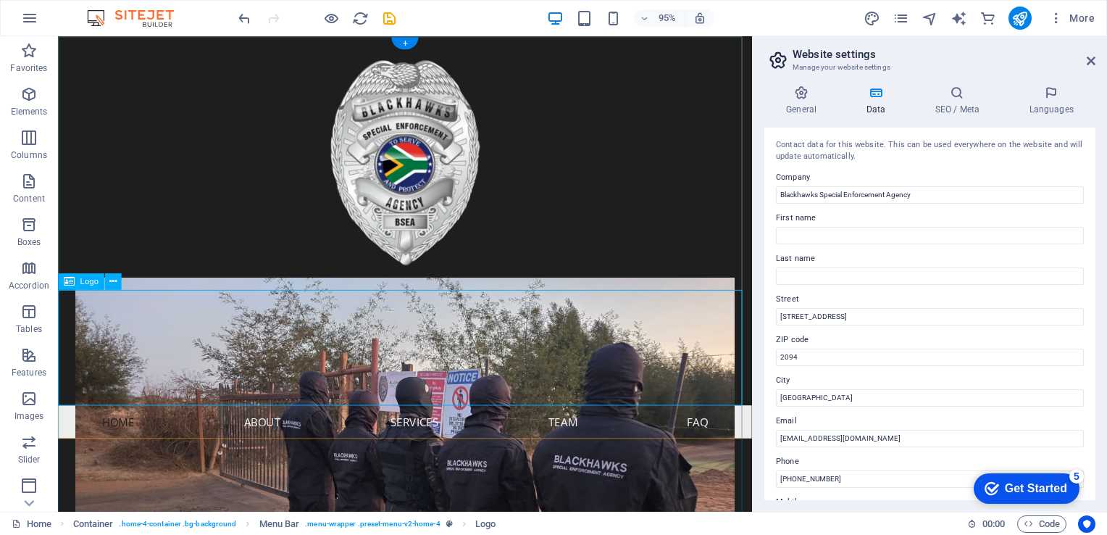
click at [315, 344] on div "BLACKHAWKS SPECIAL ENFORCEMENT AGENCY" at bounding box center [423, 364] width 730 height 122
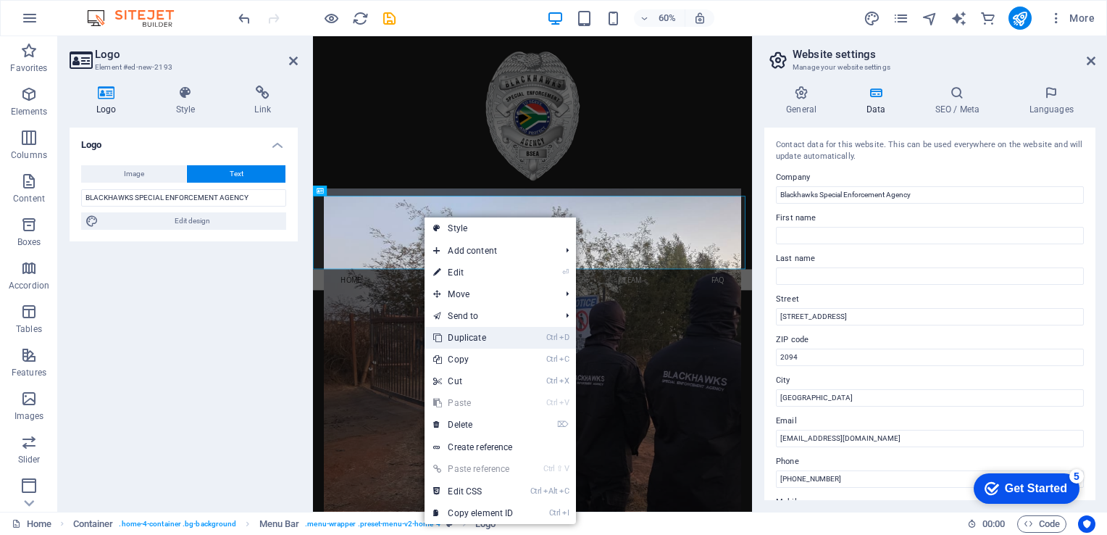
click at [455, 335] on link "Ctrl D Duplicate" at bounding box center [473, 338] width 97 height 22
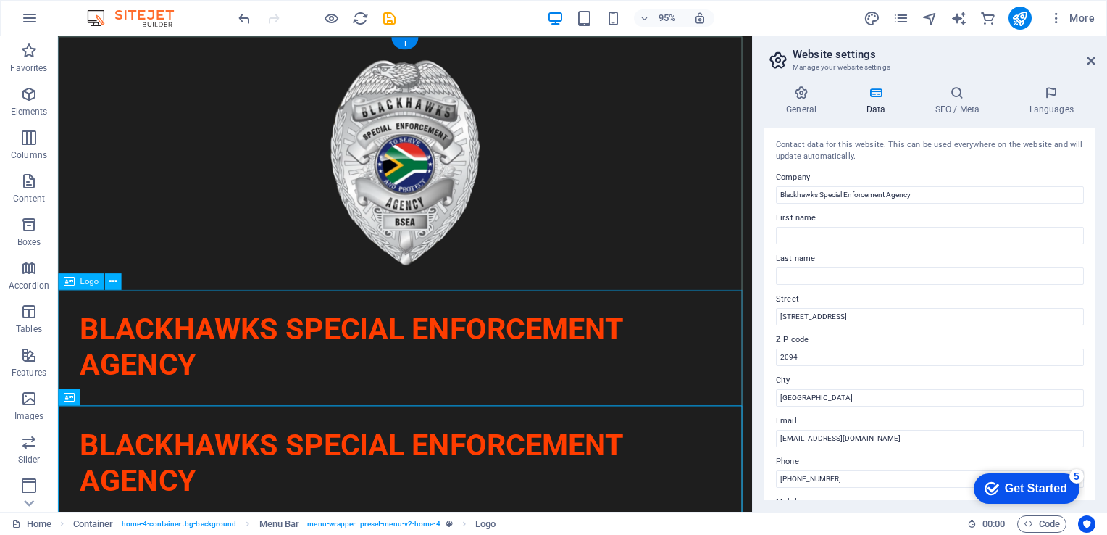
click at [201, 383] on div "BLACKHAWKS SPECIAL ENFORCEMENT AGENCY" at bounding box center [423, 364] width 730 height 122
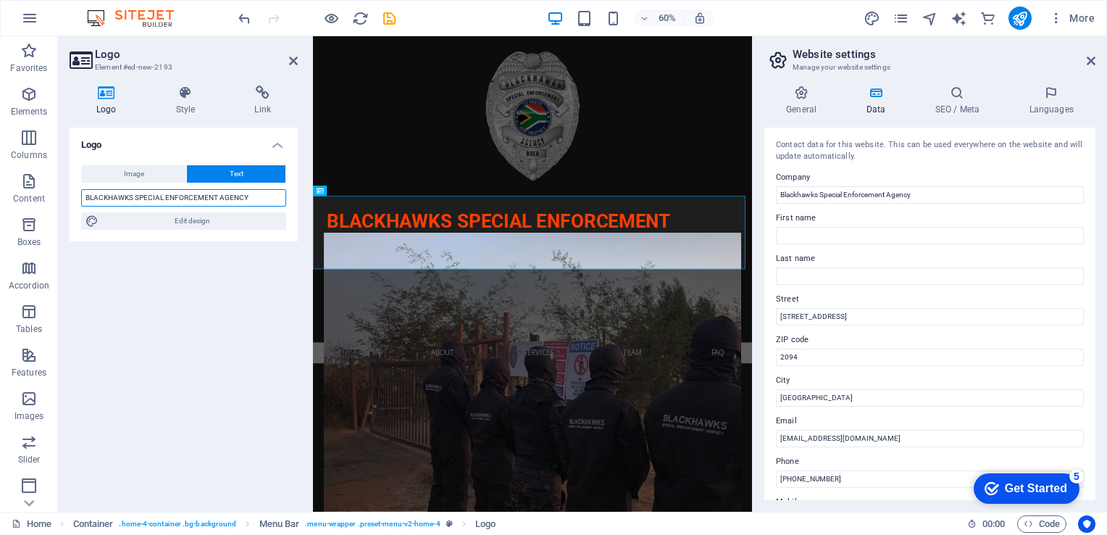
drag, startPoint x: 251, startPoint y: 196, endPoint x: 149, endPoint y: 201, distance: 102.3
click at [138, 201] on input "BLACKHAWKS SPECIAL ENFORCEMENT AGENCY" at bounding box center [183, 197] width 205 height 17
drag, startPoint x: 134, startPoint y: 199, endPoint x: 260, endPoint y: 202, distance: 126.1
click at [264, 201] on input "BLACKHAWKS SPECIAL ENFORCEMENT AGENCY" at bounding box center [183, 197] width 205 height 17
type input "BLACKHAWKS"
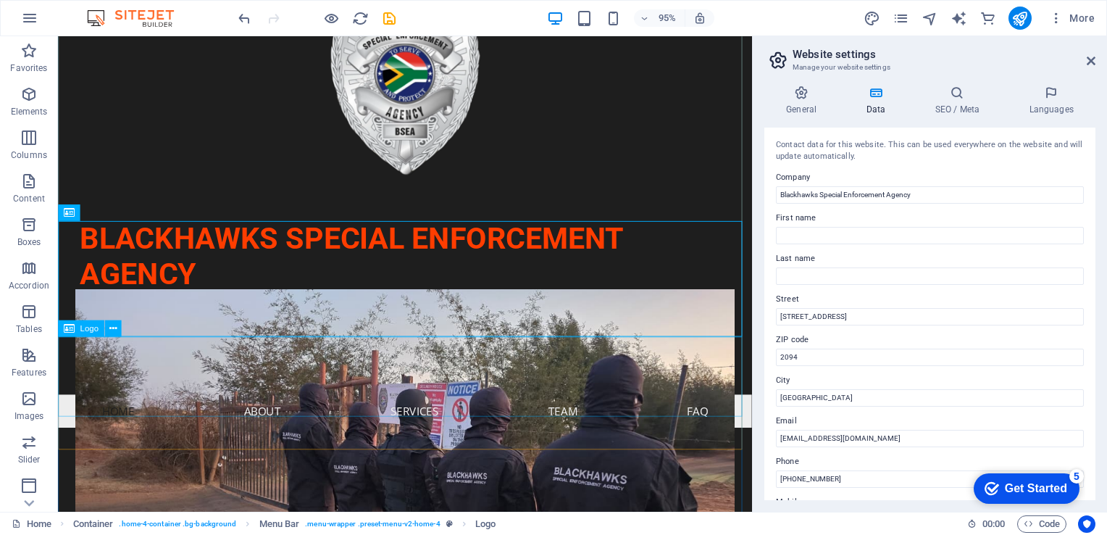
scroll to position [72, 0]
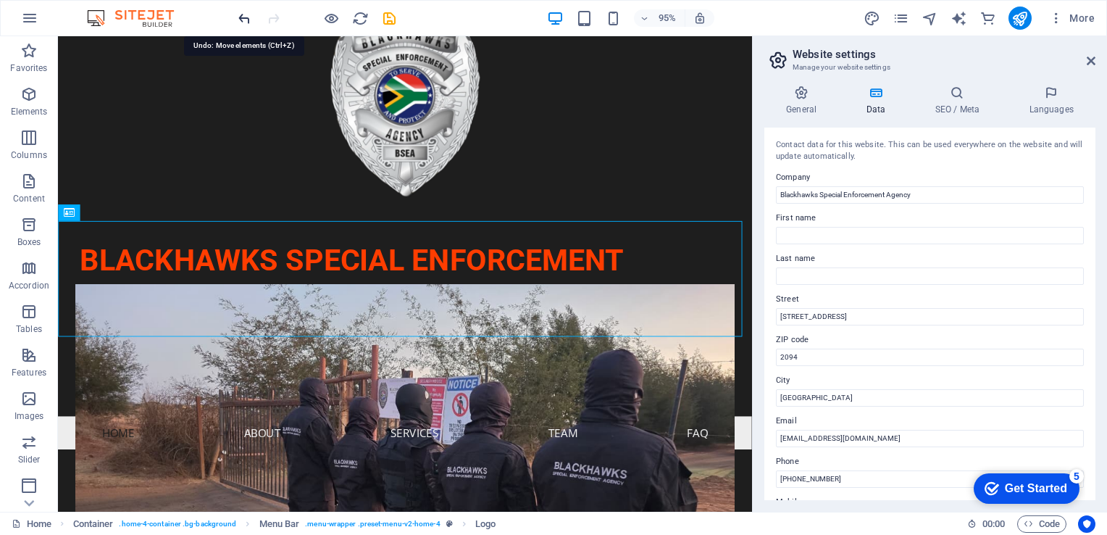
click at [244, 19] on icon "undo" at bounding box center [244, 18] width 17 height 17
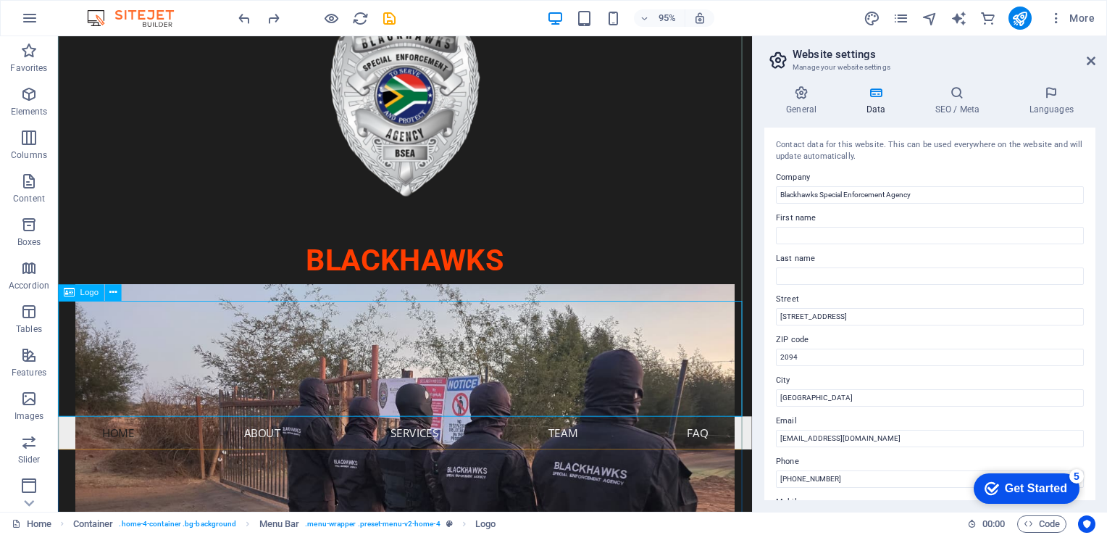
click at [292, 350] on div "BLACKHAWKS SPECIAL ENFORCEMENT AGENCY" at bounding box center [423, 375] width 730 height 122
click at [302, 360] on div "BLACKHAWKS SPECIAL ENFORCEMENT AGENCY" at bounding box center [423, 375] width 730 height 122
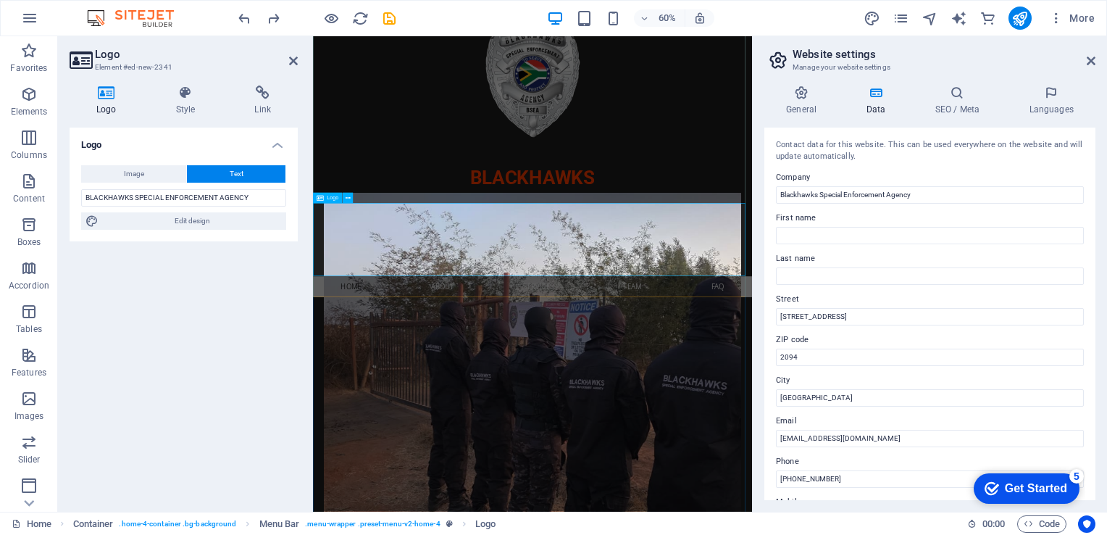
click at [559, 362] on div "BLACKHAWKS SPECIAL ENFORCEMENT AGENCY" at bounding box center [679, 375] width 732 height 122
drag, startPoint x: 136, startPoint y: 197, endPoint x: 34, endPoint y: 175, distance: 104.5
click at [34, 175] on section "Favorites Elements Columns Content Boxes Accordion Tables Features Images Slide…" at bounding box center [376, 273] width 752 height 475
type input "SPECIAL ENFORCEMENT AGENCY"
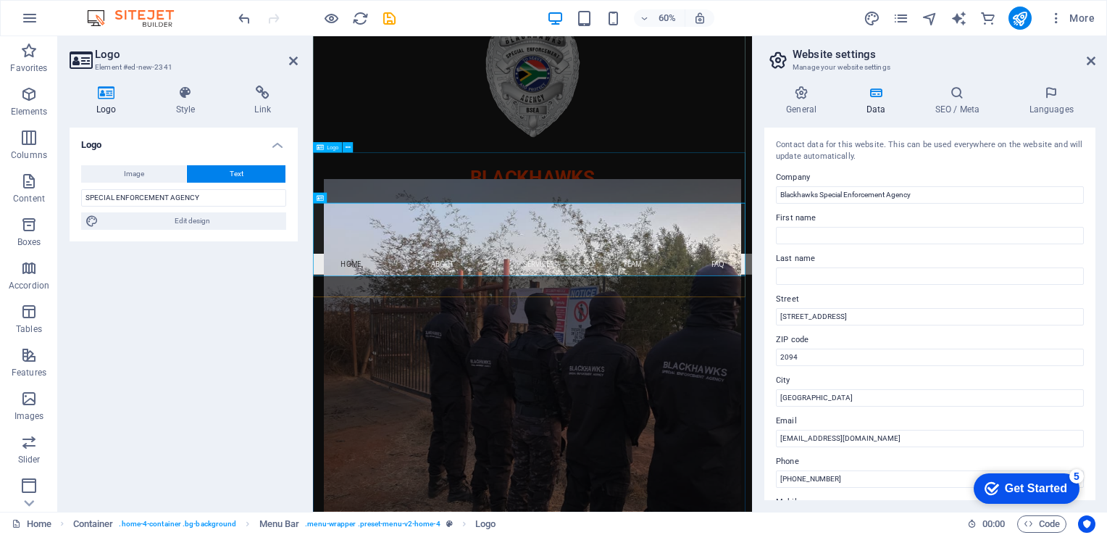
drag, startPoint x: 653, startPoint y: 272, endPoint x: 796, endPoint y: 188, distance: 166.7
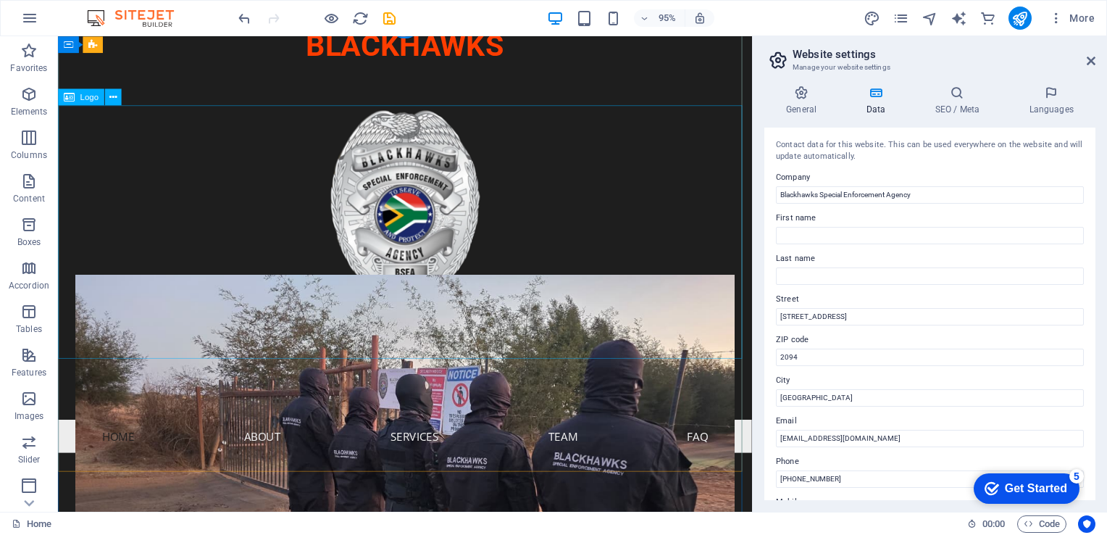
scroll to position [0, 0]
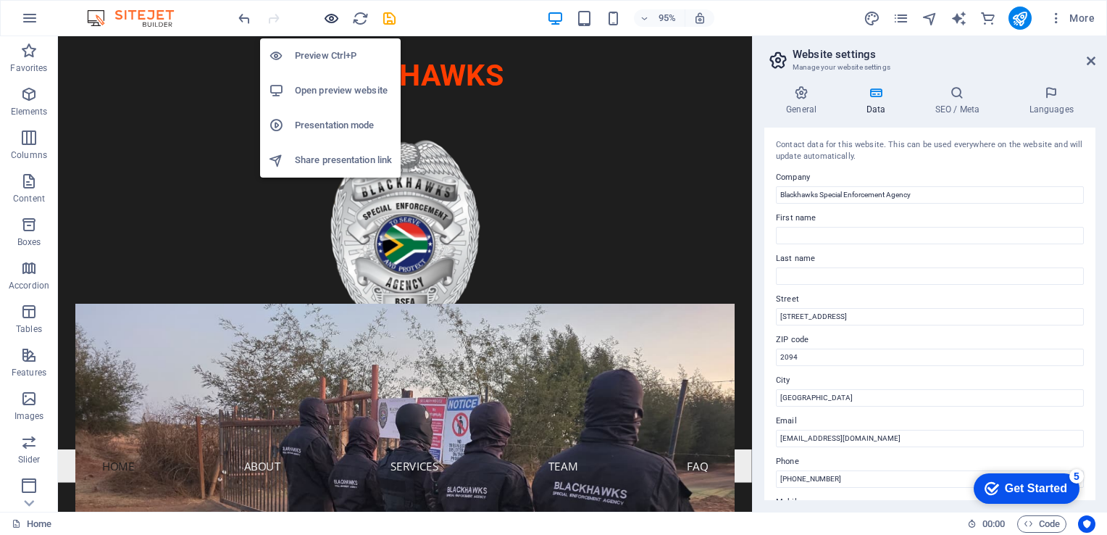
click at [330, 20] on icon "button" at bounding box center [331, 18] width 17 height 17
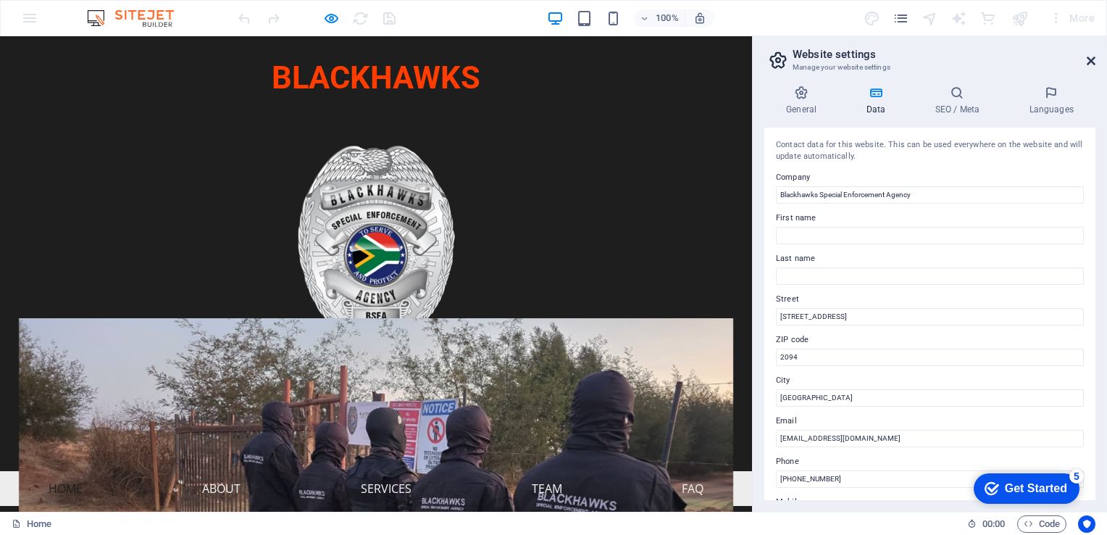
click at [795, 57] on icon at bounding box center [1091, 61] width 9 height 12
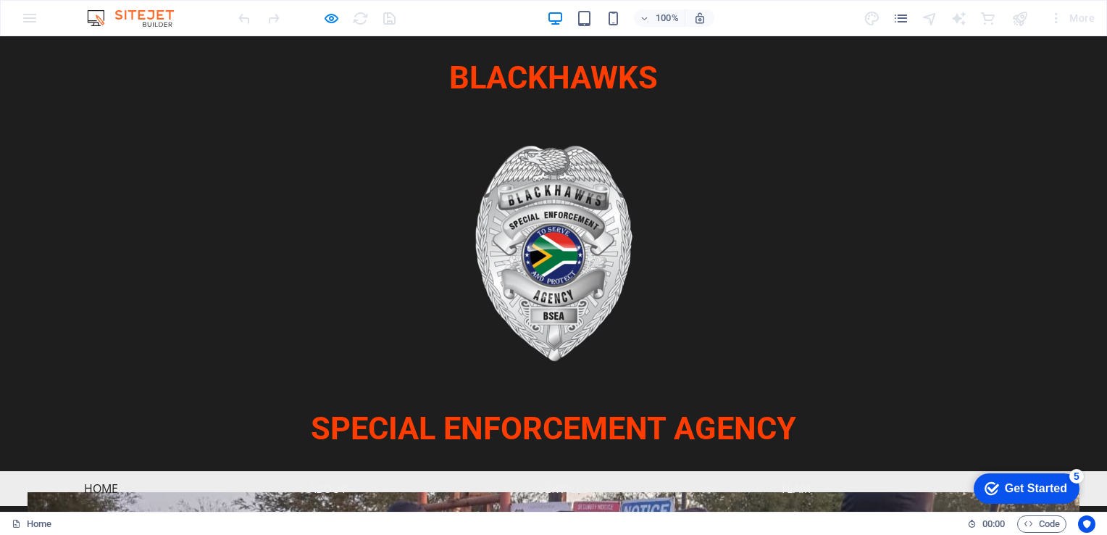
click at [588, 80] on h1 "BLACKHAWKS" at bounding box center [553, 78] width 209 height 38
click at [561, 83] on h1 "BLACKHAWKS" at bounding box center [553, 78] width 209 height 38
click at [651, 71] on h1 "BLACKHAWKS" at bounding box center [553, 78] width 209 height 38
drag, startPoint x: 476, startPoint y: 80, endPoint x: 984, endPoint y: 138, distance: 511.2
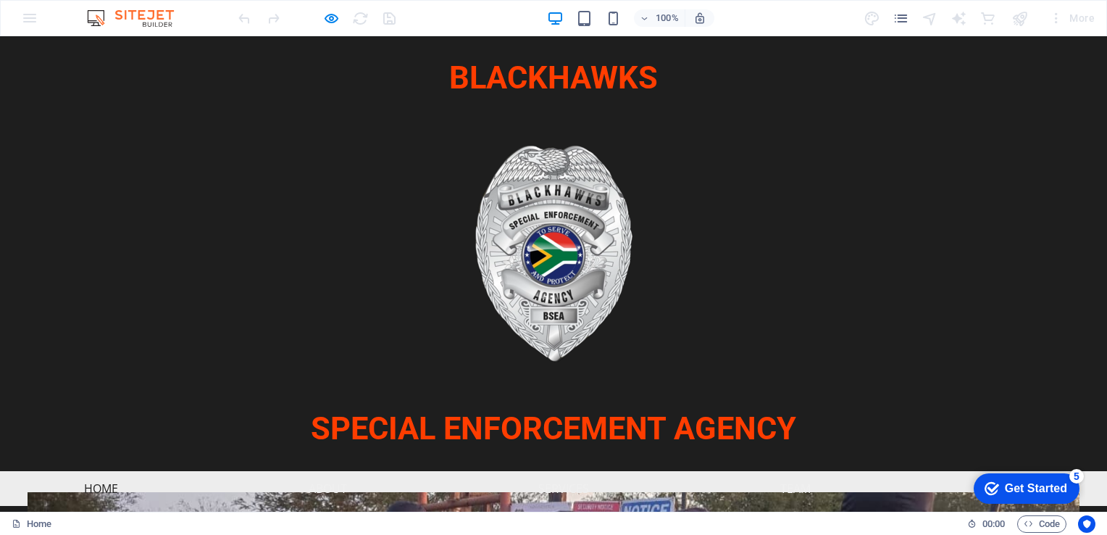
click at [795, 138] on div at bounding box center [553, 253] width 1107 height 267
click at [447, 177] on div at bounding box center [553, 253] width 1107 height 267
click at [525, 72] on h1 "BLACKHAWKS" at bounding box center [553, 78] width 209 height 38
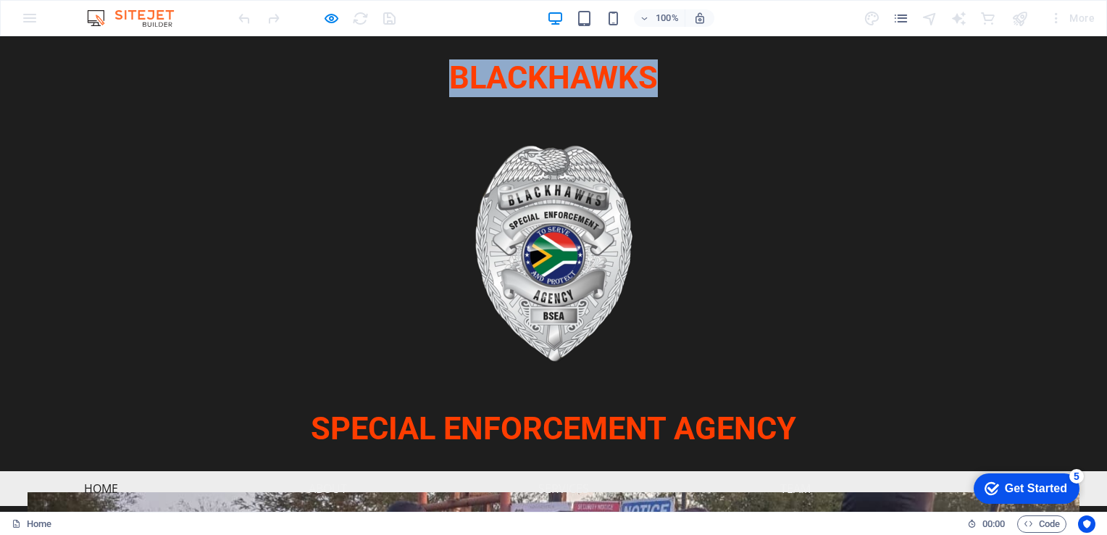
click at [525, 72] on h1 "BLACKHAWKS" at bounding box center [553, 78] width 209 height 38
drag, startPoint x: 525, startPoint y: 72, endPoint x: 514, endPoint y: 78, distance: 12.7
click at [514, 78] on h1 "BLACKHAWKS" at bounding box center [553, 78] width 209 height 38
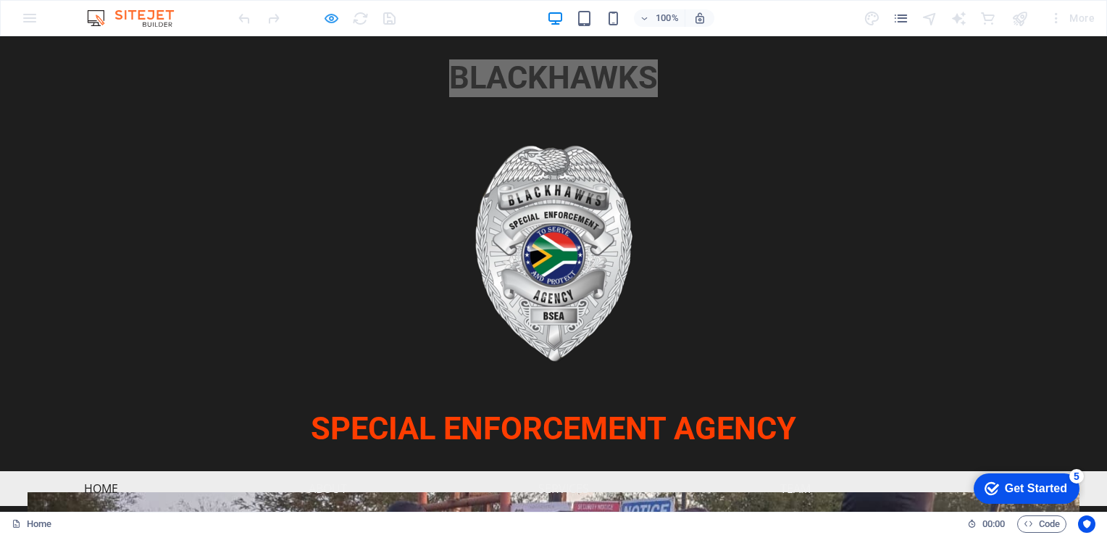
drag, startPoint x: 514, startPoint y: 41, endPoint x: 328, endPoint y: 16, distance: 188.0
click at [328, 16] on icon "button" at bounding box center [331, 18] width 17 height 17
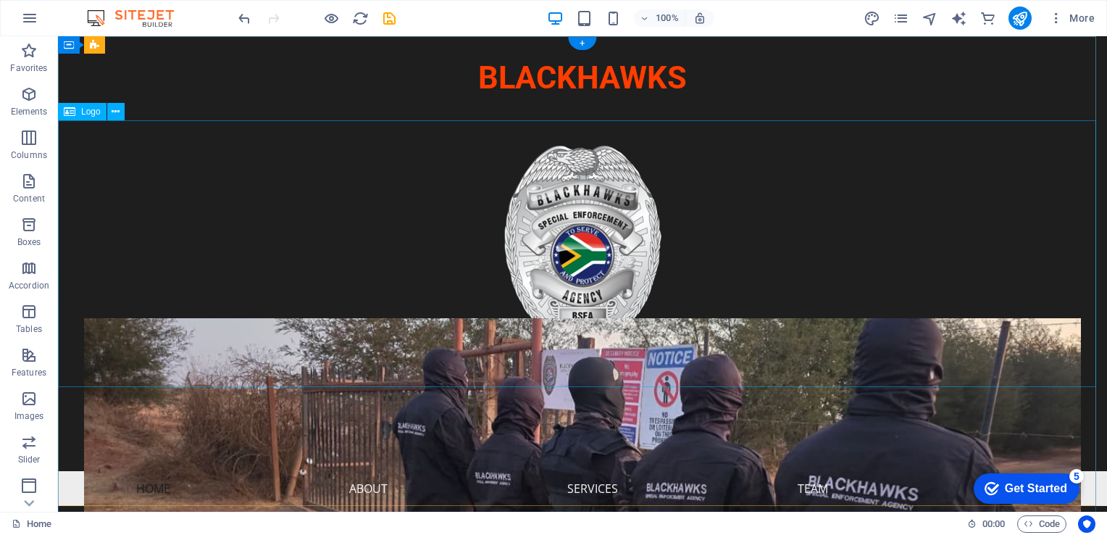
click at [567, 212] on div at bounding box center [582, 253] width 1049 height 267
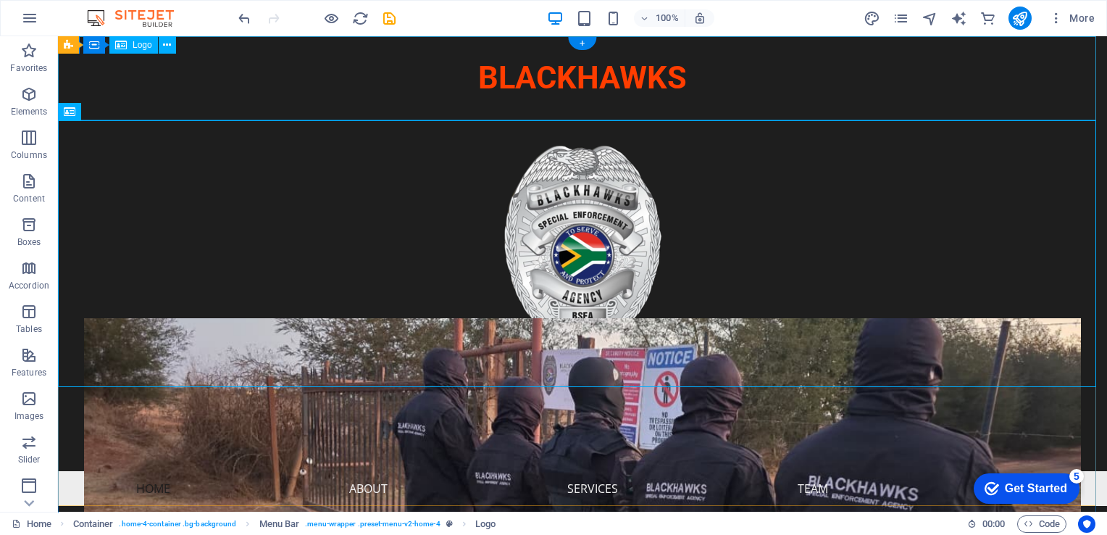
click at [565, 85] on div "BLACKHAWKS" at bounding box center [582, 78] width 1049 height 84
click at [565, 79] on div "BLACKHAWKS" at bounding box center [582, 78] width 1049 height 84
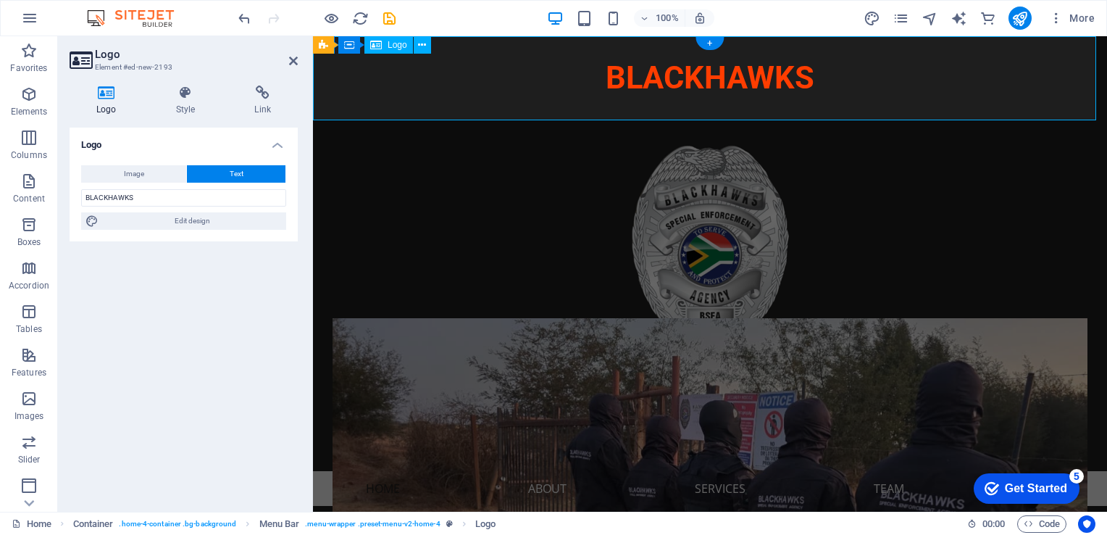
click at [565, 79] on div "BLACKHAWKS" at bounding box center [710, 78] width 794 height 84
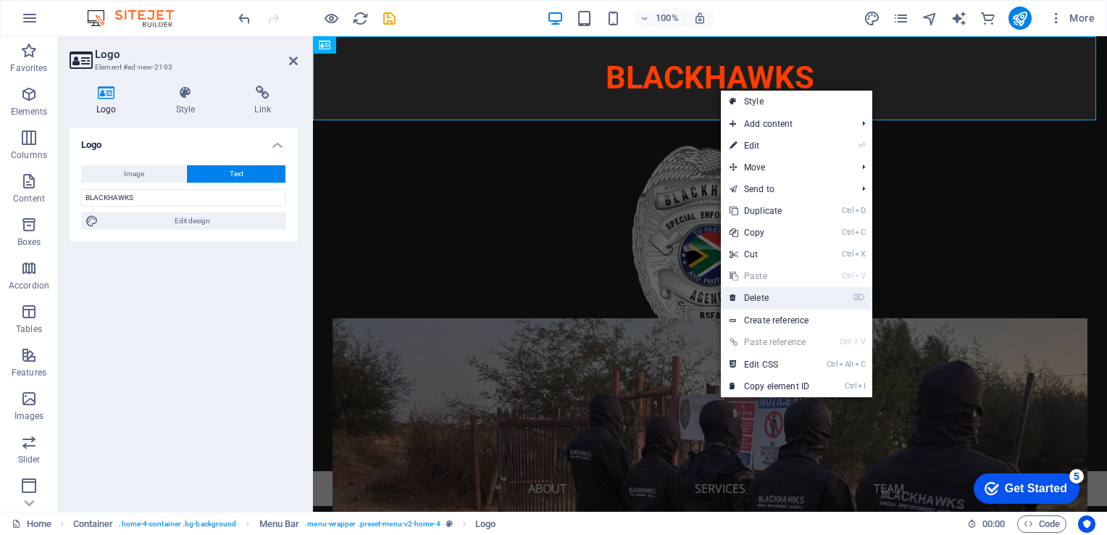
click at [761, 297] on link "⌦ Delete" at bounding box center [769, 298] width 97 height 22
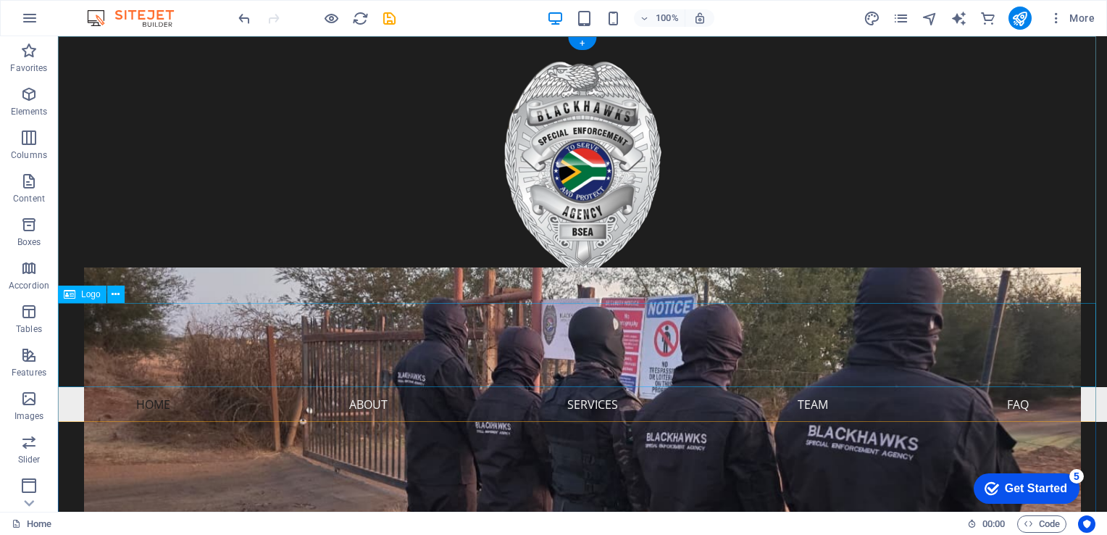
click at [364, 346] on div "SPECIAL ENFORCEMENT AGENCY" at bounding box center [582, 345] width 1049 height 84
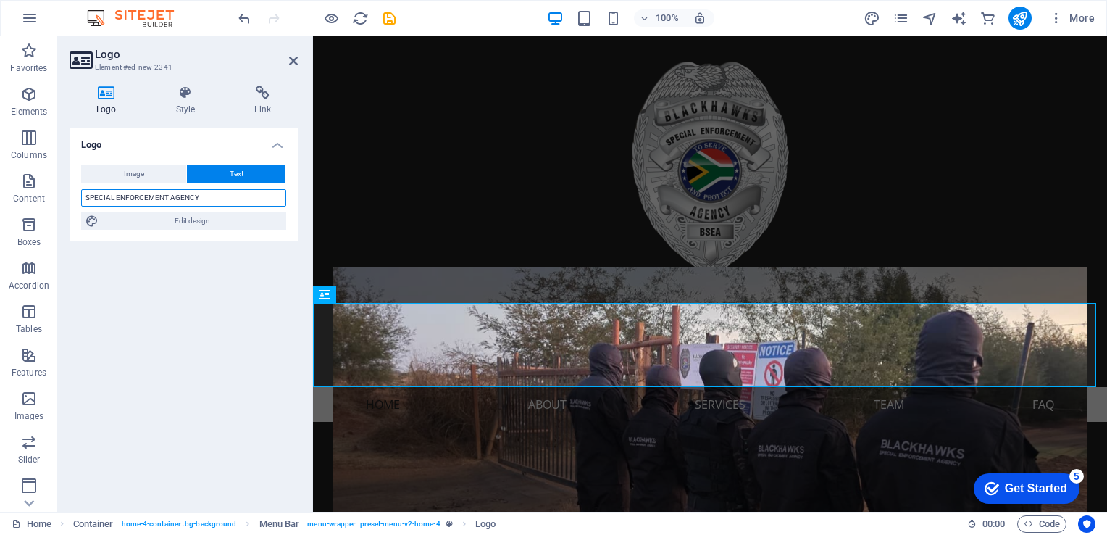
click at [87, 199] on input "SPECIAL ENFORCEMENT AGENCY" at bounding box center [183, 197] width 205 height 17
click at [87, 196] on input "SPECIAL ENFORCEMENT AGENCY" at bounding box center [183, 197] width 205 height 17
paste input "BLACKHAWKS"
type input "BLACKHAWKS SPECIAL ENFORCEMENT AGENCY"
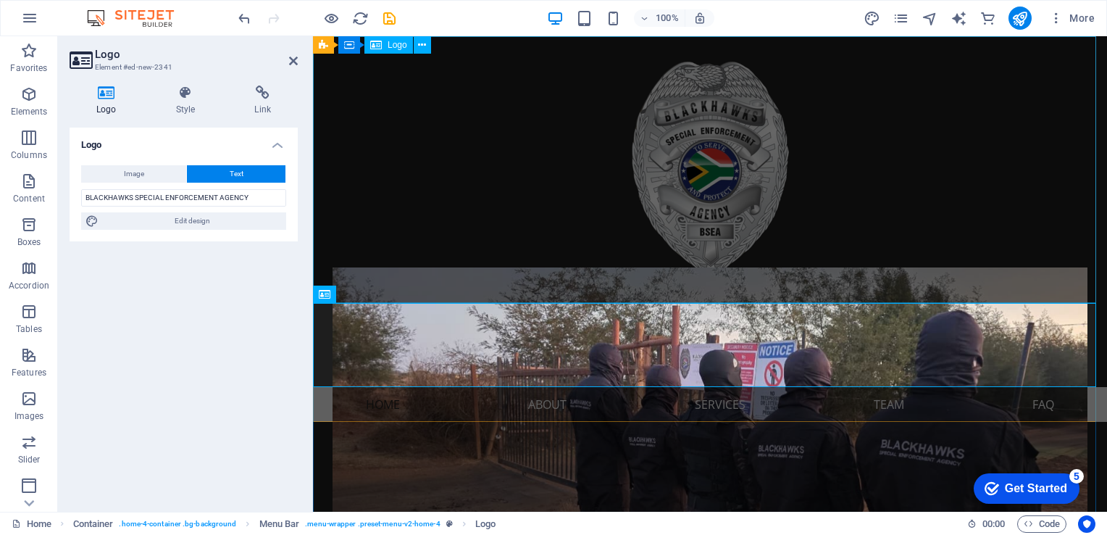
click at [548, 168] on div at bounding box center [710, 169] width 794 height 267
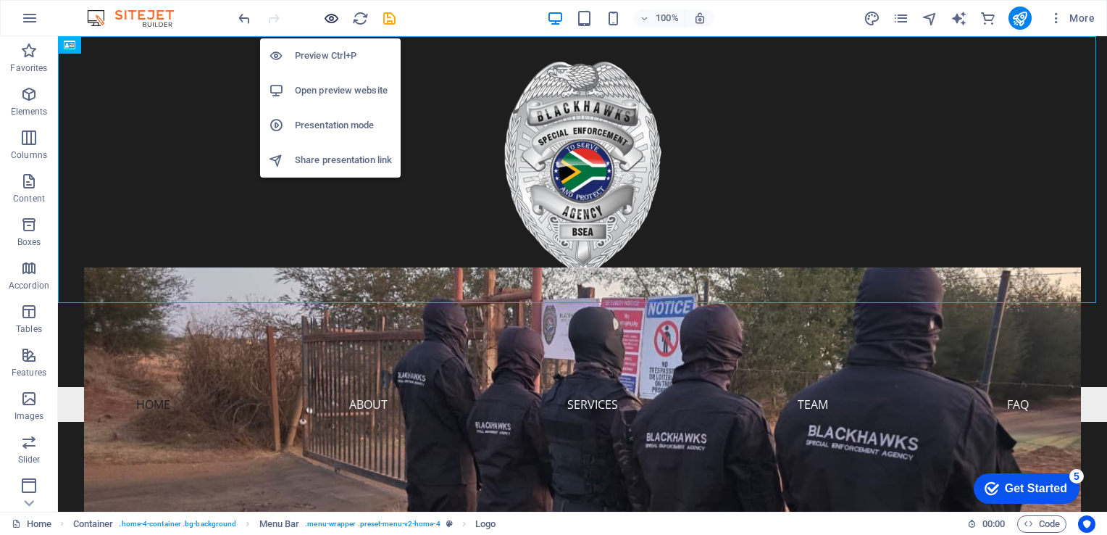
click at [333, 25] on icon "button" at bounding box center [331, 18] width 17 height 17
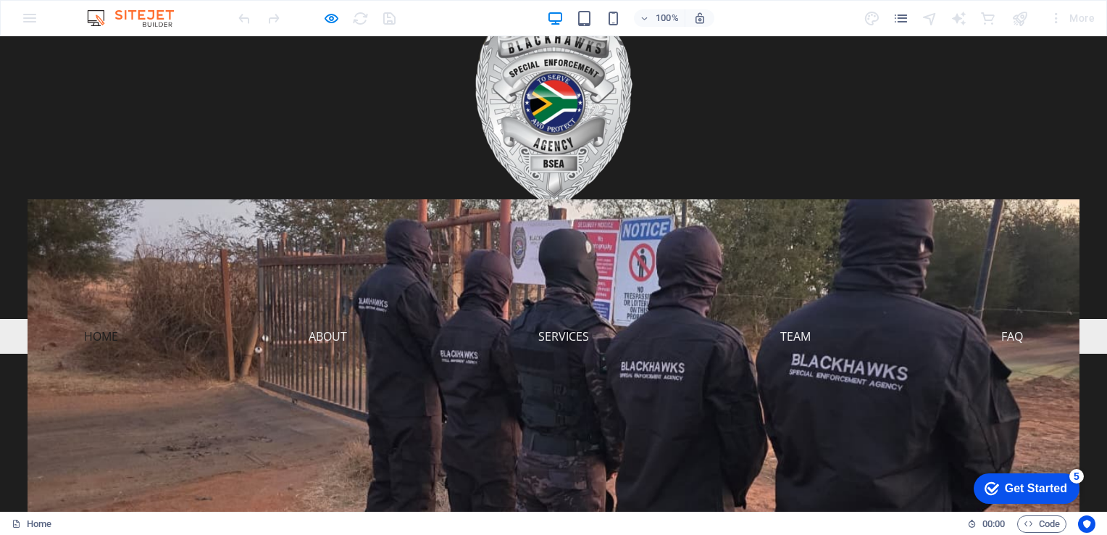
scroll to position [145, 0]
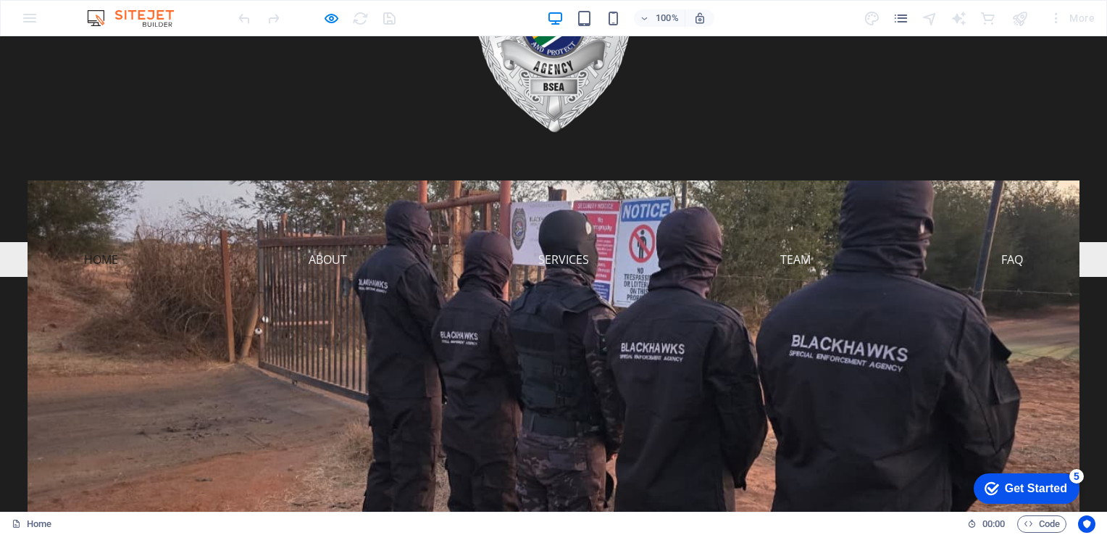
click at [101, 264] on link "Home" at bounding box center [100, 259] width 57 height 35
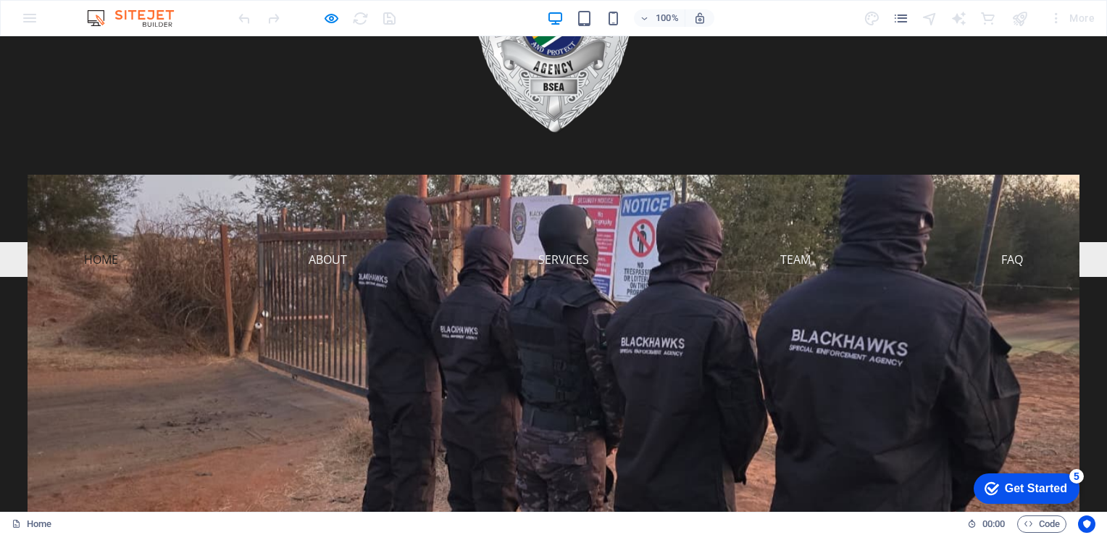
scroll to position [73, 0]
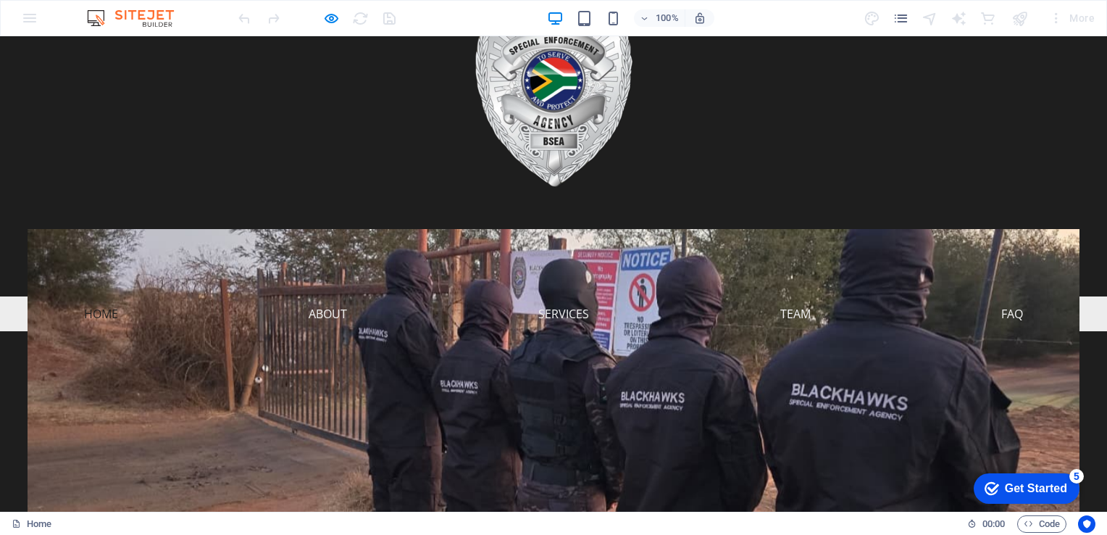
click at [101, 264] on div "BLACKHAWKS SPECIAL ENFORCEMENT AGENCY Menu Home About Services Team FAQ" at bounding box center [553, 139] width 1107 height 386
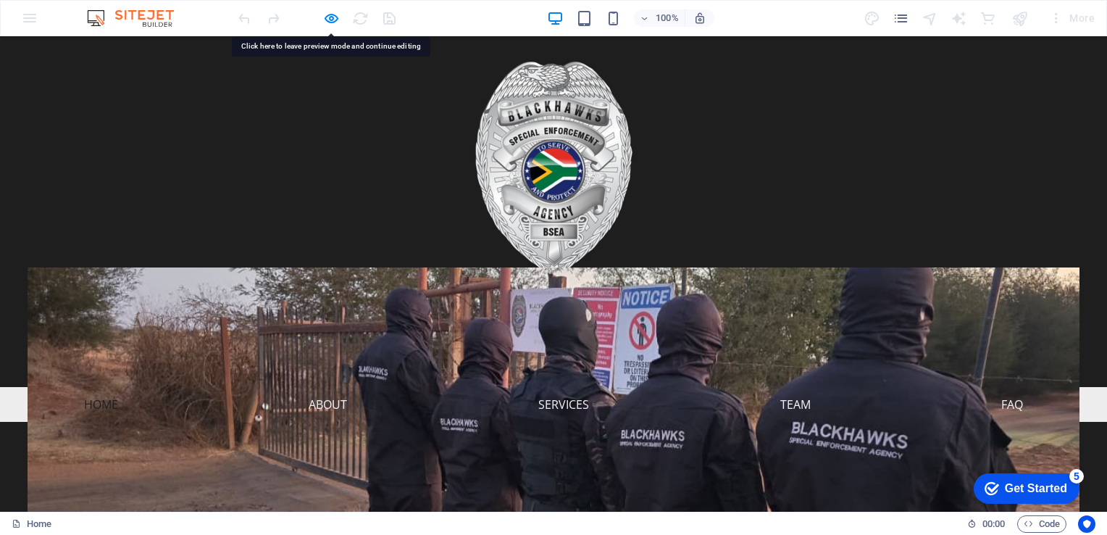
scroll to position [0, 0]
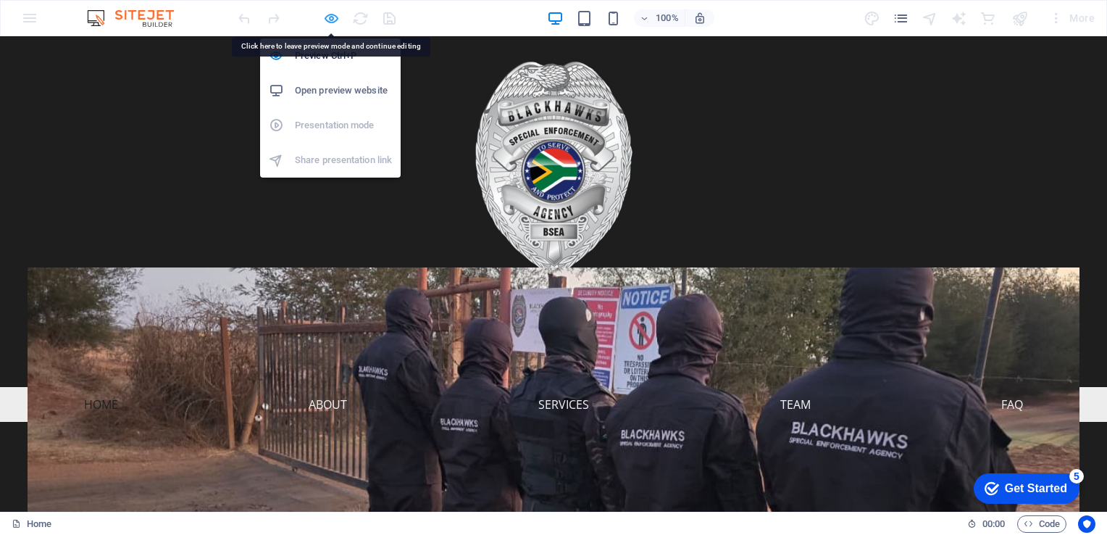
click at [325, 22] on icon "button" at bounding box center [331, 18] width 17 height 17
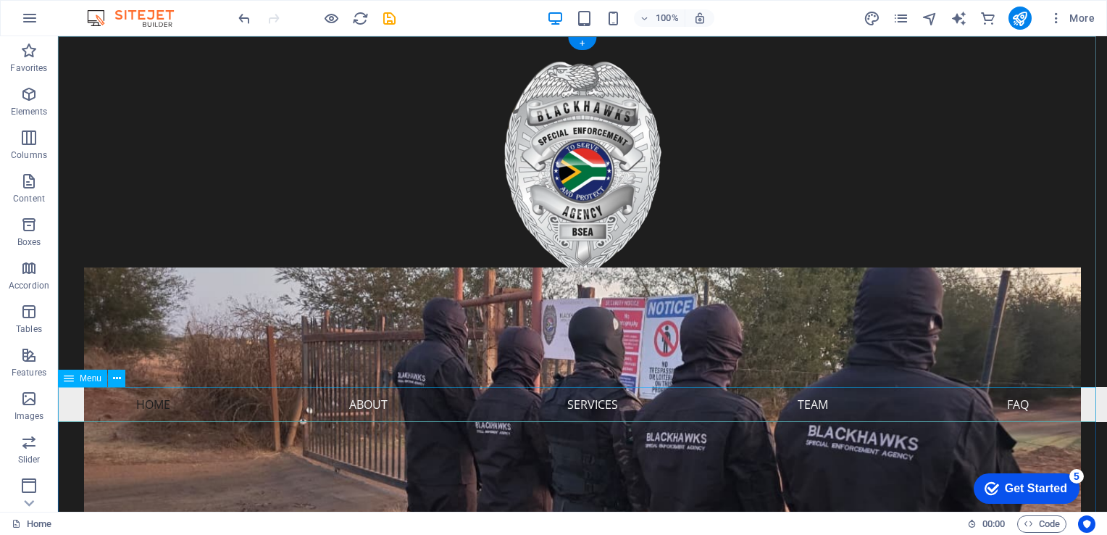
click at [148, 404] on nav "Home About Services Team FAQ" at bounding box center [582, 404] width 1049 height 35
select select
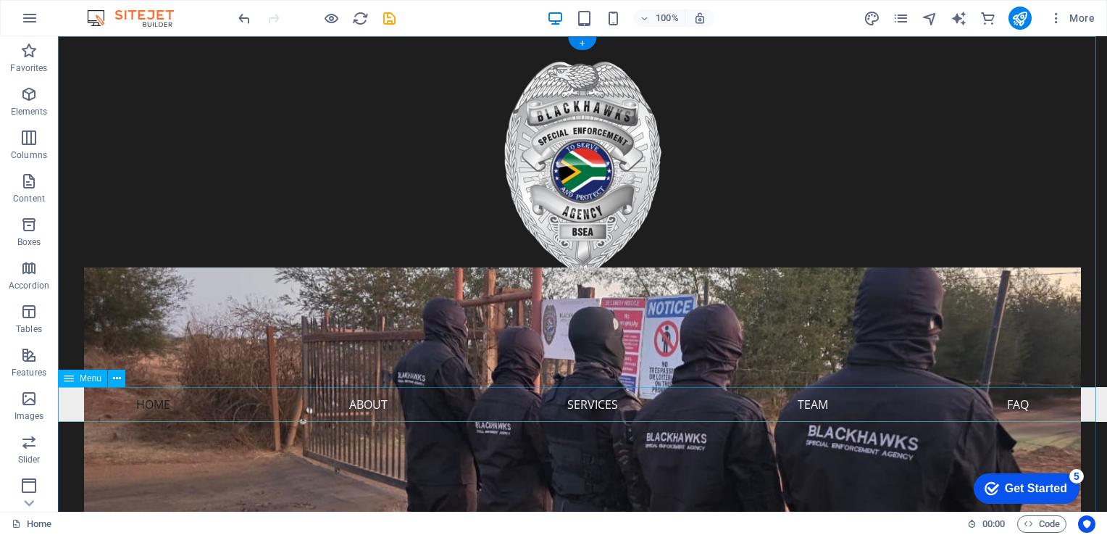
select select
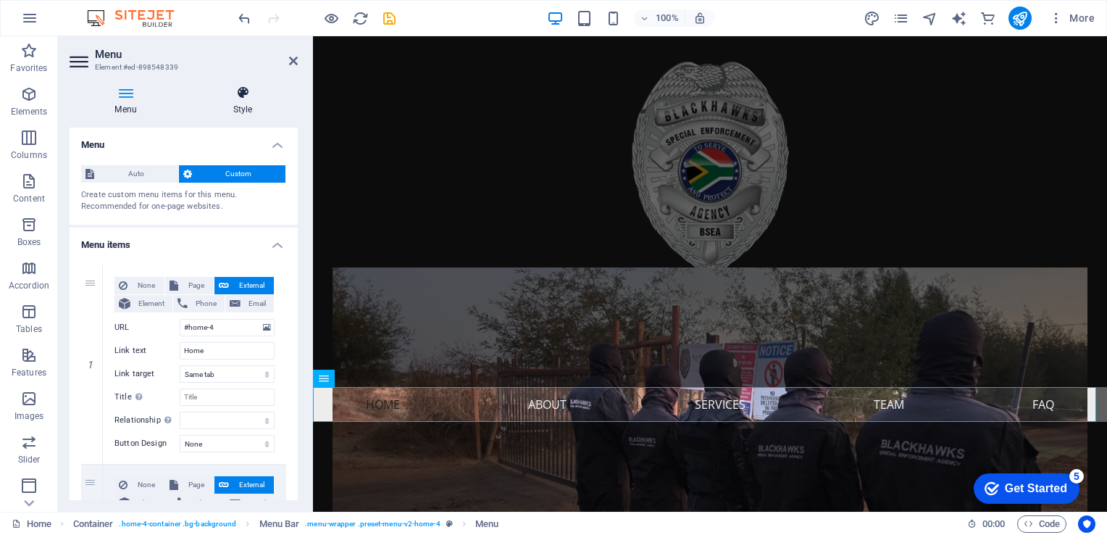
click at [243, 93] on icon at bounding box center [243, 93] width 110 height 14
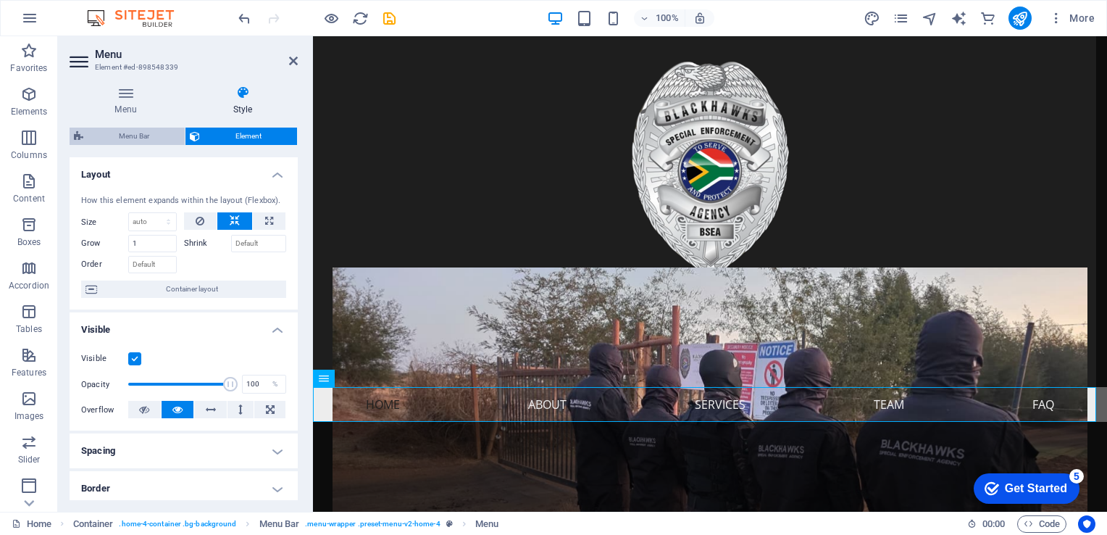
click at [118, 132] on span "Menu Bar" at bounding box center [134, 136] width 93 height 17
select select "rem"
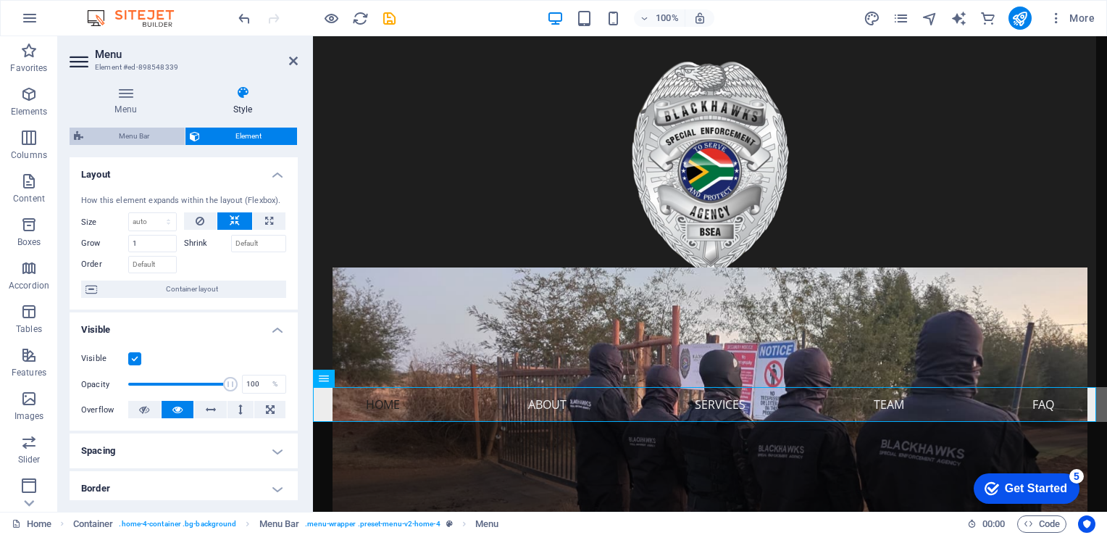
select select "rem"
select select "preset-menu-v2-home-4"
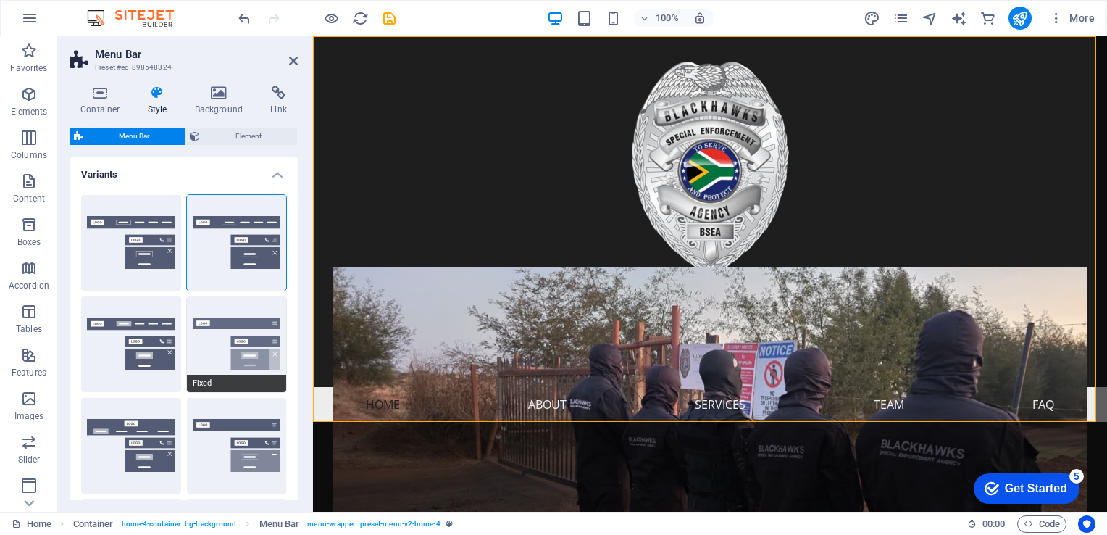
click at [246, 340] on button "Fixed" at bounding box center [237, 344] width 100 height 96
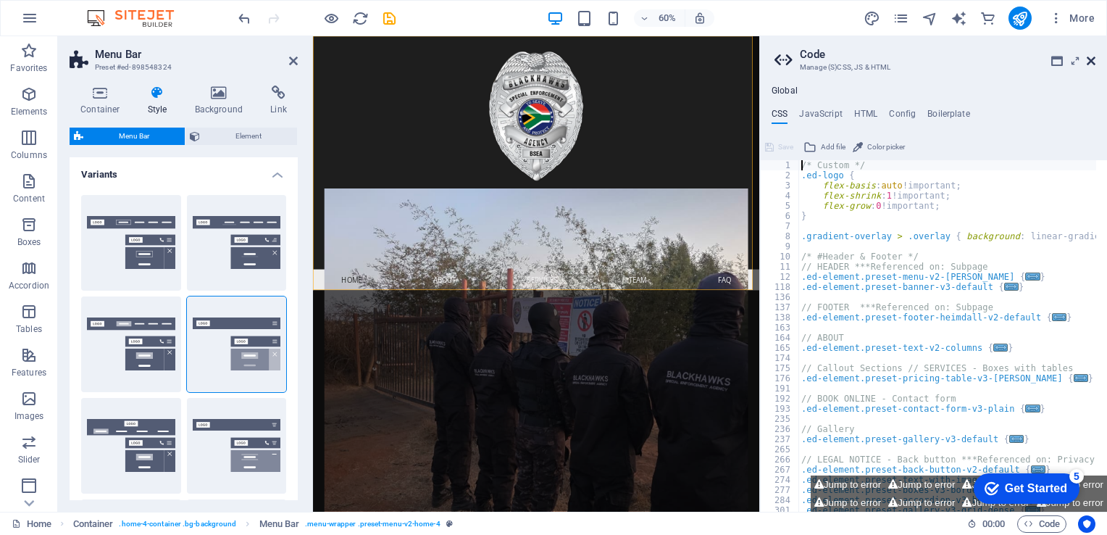
click at [795, 59] on icon at bounding box center [1091, 61] width 9 height 12
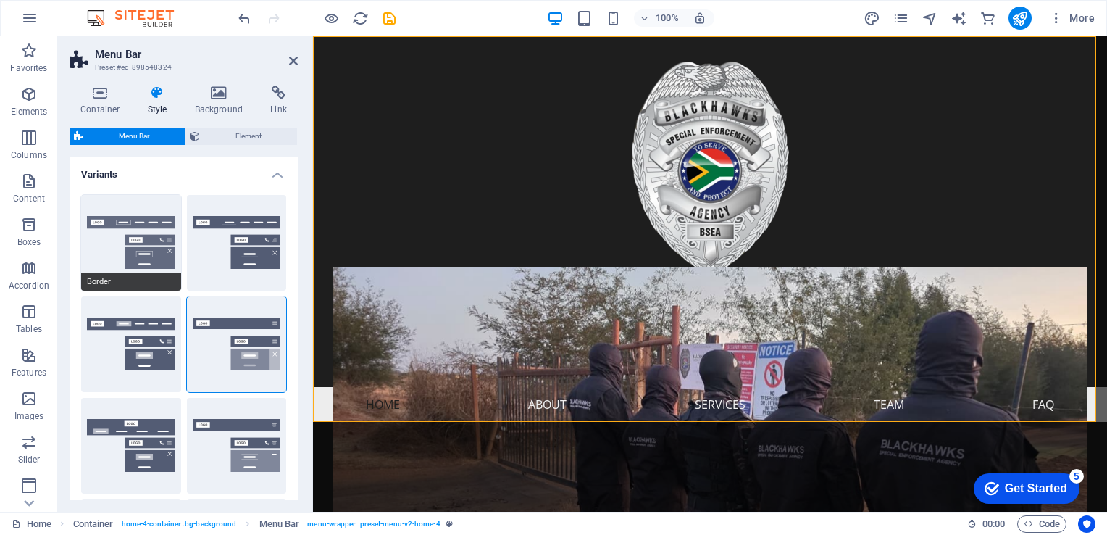
click at [143, 245] on button "Border" at bounding box center [131, 243] width 100 height 96
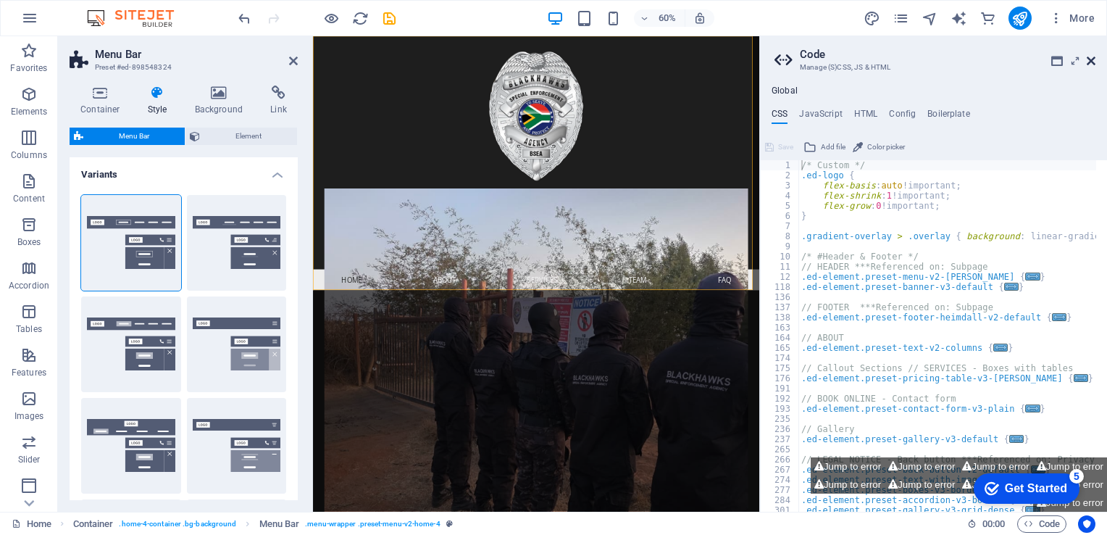
click at [795, 62] on icon at bounding box center [1091, 61] width 9 height 12
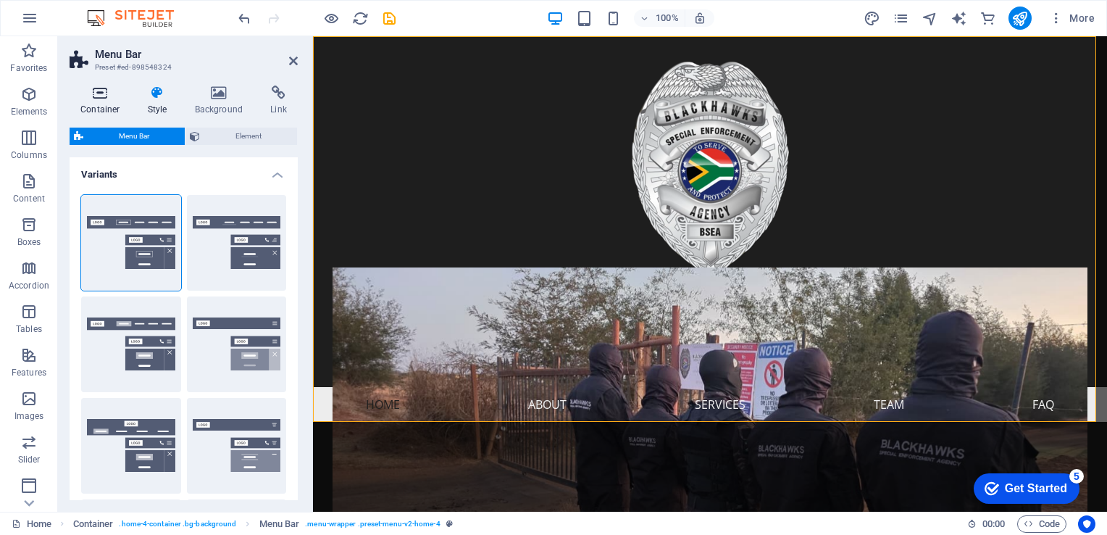
click at [103, 97] on icon at bounding box center [101, 93] width 62 height 14
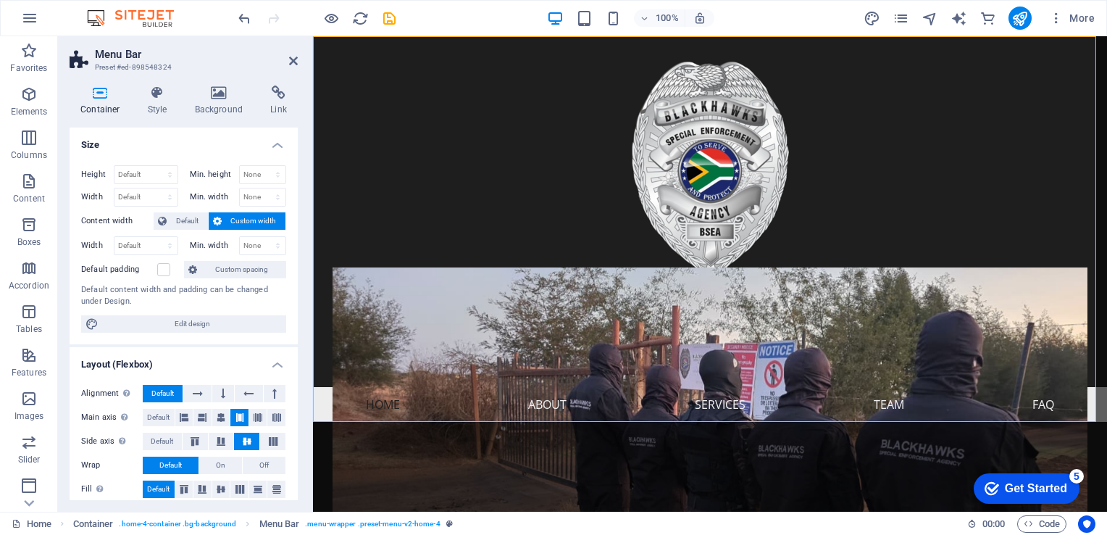
click at [96, 94] on icon at bounding box center [101, 93] width 62 height 14
click at [157, 91] on icon at bounding box center [157, 93] width 41 height 14
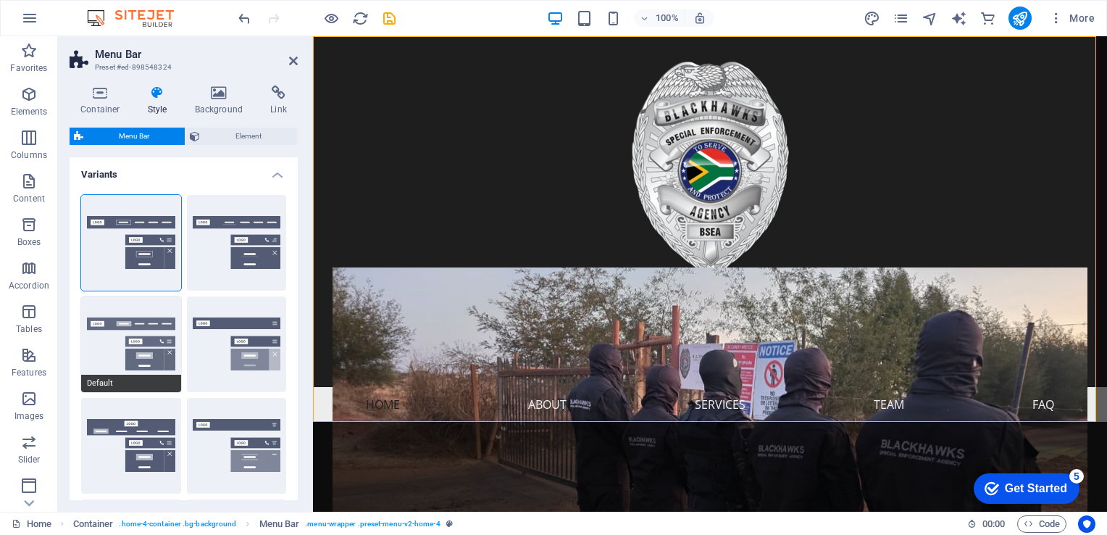
click at [141, 349] on button "Default" at bounding box center [131, 344] width 100 height 96
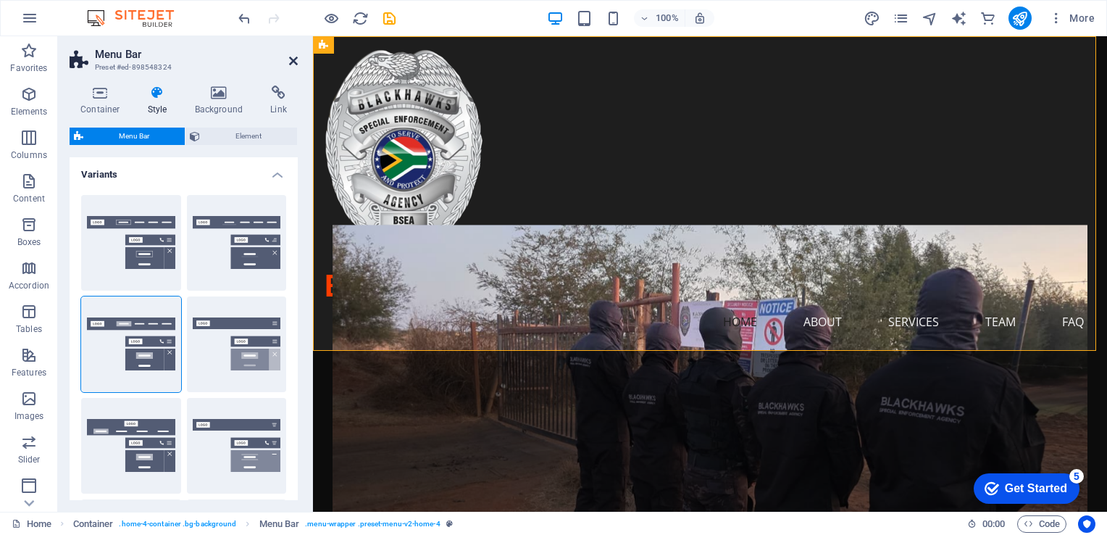
click at [293, 59] on icon at bounding box center [293, 61] width 9 height 12
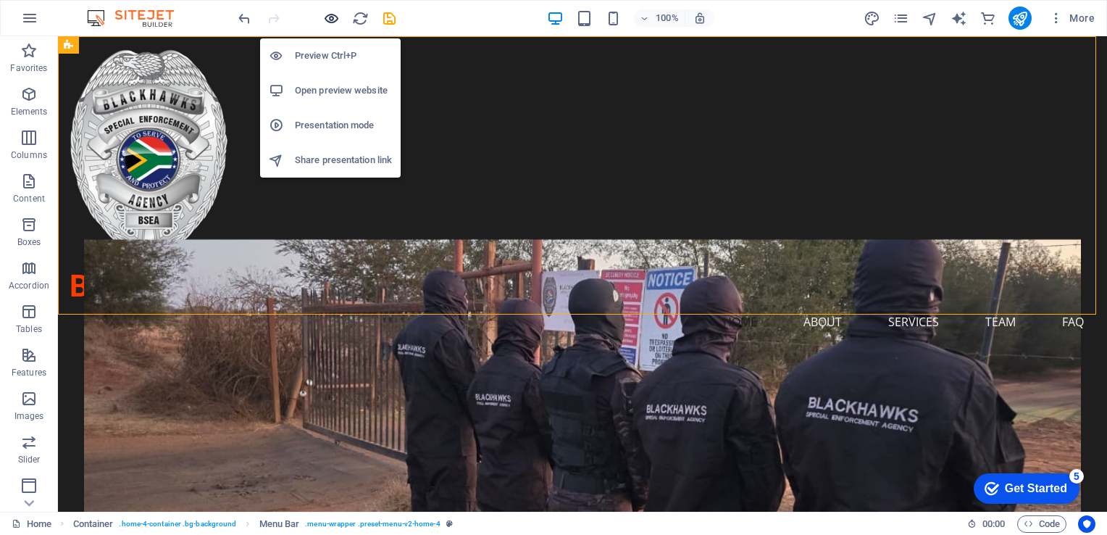
click at [331, 20] on icon "button" at bounding box center [331, 18] width 17 height 17
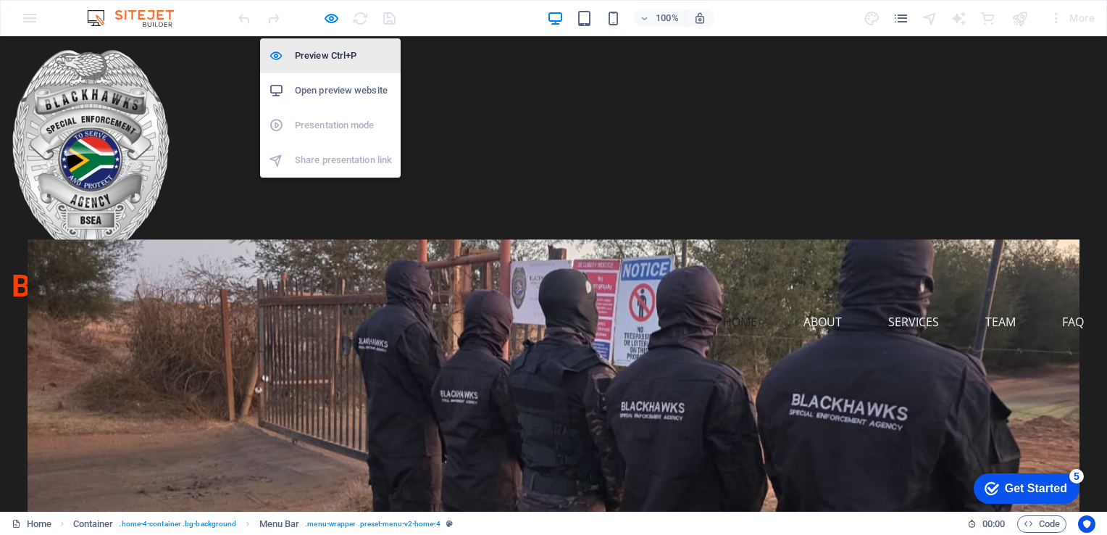
click at [333, 57] on h6 "Preview Ctrl+P" at bounding box center [343, 55] width 97 height 17
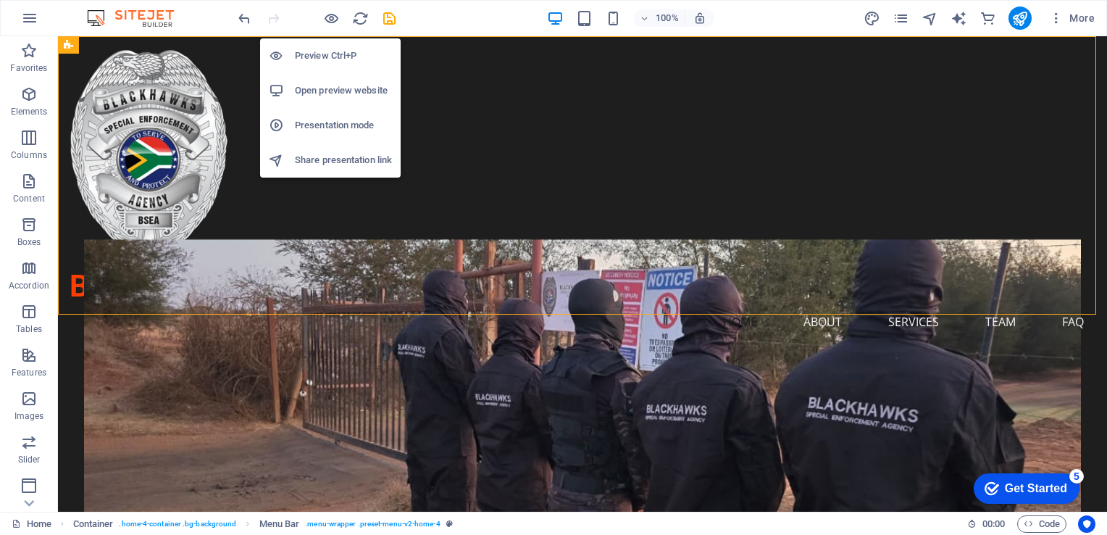
click at [326, 92] on h6 "Open preview website" at bounding box center [343, 90] width 97 height 17
click at [308, 88] on h6 "Open preview website" at bounding box center [343, 90] width 97 height 17
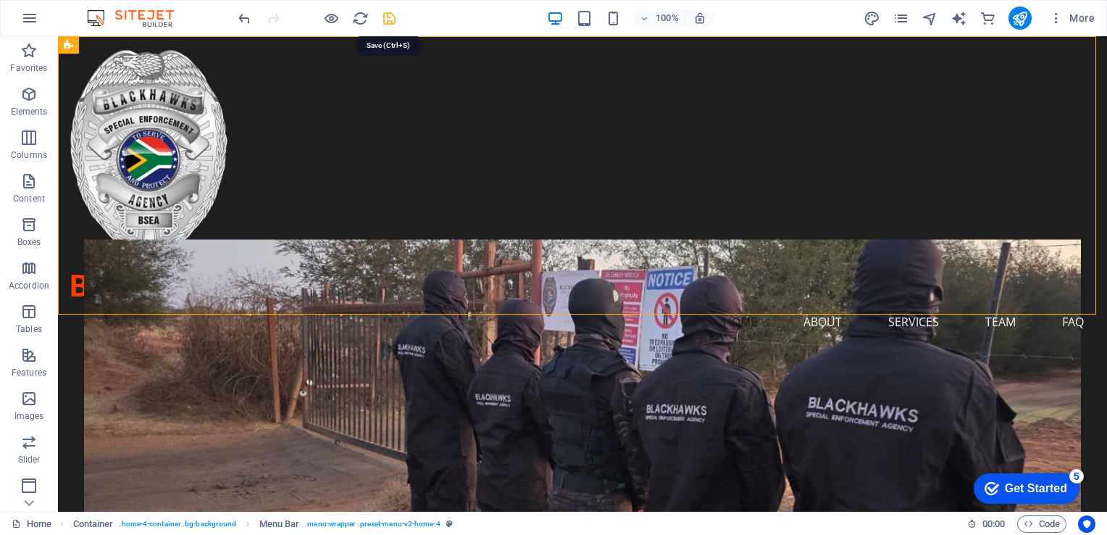
click at [390, 20] on icon "save" at bounding box center [389, 18] width 17 height 17
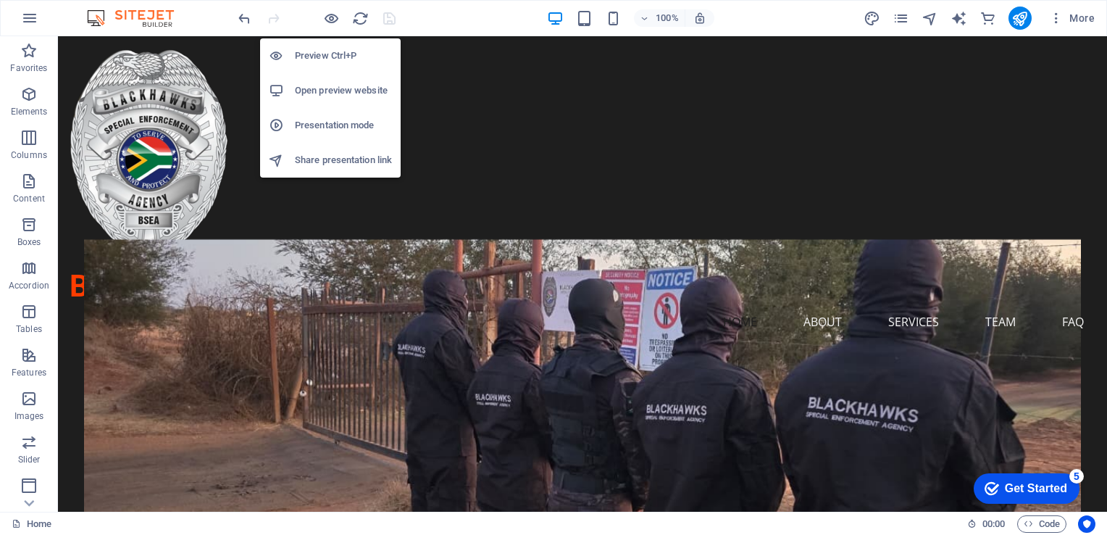
click at [317, 88] on h6 "Open preview website" at bounding box center [343, 90] width 97 height 17
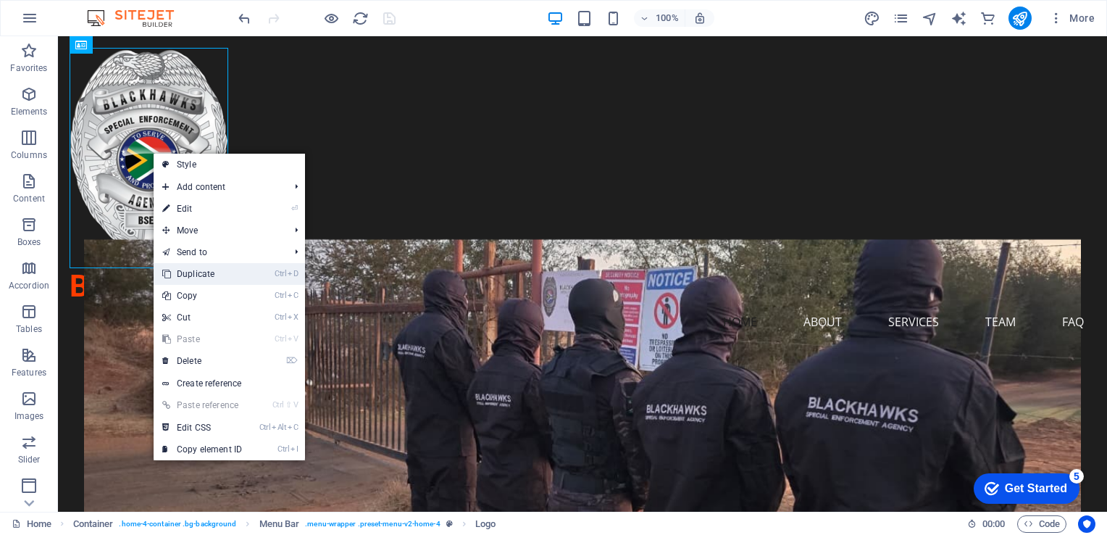
click at [206, 277] on link "Ctrl D Duplicate" at bounding box center [202, 274] width 97 height 22
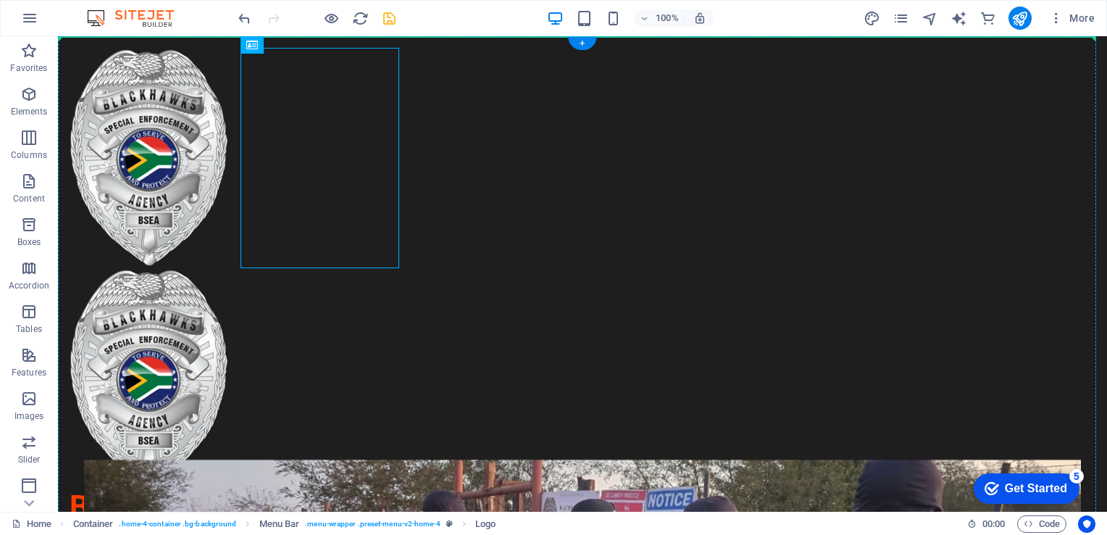
drag, startPoint x: 306, startPoint y: 148, endPoint x: 1003, endPoint y: 180, distance: 697.9
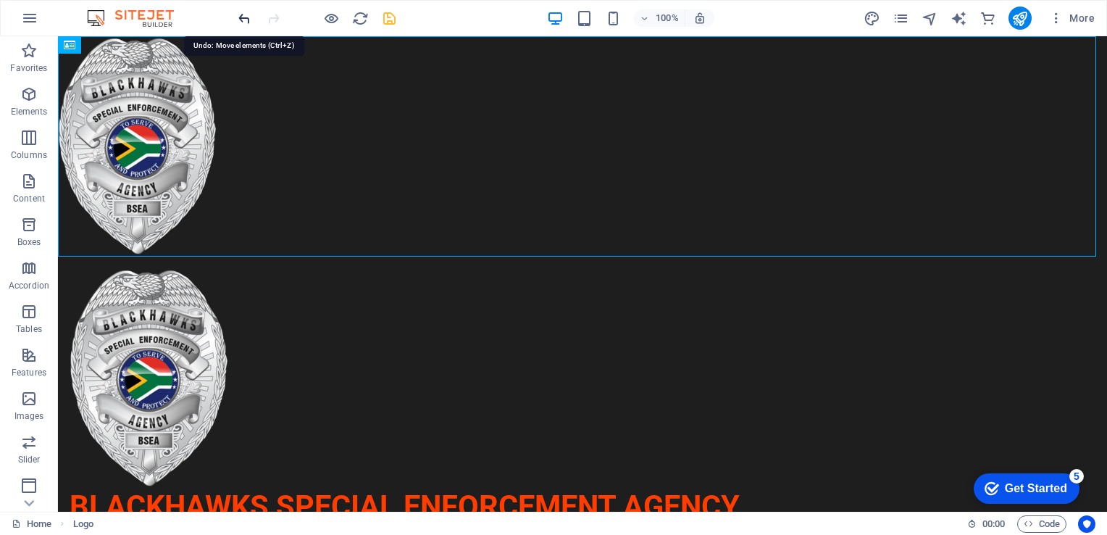
click at [238, 18] on icon "undo" at bounding box center [244, 18] width 17 height 17
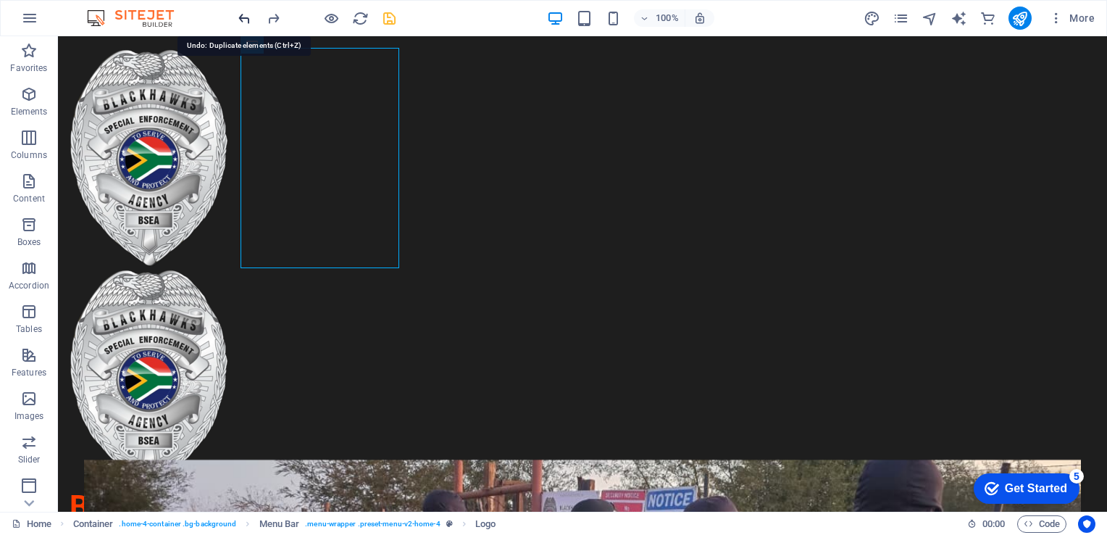
click at [246, 17] on icon "undo" at bounding box center [244, 18] width 17 height 17
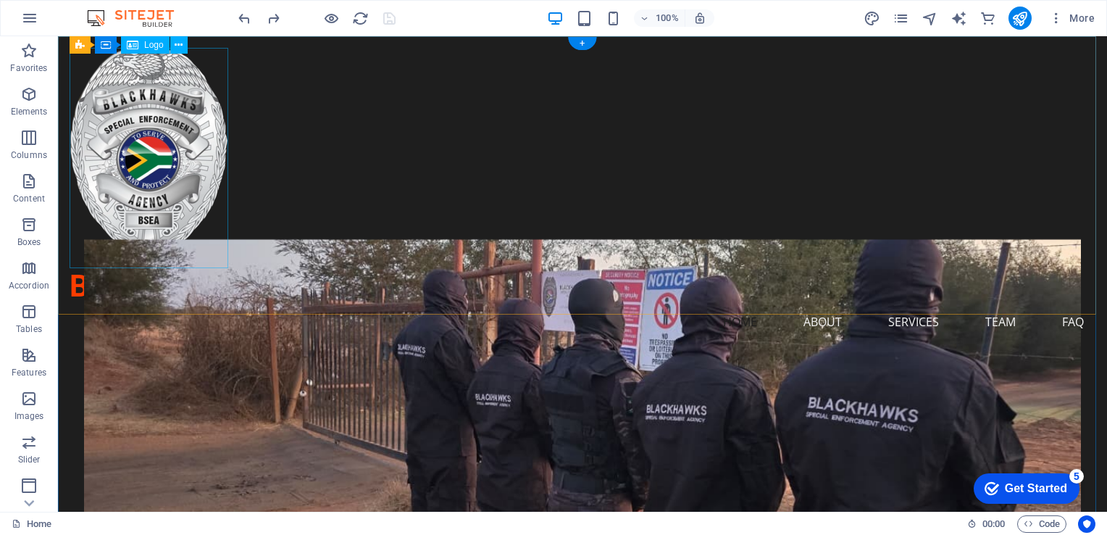
click at [141, 120] on div at bounding box center [583, 158] width 1026 height 220
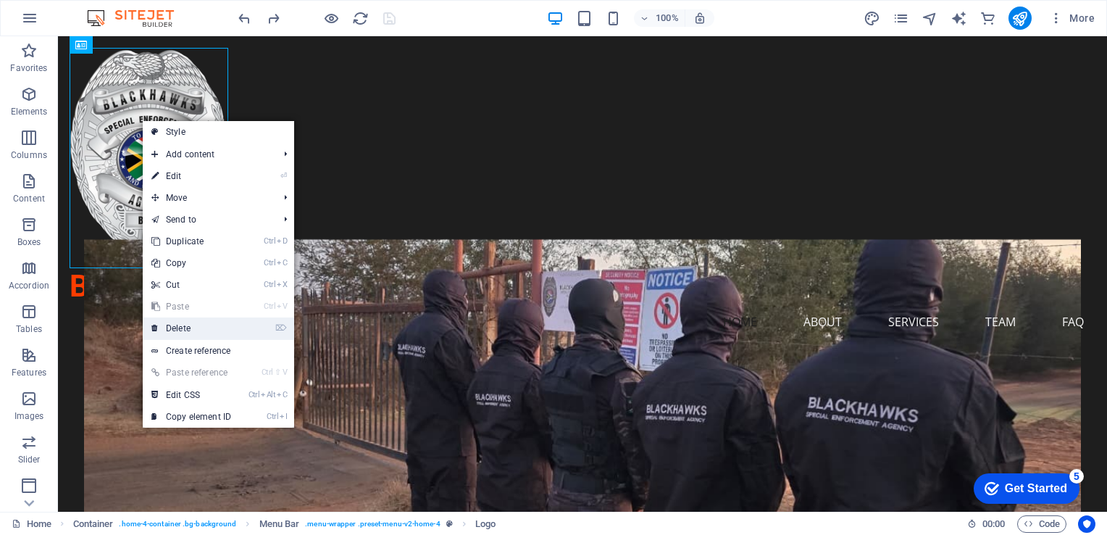
click at [180, 325] on link "⌦ Delete" at bounding box center [191, 328] width 97 height 22
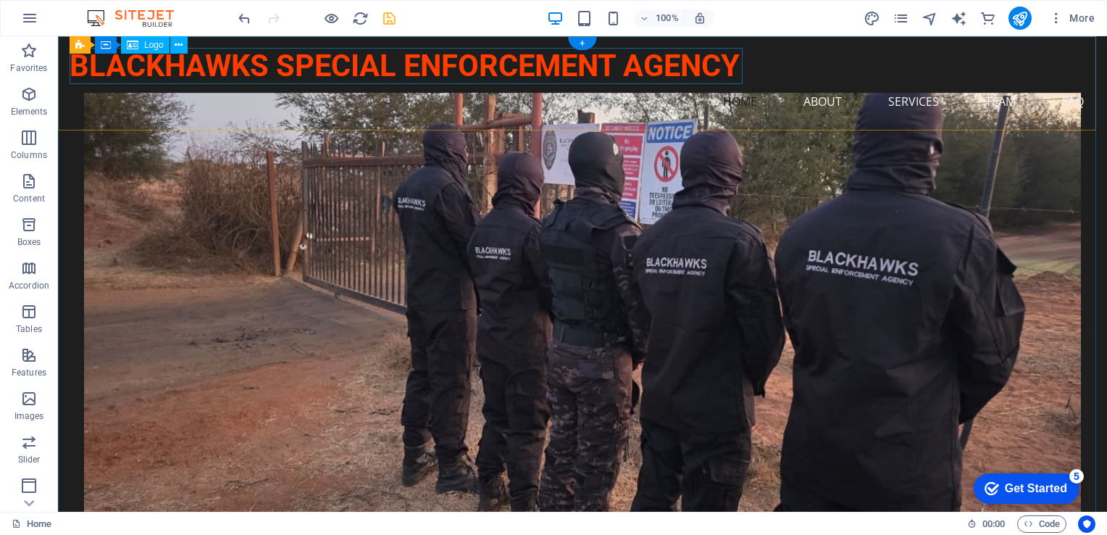
click at [508, 68] on div "BLACKHAWKS SPECIAL ENFORCEMENT AGENCY" at bounding box center [583, 66] width 1026 height 36
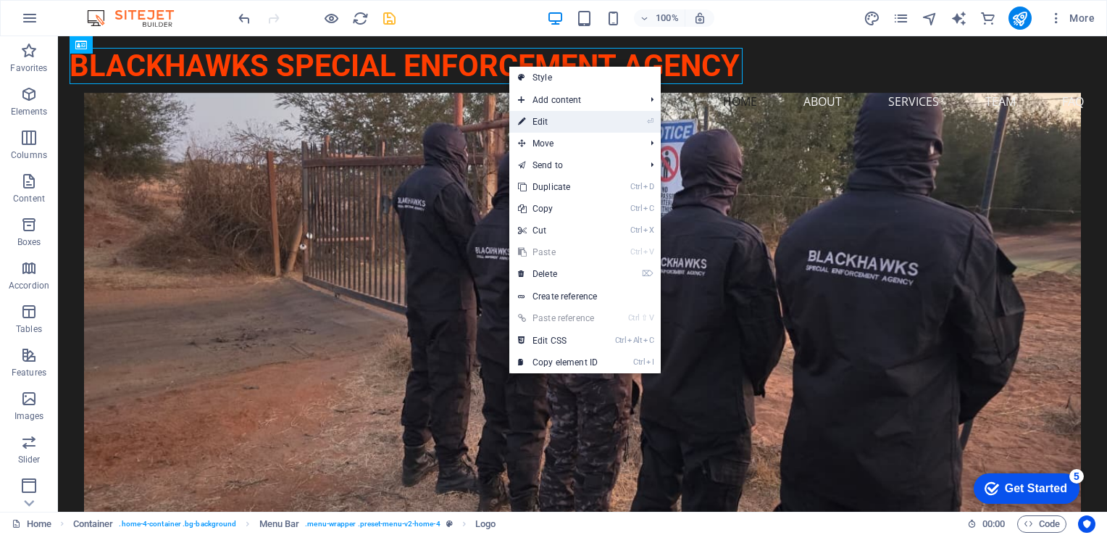
click at [538, 123] on link "⏎ Edit" at bounding box center [557, 122] width 97 height 22
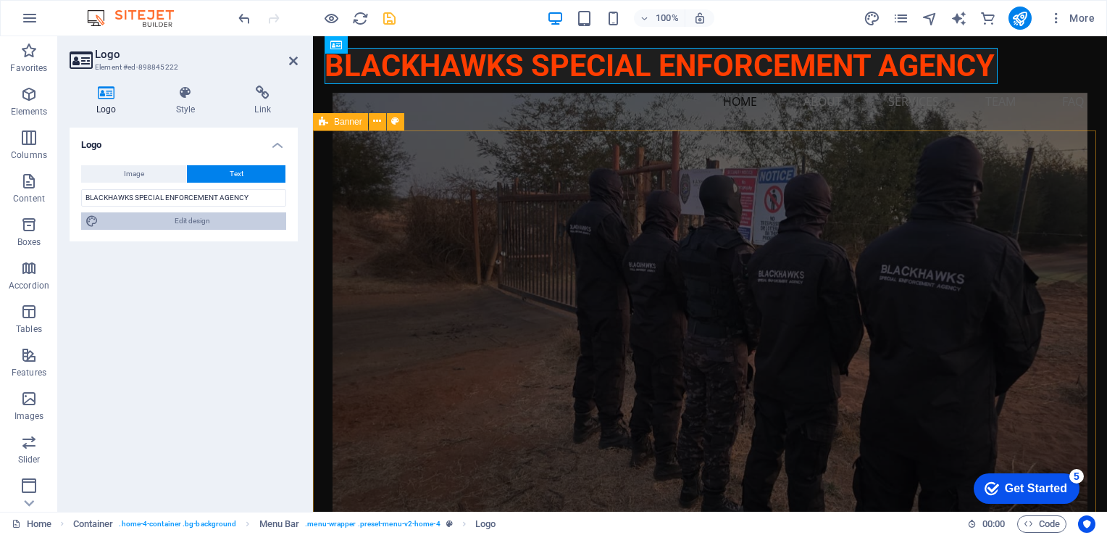
click at [209, 222] on span "Edit design" at bounding box center [192, 220] width 179 height 17
select select "rem"
select select "700"
select select "px"
select select "rem"
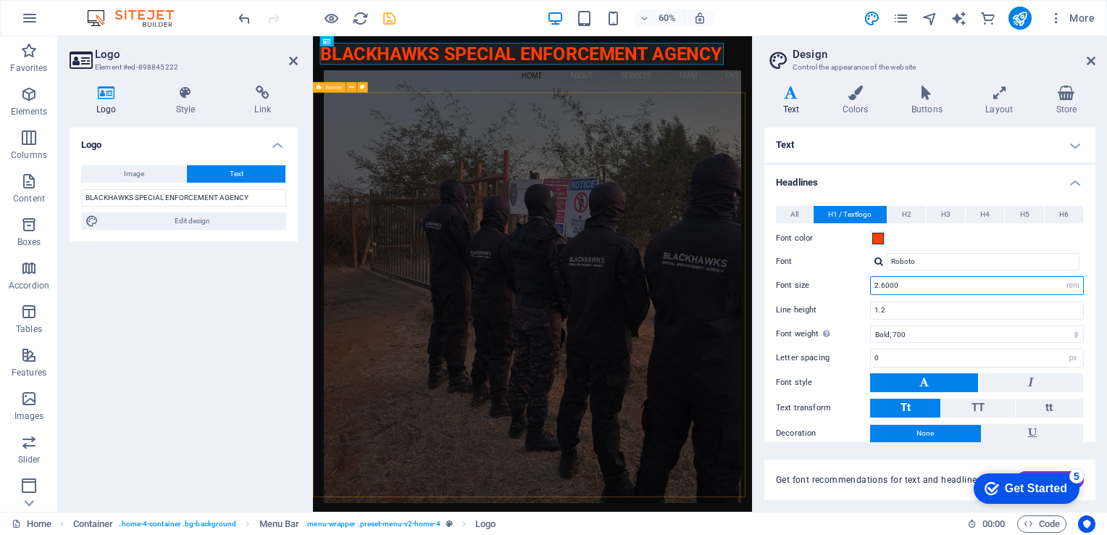
drag, startPoint x: 880, startPoint y: 286, endPoint x: 919, endPoint y: 284, distance: 39.2
click at [795, 284] on input "2.6000" at bounding box center [977, 285] width 212 height 17
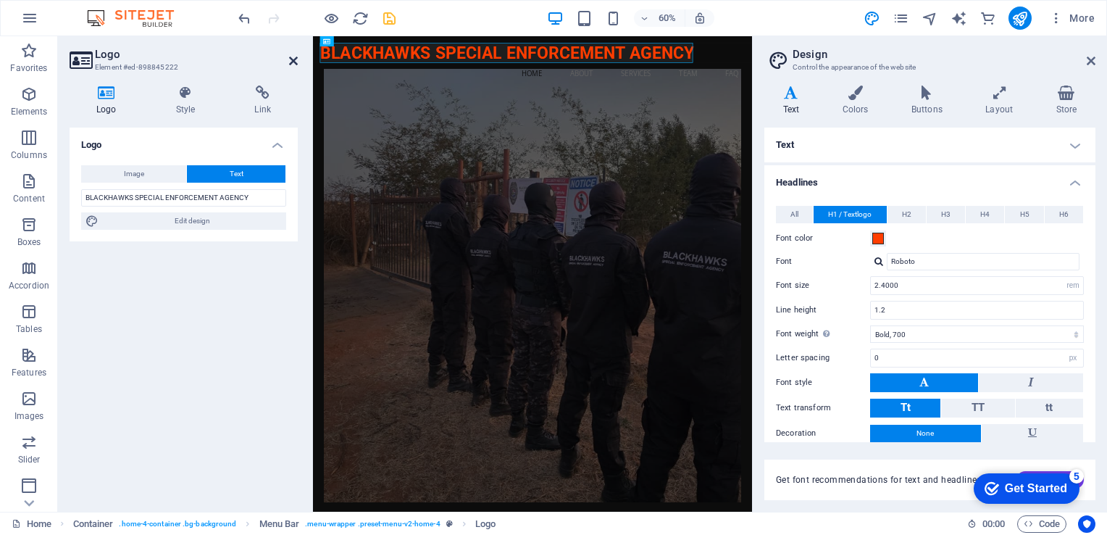
click at [289, 58] on icon at bounding box center [293, 61] width 9 height 12
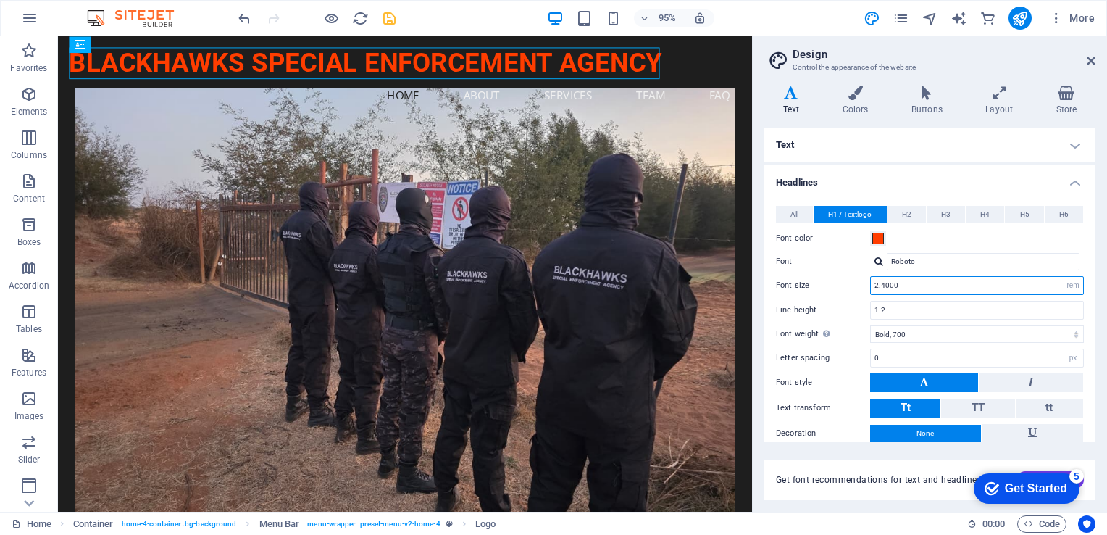
drag, startPoint x: 899, startPoint y: 283, endPoint x: 880, endPoint y: 279, distance: 18.5
click at [795, 279] on input "2.4000" at bounding box center [977, 285] width 212 height 17
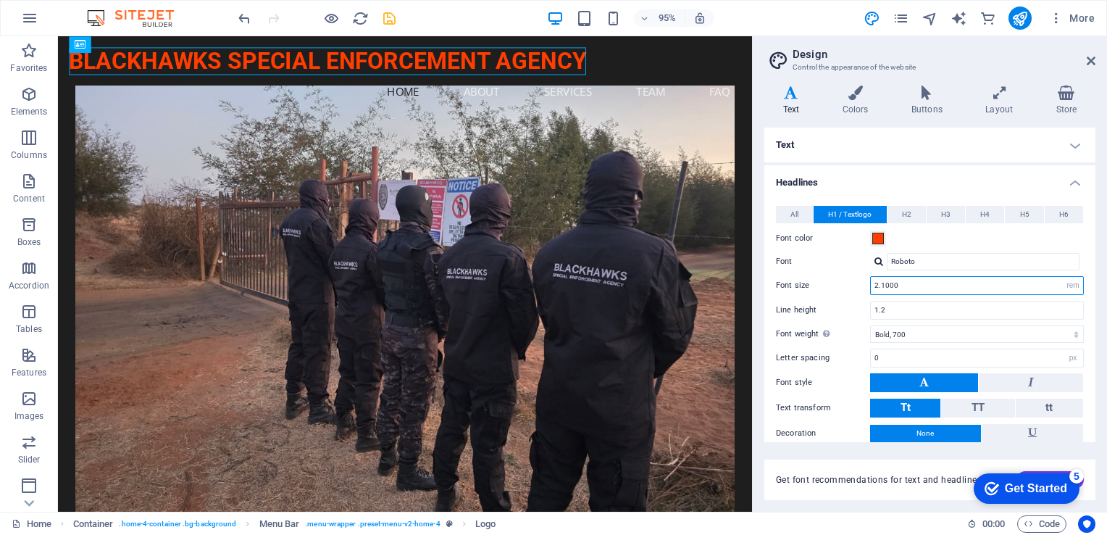
drag, startPoint x: 872, startPoint y: 286, endPoint x: 979, endPoint y: 228, distance: 121.9
click at [795, 283] on input "2.1000" at bounding box center [977, 285] width 212 height 17
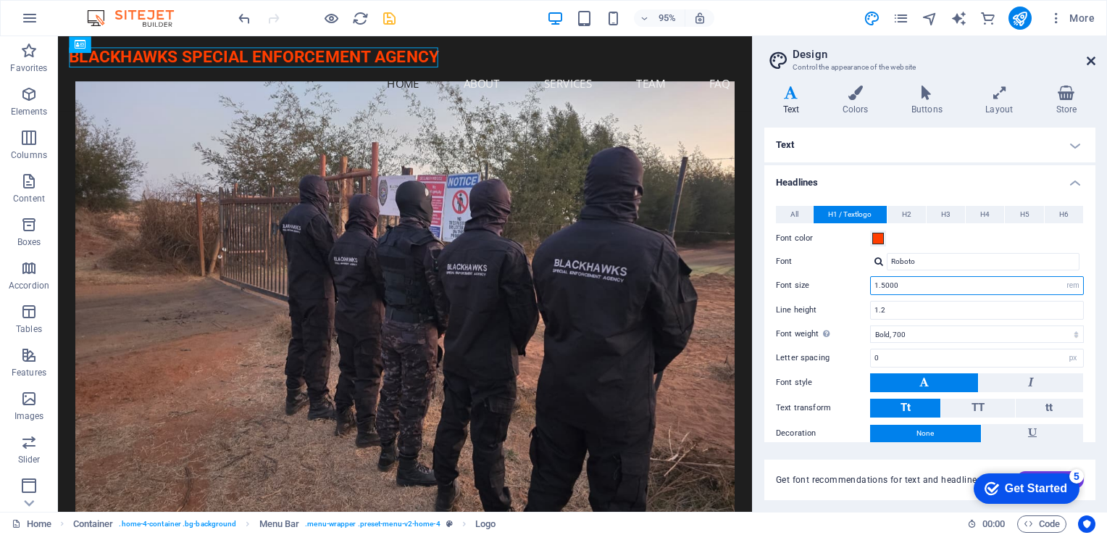
type input "1.5000"
click at [795, 57] on icon at bounding box center [1091, 61] width 9 height 12
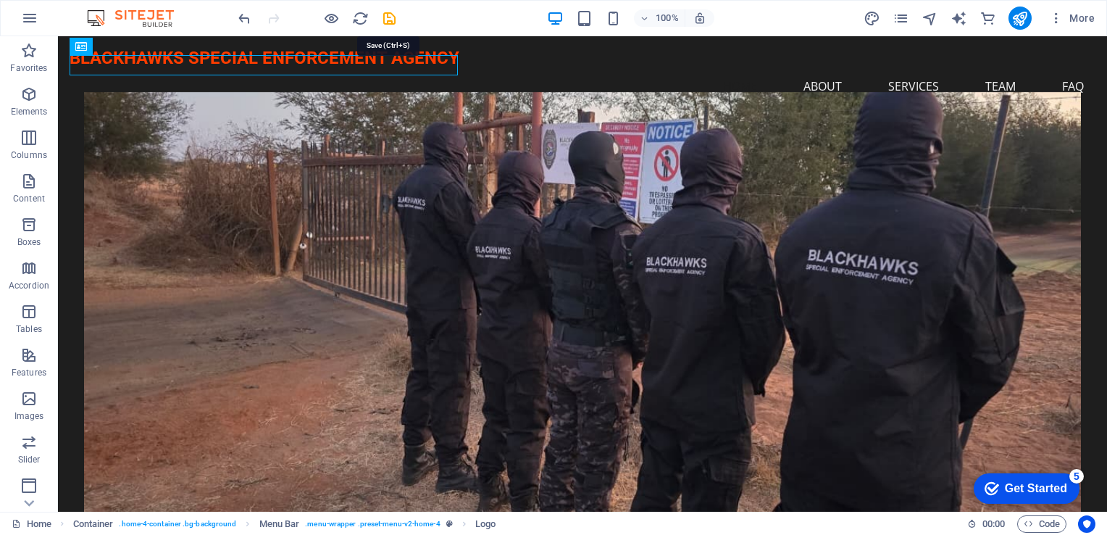
click at [393, 21] on icon "save" at bounding box center [389, 18] width 17 height 17
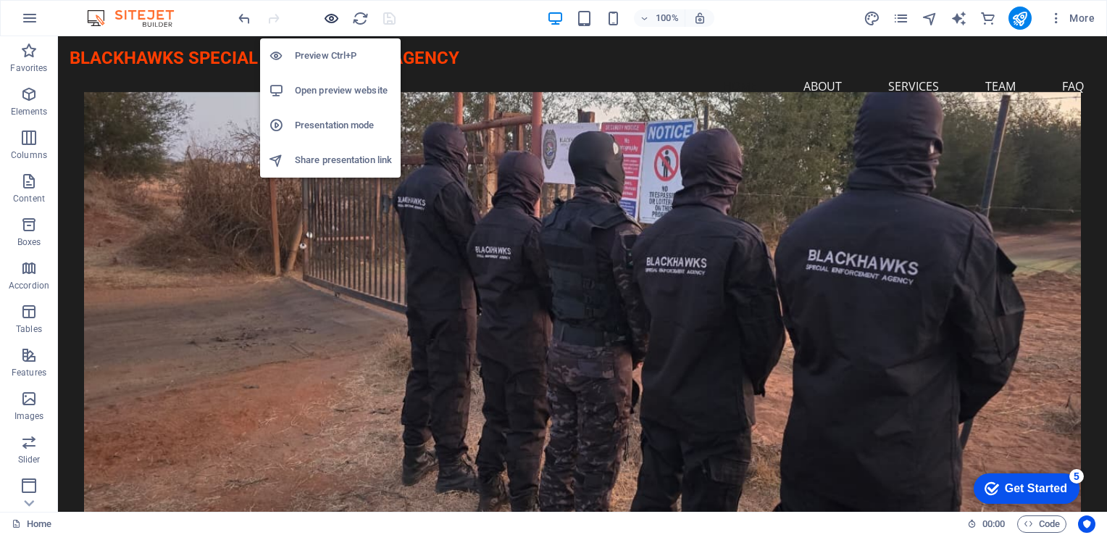
click at [330, 14] on icon "button" at bounding box center [331, 18] width 17 height 17
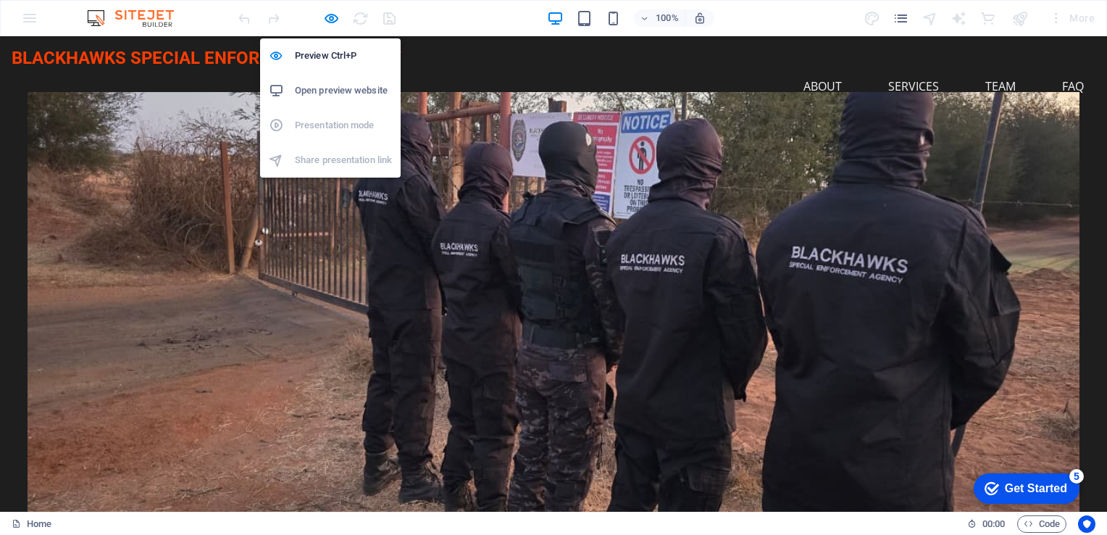
click at [316, 89] on h6 "Open preview website" at bounding box center [343, 90] width 97 height 17
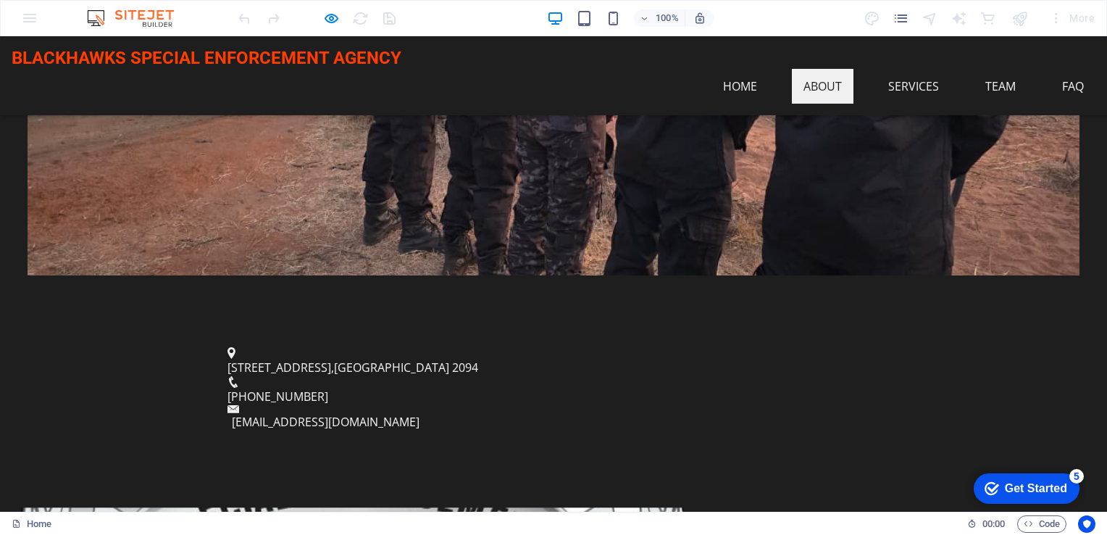
scroll to position [435, 0]
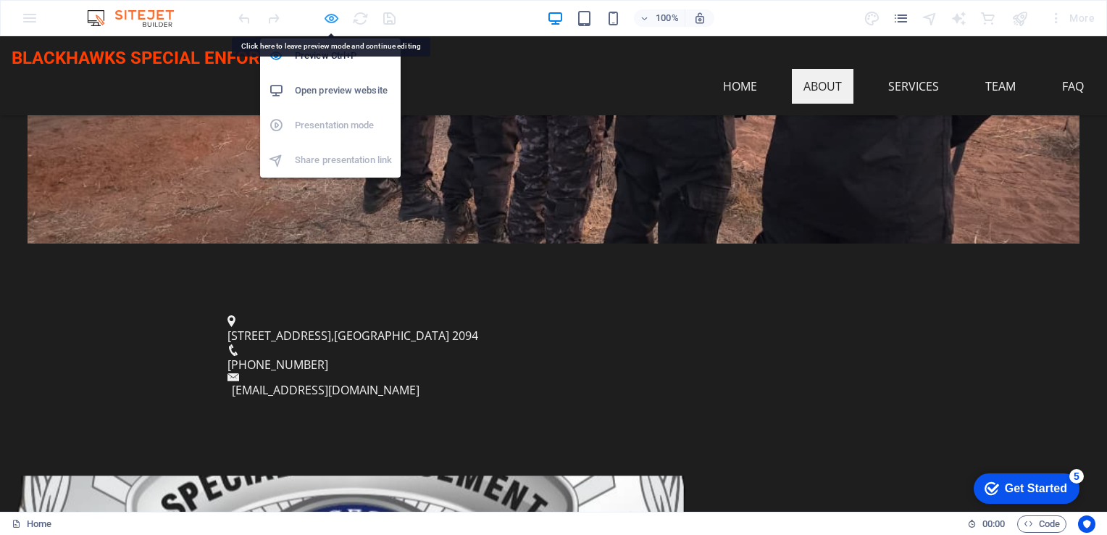
click at [333, 17] on icon "button" at bounding box center [331, 18] width 17 height 17
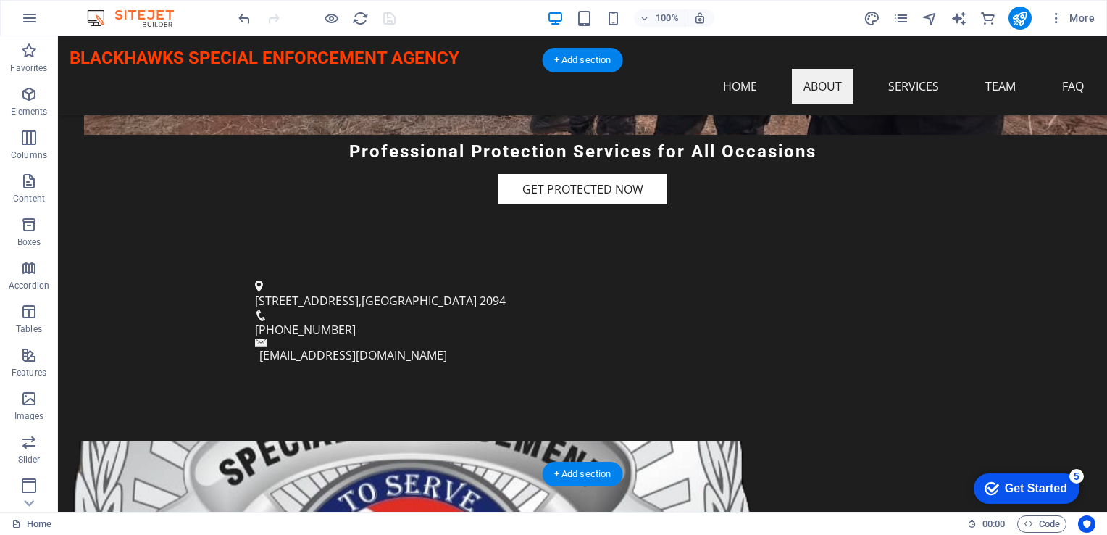
drag, startPoint x: 491, startPoint y: 328, endPoint x: 425, endPoint y: 302, distance: 70.7
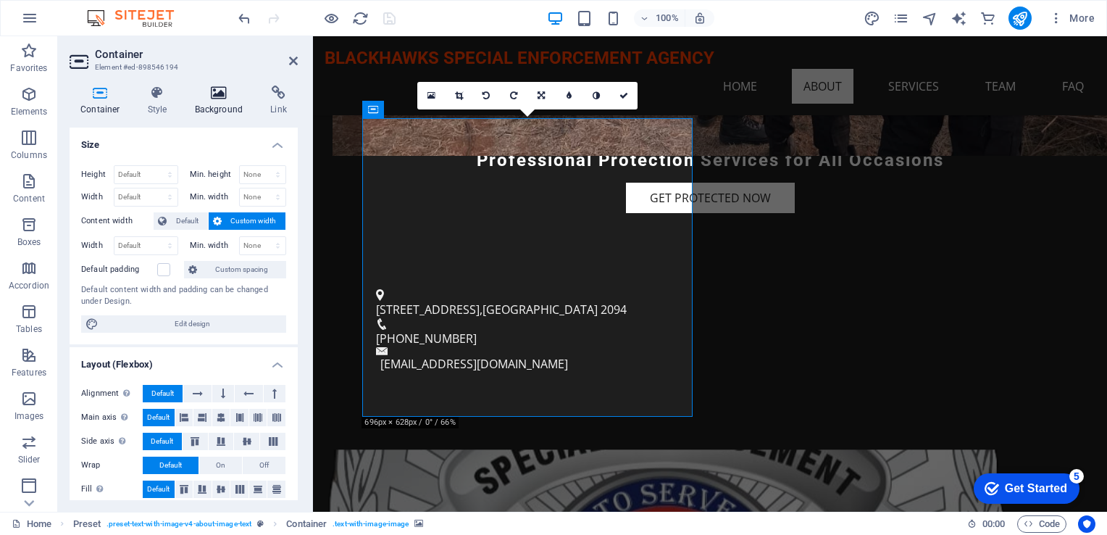
click at [214, 94] on icon at bounding box center [219, 93] width 70 height 14
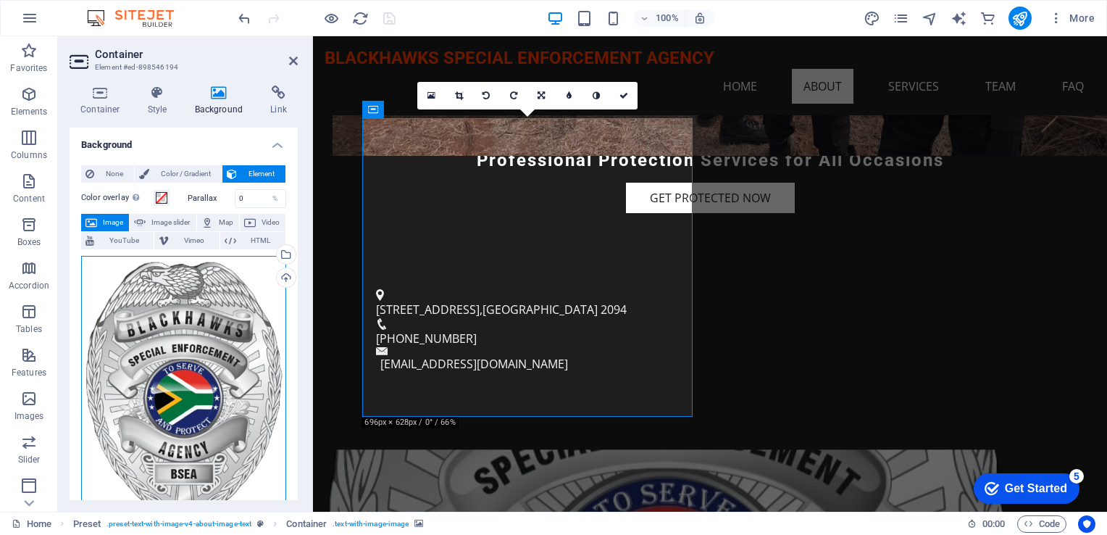
click at [166, 325] on div "Drag files here, click to choose files or select files from Files or our free s…" at bounding box center [183, 397] width 205 height 282
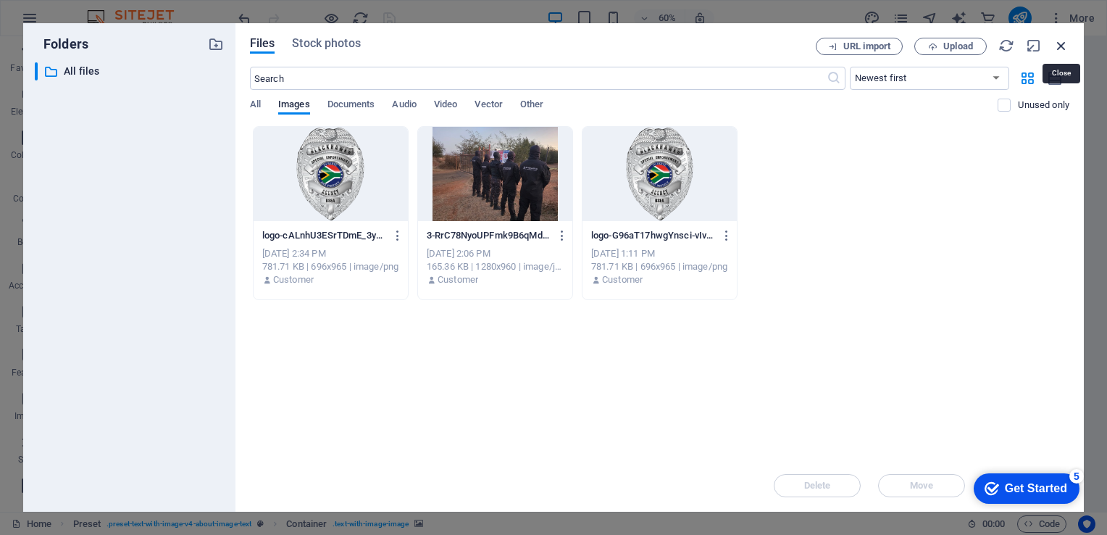
click at [795, 48] on icon "button" at bounding box center [1062, 46] width 16 height 16
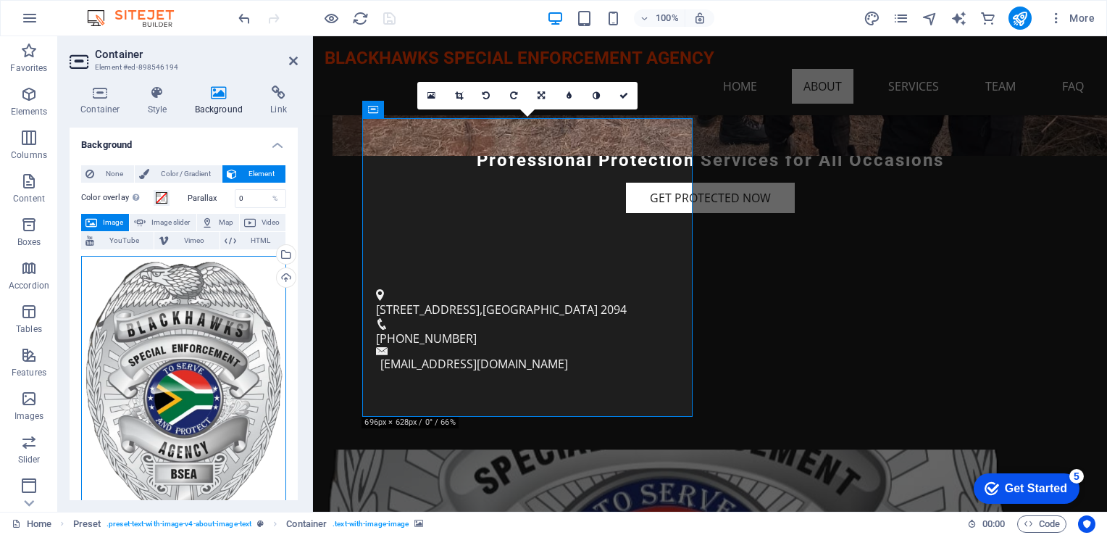
drag, startPoint x: 177, startPoint y: 388, endPoint x: 185, endPoint y: 352, distance: 36.4
click at [185, 352] on div "Drag files here, click to choose files or select files from Files or our free s…" at bounding box center [183, 397] width 205 height 282
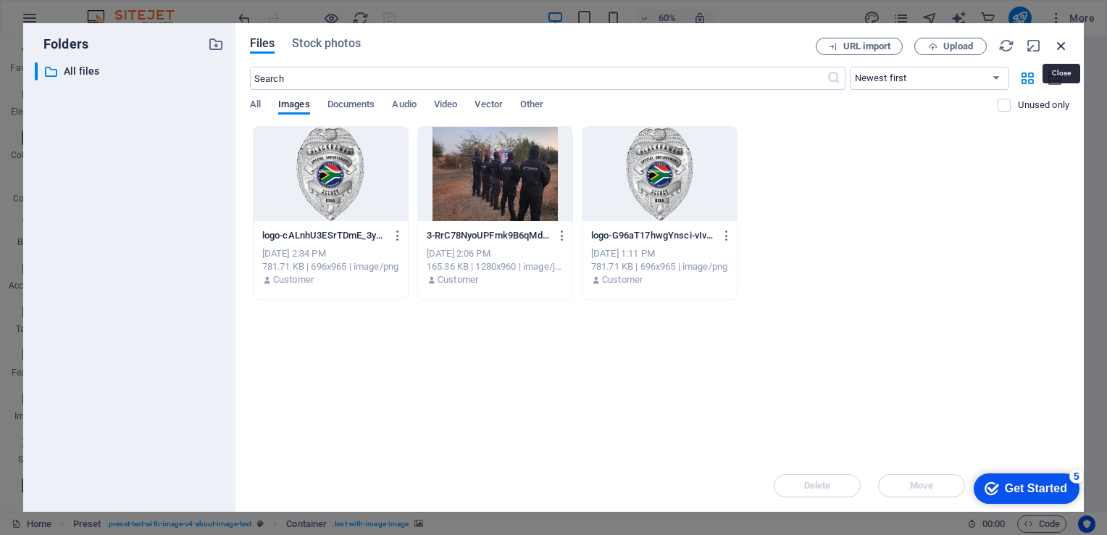
click at [795, 45] on icon "button" at bounding box center [1062, 46] width 16 height 16
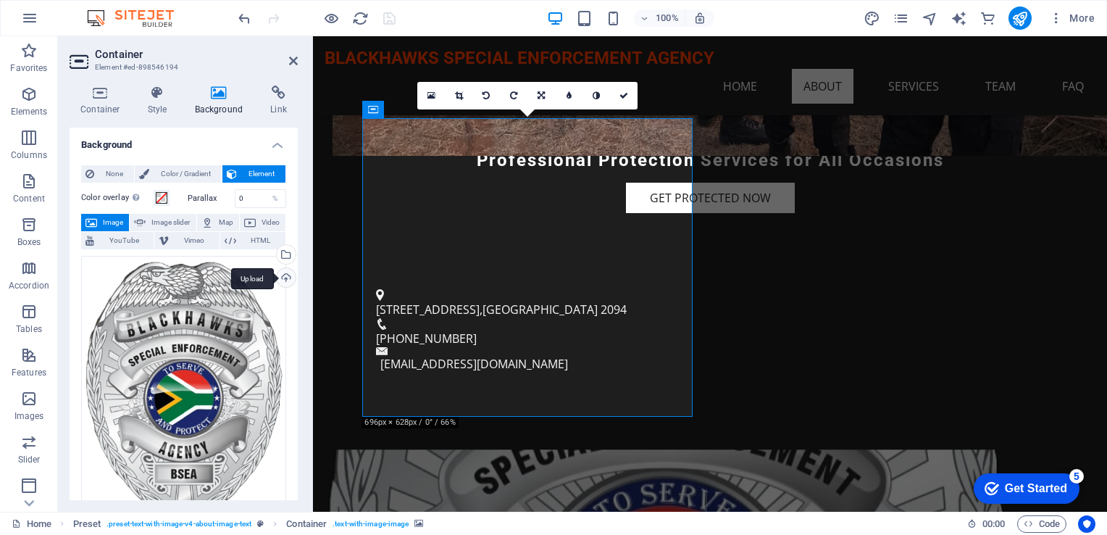
click at [281, 276] on div "Upload" at bounding box center [285, 279] width 22 height 22
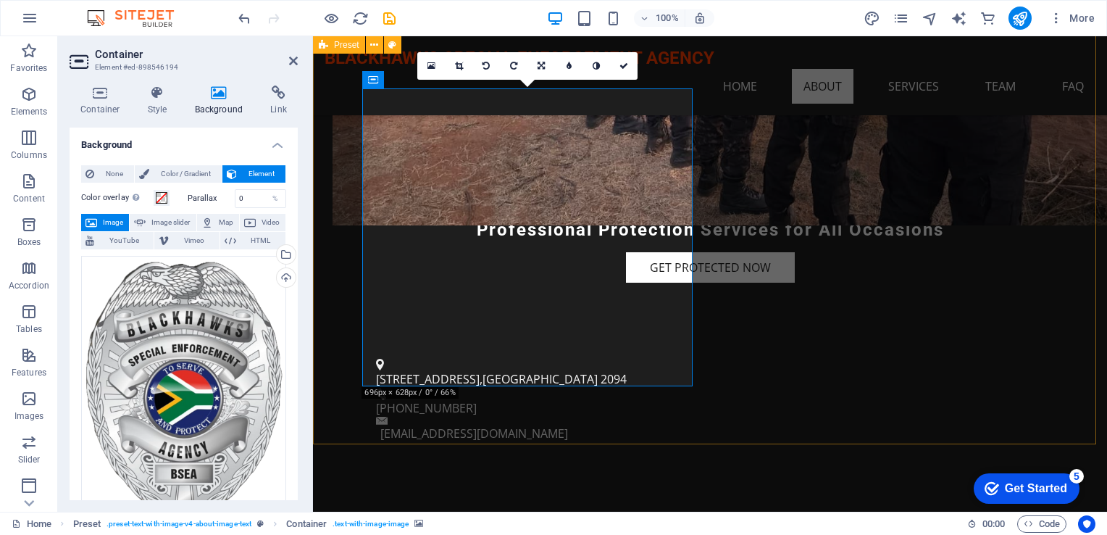
scroll to position [362, 0]
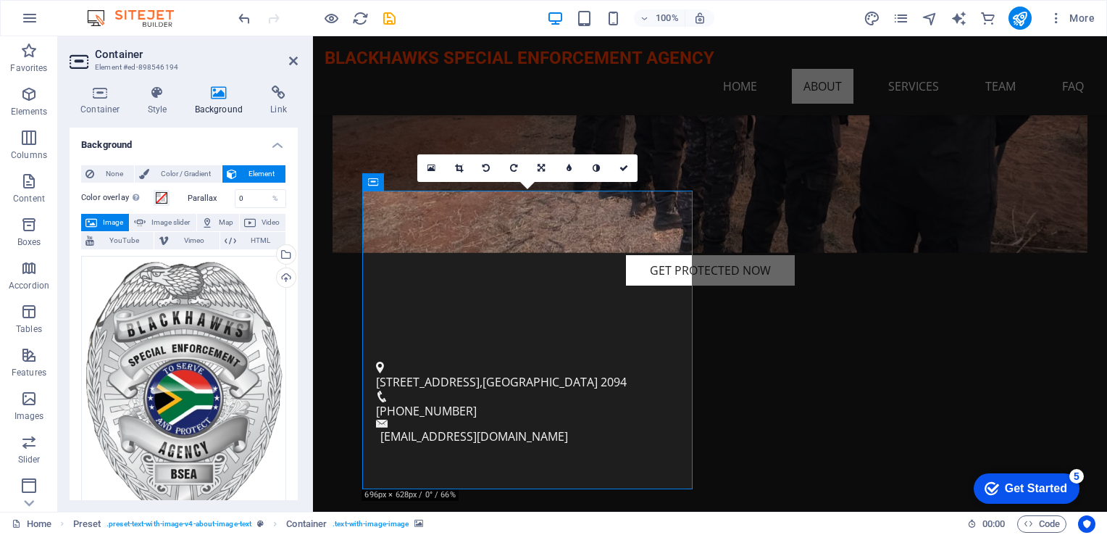
click at [462, 167] on icon at bounding box center [459, 168] width 8 height 9
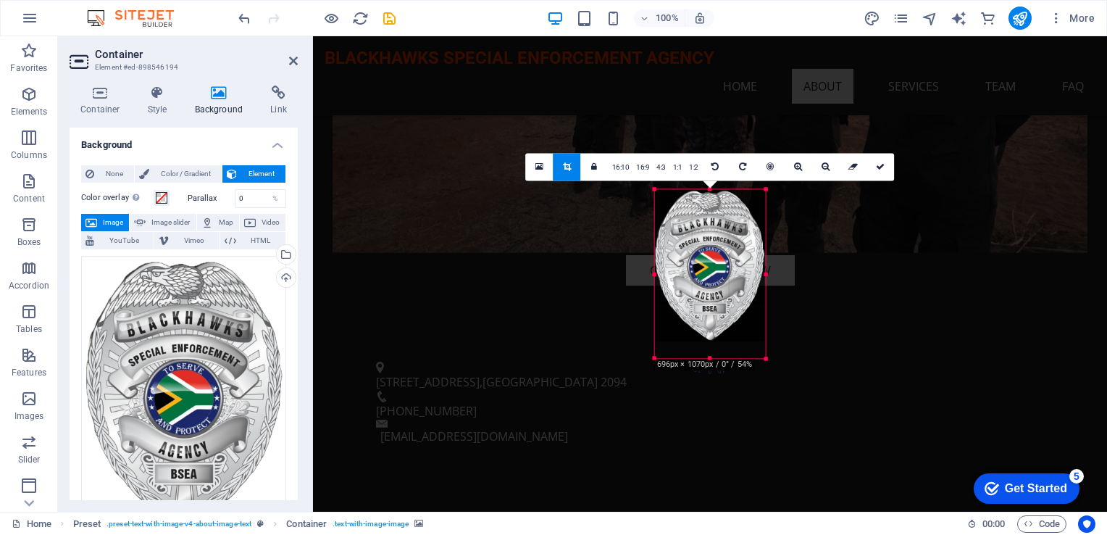
drag, startPoint x: 847, startPoint y: 465, endPoint x: 683, endPoint y: 254, distance: 268.0
click at [683, 254] on div "180 170 160 150 140 130 120 110 100 90 80 70 60 50 40 30 20 10 0 -10 -20 -30 -4…" at bounding box center [710, 273] width 111 height 169
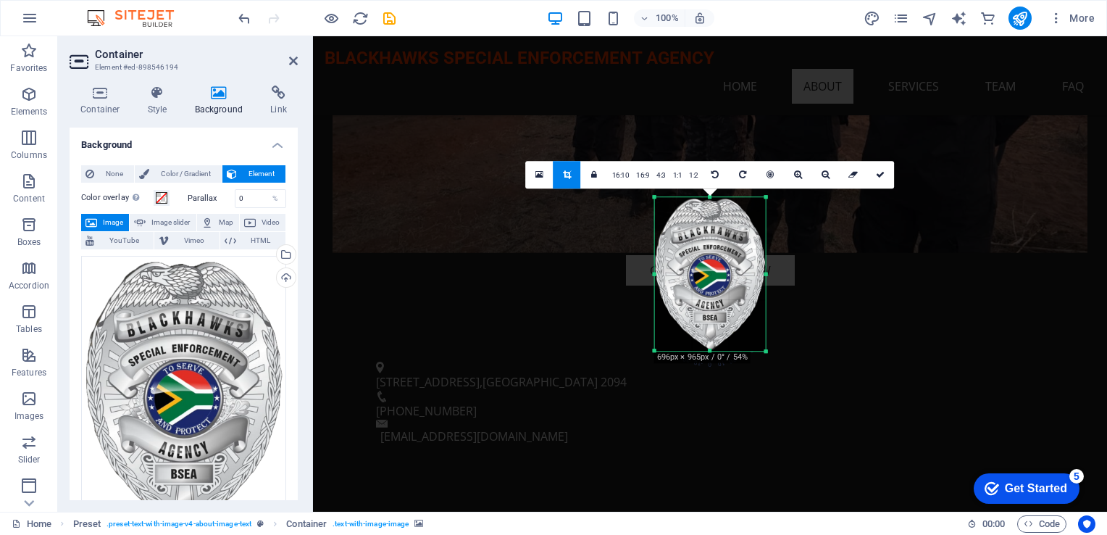
click at [621, 417] on div at bounding box center [710, 294] width 794 height 517
click at [795, 172] on icon at bounding box center [880, 174] width 9 height 9
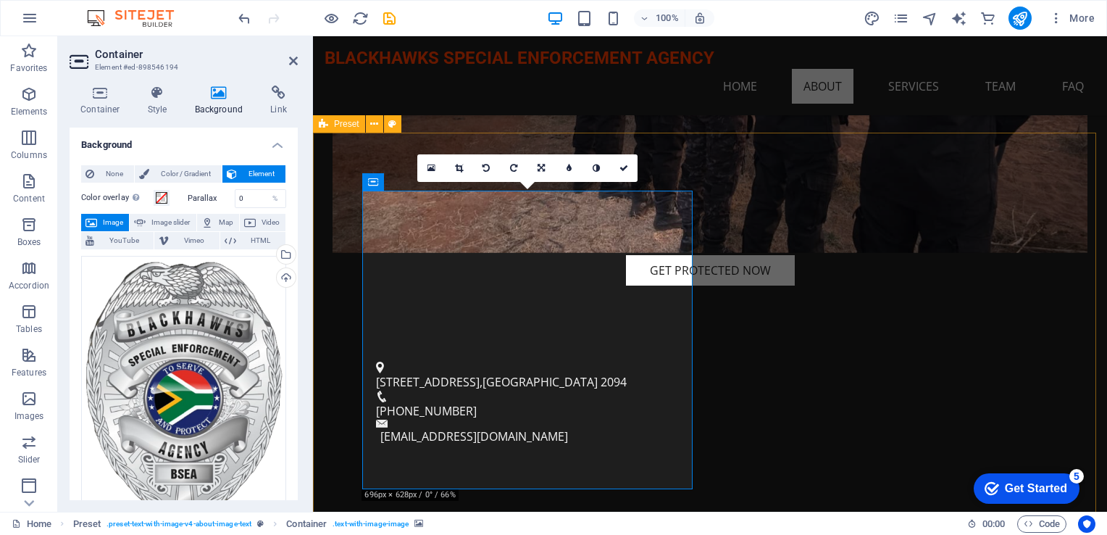
click at [459, 167] on icon at bounding box center [459, 168] width 8 height 9
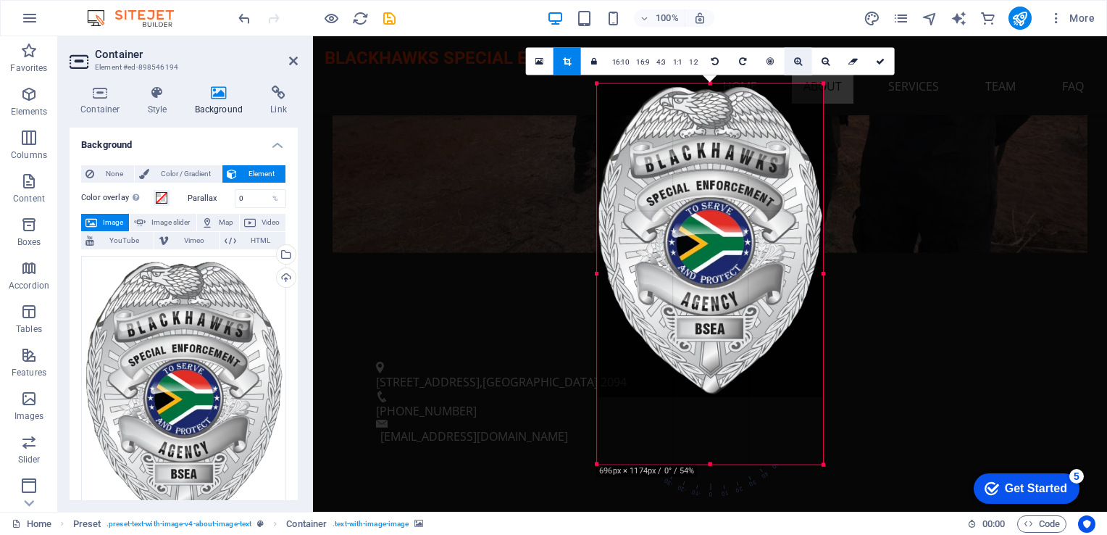
drag, startPoint x: 849, startPoint y: 86, endPoint x: 801, endPoint y: 61, distance: 54.4
click at [795, 84] on div "180 170 160 150 140 130 120 110 100 90 80 70 60 50 40 30 20 10 0 -10 -20 -30 -4…" at bounding box center [710, 274] width 226 height 380
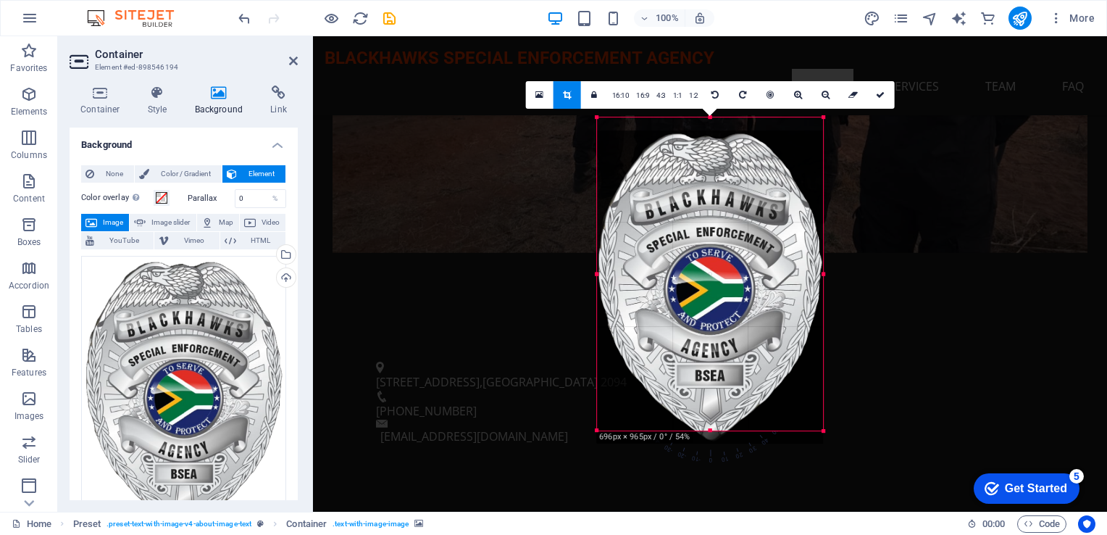
drag, startPoint x: 751, startPoint y: 164, endPoint x: 756, endPoint y: 178, distance: 13.7
click at [756, 178] on div at bounding box center [710, 286] width 226 height 313
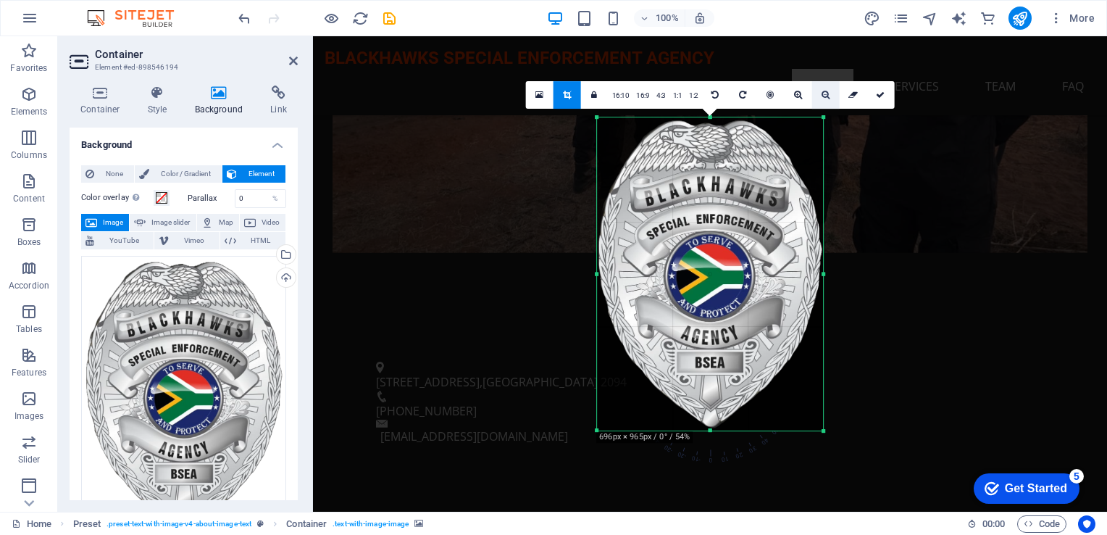
click at [795, 96] on icon at bounding box center [826, 95] width 8 height 9
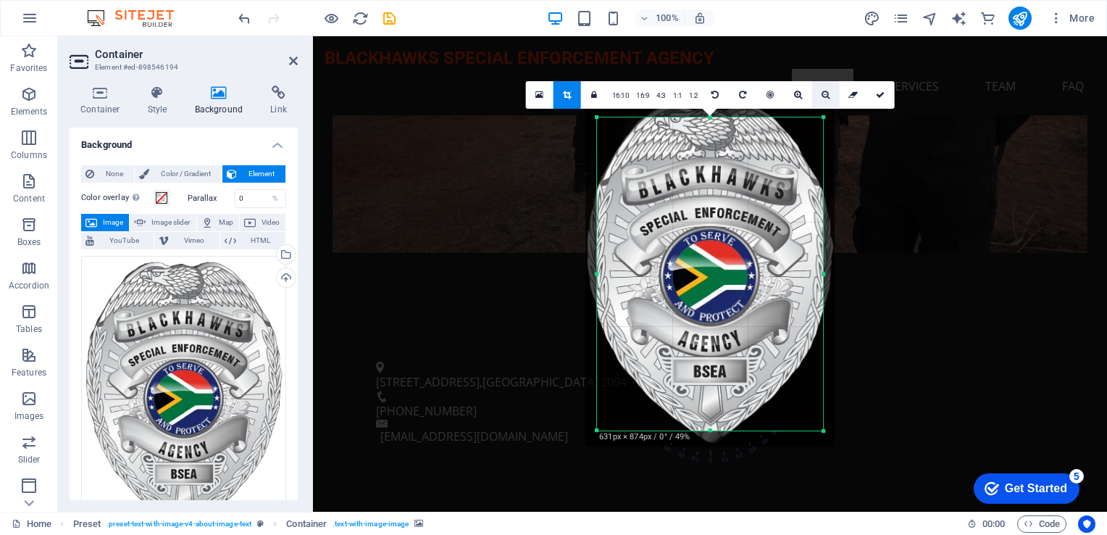
click at [795, 96] on icon at bounding box center [826, 95] width 8 height 9
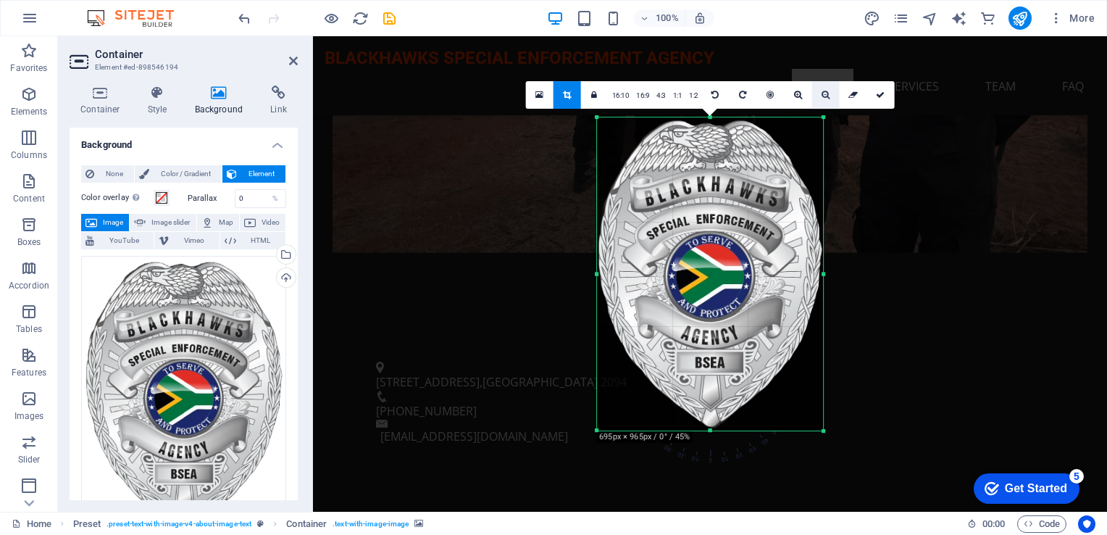
click at [795, 96] on icon at bounding box center [826, 95] width 8 height 9
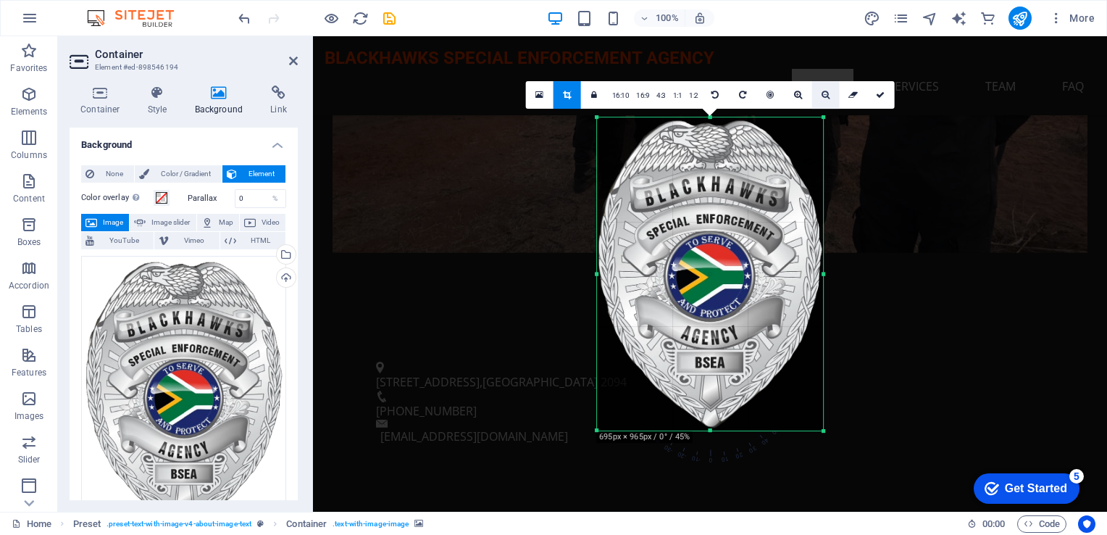
click at [795, 96] on icon at bounding box center [826, 95] width 8 height 9
click at [795, 93] on icon at bounding box center [798, 95] width 8 height 9
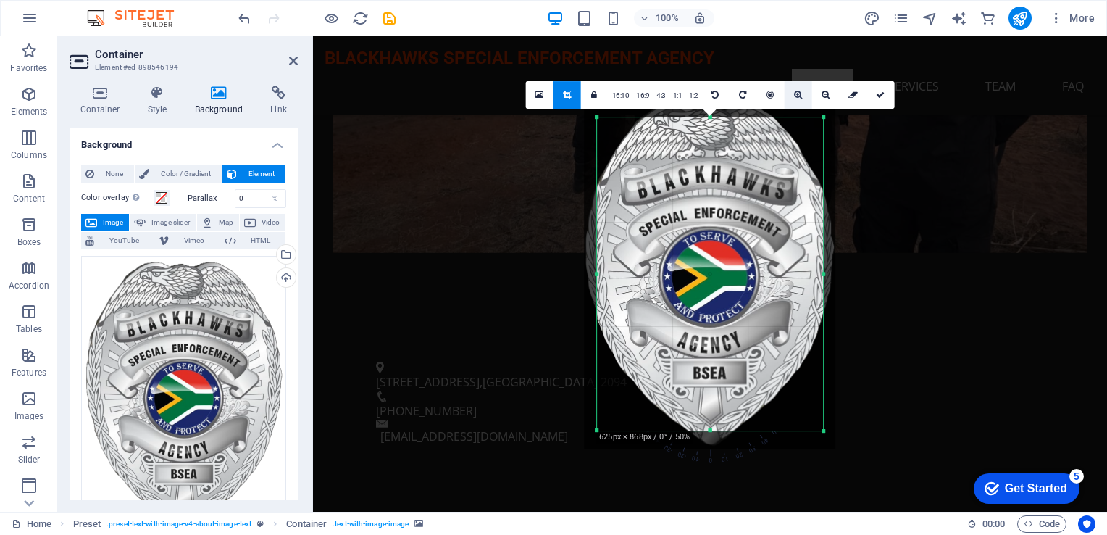
click at [795, 93] on icon at bounding box center [798, 95] width 8 height 9
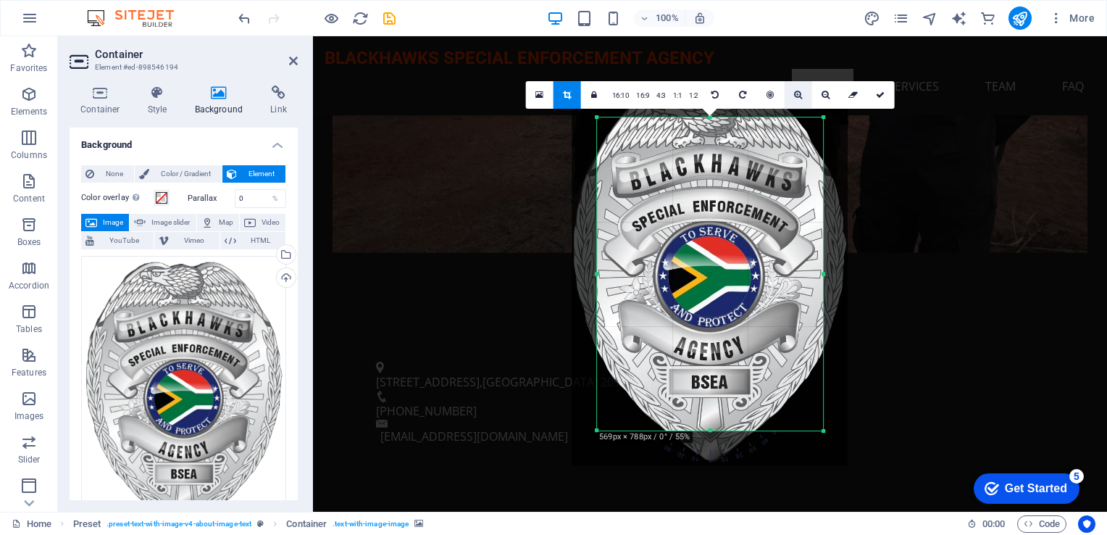
click at [795, 93] on icon at bounding box center [798, 95] width 8 height 9
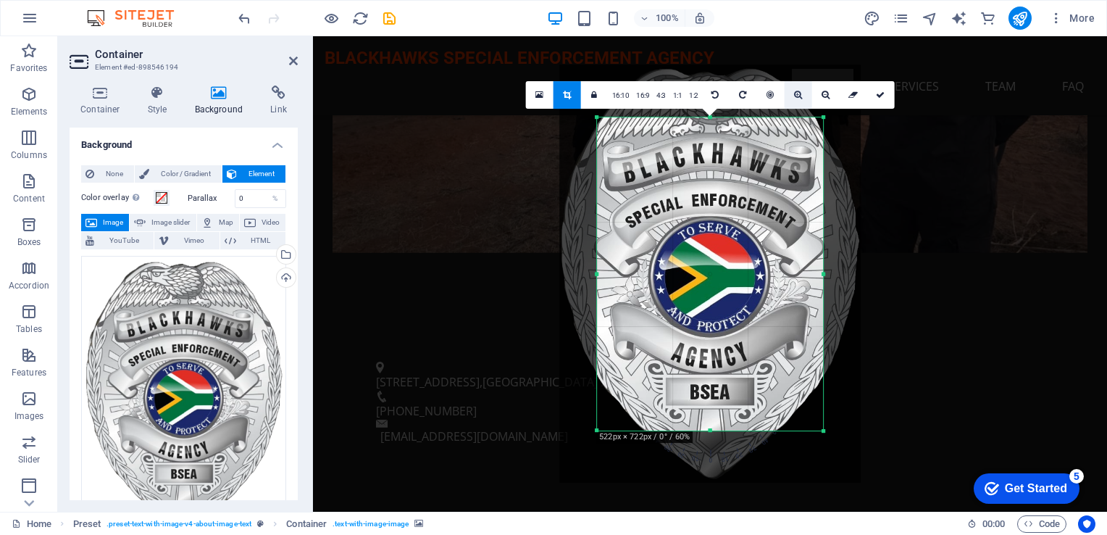
click at [795, 93] on icon at bounding box center [798, 95] width 8 height 9
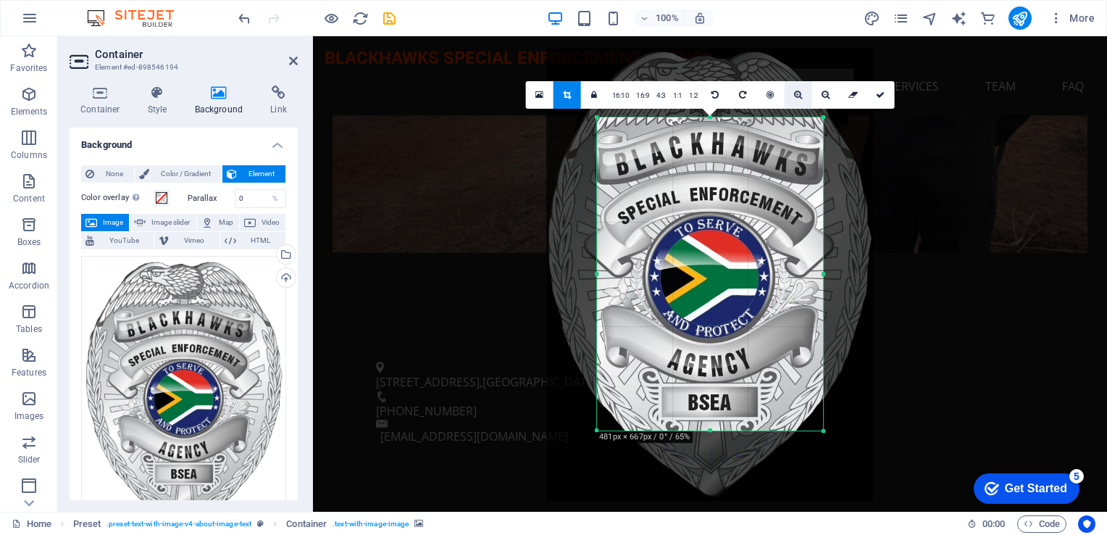
click at [795, 93] on icon at bounding box center [798, 95] width 8 height 9
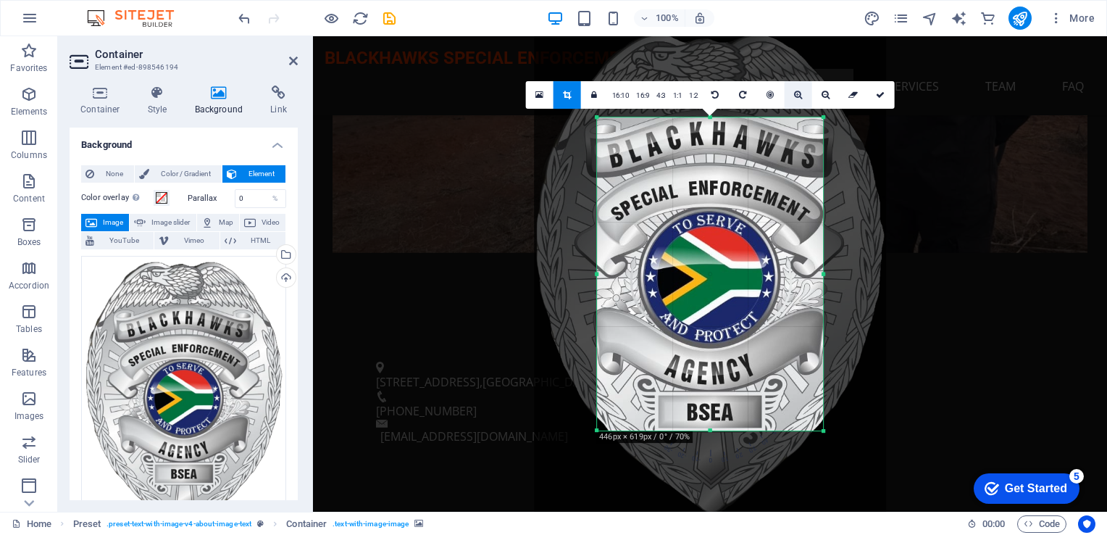
click at [795, 93] on icon at bounding box center [798, 95] width 8 height 9
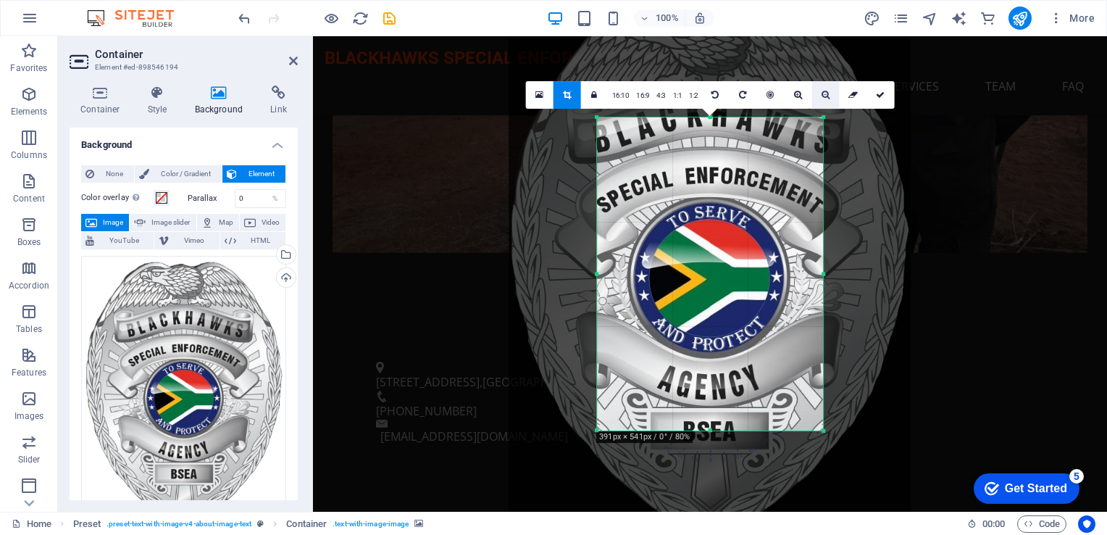
click at [795, 91] on icon at bounding box center [826, 95] width 8 height 9
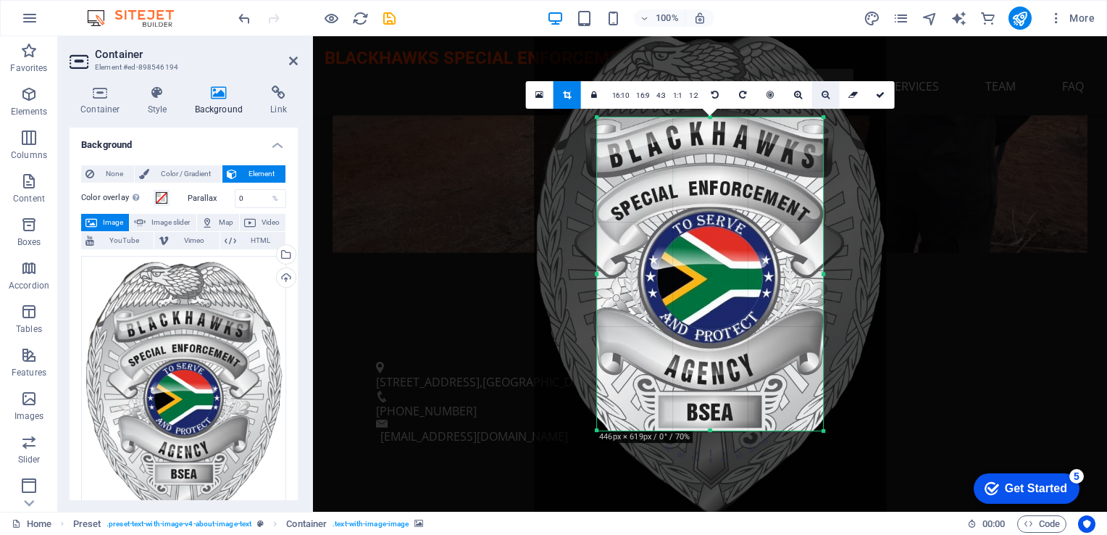
click at [795, 91] on icon at bounding box center [826, 95] width 8 height 9
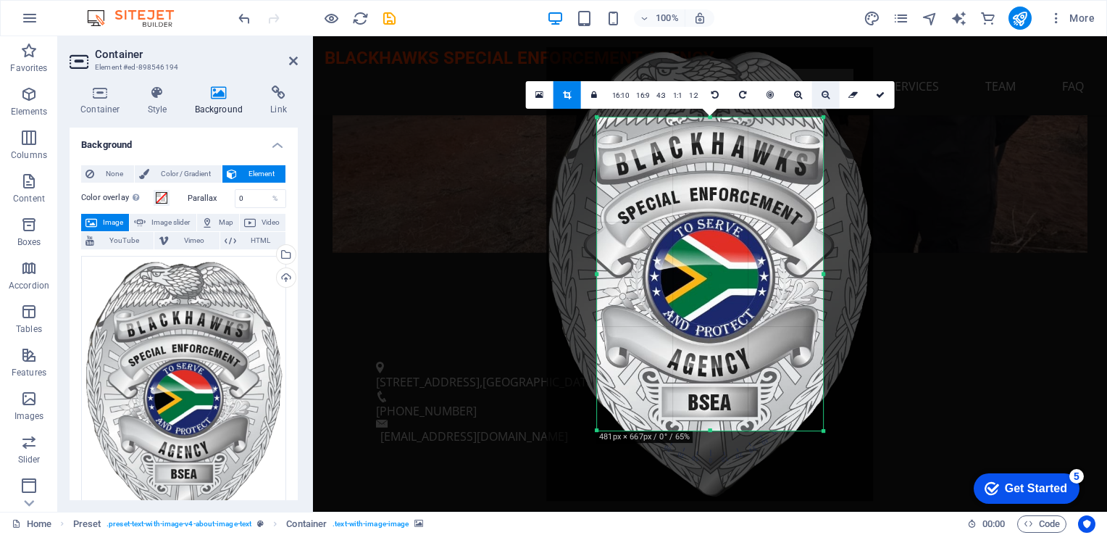
click at [795, 91] on icon at bounding box center [826, 95] width 8 height 9
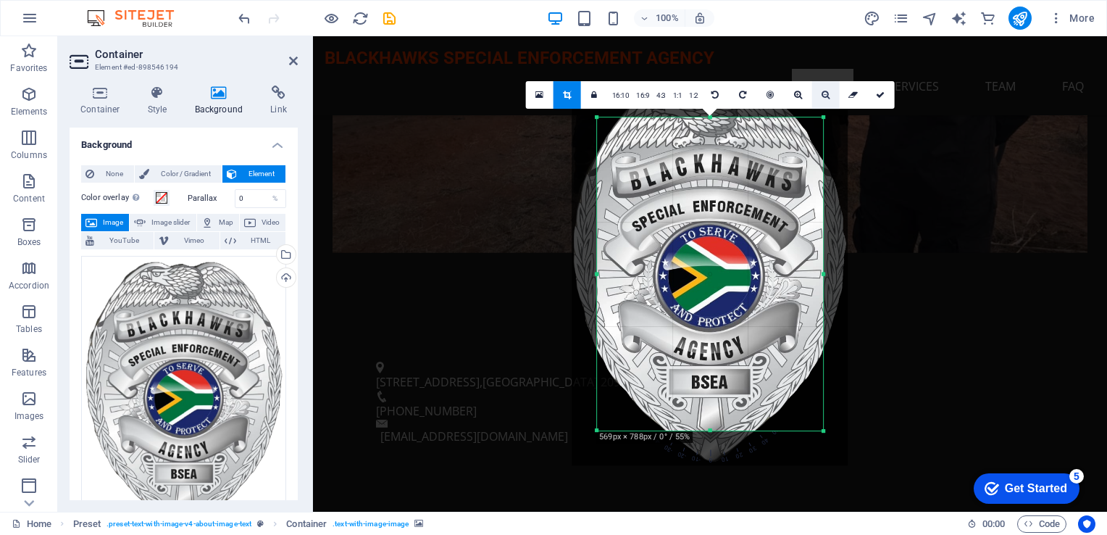
click at [795, 91] on icon at bounding box center [826, 95] width 8 height 9
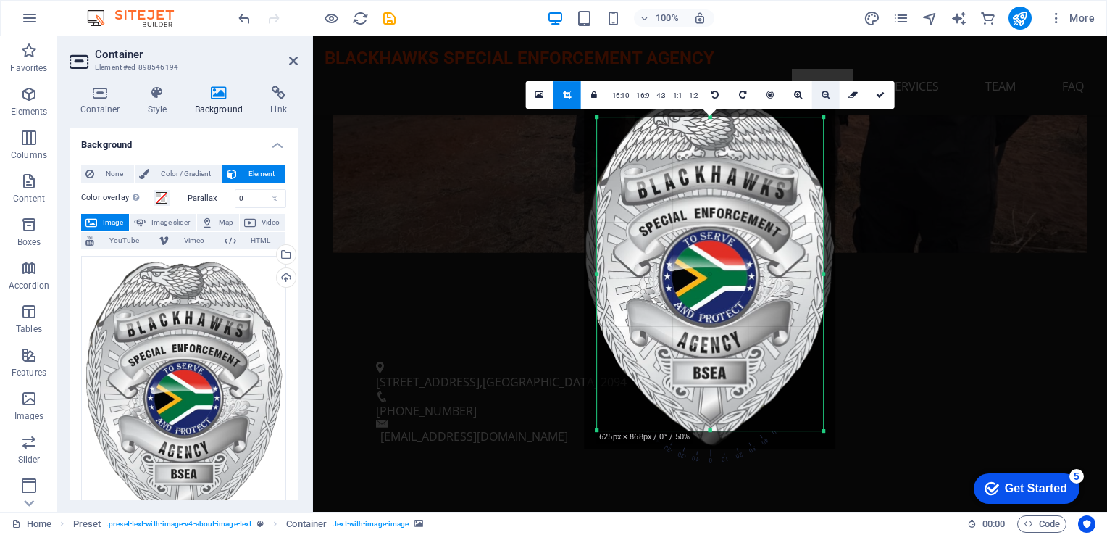
click at [795, 91] on icon at bounding box center [826, 95] width 8 height 9
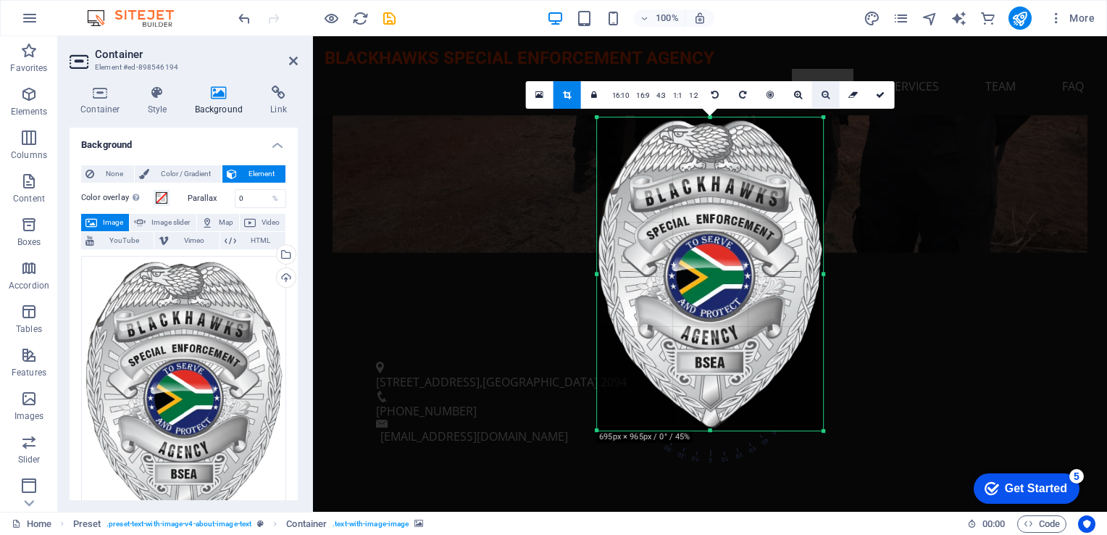
click at [795, 91] on icon at bounding box center [826, 95] width 8 height 9
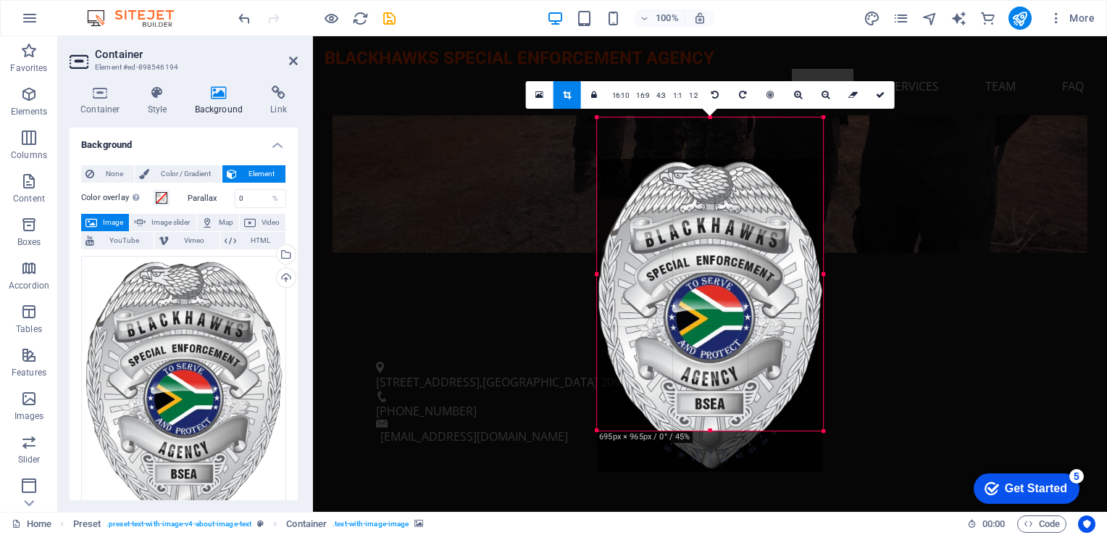
drag, startPoint x: 725, startPoint y: 159, endPoint x: 730, endPoint y: 196, distance: 37.4
click at [728, 199] on div at bounding box center [710, 316] width 226 height 314
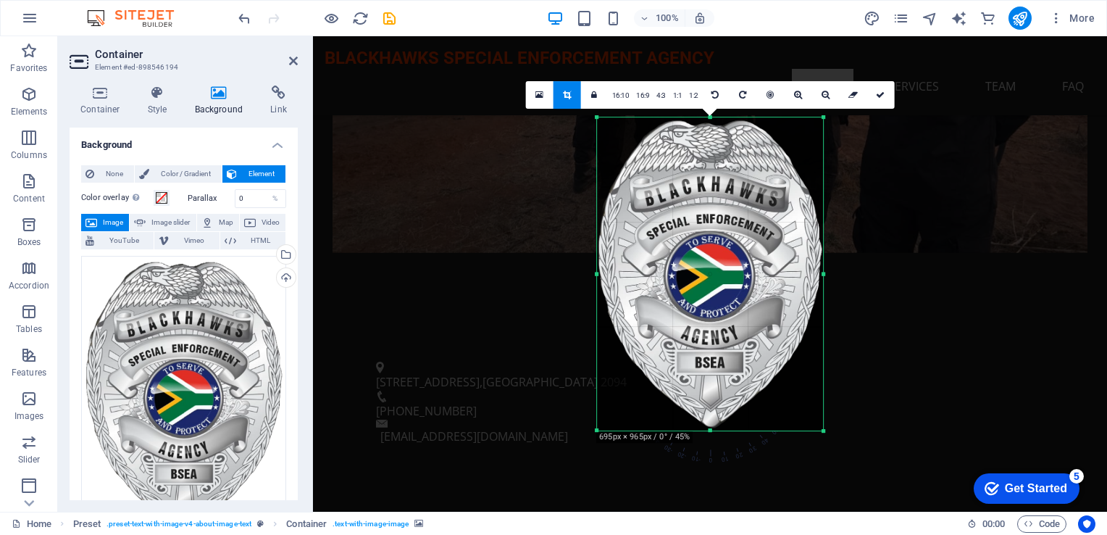
click at [710, 192] on div at bounding box center [710, 274] width 226 height 314
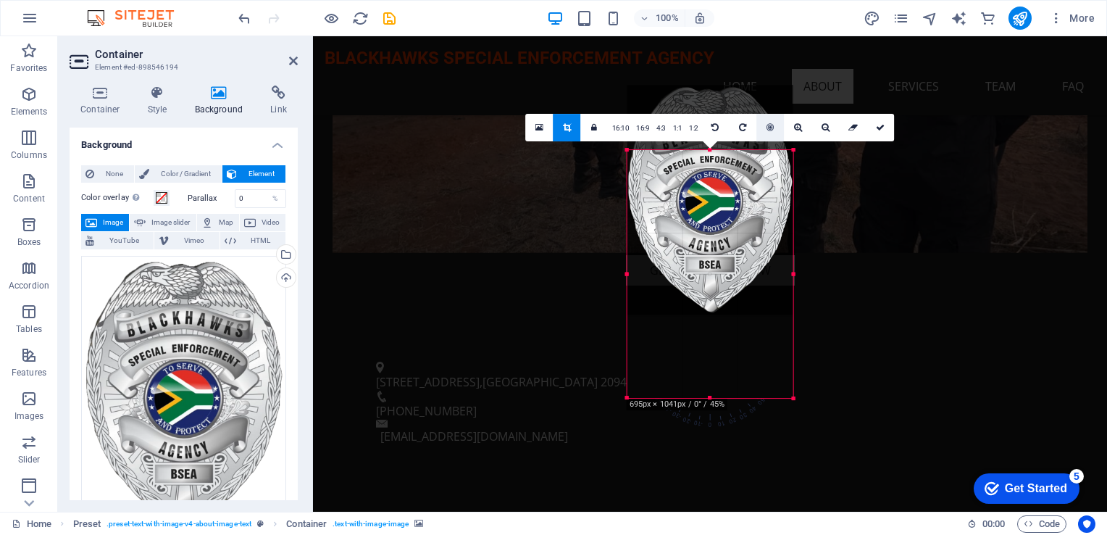
drag, startPoint x: 825, startPoint y: 116, endPoint x: 761, endPoint y: 180, distance: 91.2
click at [765, 181] on div "180 170 160 150 140 130 120 110 100 90 80 70 60 50 40 30 20 10 0 -10 -20 -30 -4…" at bounding box center [711, 274] width 166 height 248
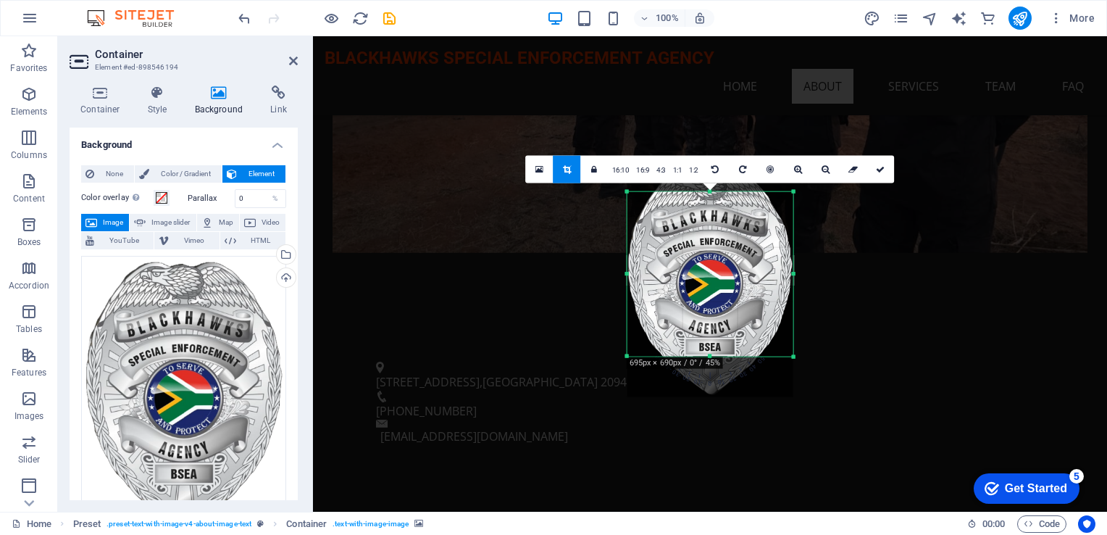
drag, startPoint x: 720, startPoint y: 229, endPoint x: 720, endPoint y: 270, distance: 40.6
click at [720, 270] on div at bounding box center [710, 282] width 166 height 230
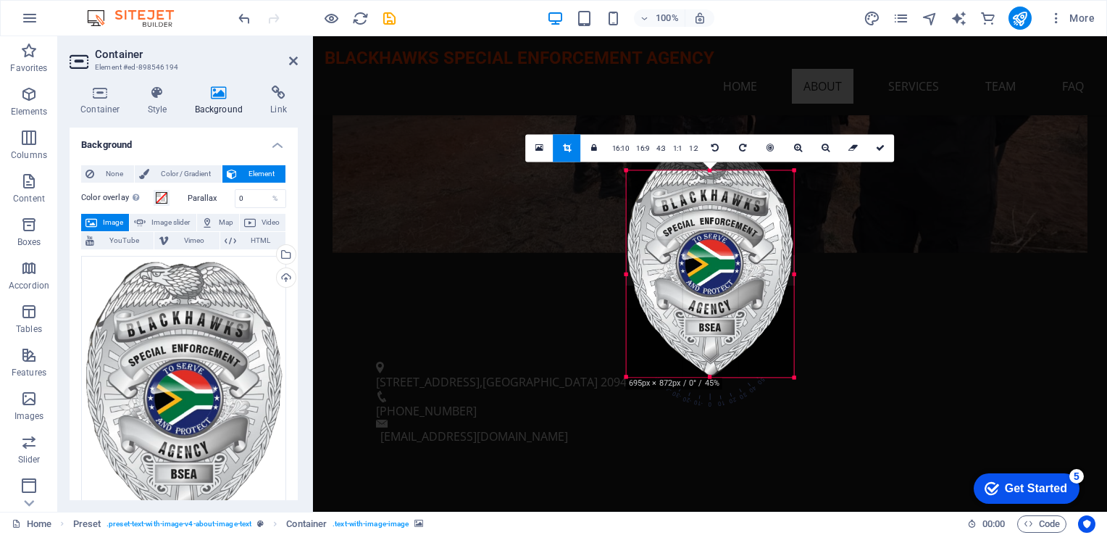
drag, startPoint x: 796, startPoint y: 360, endPoint x: 782, endPoint y: 359, distance: 13.8
click at [795, 399] on div "Drag here to replace the existing content. Press “Ctrl” if you want to create a…" at bounding box center [710, 273] width 794 height 475
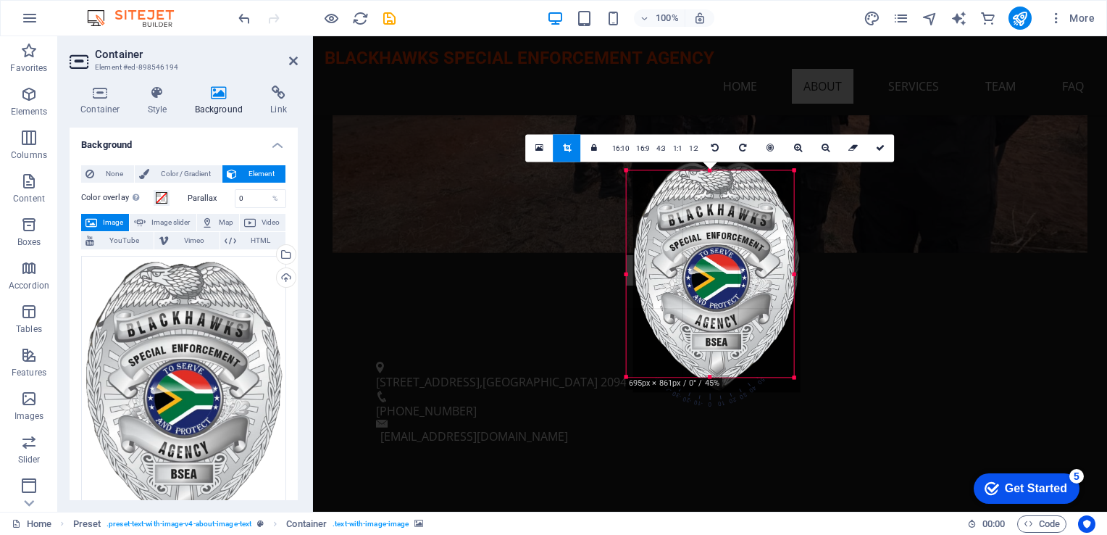
drag, startPoint x: 719, startPoint y: 209, endPoint x: 725, endPoint y: 223, distance: 15.9
click at [725, 223] on div at bounding box center [716, 276] width 167 height 232
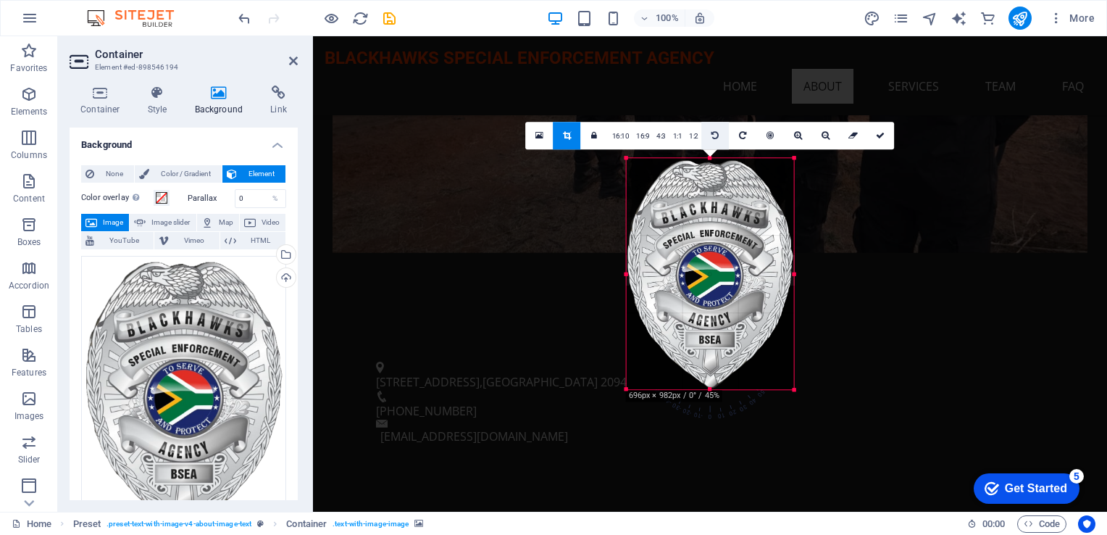
drag, startPoint x: 710, startPoint y: 170, endPoint x: 707, endPoint y: 141, distance: 29.2
click at [707, 158] on div "180 170 160 150 140 130 120 110 100 90 80 70 60 50 40 30 20 10 0 -10 -20 -30 -4…" at bounding box center [710, 273] width 167 height 231
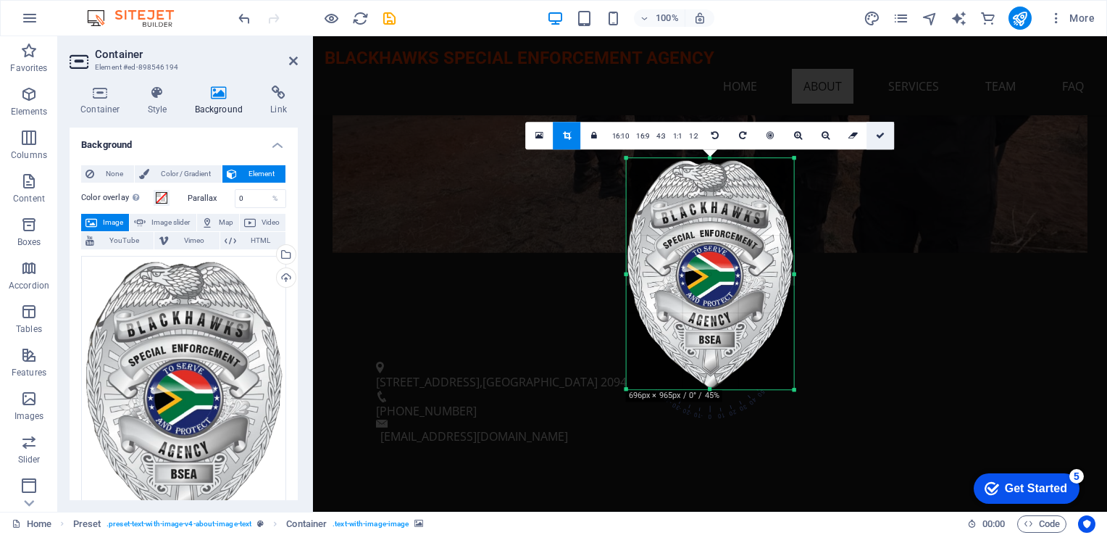
click at [795, 133] on icon at bounding box center [880, 135] width 9 height 9
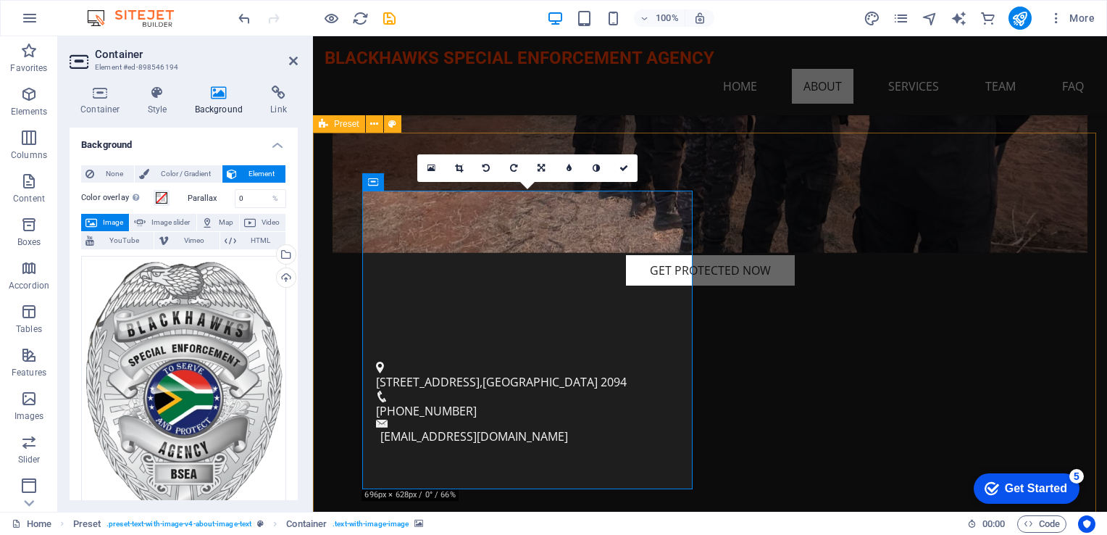
drag, startPoint x: 567, startPoint y: 314, endPoint x: 613, endPoint y: 301, distance: 47.5
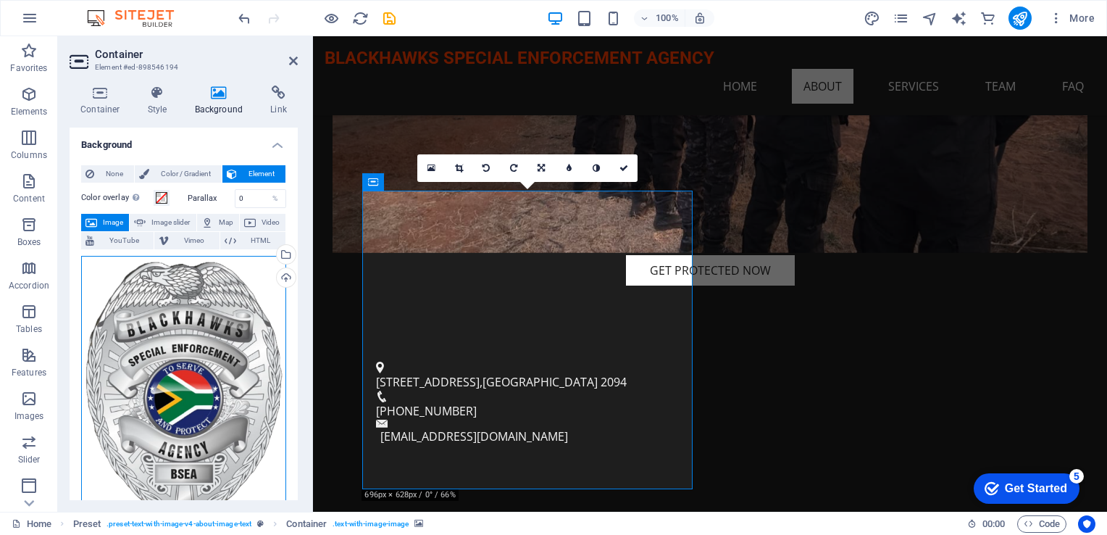
click at [177, 348] on div "Drag files here, click to choose files or select files from Files or our free s…" at bounding box center [183, 397] width 205 height 282
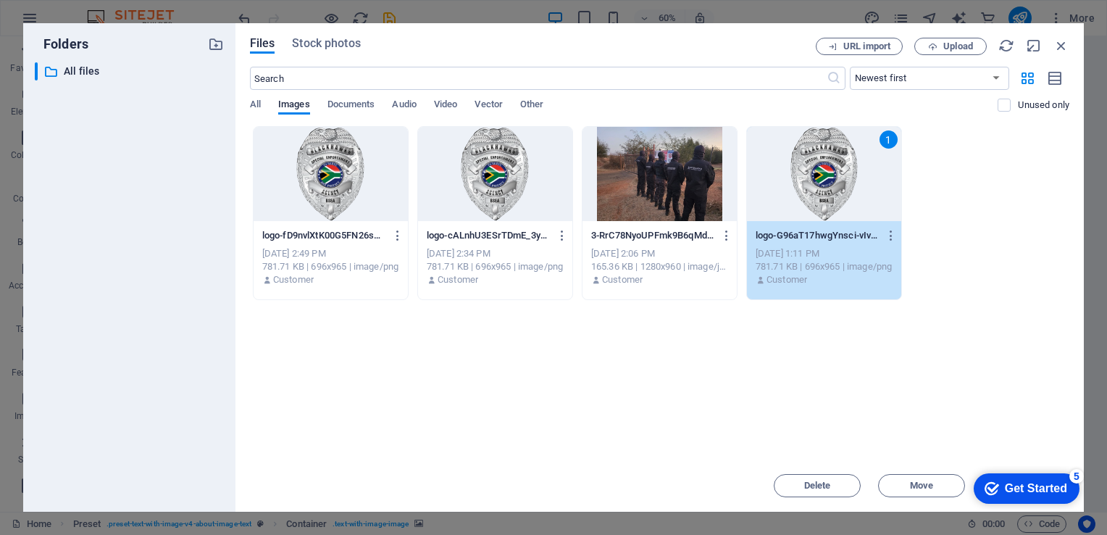
click at [349, 182] on div at bounding box center [331, 174] width 154 height 94
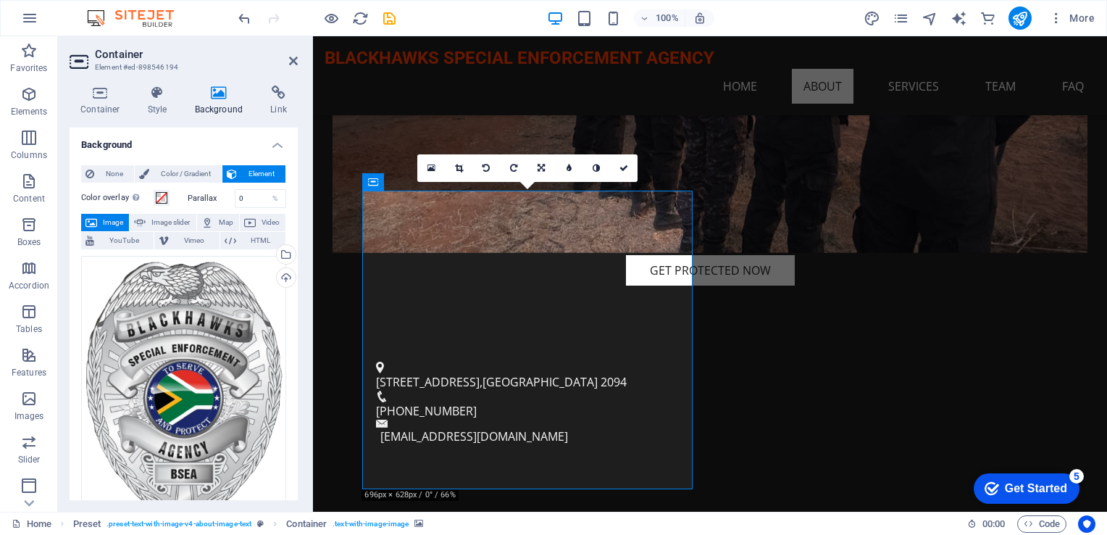
click at [545, 164] on icon at bounding box center [541, 168] width 7 height 9
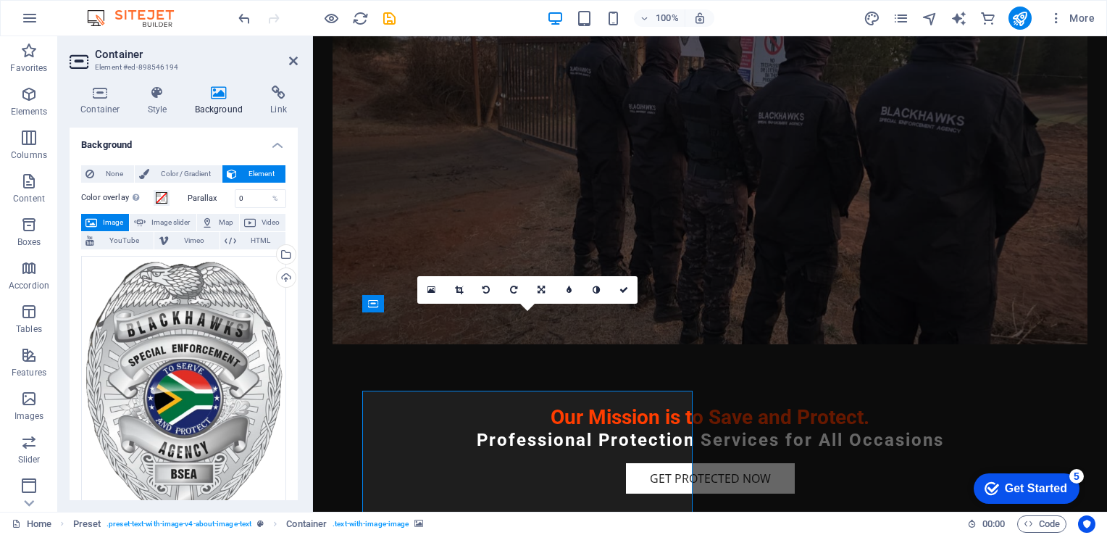
scroll to position [290, 0]
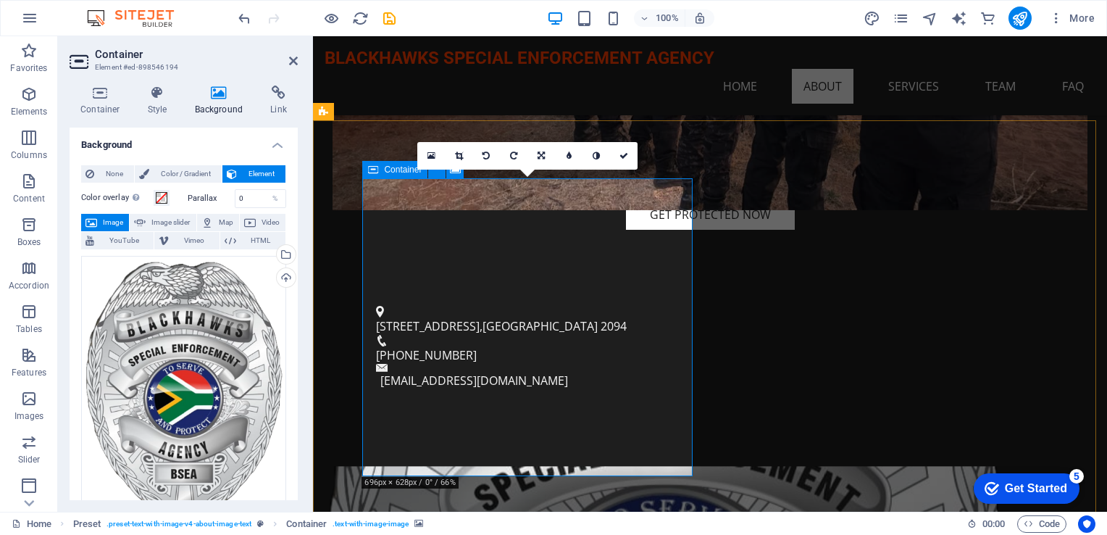
scroll to position [435, 0]
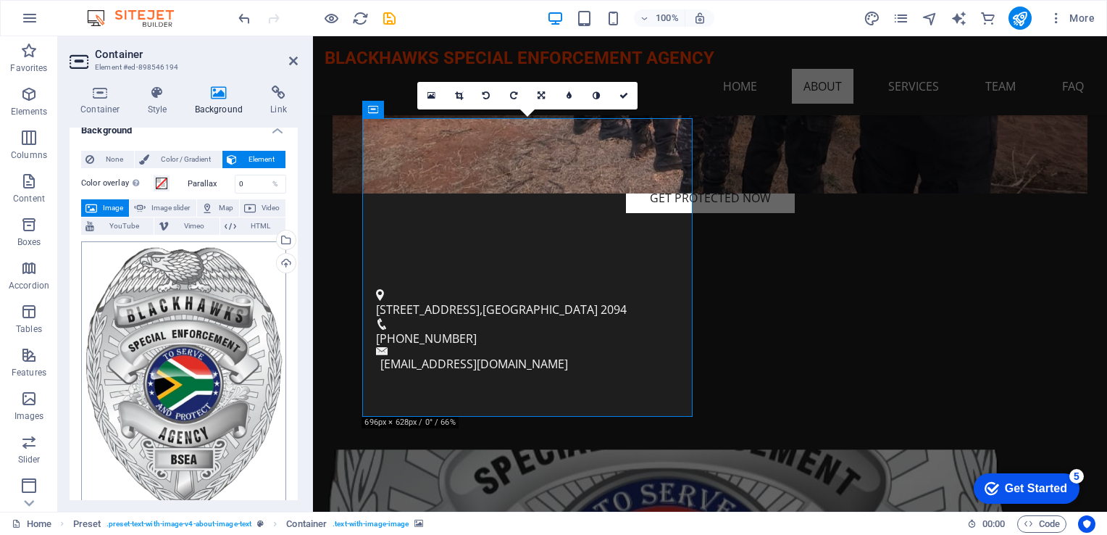
scroll to position [0, 0]
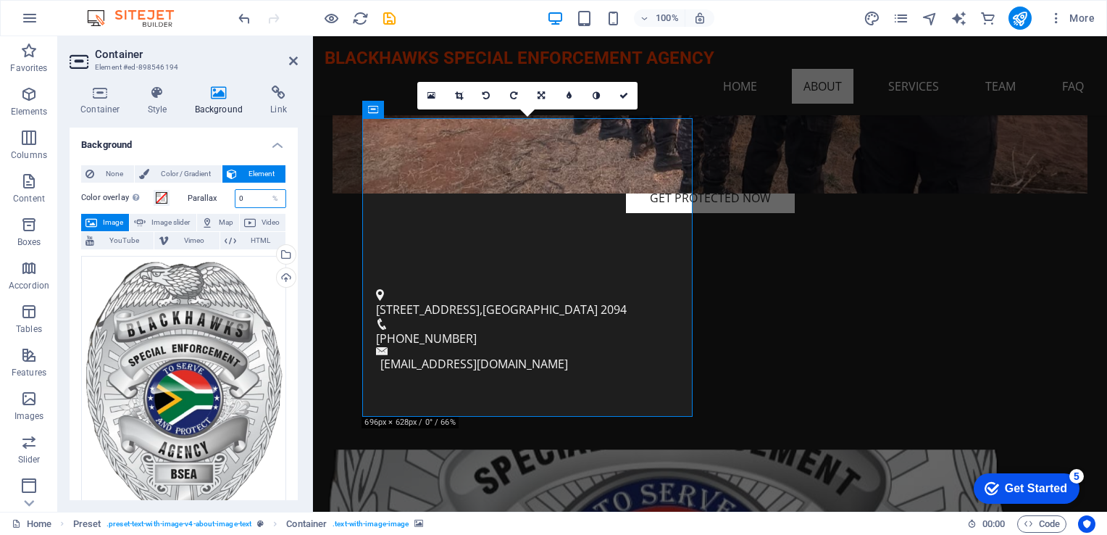
click at [250, 196] on input "0" at bounding box center [261, 198] width 51 height 17
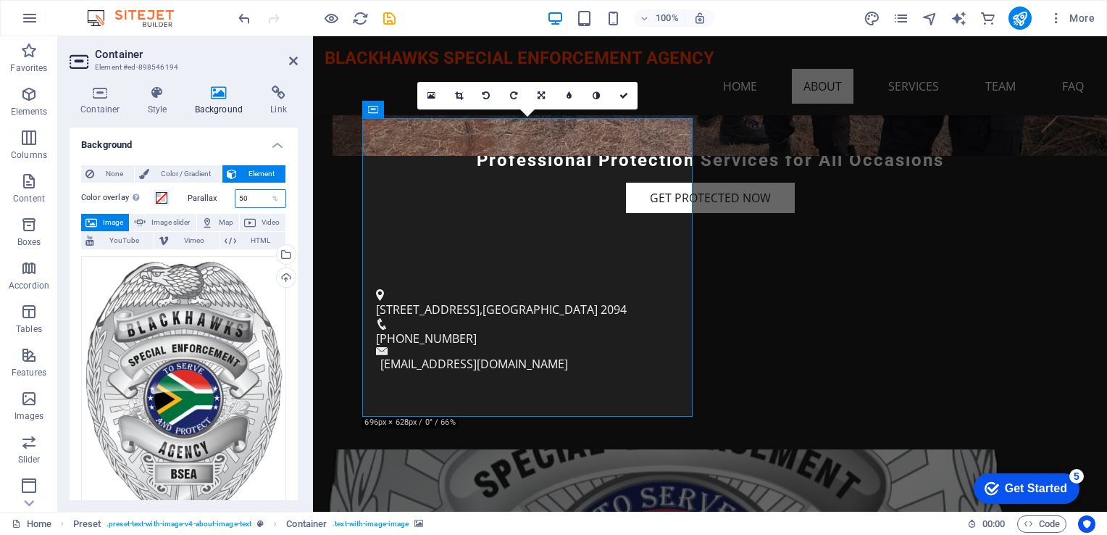
click at [246, 199] on input "50" at bounding box center [261, 198] width 51 height 17
type input "5"
type input "2"
click at [162, 195] on span at bounding box center [162, 198] width 12 height 12
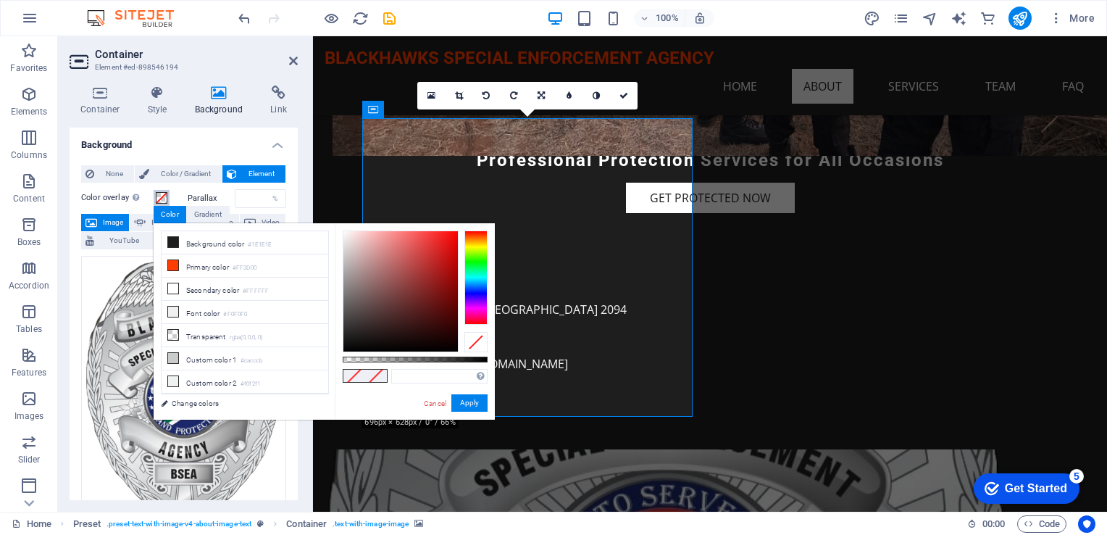
click at [164, 200] on span at bounding box center [162, 198] width 12 height 12
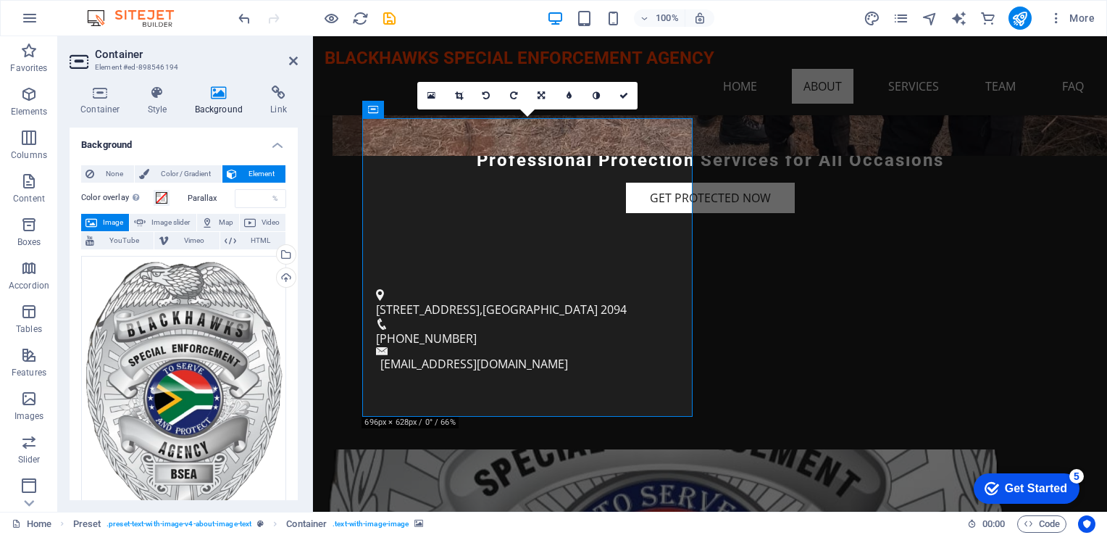
click at [119, 221] on span "Image" at bounding box center [112, 222] width 23 height 17
click at [151, 222] on span "Image slider" at bounding box center [170, 222] width 41 height 17
select select "ms"
select select "s"
select select "progressive"
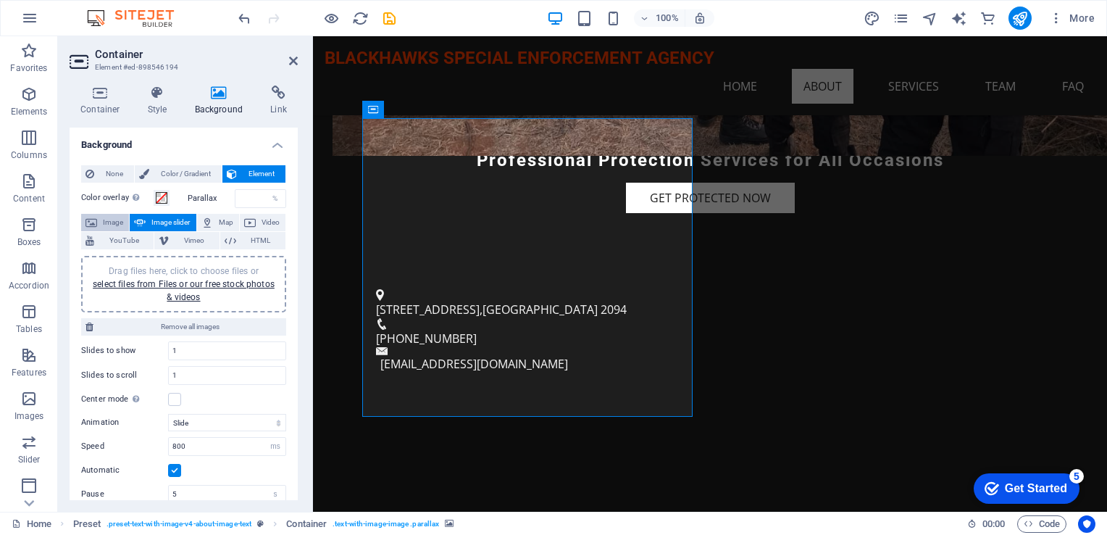
click at [116, 225] on span "Image" at bounding box center [112, 222] width 23 height 17
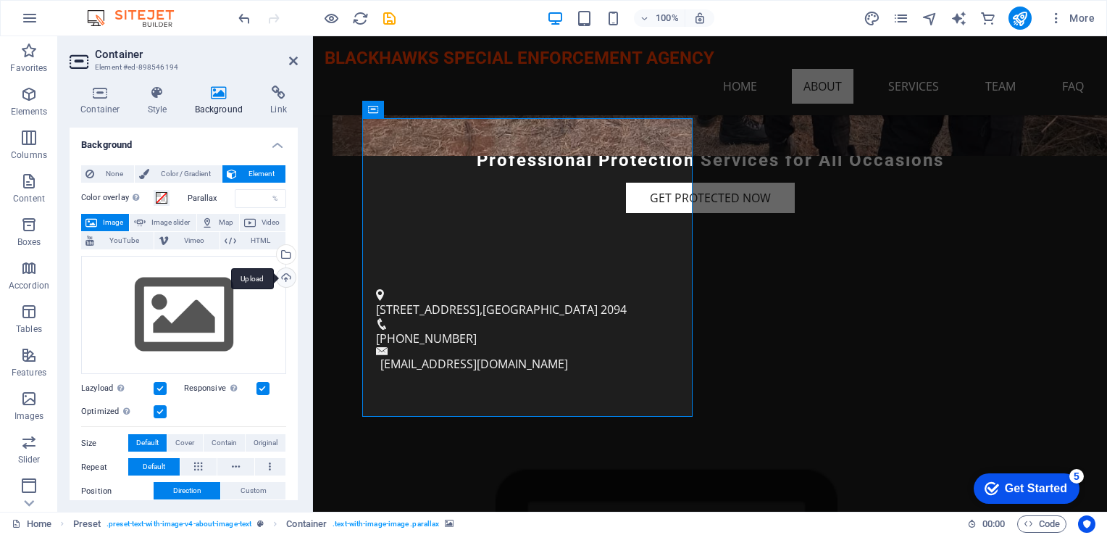
click at [282, 280] on div "Upload" at bounding box center [285, 279] width 22 height 22
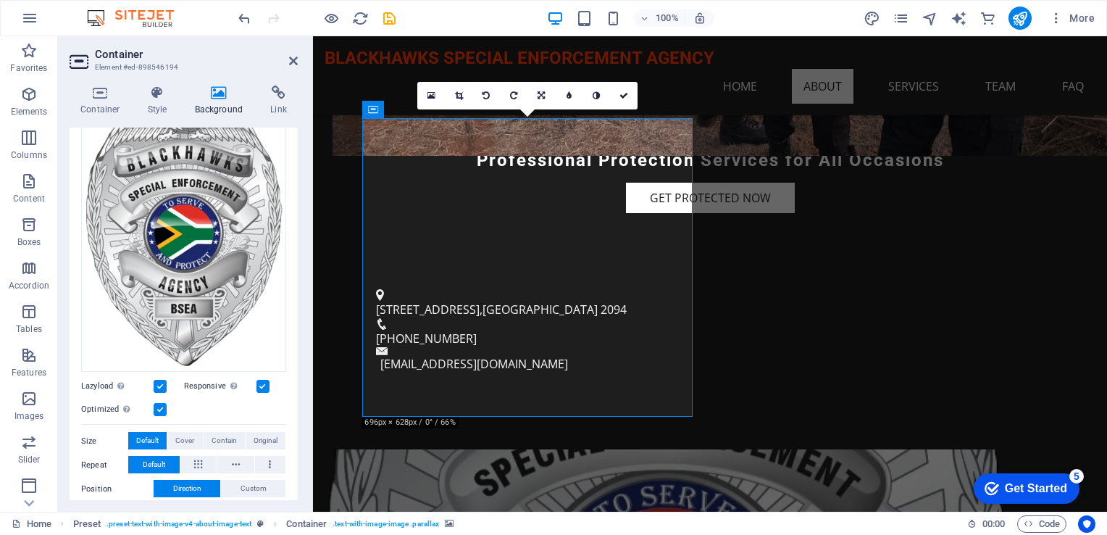
scroll to position [166, 0]
click at [262, 436] on span "Original" at bounding box center [266, 439] width 24 height 17
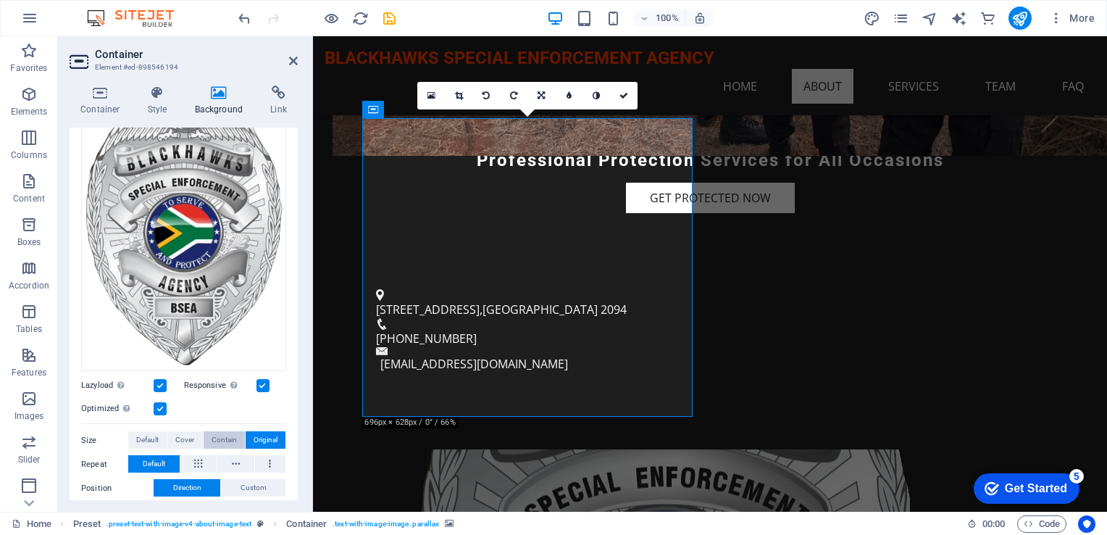
click at [223, 436] on span "Contain" at bounding box center [224, 439] width 25 height 17
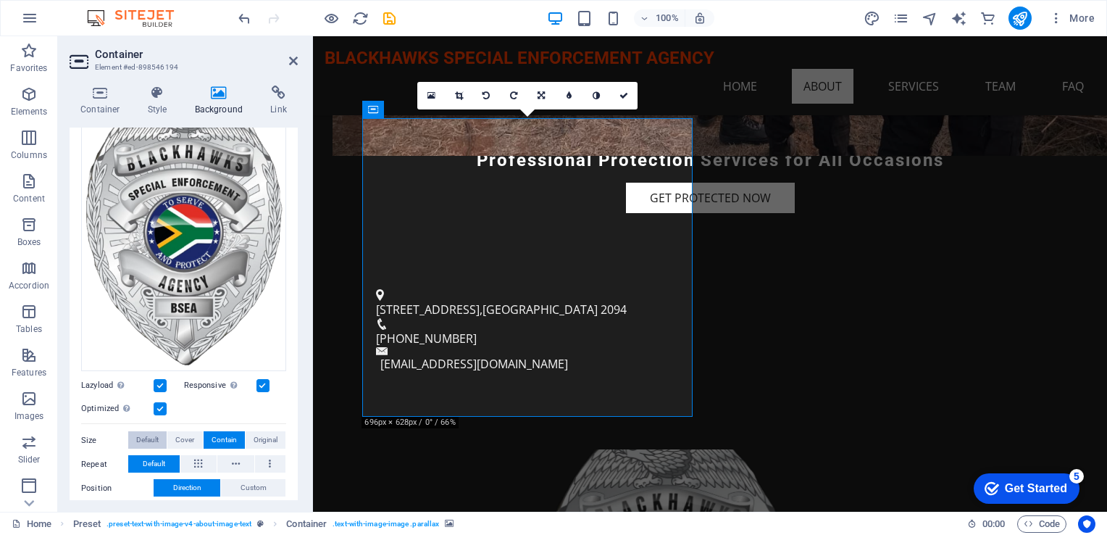
click at [157, 438] on span "Default" at bounding box center [147, 439] width 22 height 17
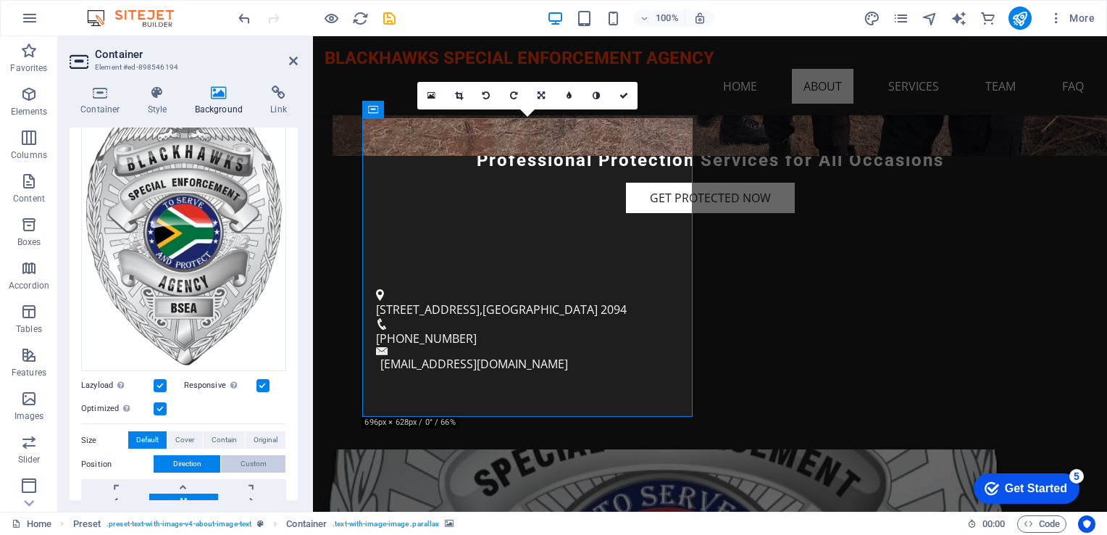
click at [253, 457] on span "Custom" at bounding box center [254, 463] width 26 height 17
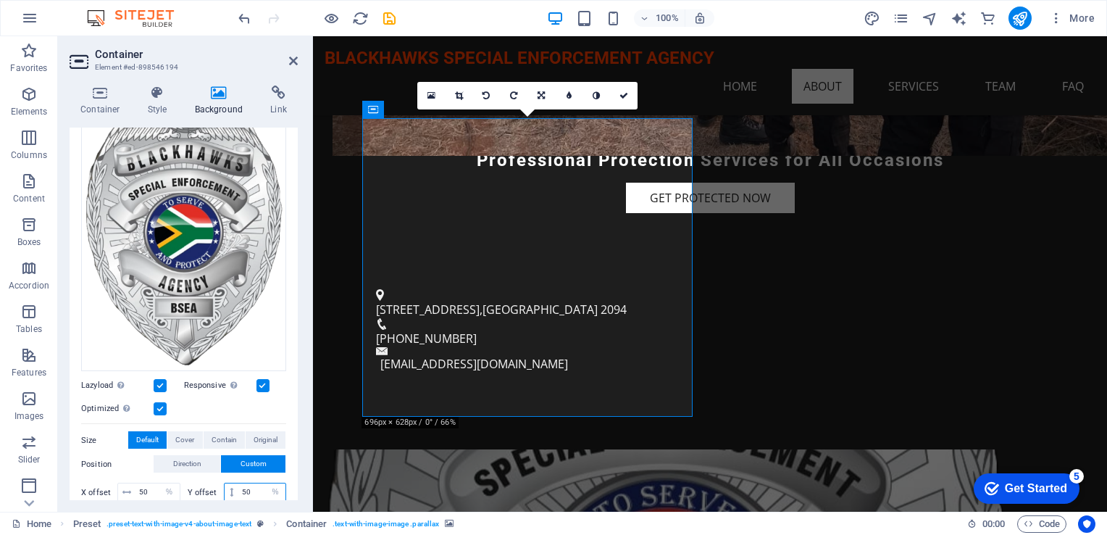
click at [251, 490] on input "50" at bounding box center [261, 491] width 47 height 17
type input "5"
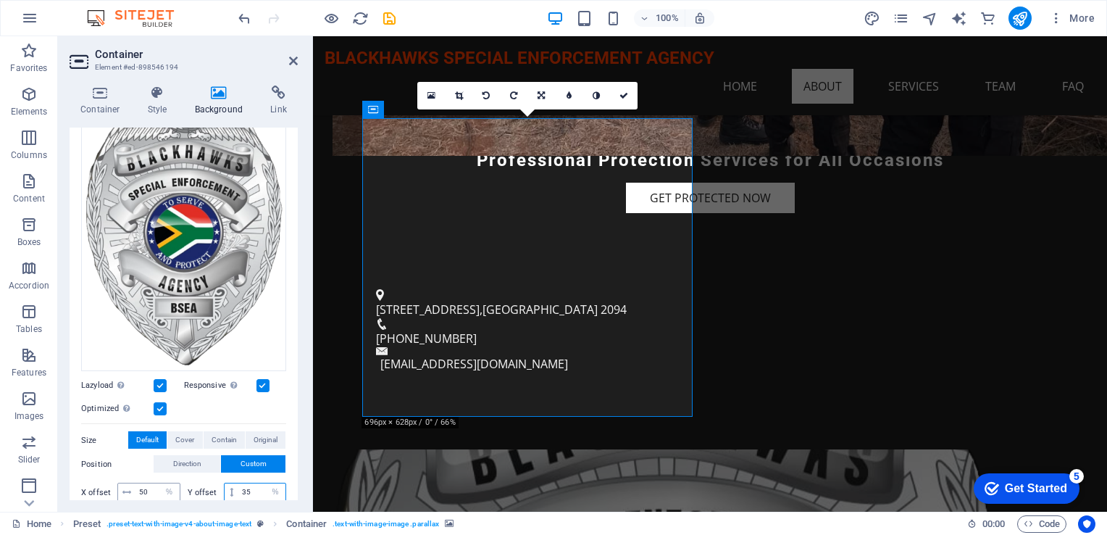
type input "35"
click at [146, 488] on input "50" at bounding box center [158, 491] width 44 height 17
type input "5"
type input "35"
click at [253, 486] on input "35" at bounding box center [261, 491] width 47 height 17
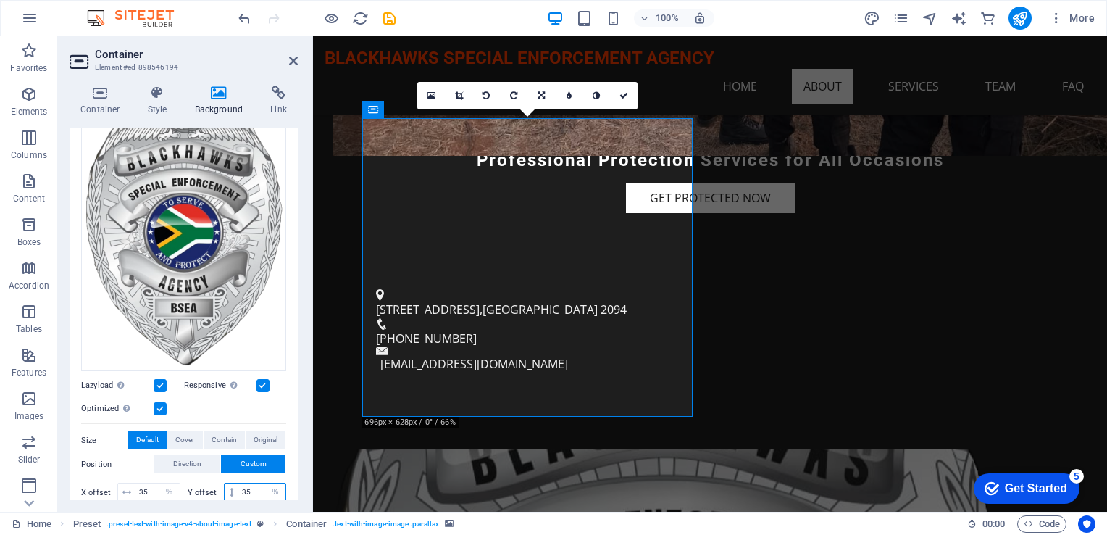
type input "3"
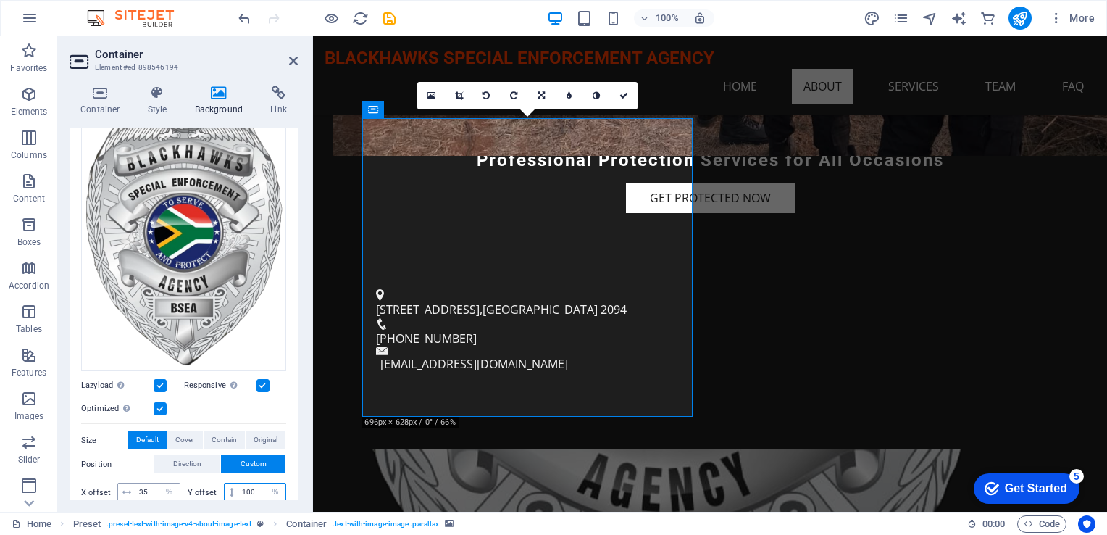
type input "100"
click at [154, 486] on input "35" at bounding box center [158, 491] width 44 height 17
type input "3"
type input "50"
click at [254, 491] on input "100" at bounding box center [261, 491] width 47 height 17
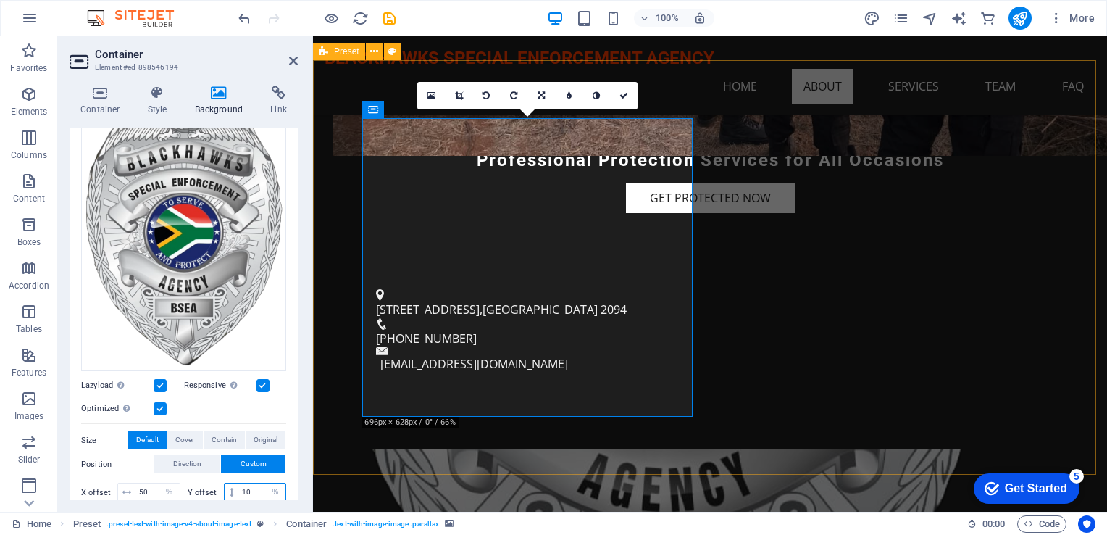
type input "1"
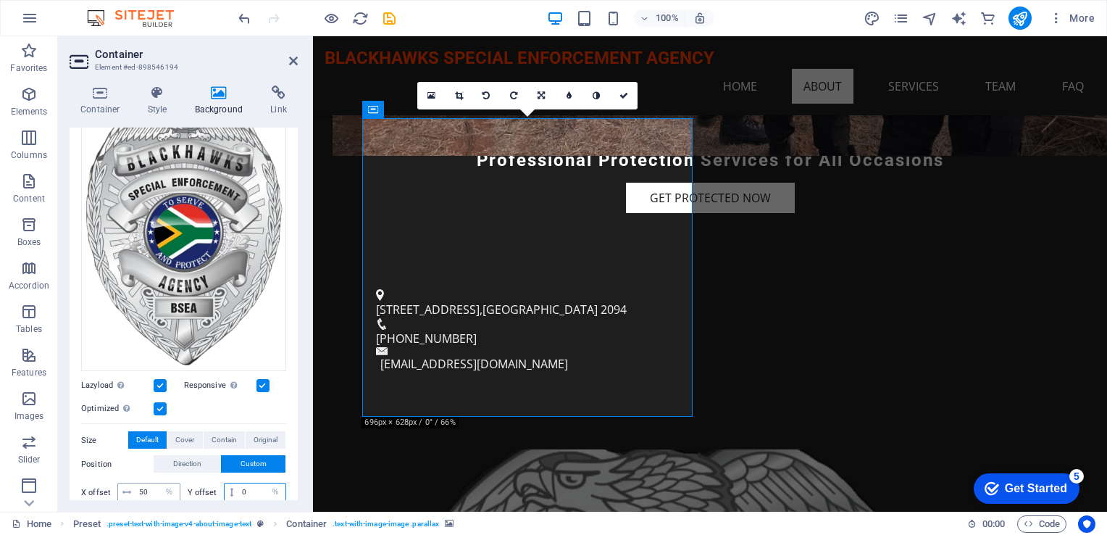
type input "0"
click at [151, 488] on input "50" at bounding box center [158, 491] width 44 height 17
type input "5"
type input "0"
click at [258, 488] on input "0" at bounding box center [261, 491] width 47 height 17
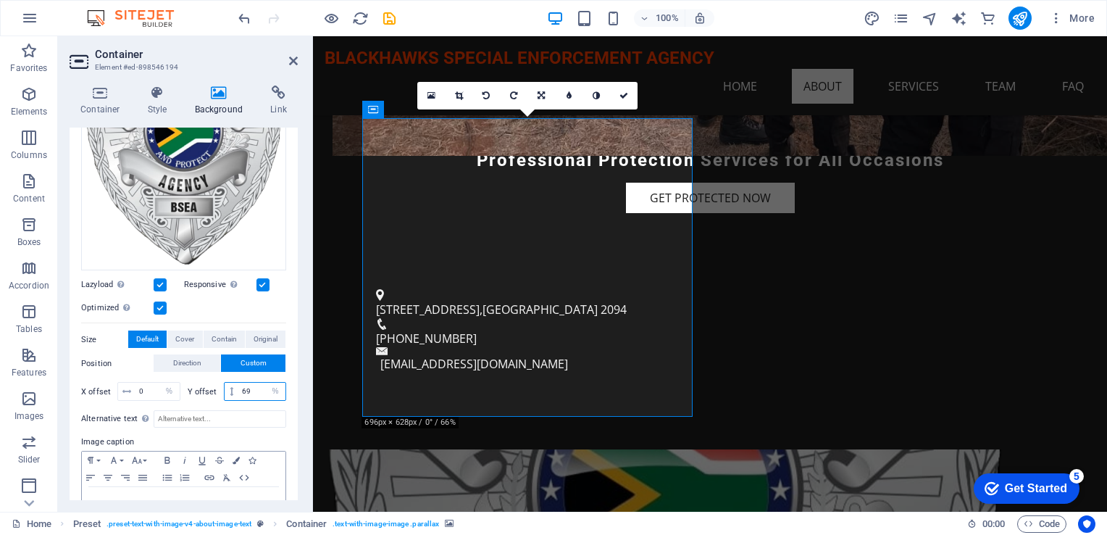
scroll to position [304, 0]
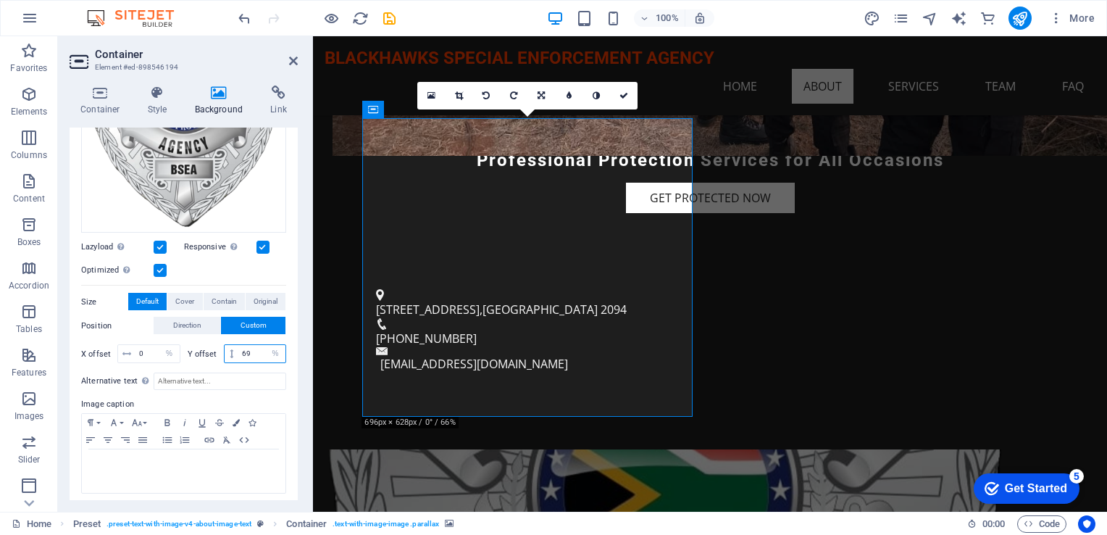
drag, startPoint x: 249, startPoint y: 485, endPoint x: 296, endPoint y: 396, distance: 99.8
click at [284, 411] on div "None Color / Gradient Element Stretch background to full-width Color overlay Pl…" at bounding box center [184, 177] width 228 height 657
type input "6"
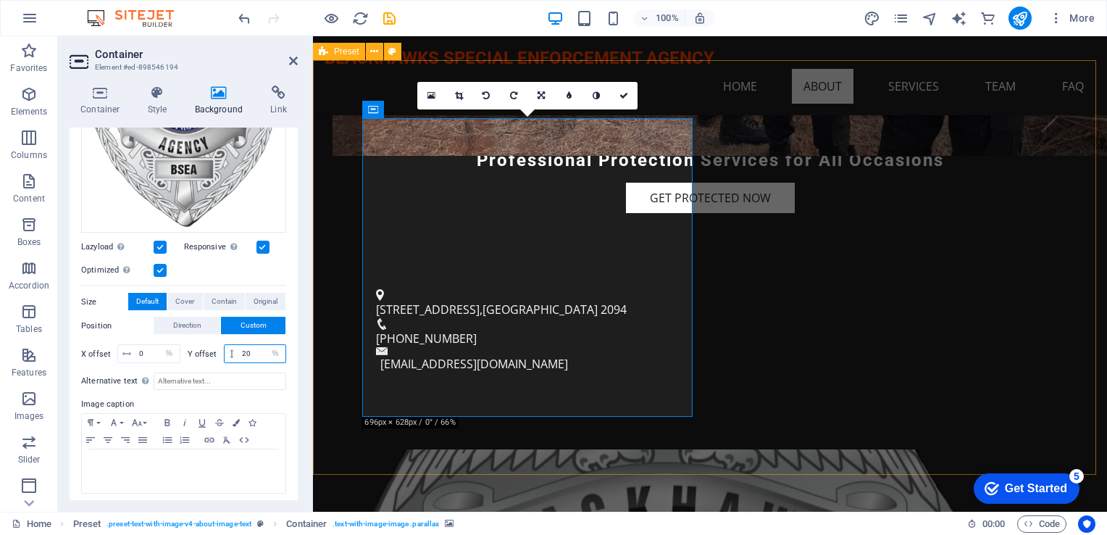
type input "2"
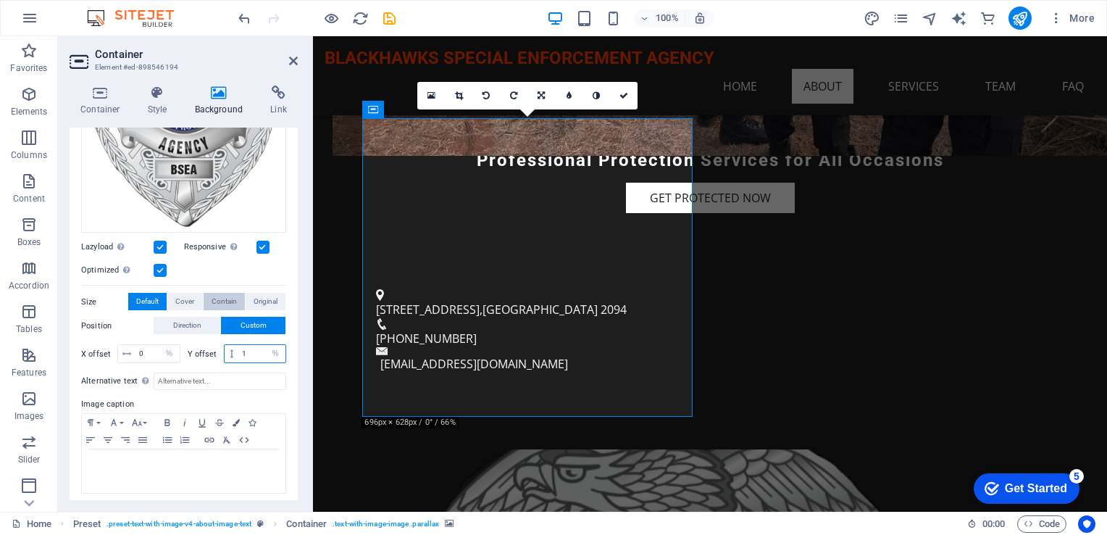
type input "1"
click at [219, 297] on span "Contain" at bounding box center [224, 301] width 25 height 17
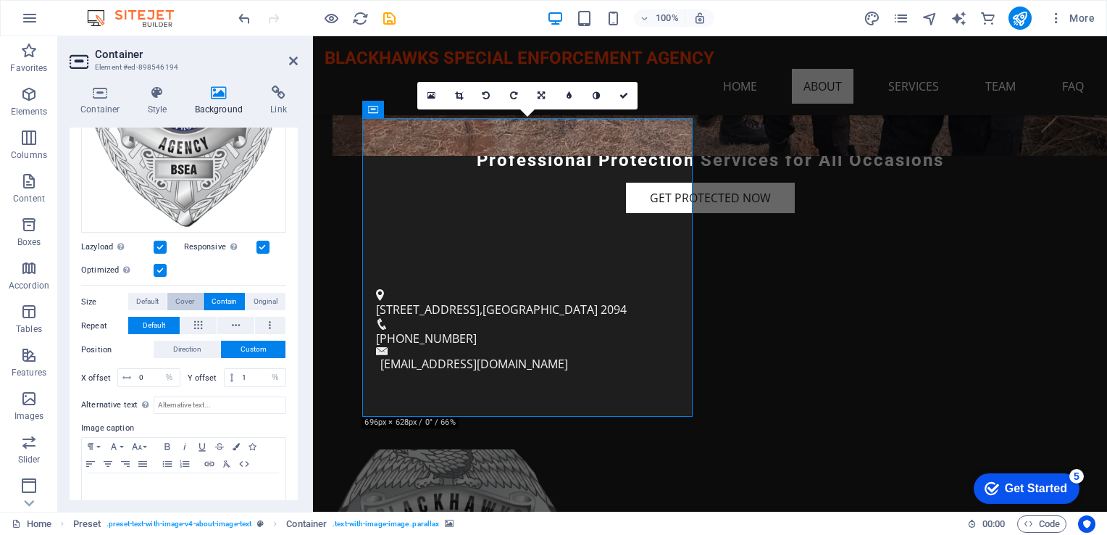
click at [186, 294] on span "Cover" at bounding box center [184, 301] width 19 height 17
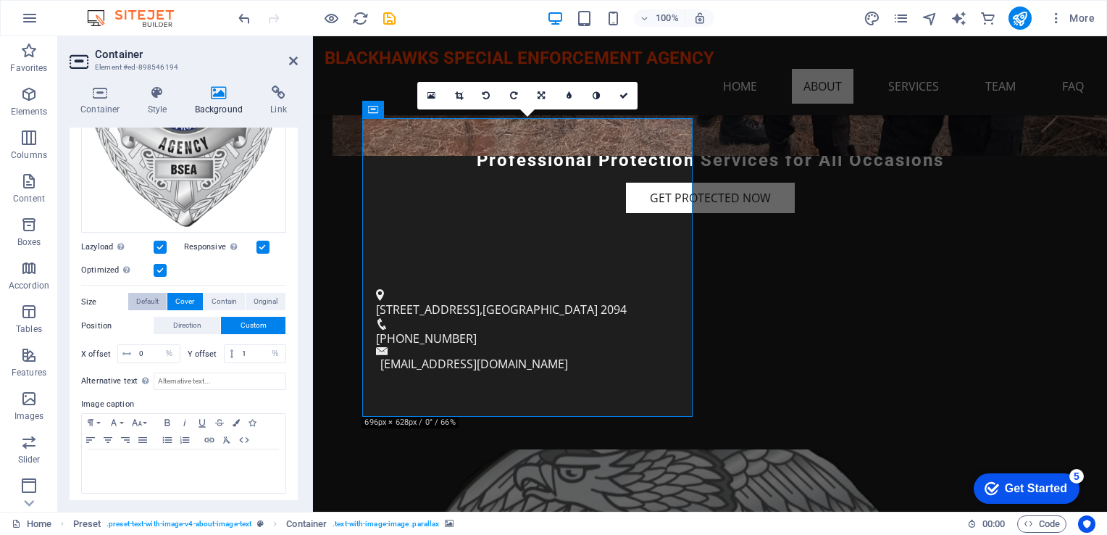
click at [141, 293] on span "Default" at bounding box center [147, 301] width 22 height 17
click at [264, 298] on span "Original" at bounding box center [266, 301] width 24 height 17
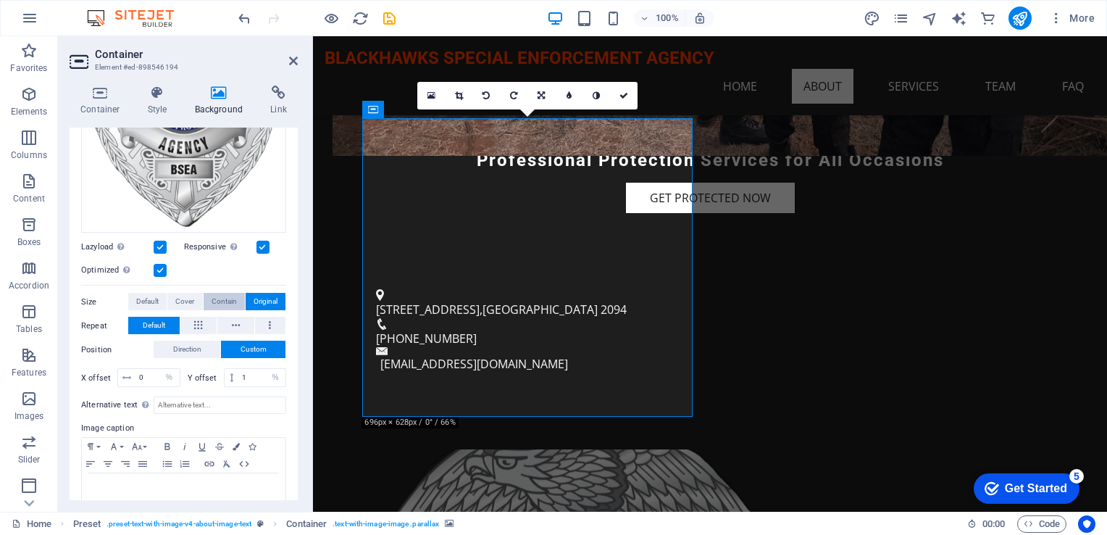
click at [227, 298] on span "Contain" at bounding box center [224, 301] width 25 height 17
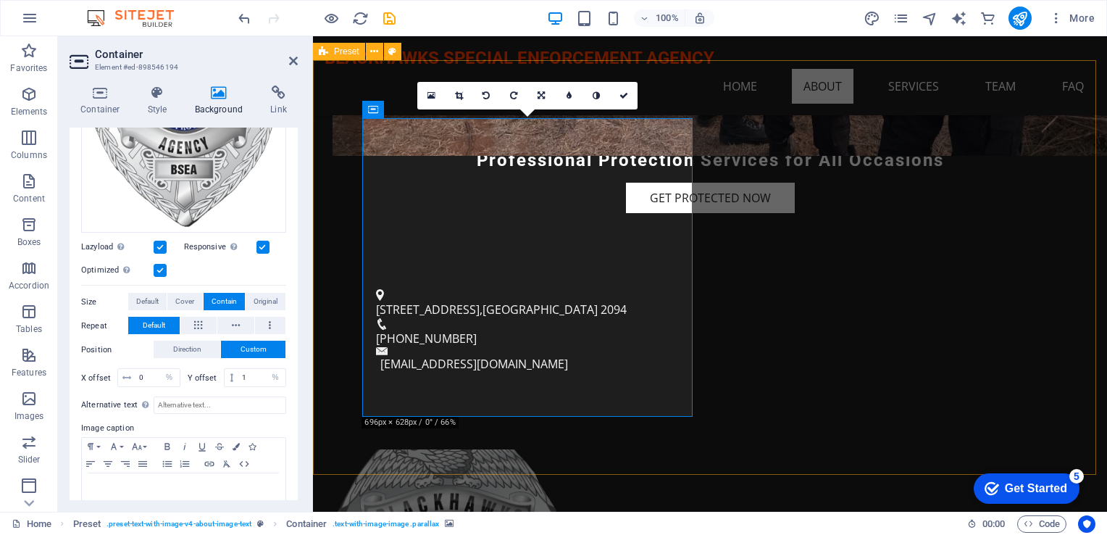
drag, startPoint x: 460, startPoint y: 239, endPoint x: 484, endPoint y: 299, distance: 64.1
click at [272, 296] on span "Original" at bounding box center [266, 301] width 24 height 17
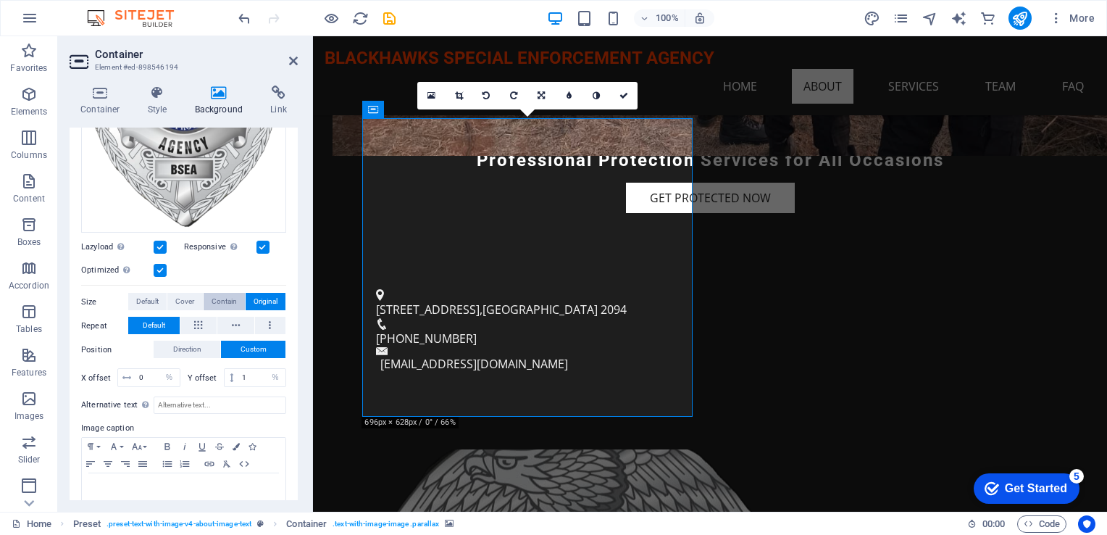
click at [226, 297] on span "Contain" at bounding box center [224, 301] width 25 height 17
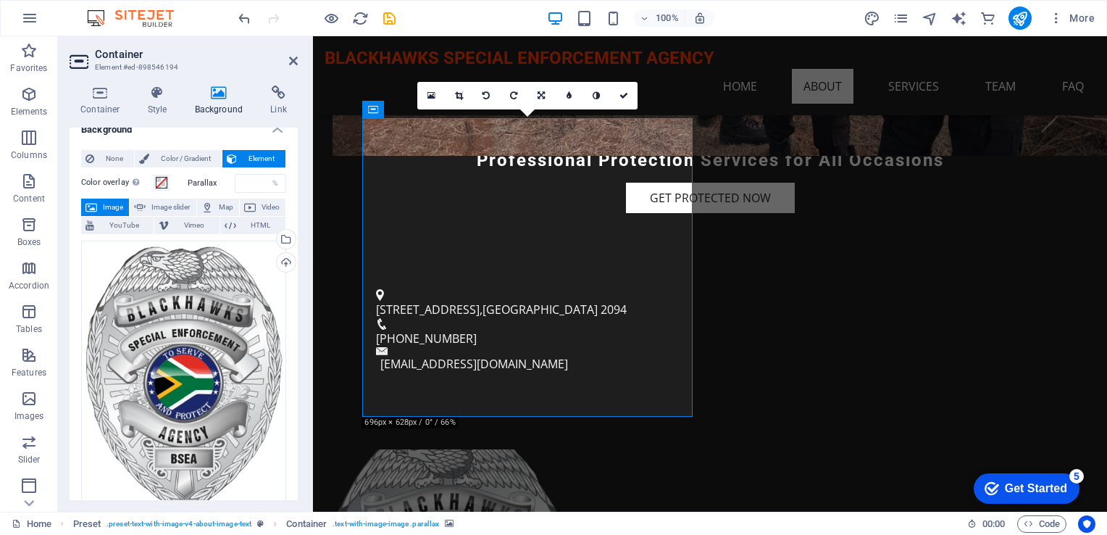
scroll to position [14, 0]
click at [283, 263] on div "Upload" at bounding box center [285, 265] width 22 height 22
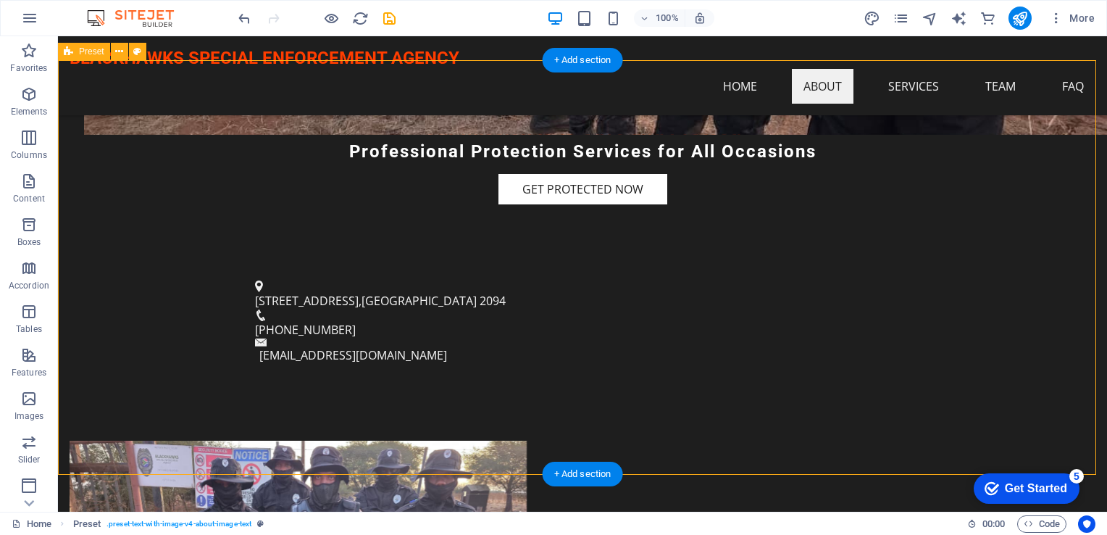
drag, startPoint x: 469, startPoint y: 254, endPoint x: 436, endPoint y: 278, distance: 40.9
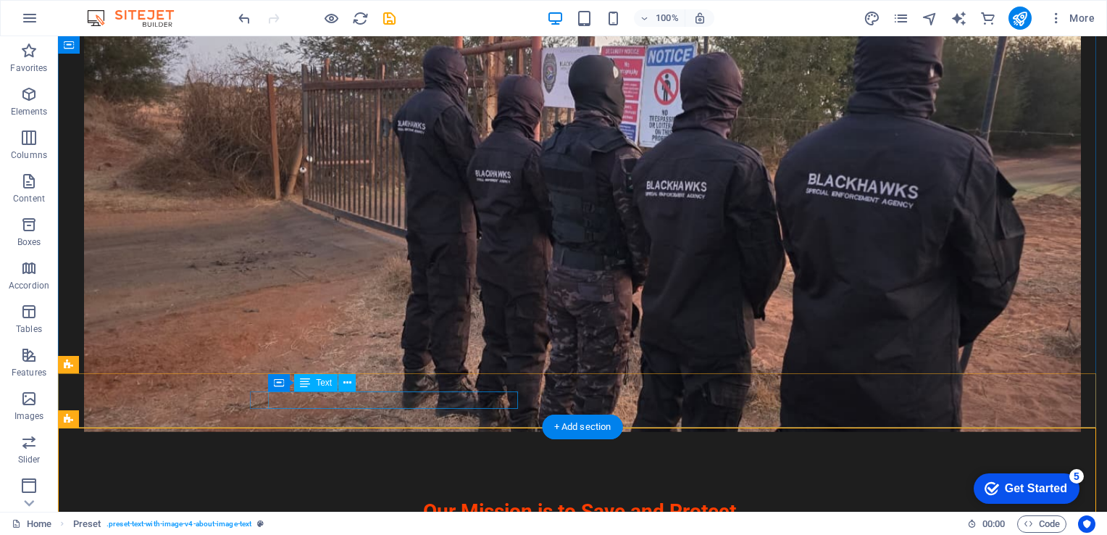
scroll to position [0, 0]
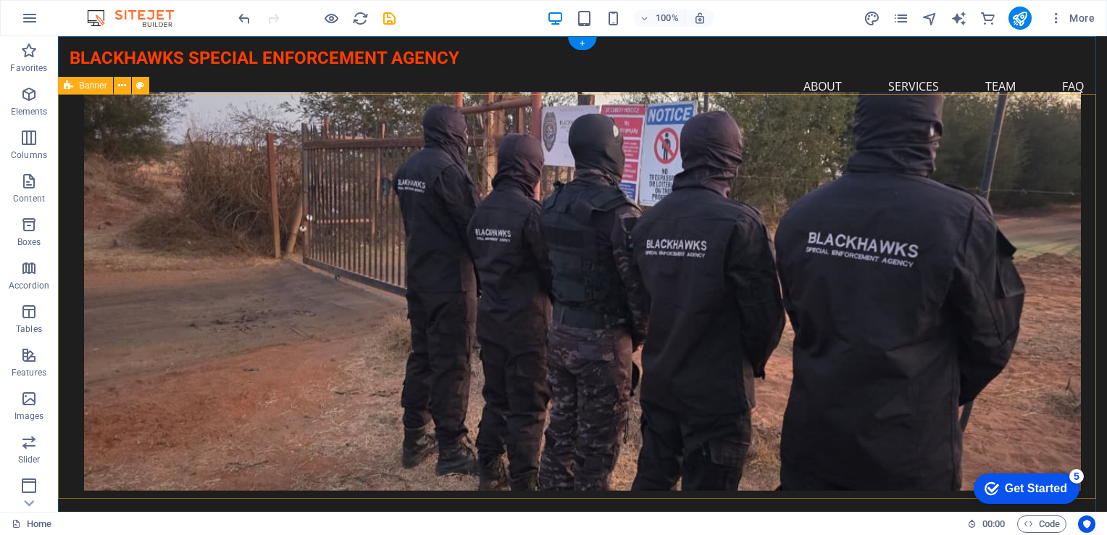
click at [795, 317] on figure at bounding box center [582, 291] width 997 height 399
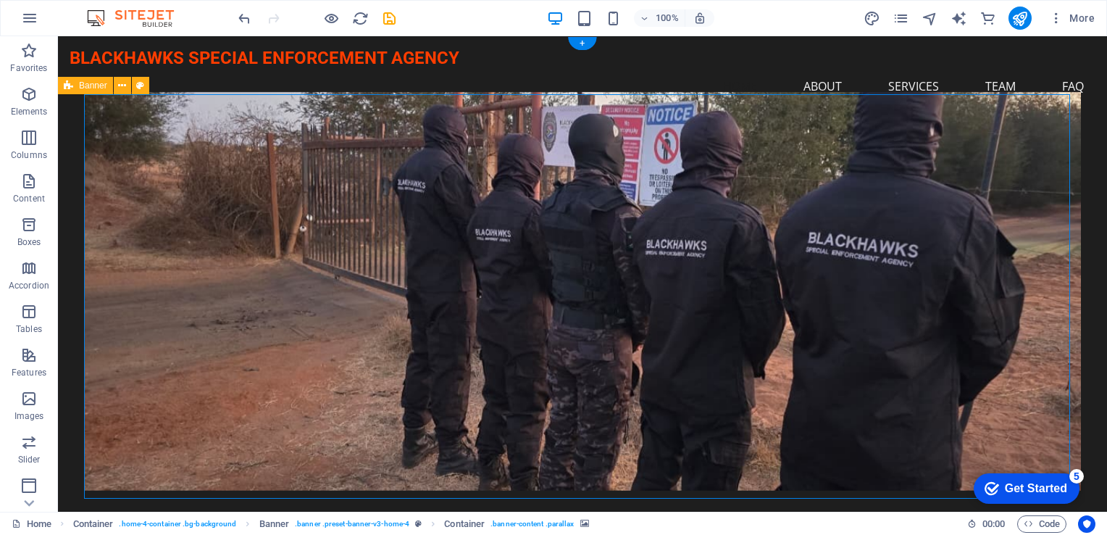
click at [795, 317] on figure at bounding box center [582, 291] width 997 height 399
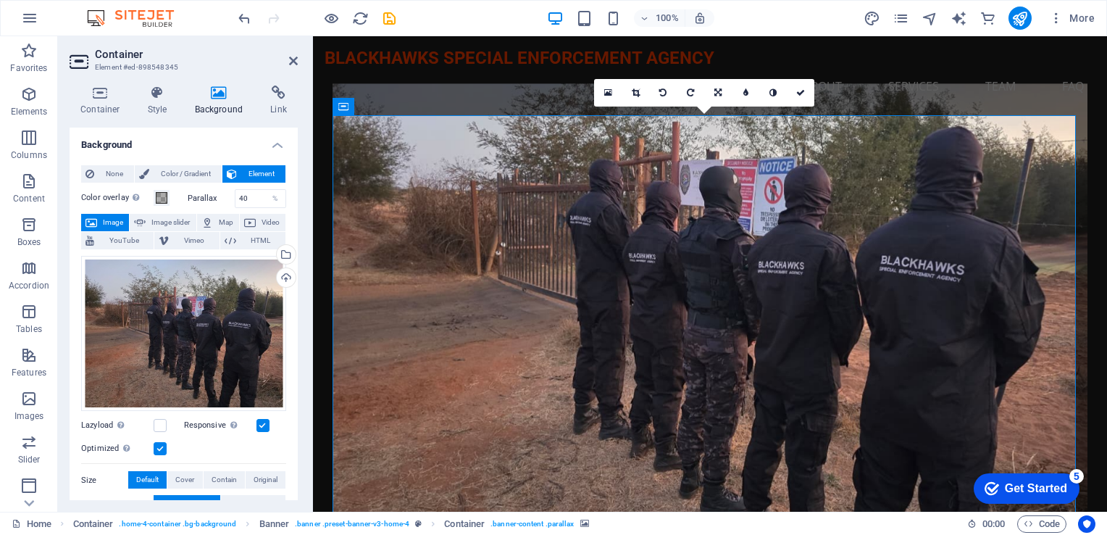
click at [217, 94] on icon at bounding box center [219, 93] width 70 height 14
click at [288, 280] on div "Upload" at bounding box center [285, 279] width 22 height 22
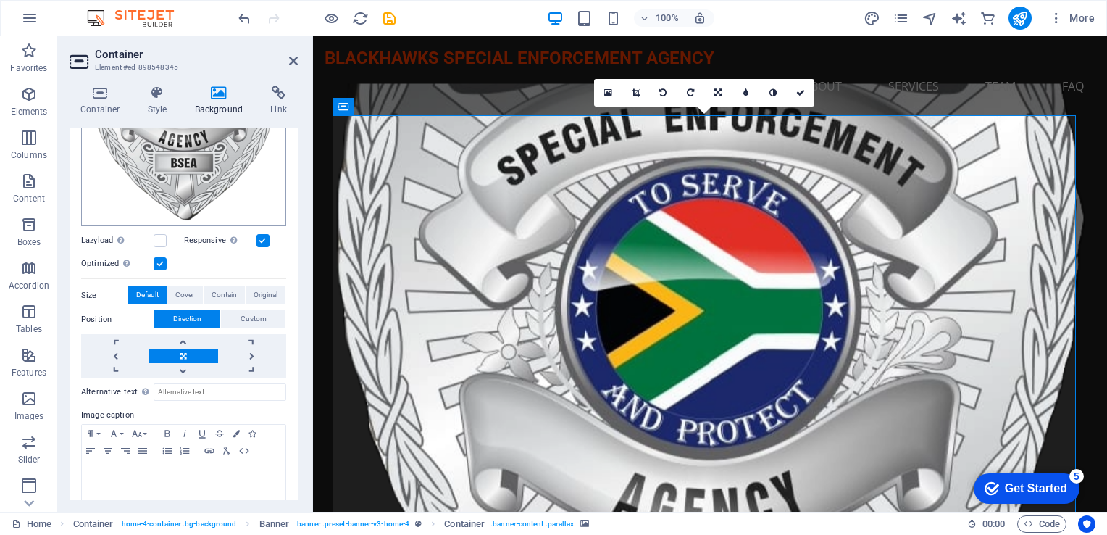
scroll to position [322, 0]
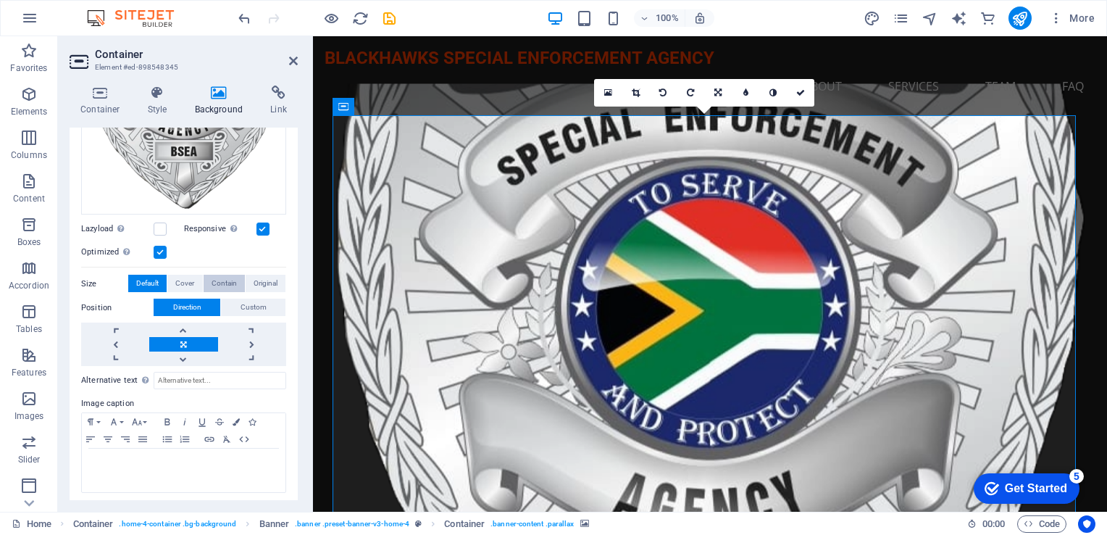
click at [228, 279] on span "Contain" at bounding box center [224, 283] width 25 height 17
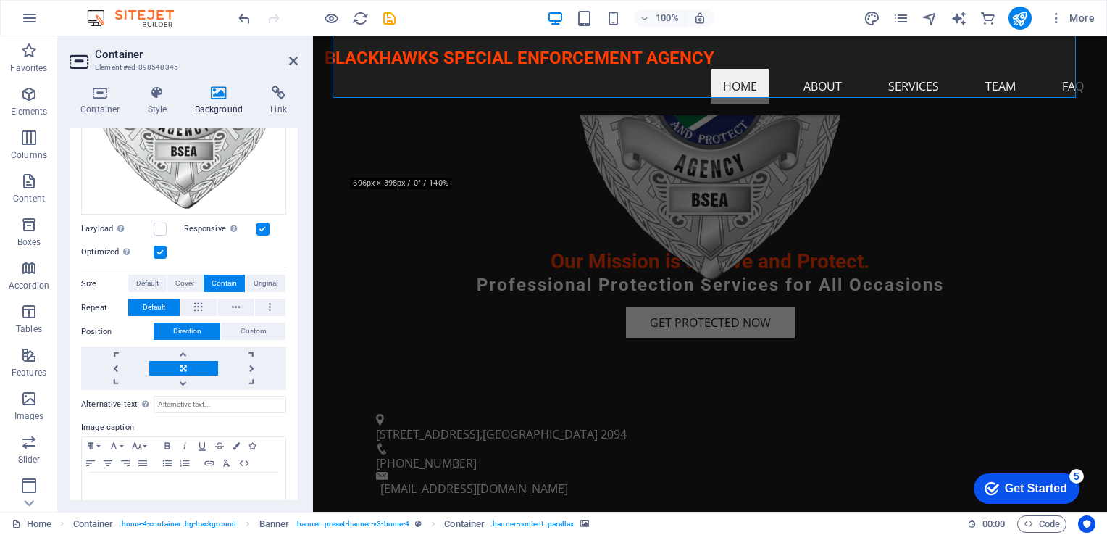
scroll to position [290, 0]
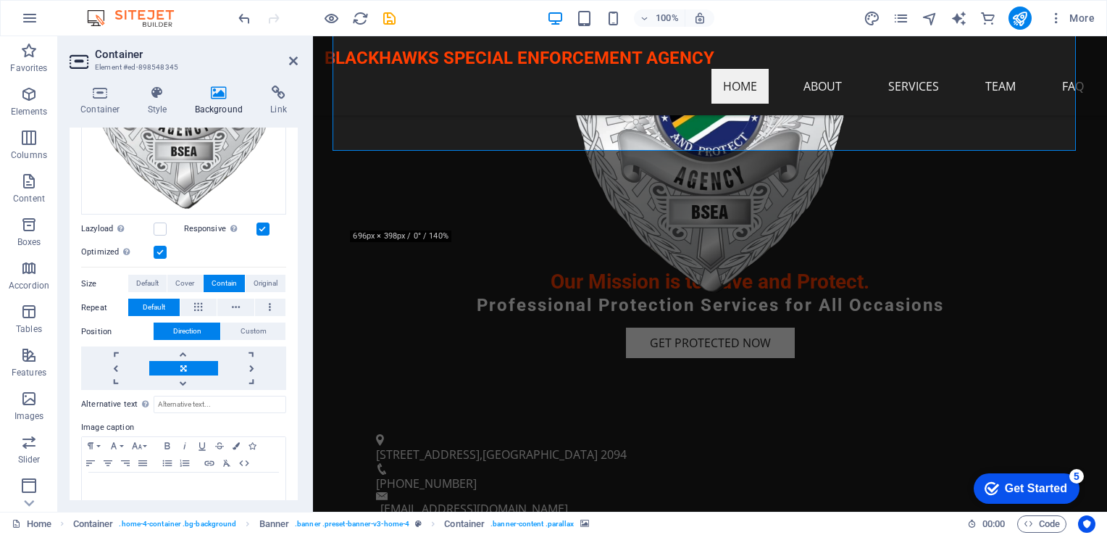
drag, startPoint x: 586, startPoint y: 406, endPoint x: 579, endPoint y: 430, distance: 25.7
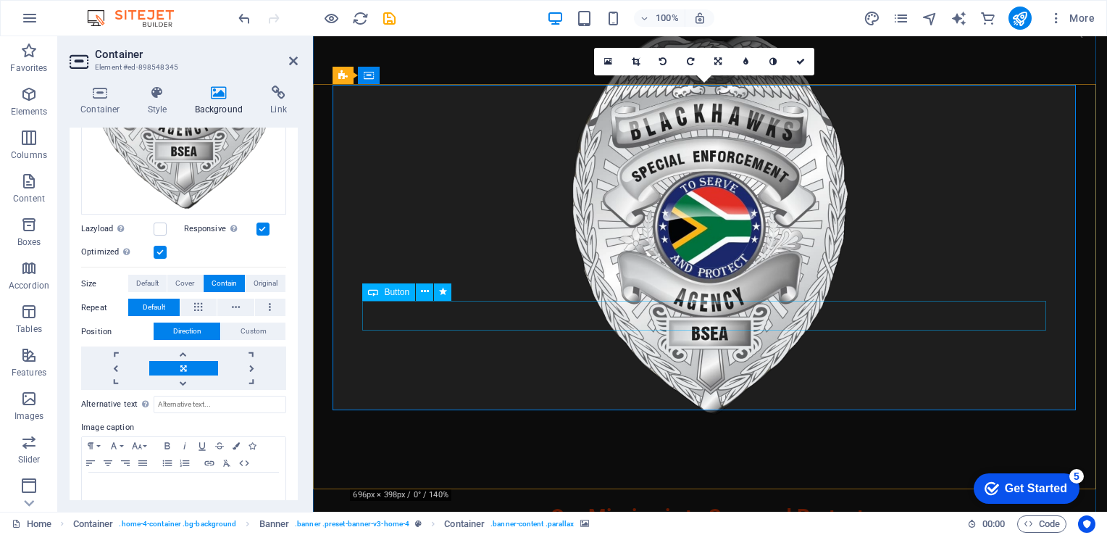
scroll to position [0, 0]
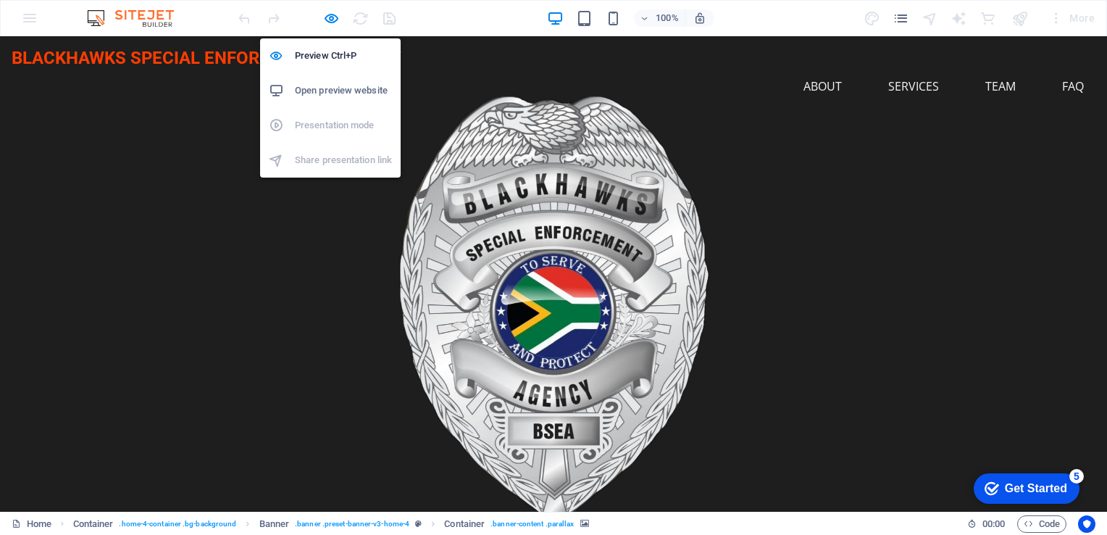
click at [333, 91] on h6 "Open preview website" at bounding box center [343, 90] width 97 height 17
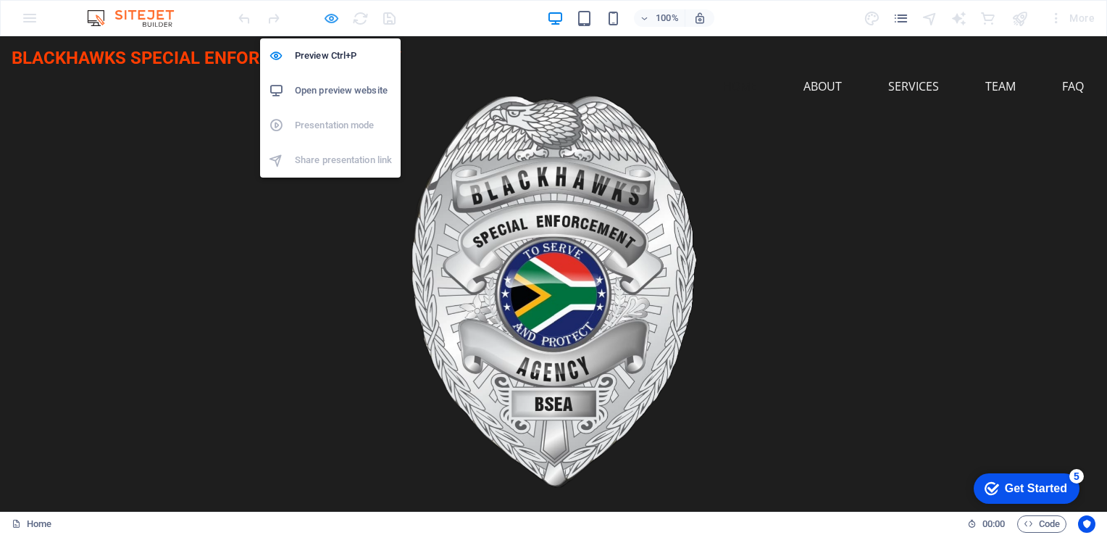
click at [333, 17] on icon "button" at bounding box center [331, 18] width 17 height 17
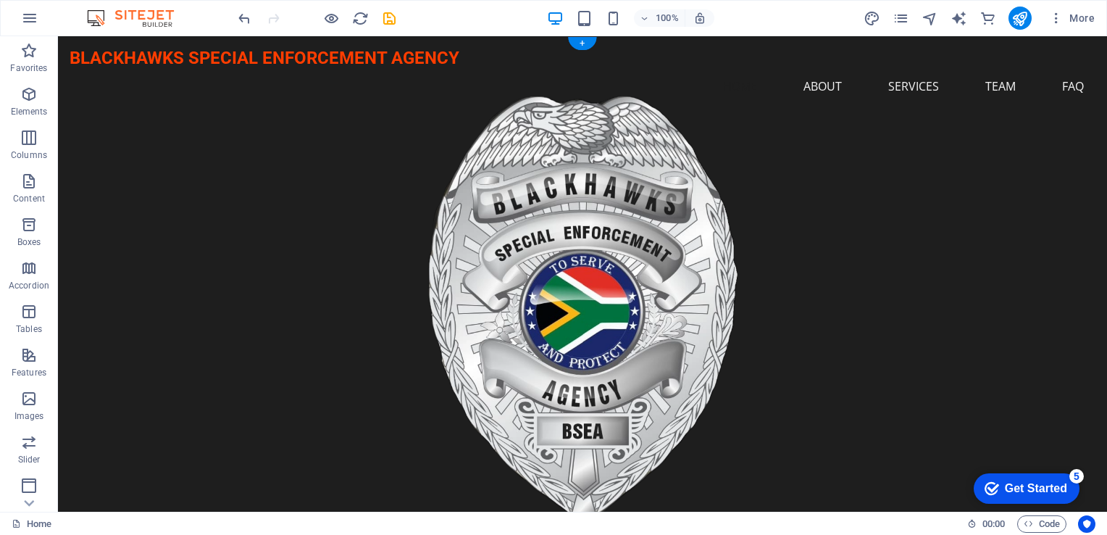
click at [510, 193] on figure at bounding box center [582, 308] width 997 height 433
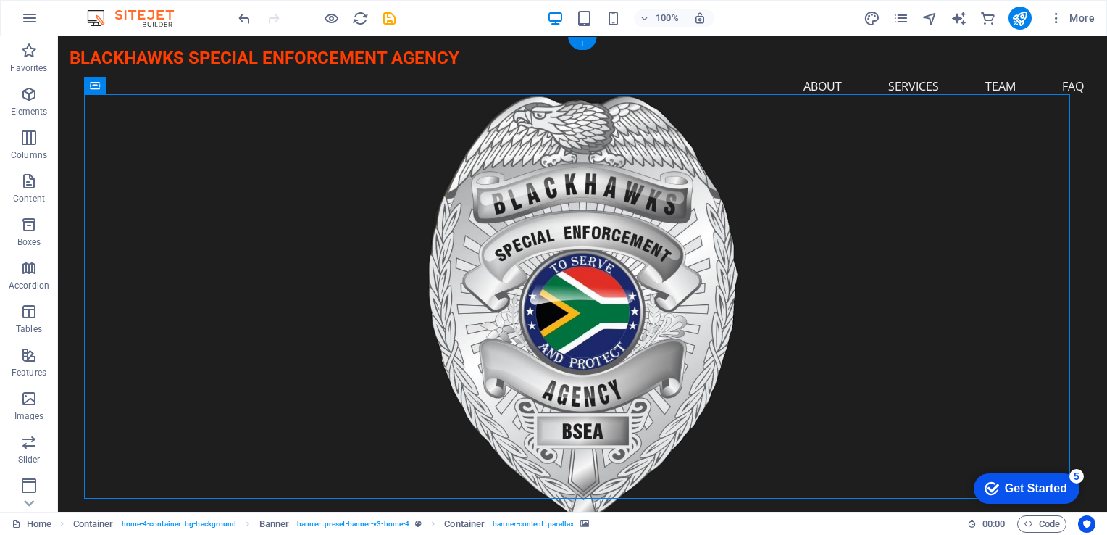
click at [510, 193] on figure at bounding box center [582, 308] width 997 height 433
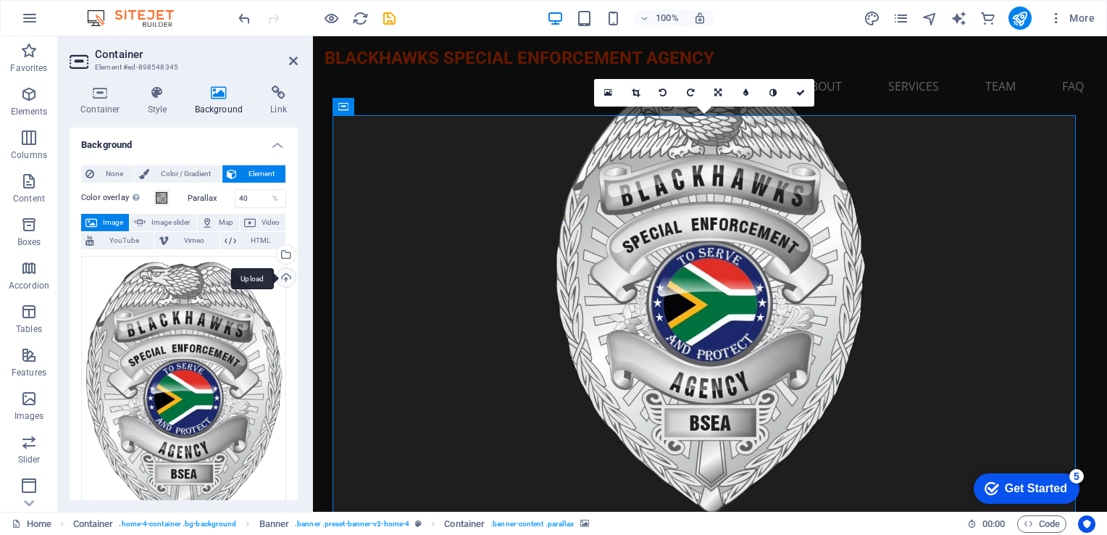
click at [286, 282] on div "Upload" at bounding box center [285, 279] width 22 height 22
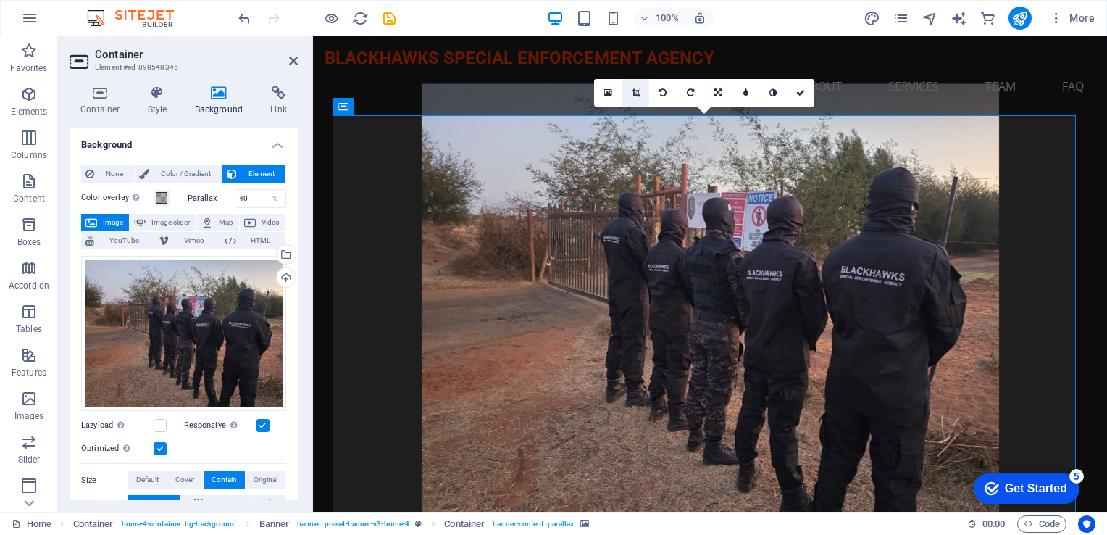
click at [633, 93] on icon at bounding box center [636, 92] width 8 height 9
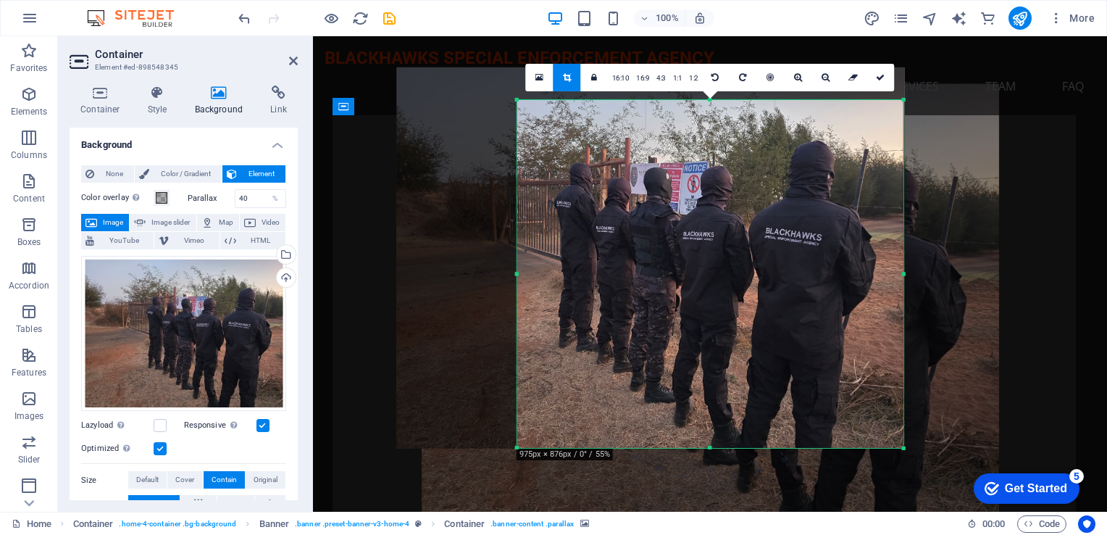
drag, startPoint x: 455, startPoint y: 86, endPoint x: 575, endPoint y: 118, distance: 124.6
click at [575, 118] on div "180 170 160 150 140 130 120 110 100 90 80 70 60 50 40 30 20 10 0 -10 -20 -30 -4…" at bounding box center [710, 274] width 386 height 348
click at [879, 80] on icon at bounding box center [880, 78] width 9 height 9
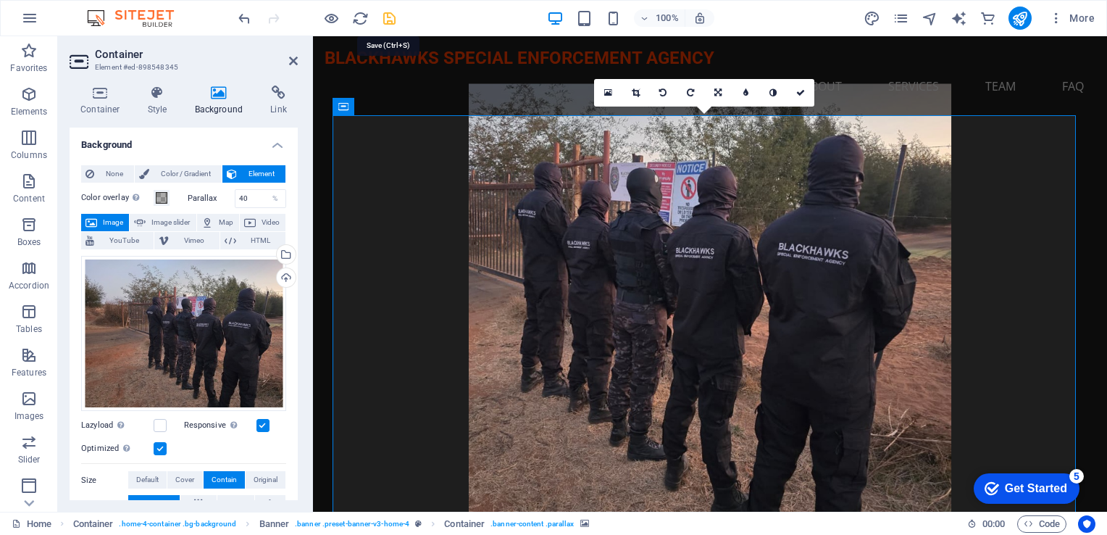
click at [388, 19] on icon "save" at bounding box center [389, 18] width 17 height 17
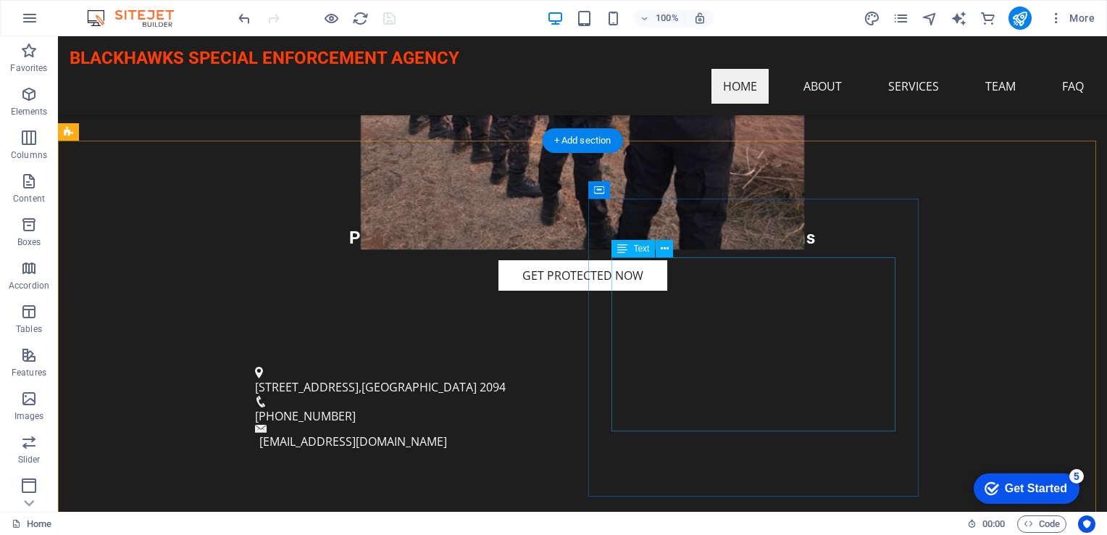
scroll to position [362, 0]
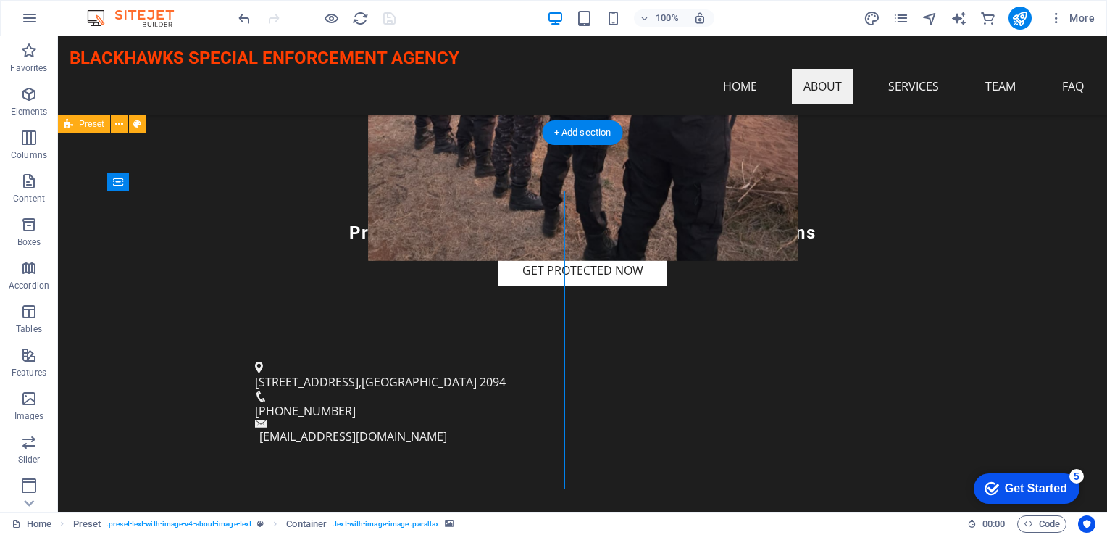
scroll to position [383, 0]
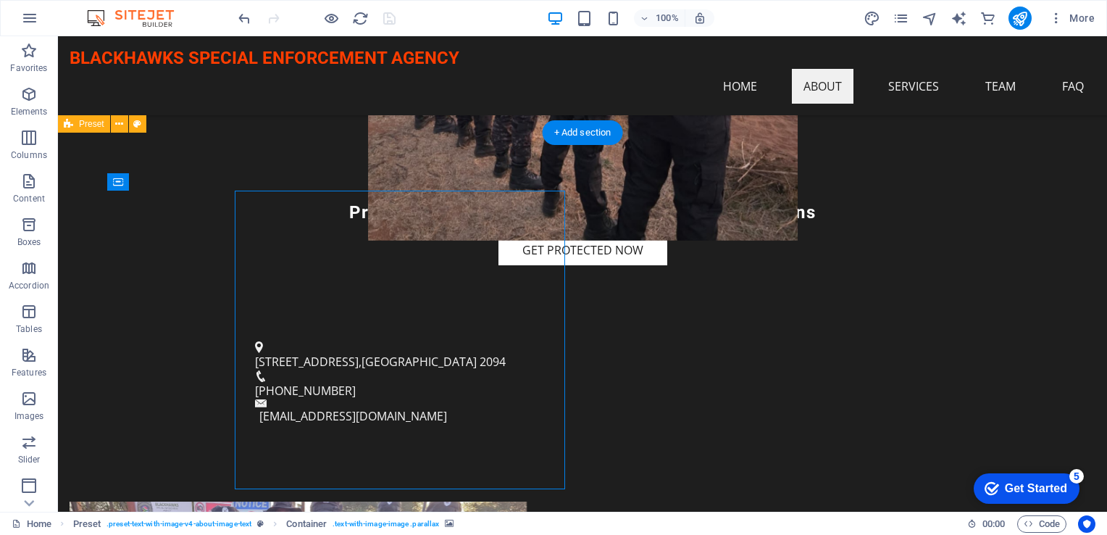
select select "%"
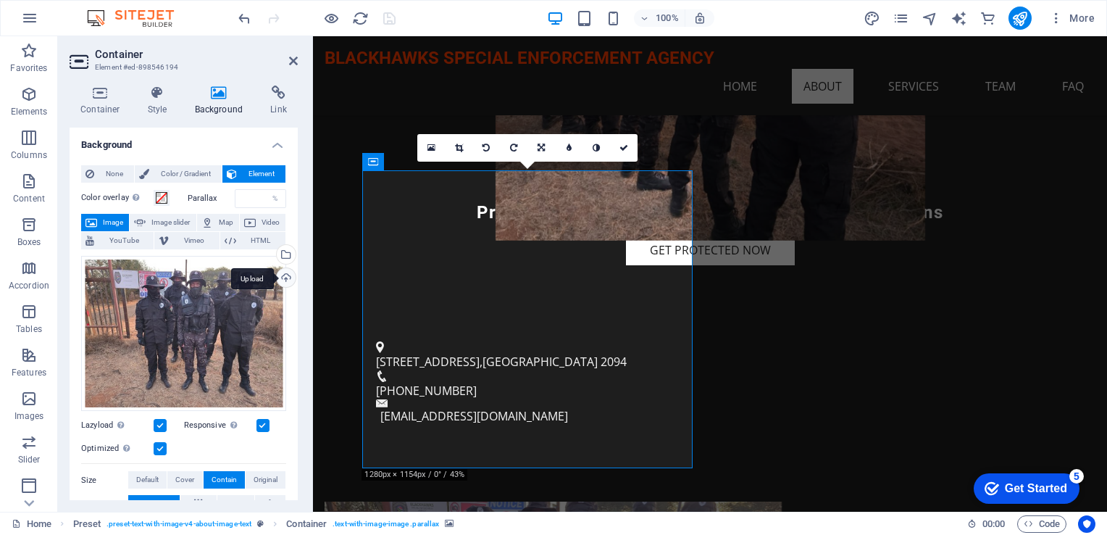
click at [279, 278] on div "Upload" at bounding box center [285, 279] width 22 height 22
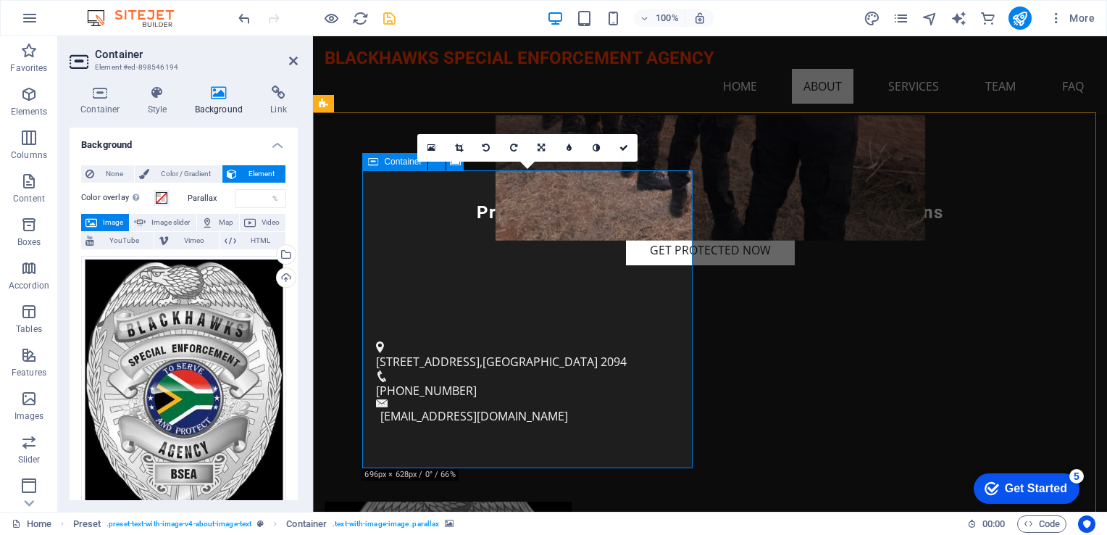
click at [390, 16] on icon "save" at bounding box center [389, 18] width 17 height 17
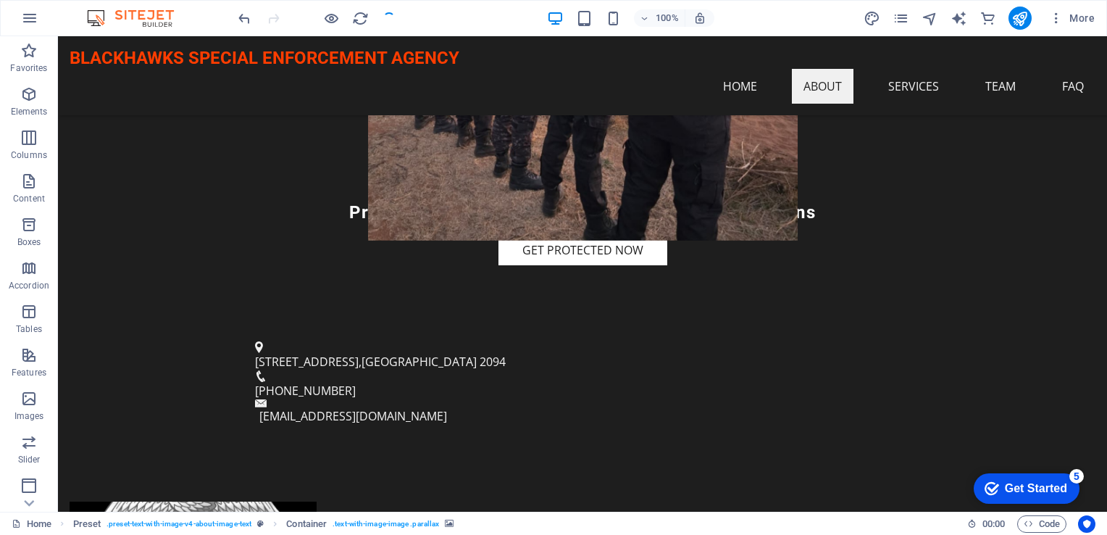
scroll to position [362, 0]
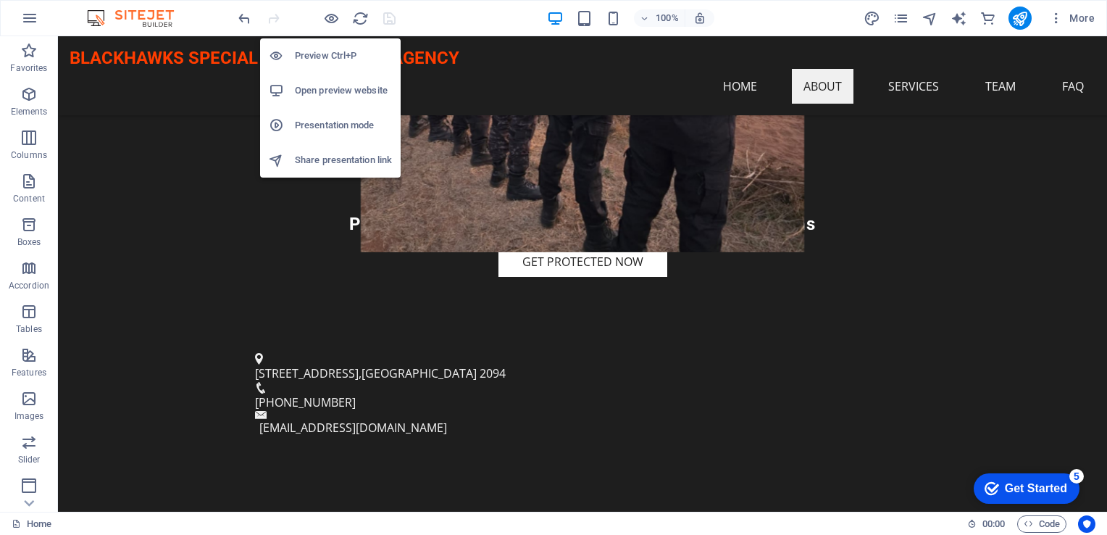
click at [322, 86] on h6 "Open preview website" at bounding box center [343, 90] width 97 height 17
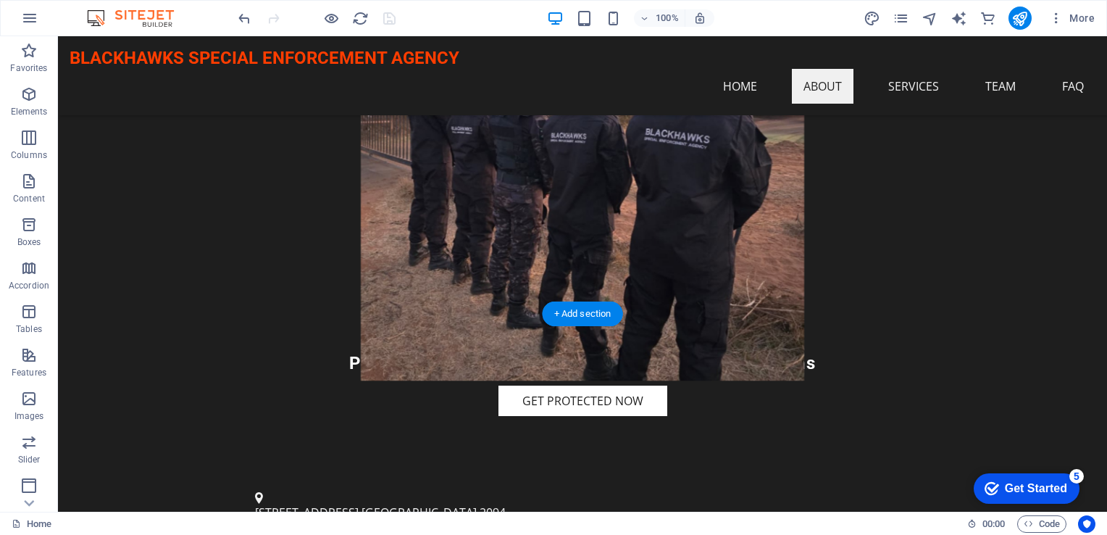
scroll to position [0, 0]
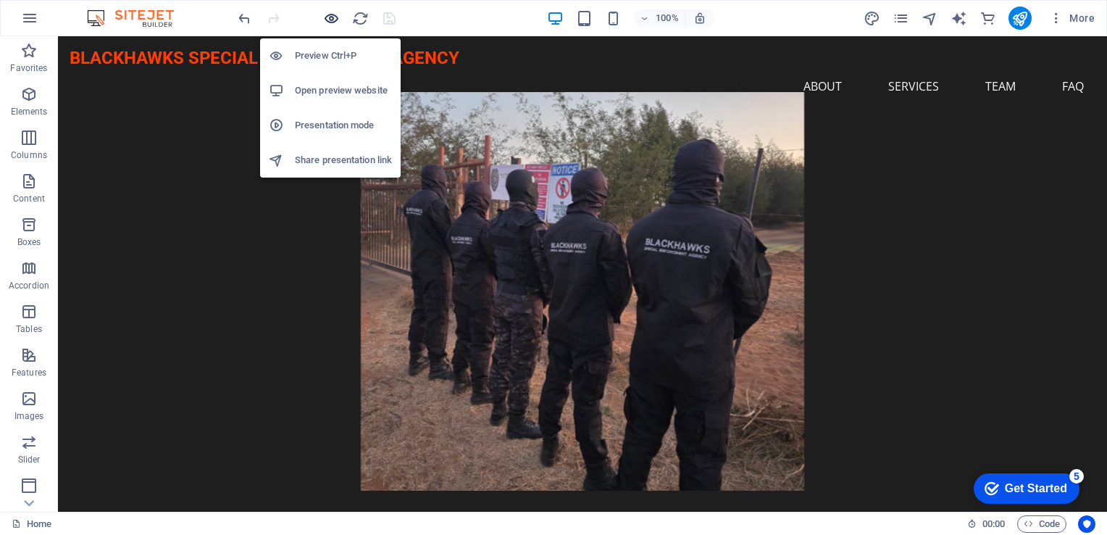
click at [326, 19] on icon "button" at bounding box center [331, 18] width 17 height 17
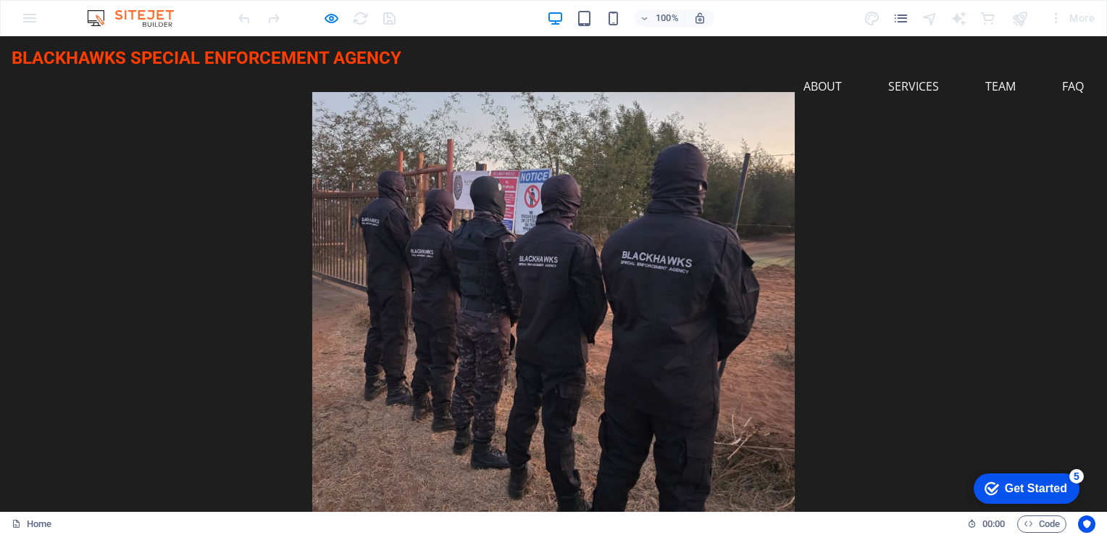
click at [195, 193] on div at bounding box center [554, 308] width 1052 height 433
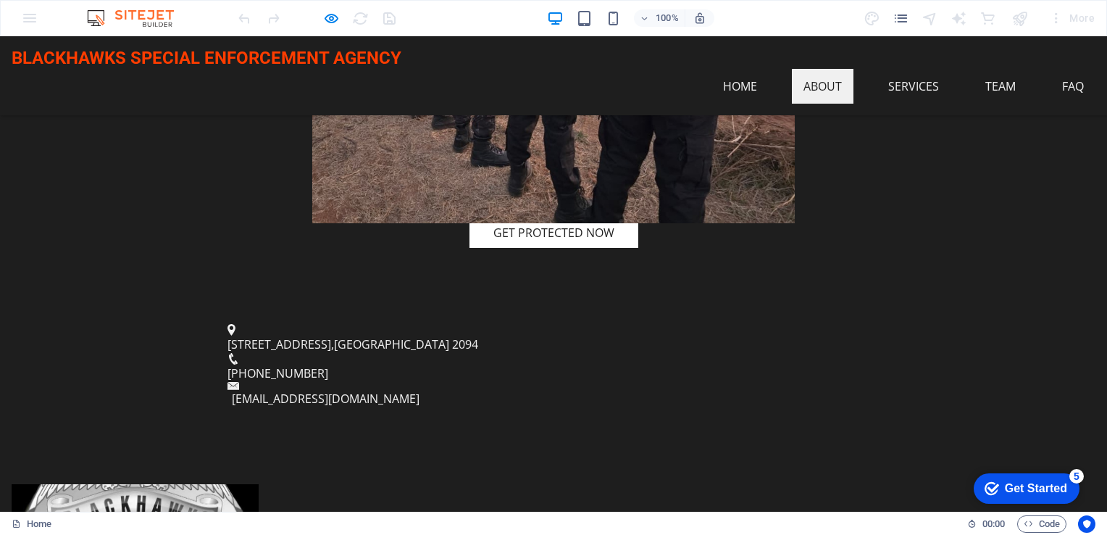
scroll to position [362, 0]
